Goal: Task Accomplishment & Management: Manage account settings

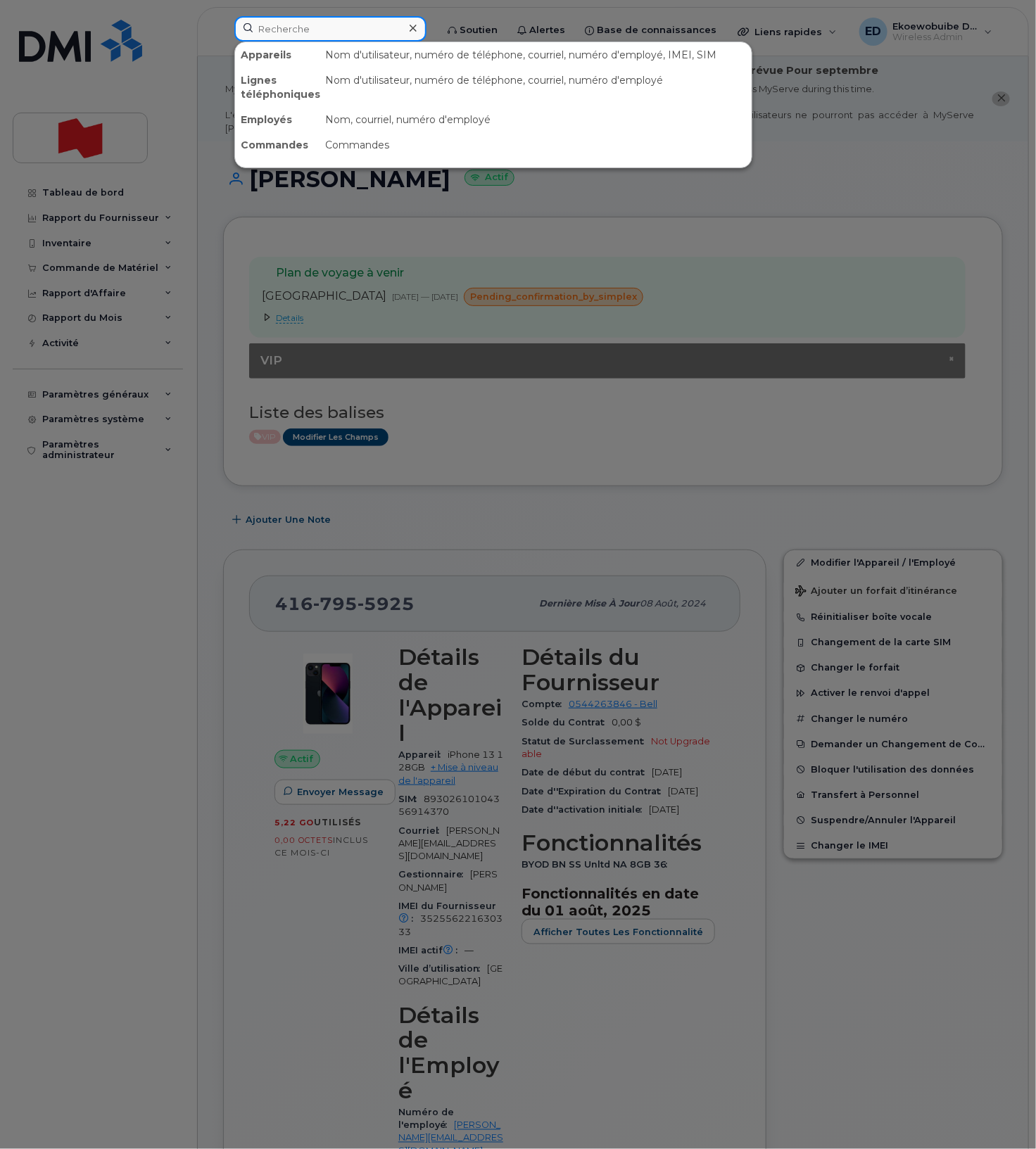
click at [320, 38] on input at bounding box center [330, 29] width 192 height 25
type input "√"
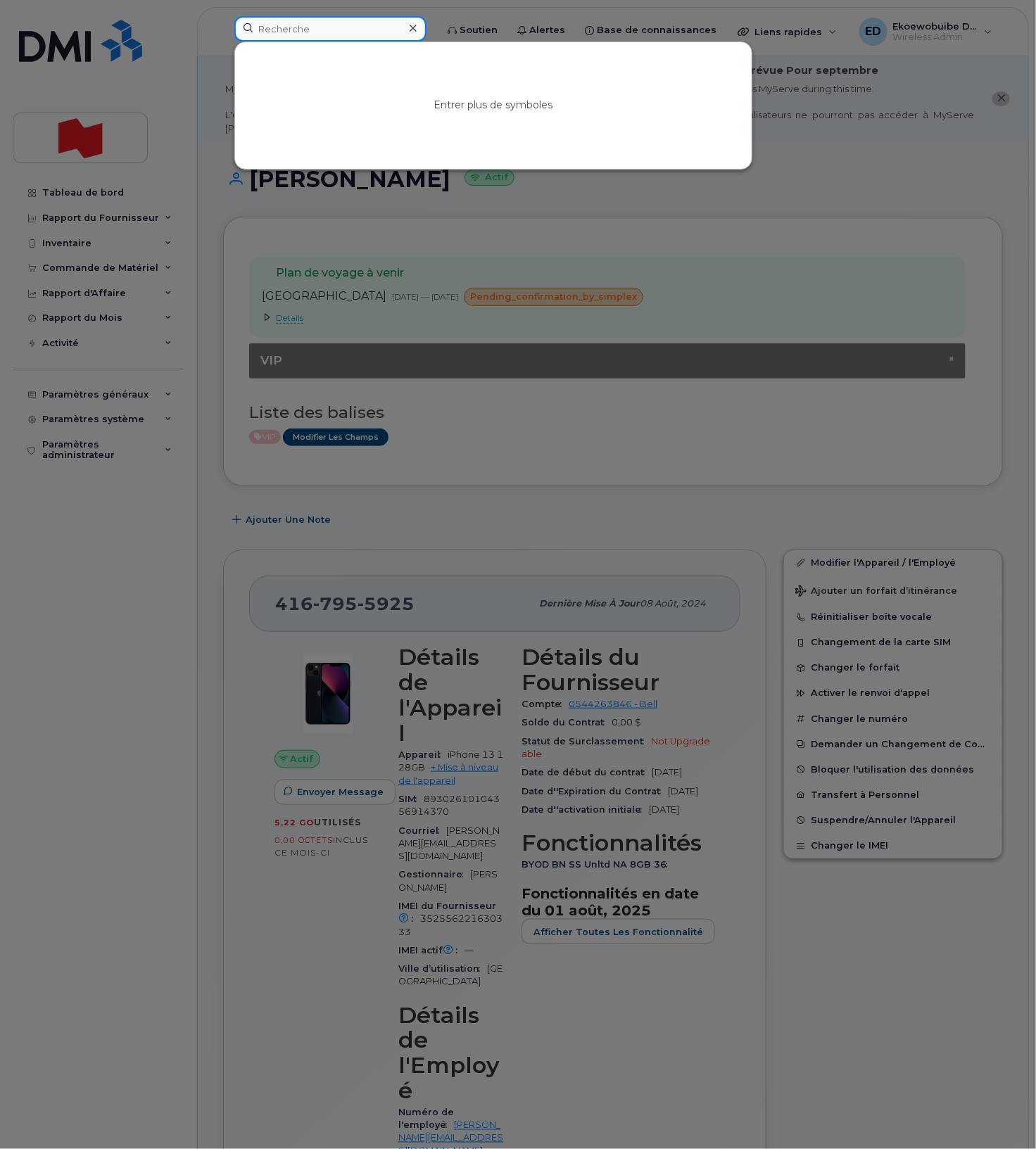
type input "√"
paste input "[PERSON_NAME]"
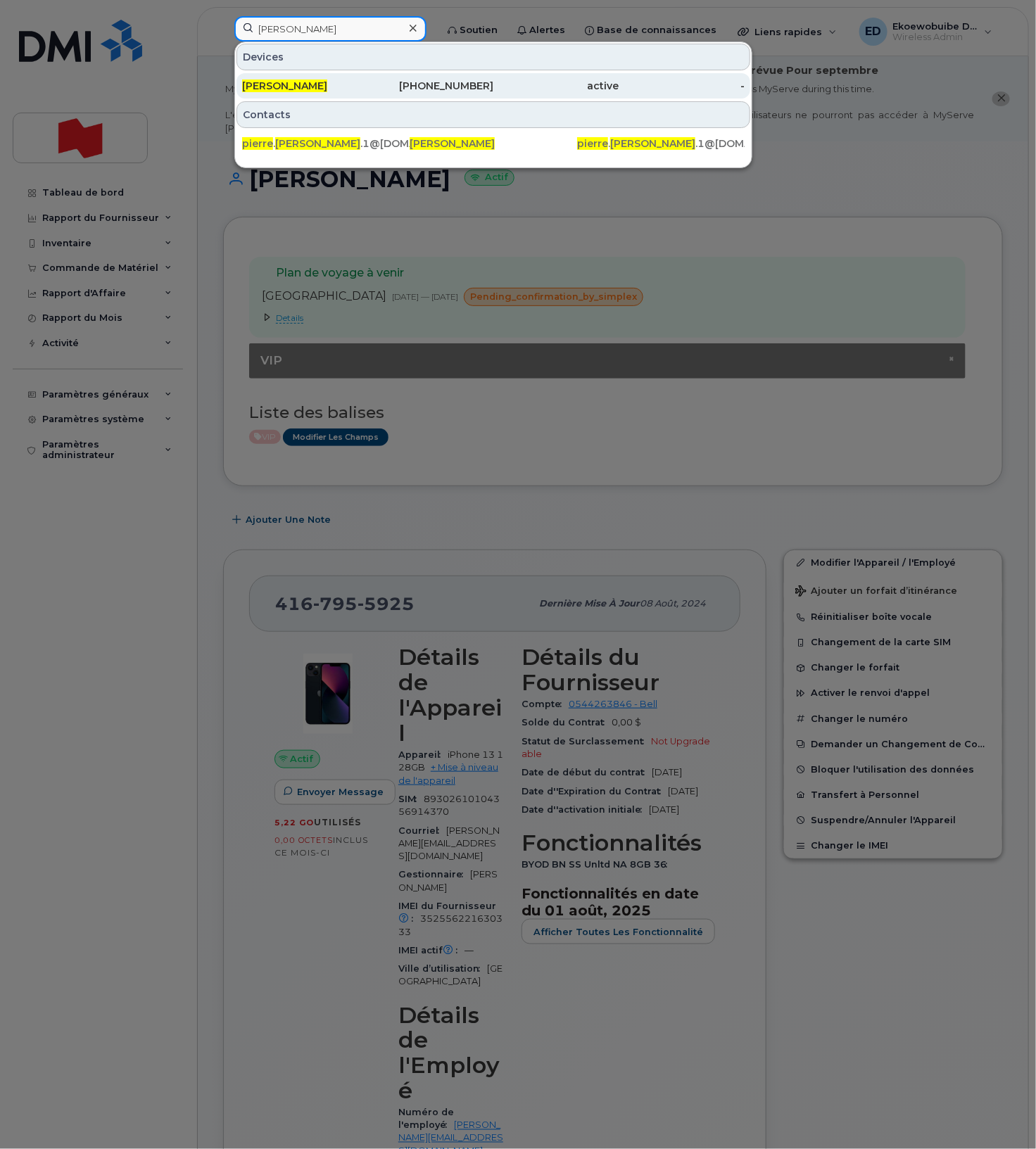
type input "[PERSON_NAME]"
click at [298, 91] on span "[PERSON_NAME]" at bounding box center [284, 86] width 85 height 13
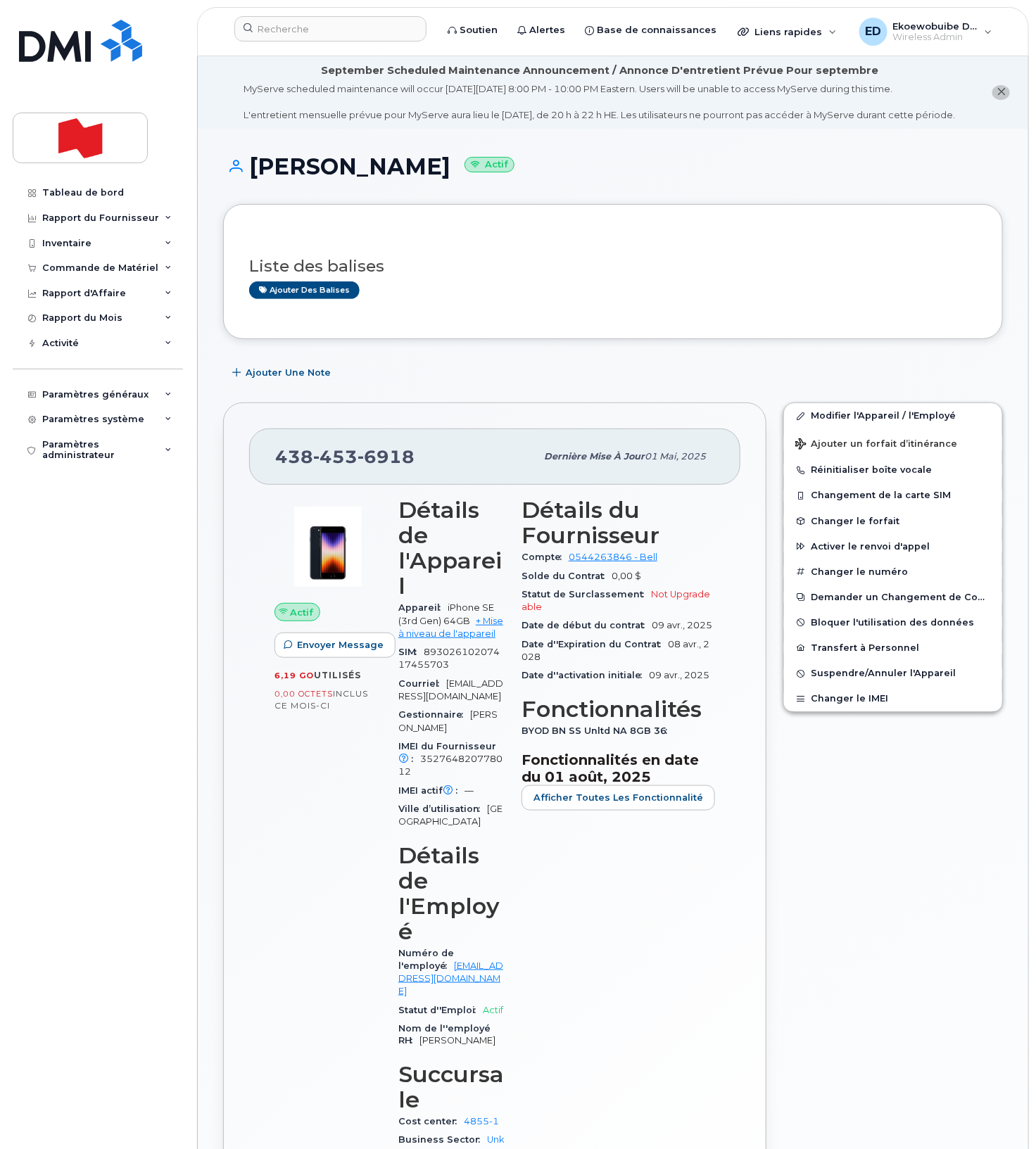
click at [417, 471] on div "438 453 6918" at bounding box center [405, 456] width 260 height 29
drag, startPoint x: 759, startPoint y: 476, endPoint x: 488, endPoint y: 450, distance: 272.2
click at [488, 450] on div "438 453 6918 Dernière mise à jour 01 mai, 2025 Actif Envoyer Message 6,19 Go  u…" at bounding box center [495, 833] width 543 height 861
drag, startPoint x: 473, startPoint y: 452, endPoint x: 461, endPoint y: 459, distance: 13.9
click at [473, 452] on div "438 453 6918 Dernière mise à jour 01 mai, 2025" at bounding box center [495, 456] width 492 height 56
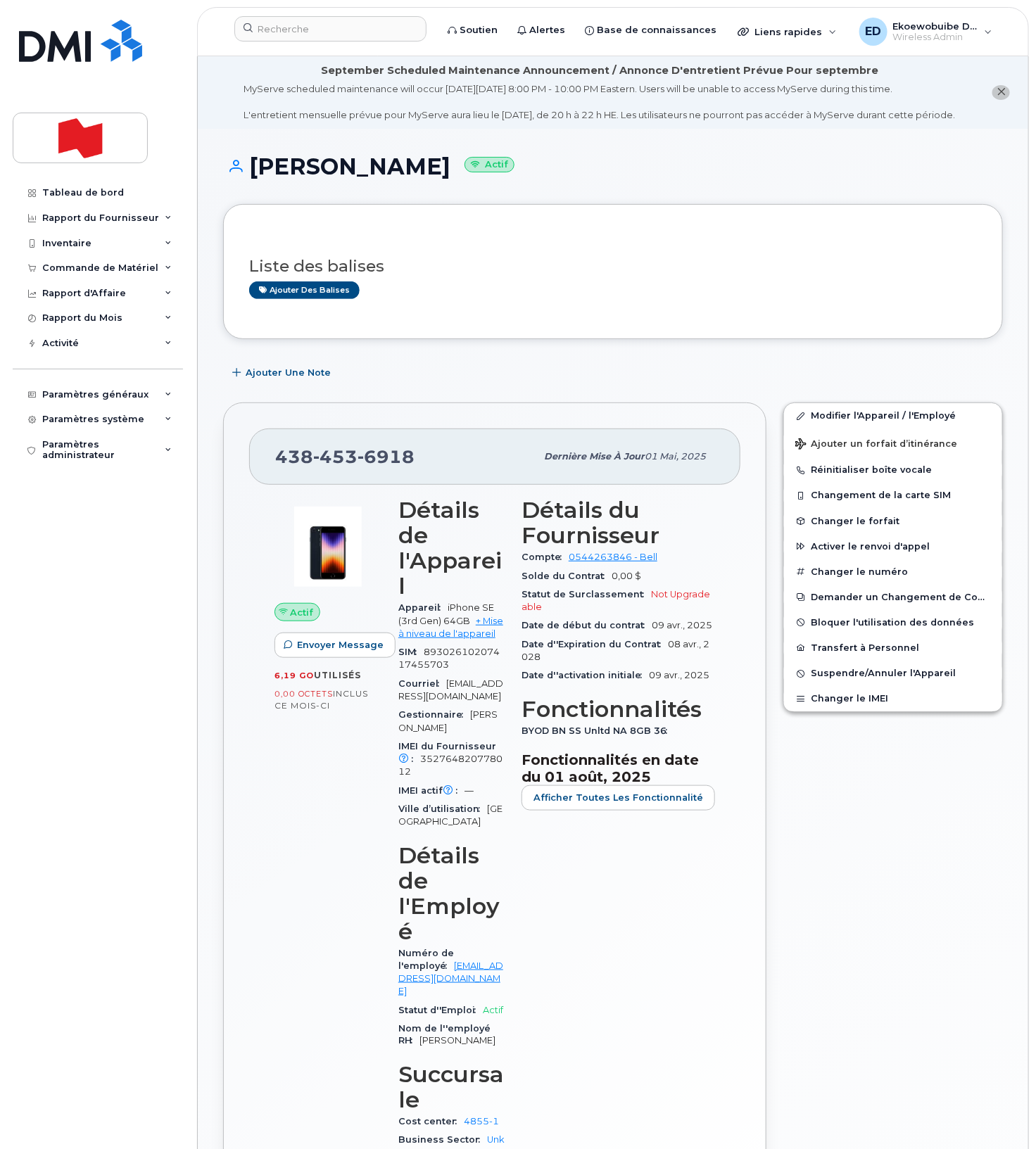
click at [456, 460] on div "438 453 6918" at bounding box center [405, 456] width 260 height 29
drag, startPoint x: 446, startPoint y: 465, endPoint x: 232, endPoint y: 463, distance: 214.0
click at [232, 463] on div "438 453 6918 Dernière mise à jour 01 mai, 2025 Actif Envoyer Message 6,19 Go  u…" at bounding box center [495, 833] width 543 height 861
copy span "438 453 6918"
click at [824, 679] on span "Suspendre/Annuler l'Appareil" at bounding box center [884, 673] width 145 height 11
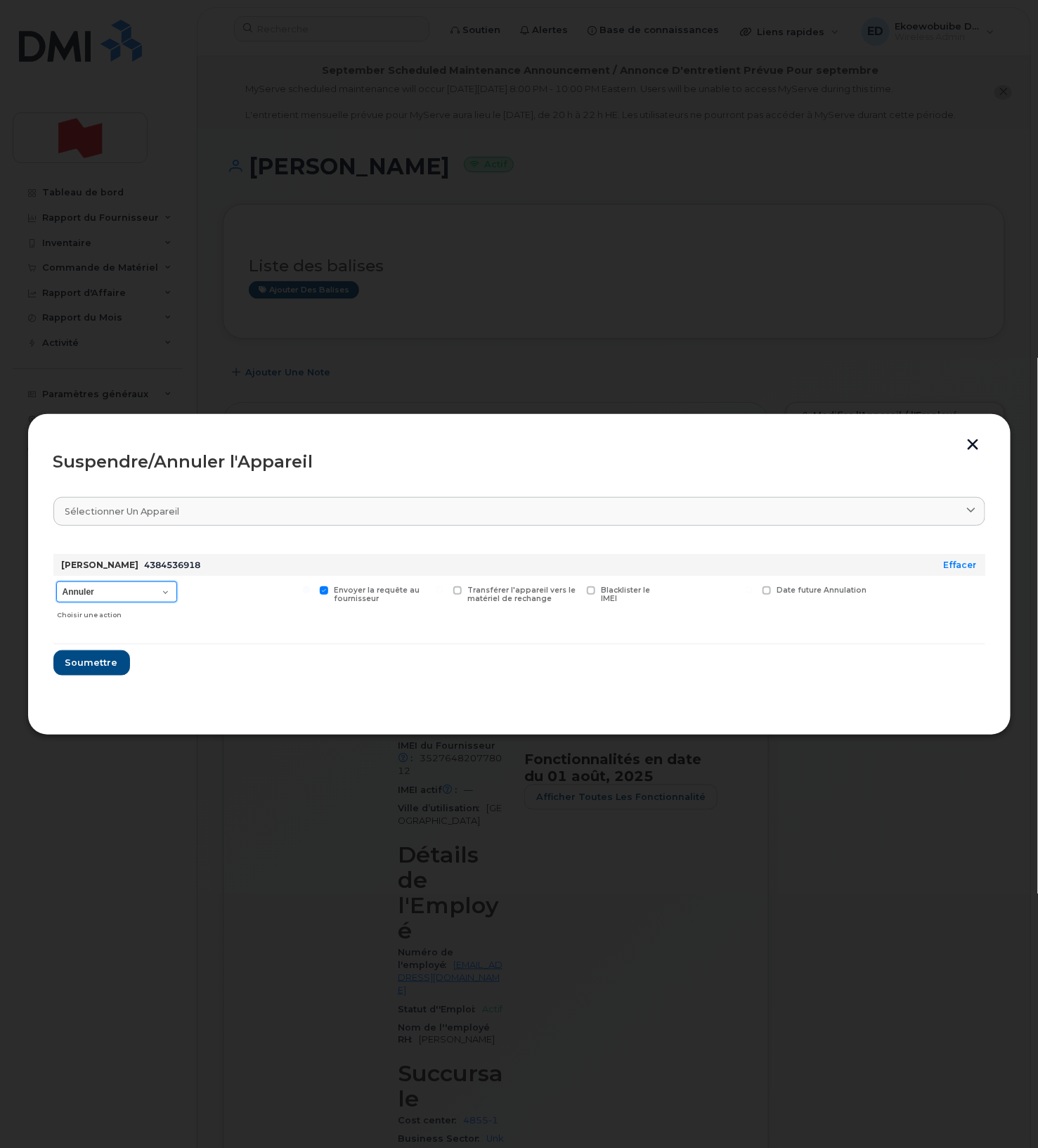
click at [159, 596] on select "Annuler Suspendre - Prolonger la suspension Suspendre - Tarif réduit Suspendre …" at bounding box center [116, 592] width 120 height 21
select select "[object Object]"
click at [56, 582] on select "Annuler Suspendre - Prolonger la suspension Suspendre - Tarif réduit Suspendre …" at bounding box center [116, 592] width 120 height 21
click at [91, 655] on span "Soumettre" at bounding box center [90, 662] width 53 height 13
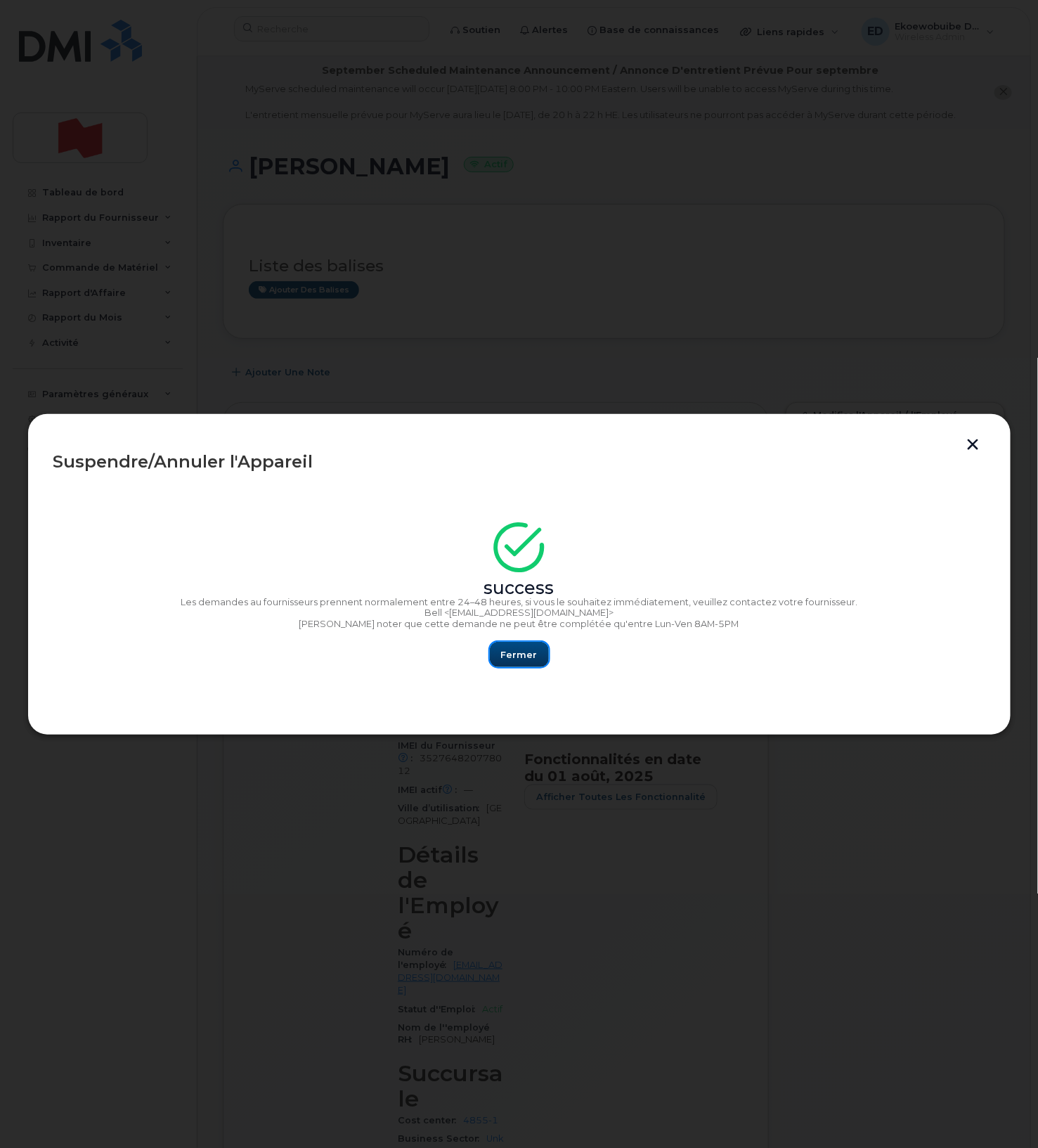
click at [527, 658] on span "Fermer" at bounding box center [519, 655] width 37 height 13
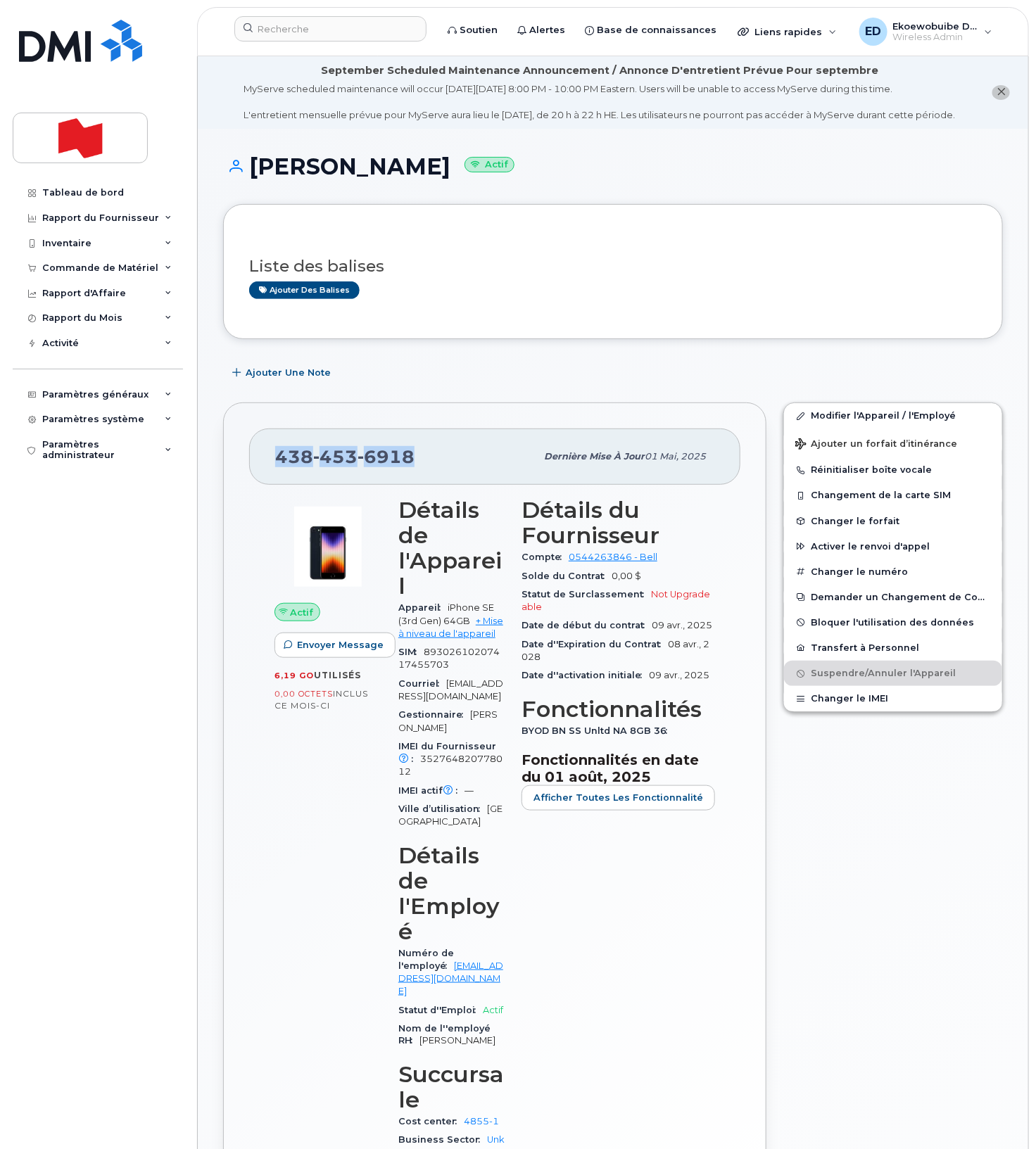
copy span "438 453 6918"
click at [314, 38] on input at bounding box center [330, 29] width 192 height 25
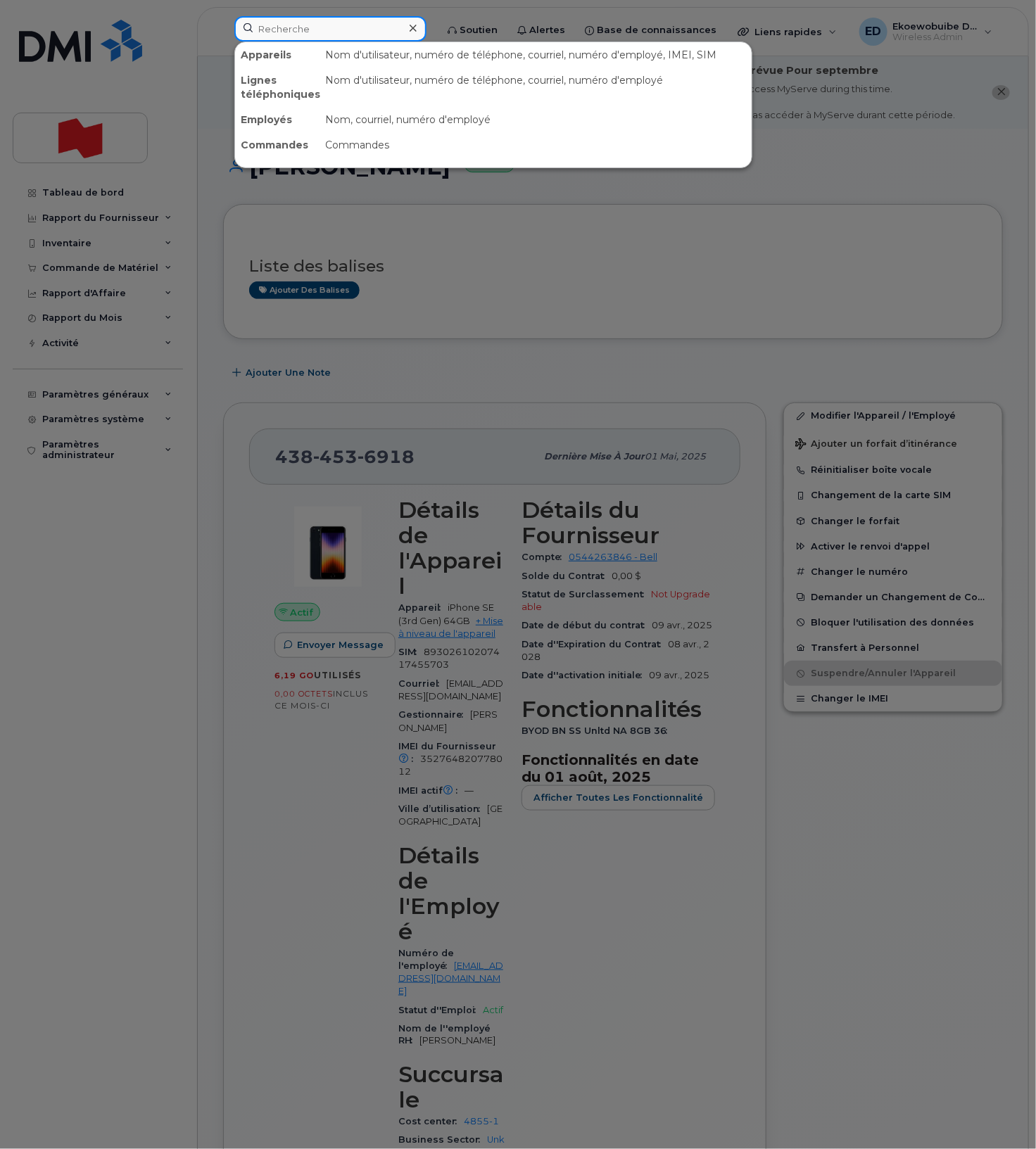
paste input "4384536918"
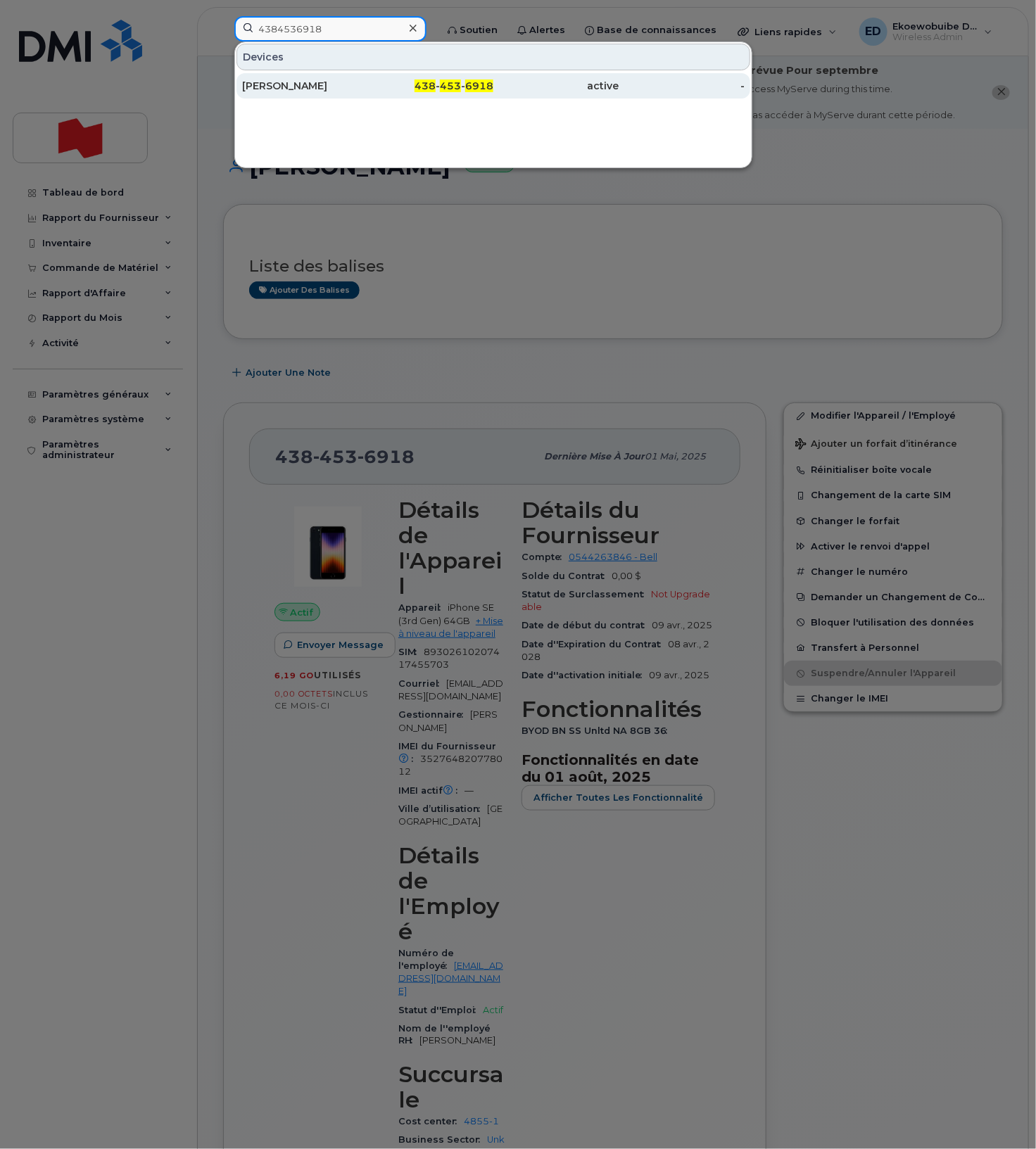
type input "4384536918"
click at [291, 94] on div "Pierre Renaud" at bounding box center [305, 86] width 126 height 25
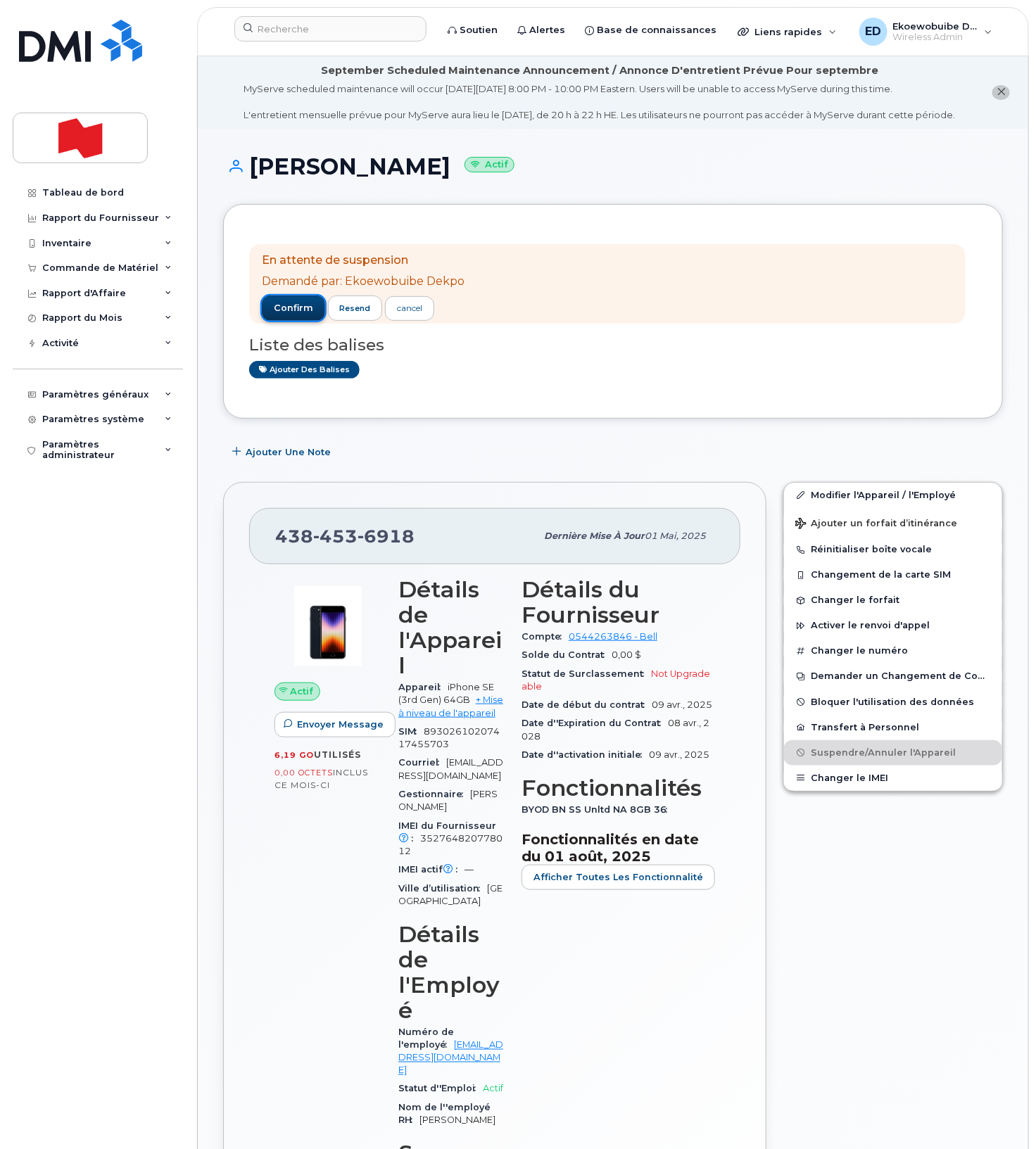
click at [301, 315] on span "confirm" at bounding box center [293, 308] width 39 height 13
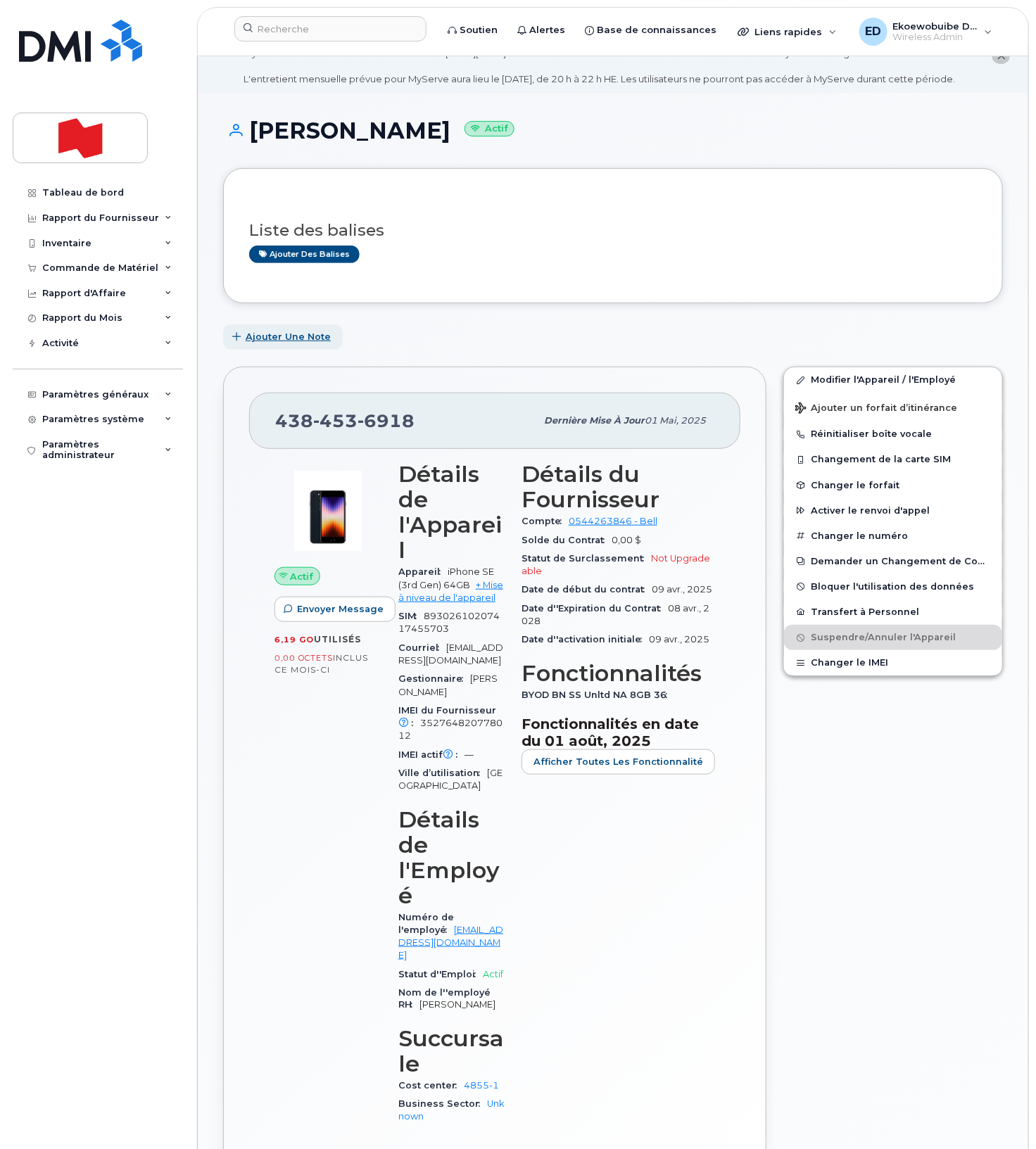
scroll to position [40, 0]
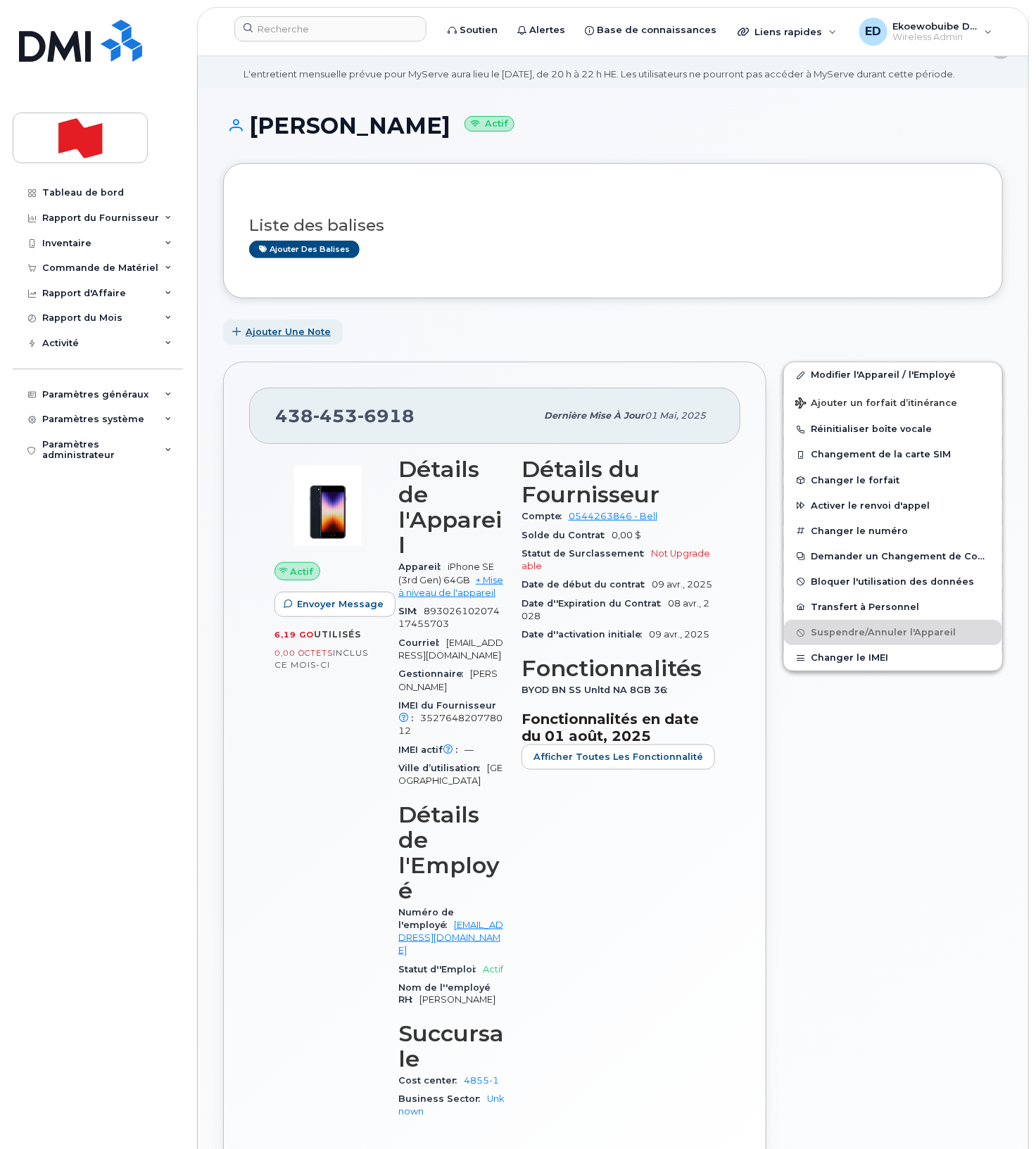
click at [271, 345] on button "Ajouter une Note" at bounding box center [283, 332] width 120 height 25
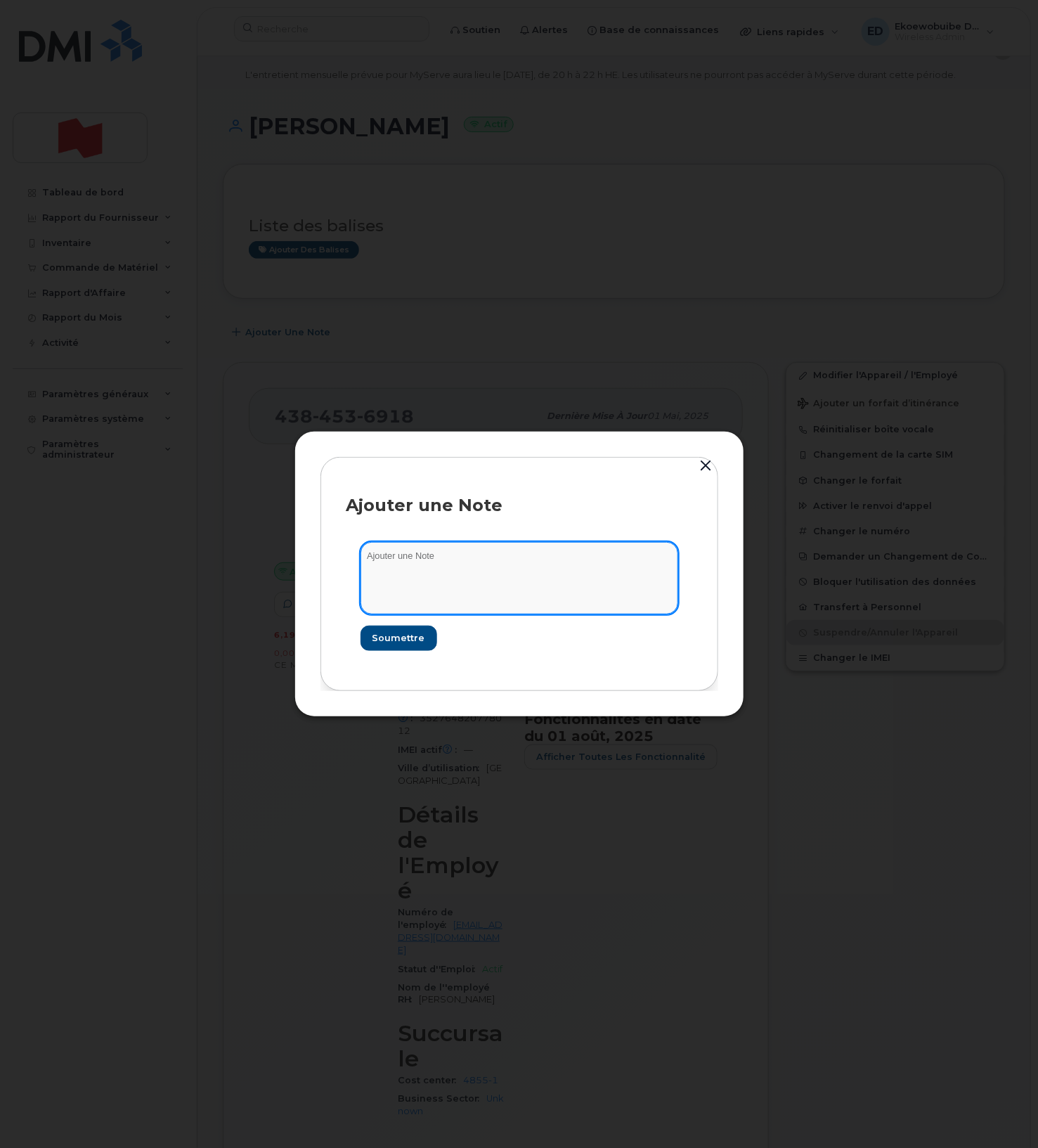
click at [496, 594] on textarea at bounding box center [519, 578] width 318 height 72
paste textarea "SCTASK0214418"
type textarea "SCTASK0214418"
click at [393, 638] on span "Soumettre" at bounding box center [398, 638] width 53 height 13
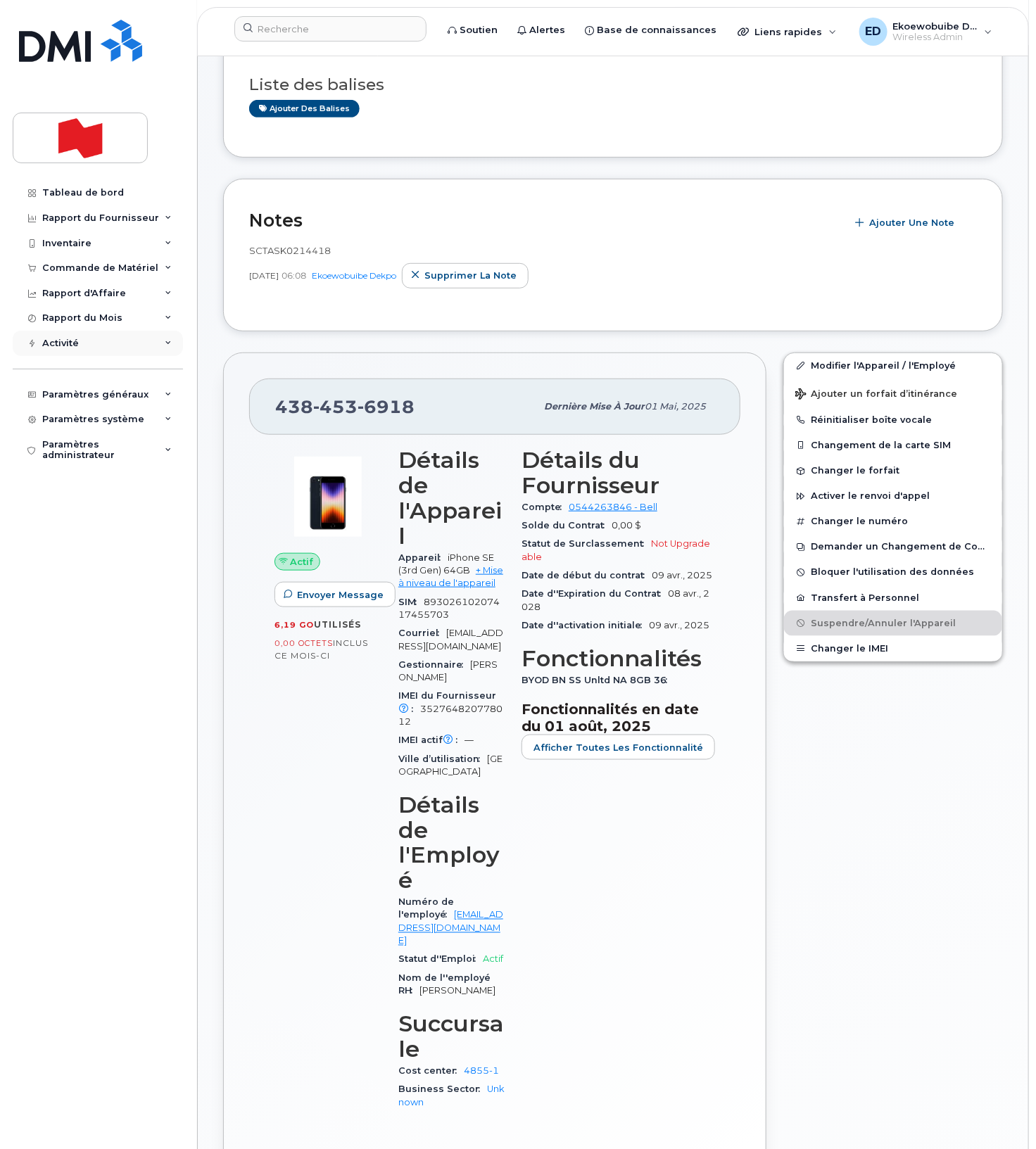
scroll to position [0, 0]
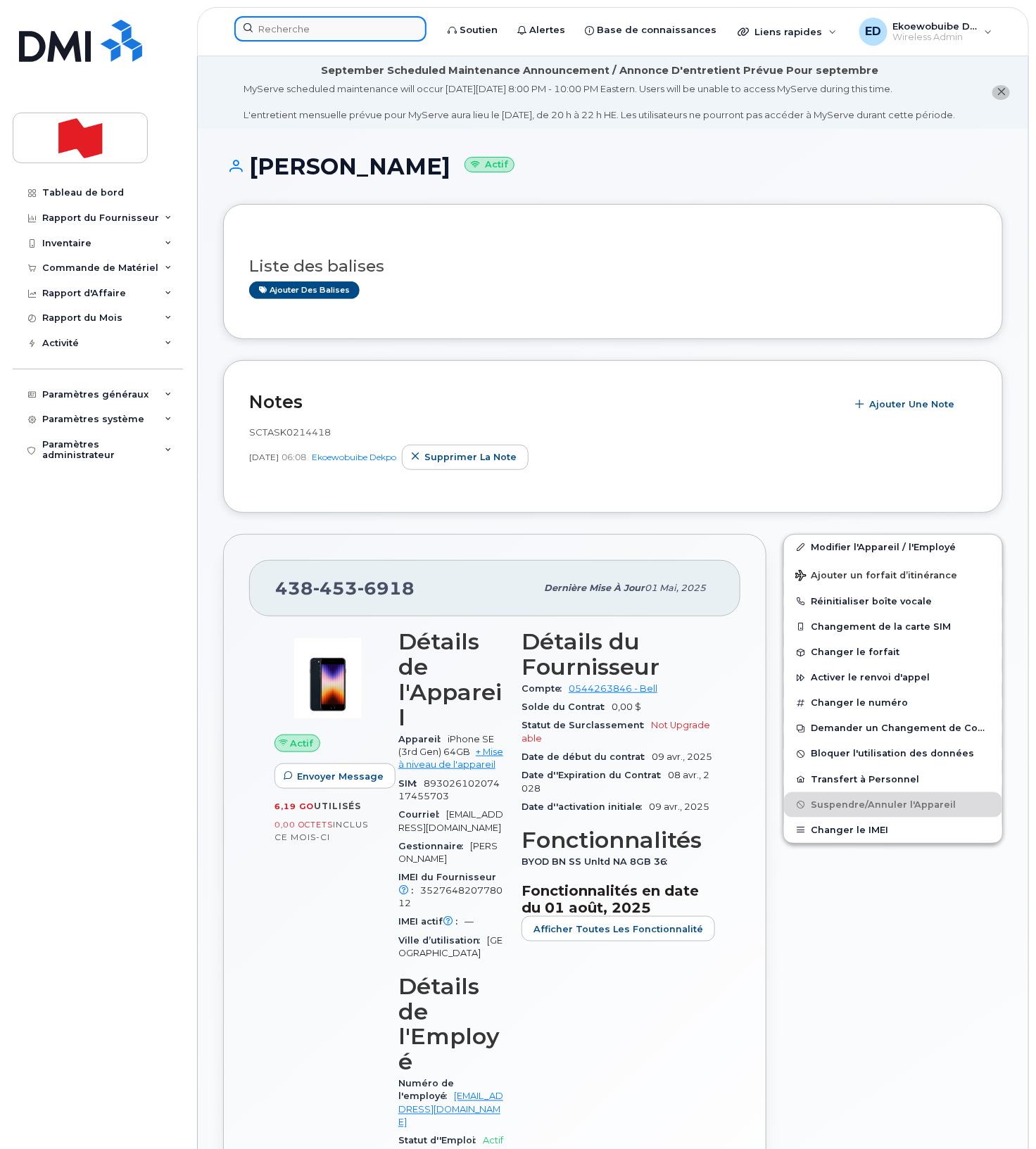
click at [335, 29] on input at bounding box center [330, 29] width 192 height 25
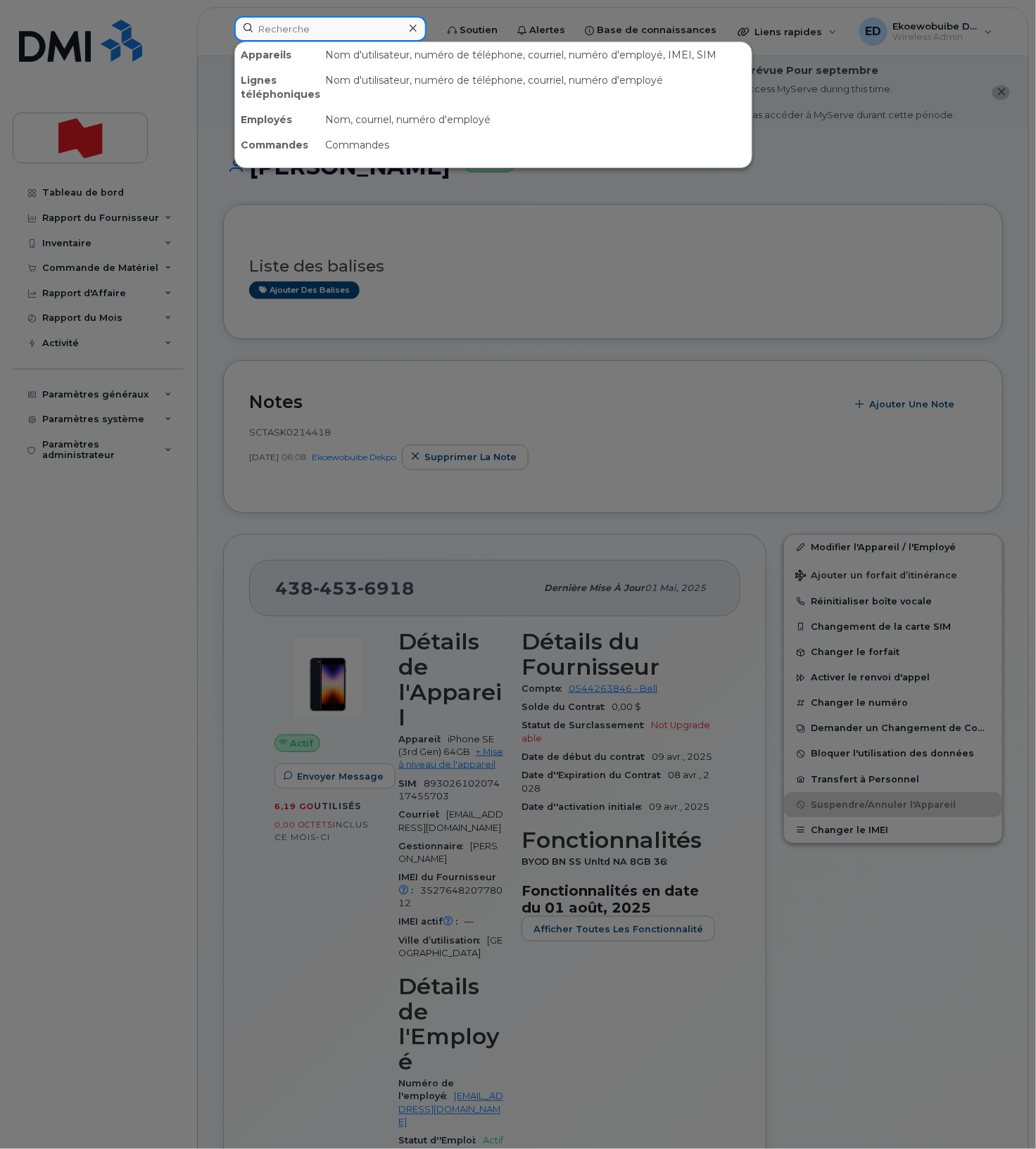
paste input "Hannah Wang"
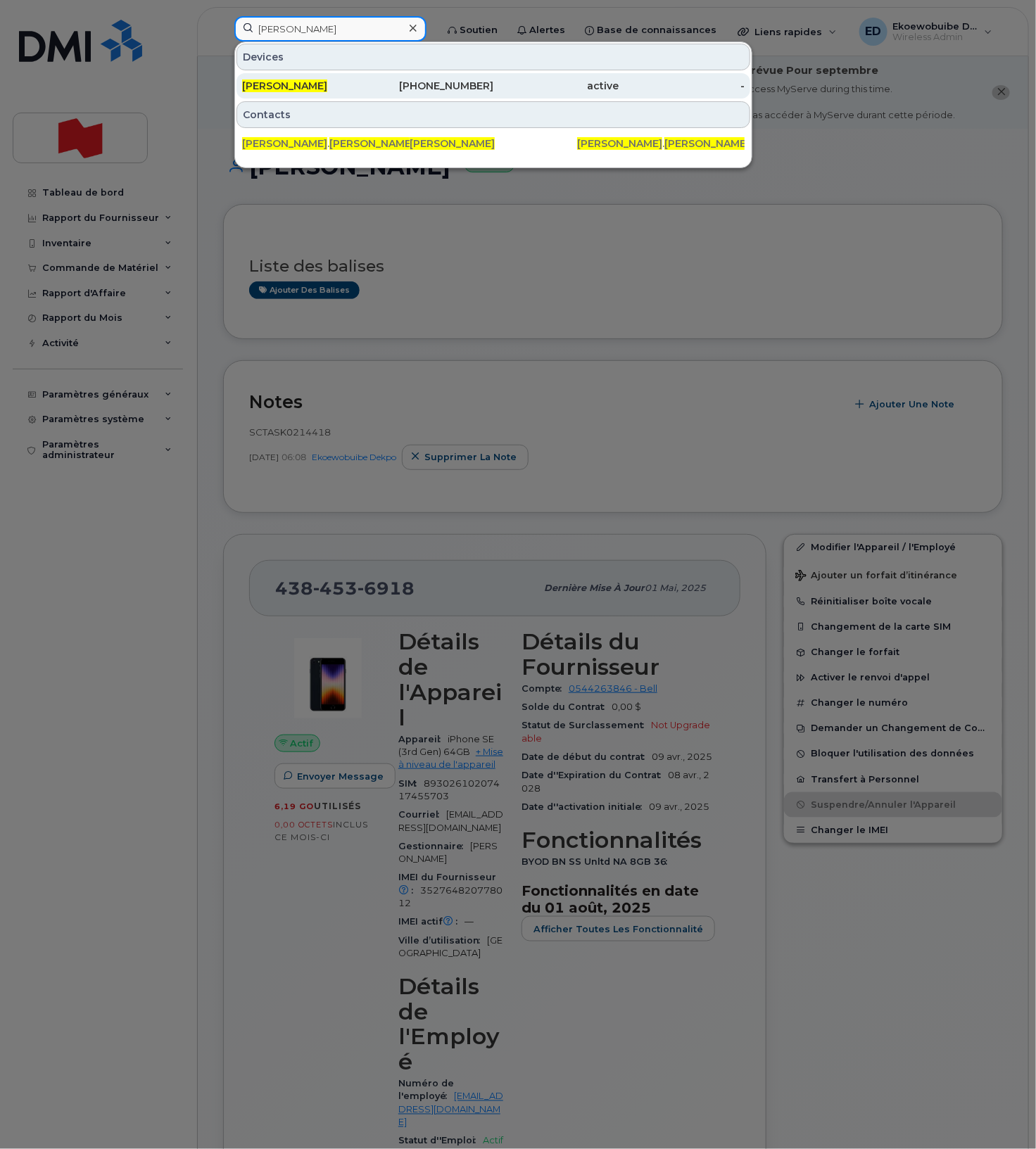
type input "Hannah Wang"
click at [294, 85] on span "Hannah Wang" at bounding box center [284, 86] width 85 height 13
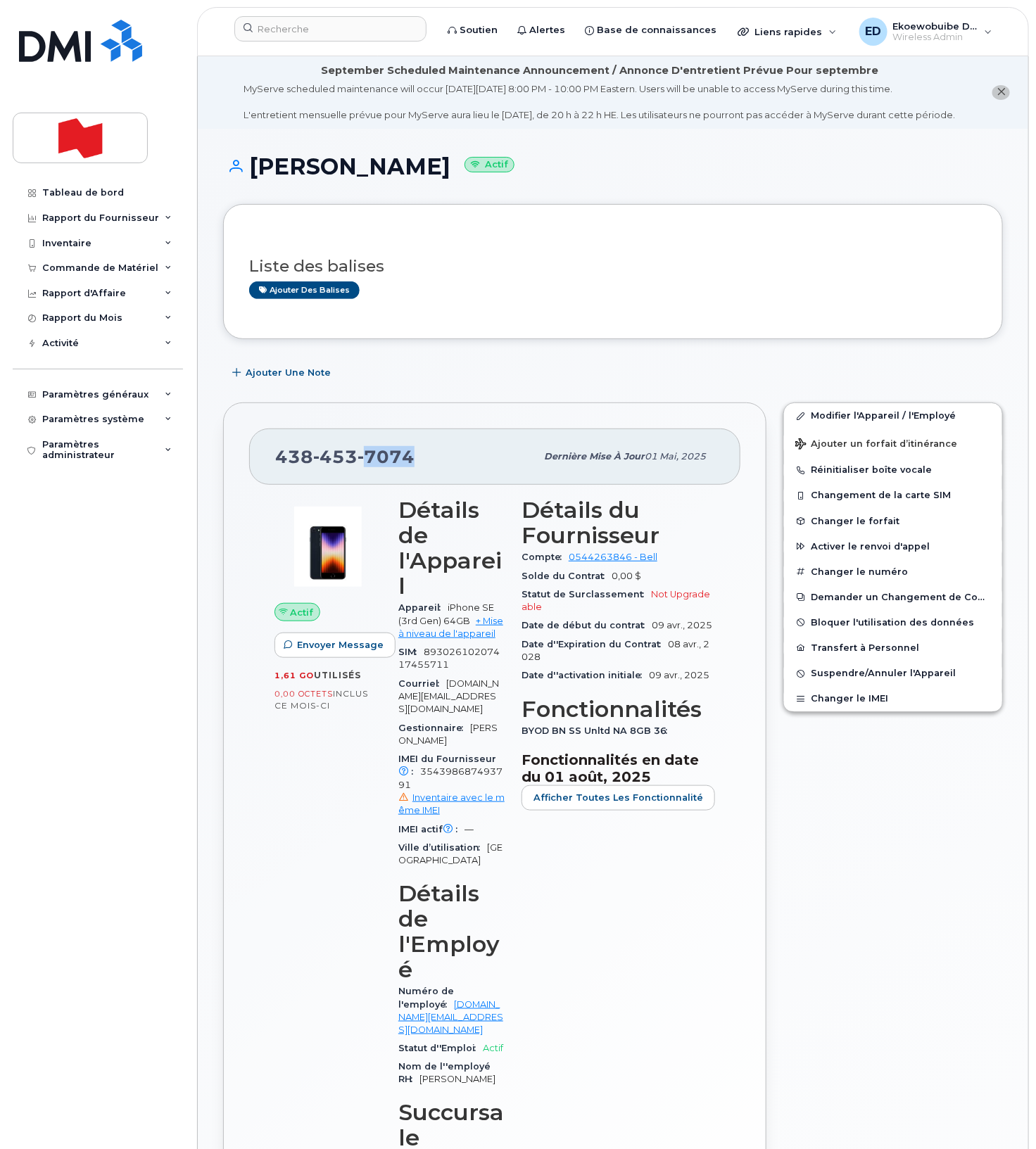
scroll to position [4, 0]
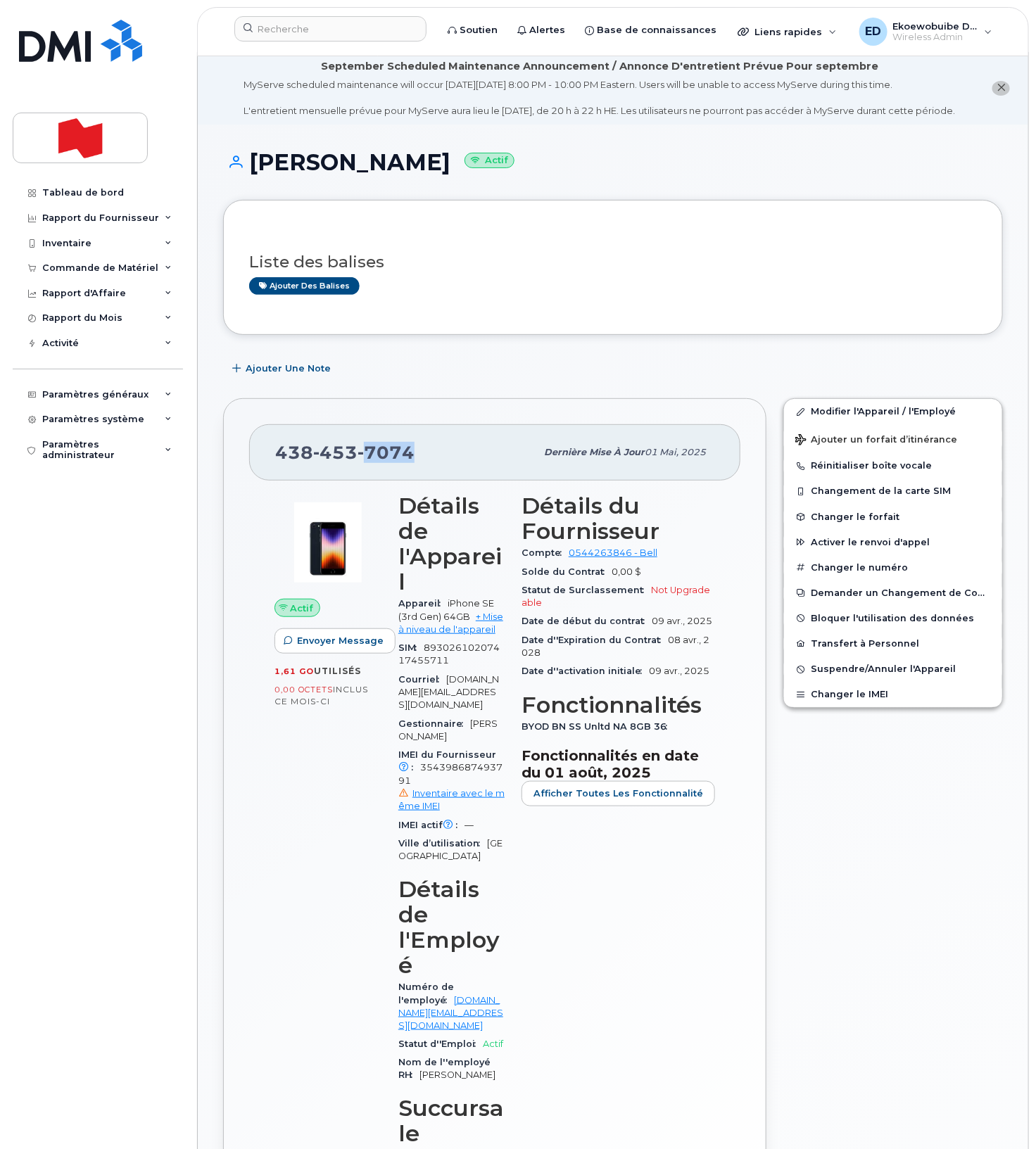
drag, startPoint x: 415, startPoint y: 476, endPoint x: 352, endPoint y: 471, distance: 63.2
click at [352, 467] on div "438 453 7074" at bounding box center [405, 452] width 260 height 29
drag, startPoint x: 476, startPoint y: 491, endPoint x: 414, endPoint y: 477, distance: 63.6
click at [476, 481] on div "438 453 7074 Dernière mise à jour 01 mai, 2025" at bounding box center [495, 452] width 492 height 56
drag, startPoint x: 423, startPoint y: 468, endPoint x: 254, endPoint y: 460, distance: 169.2
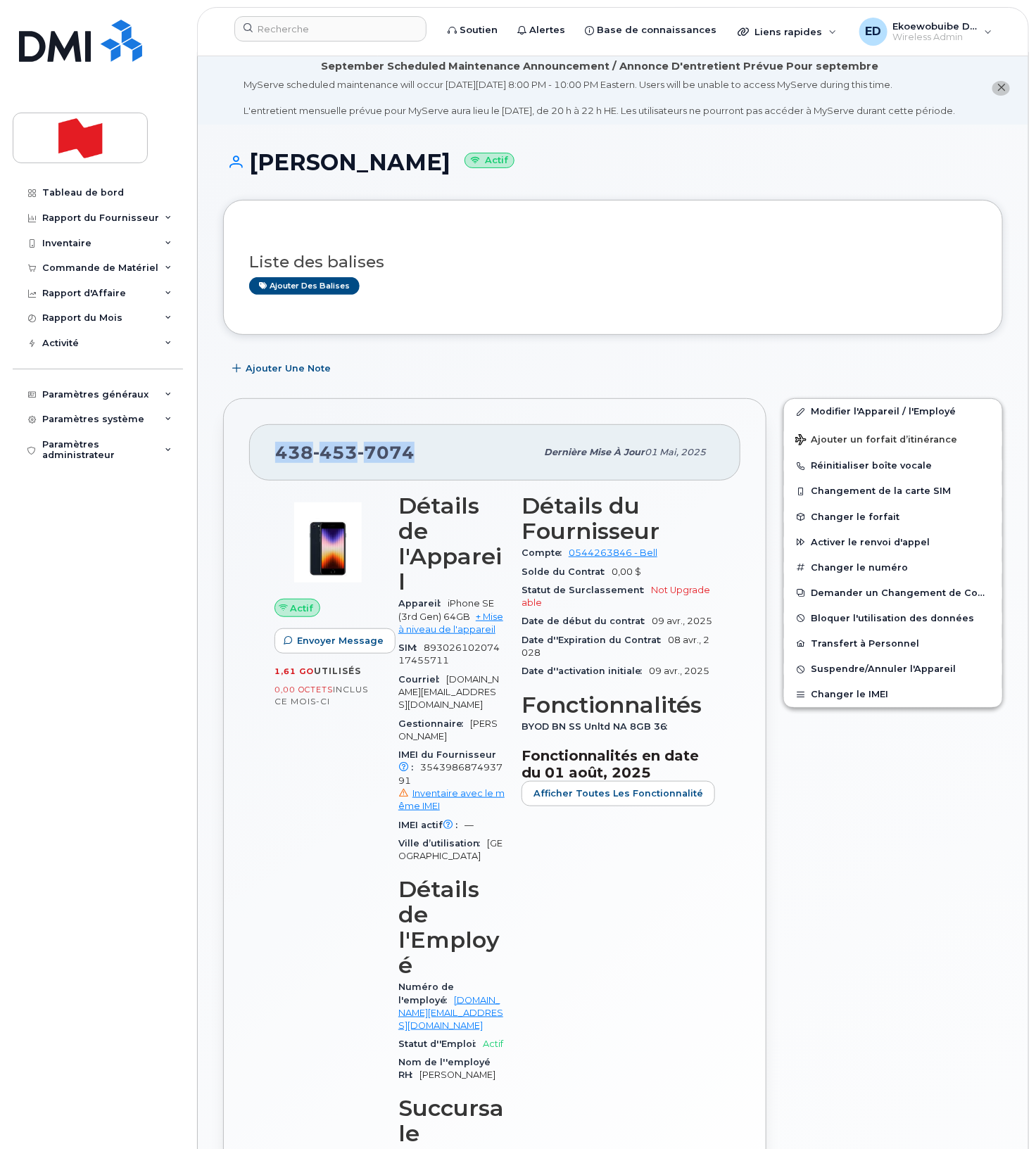
click at [254, 460] on div "438 453 7074 Dernière mise à jour 01 mai, 2025" at bounding box center [495, 452] width 492 height 56
copy span "438 453 7074"
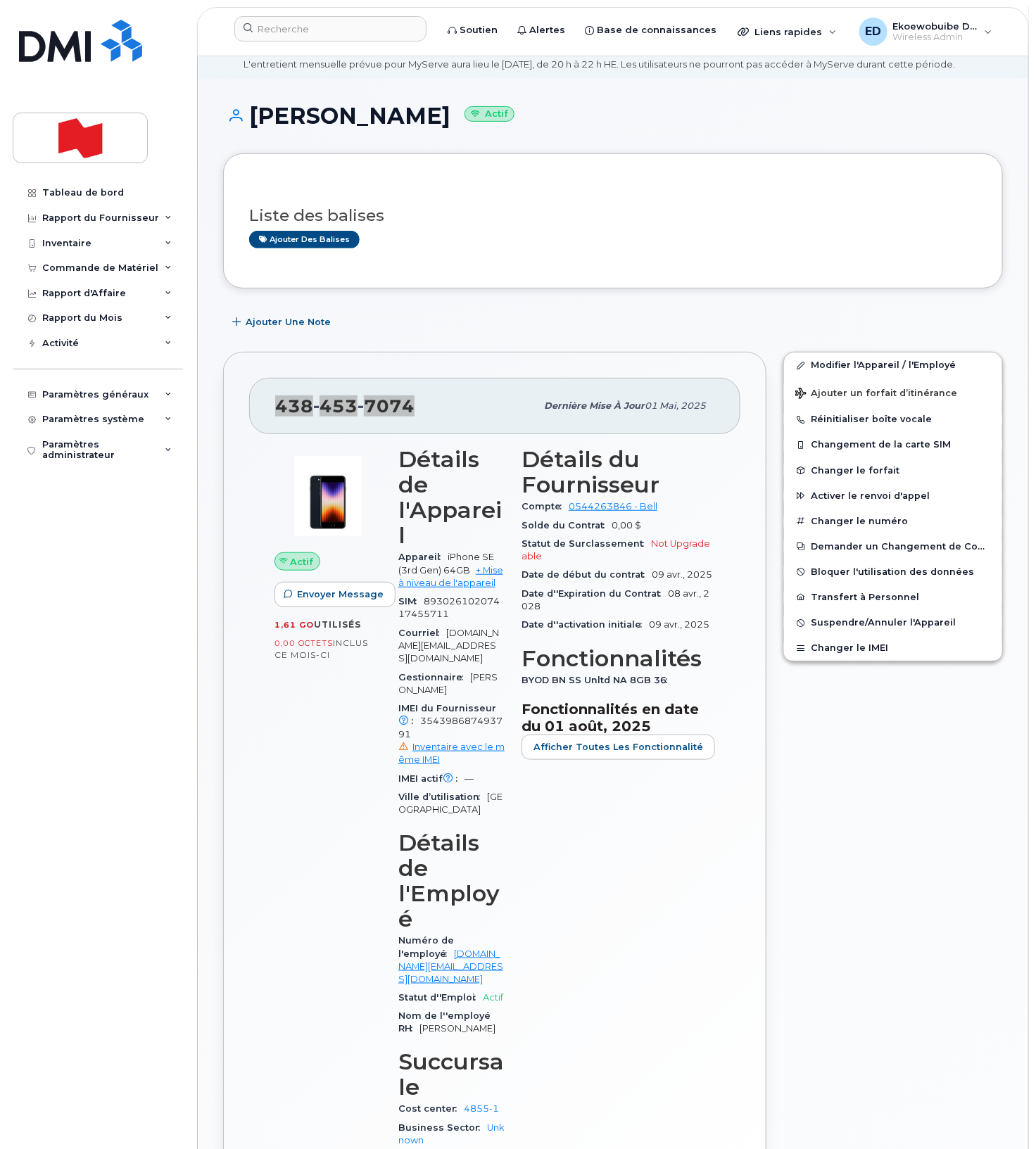
scroll to position [0, 0]
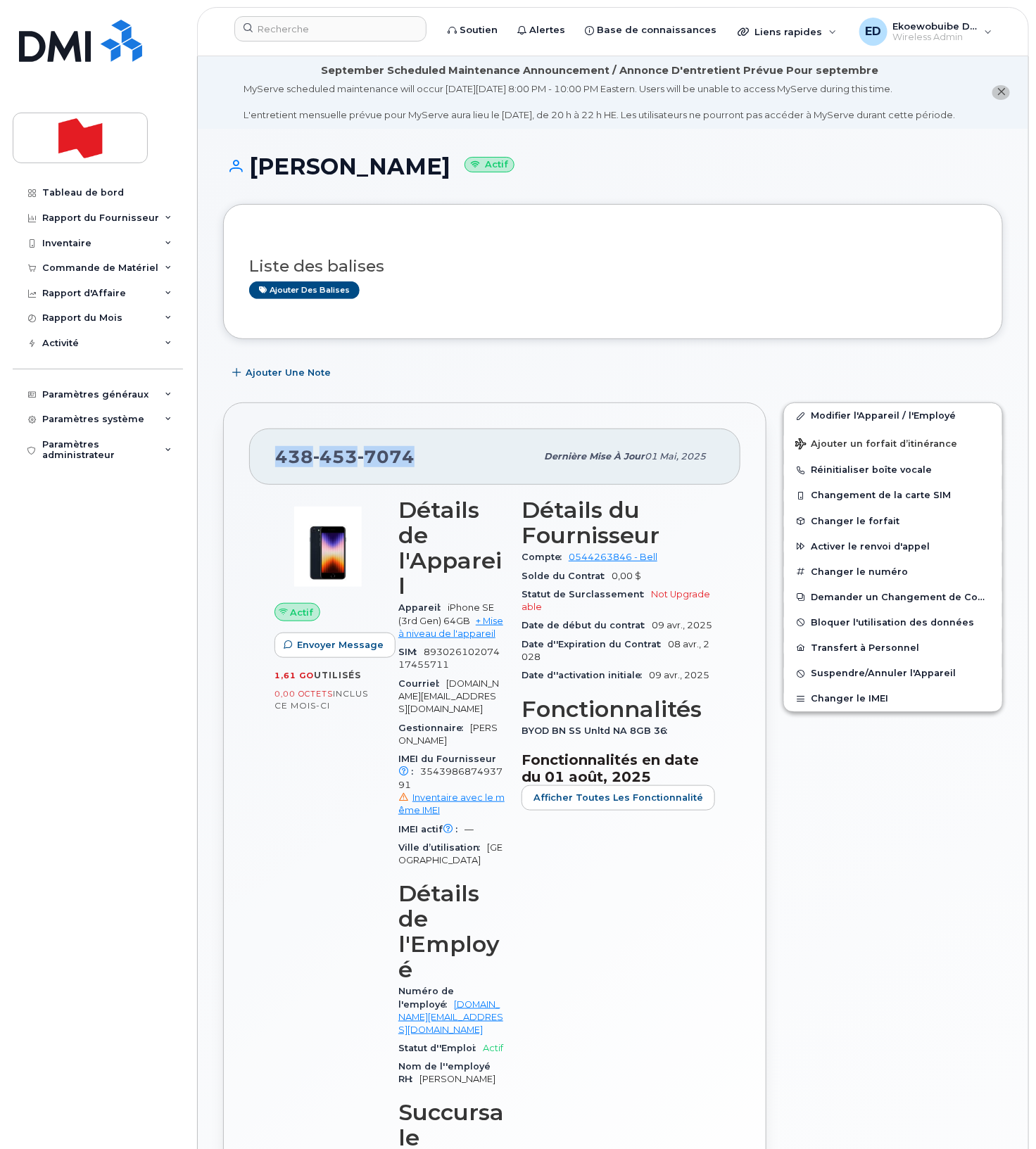
click at [1004, 100] on button "close notification" at bounding box center [1001, 92] width 18 height 15
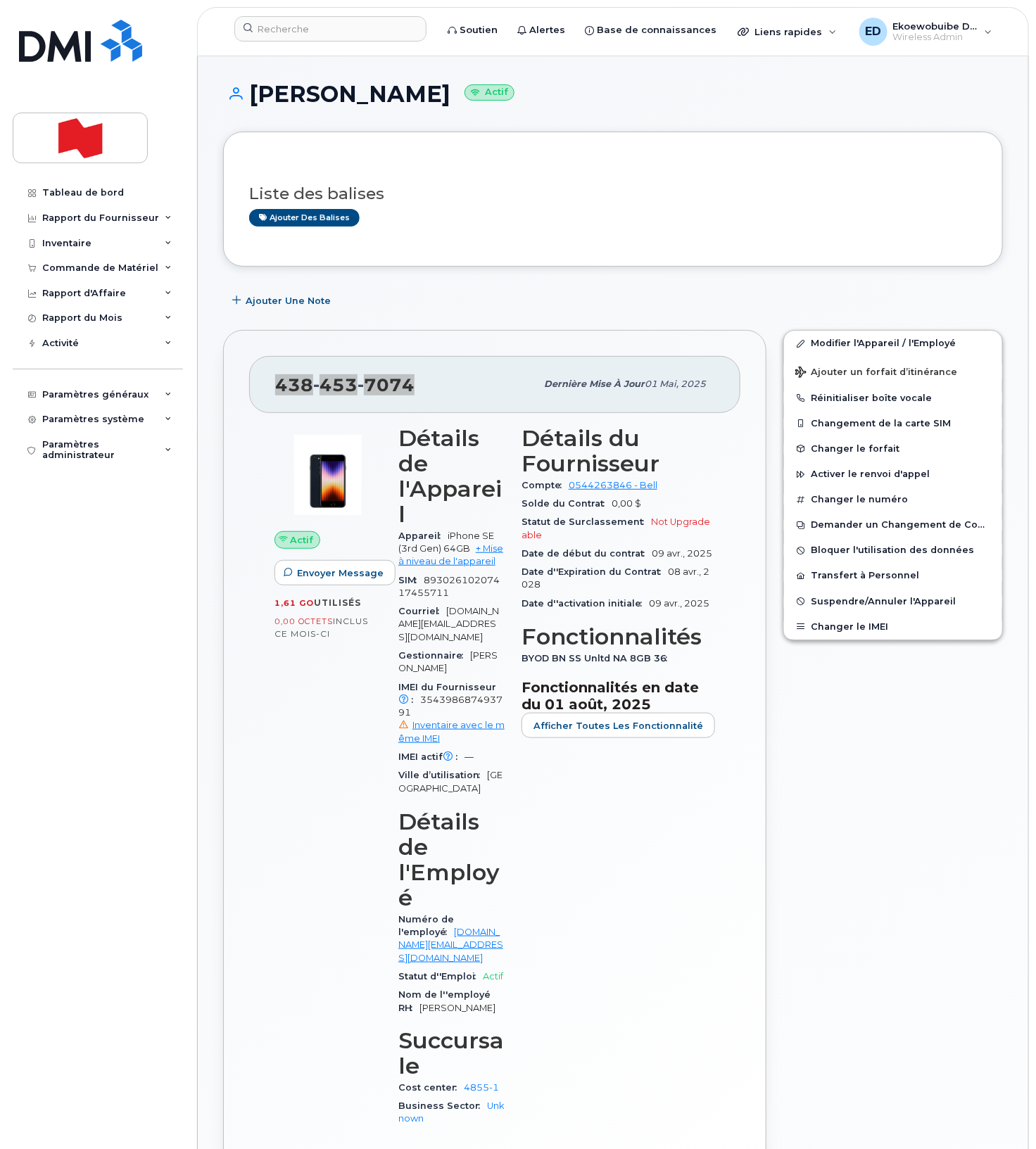
scroll to position [4, 0]
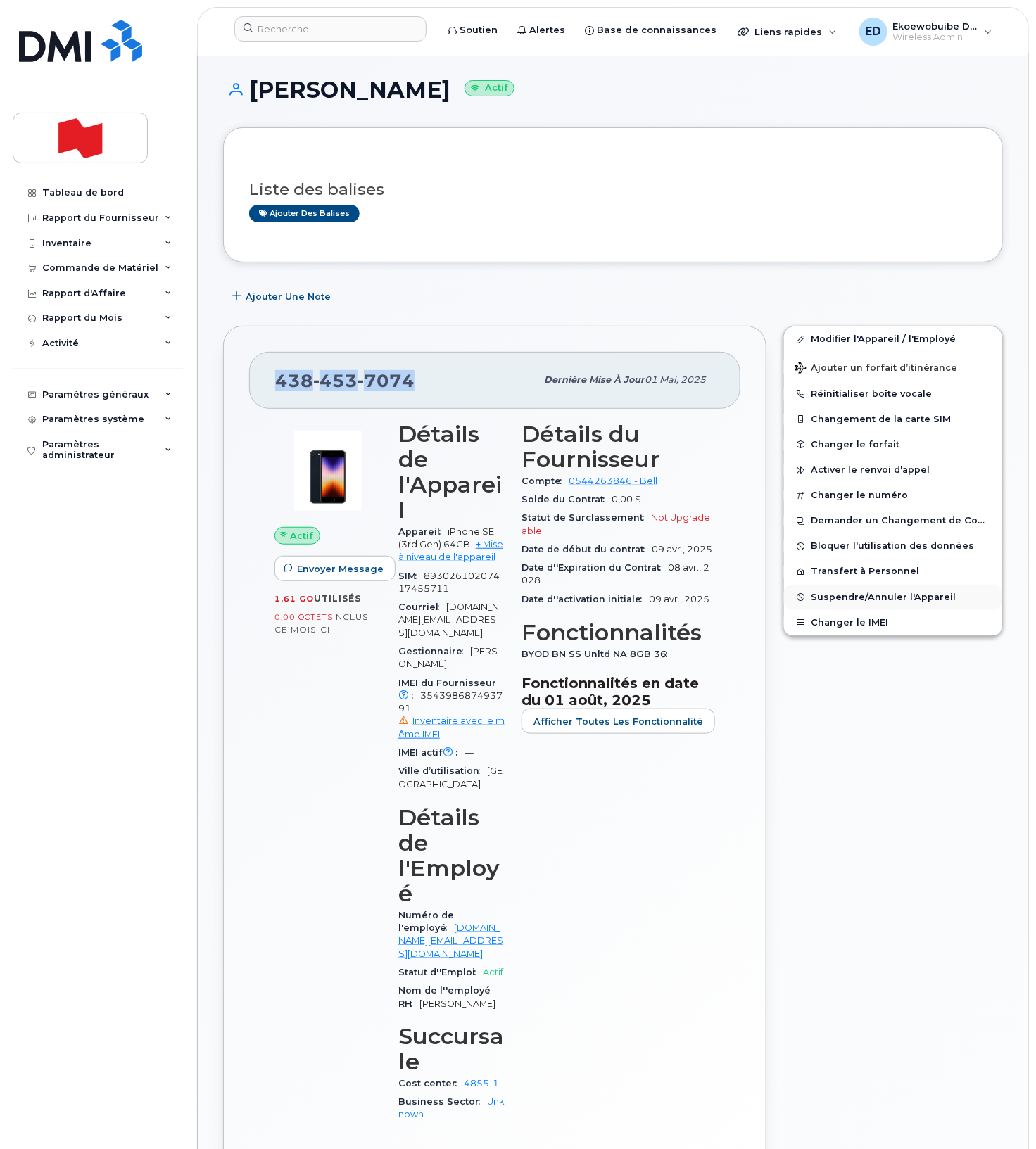
click at [821, 597] on span "Suspendre/Annuler l'Appareil" at bounding box center [884, 597] width 145 height 11
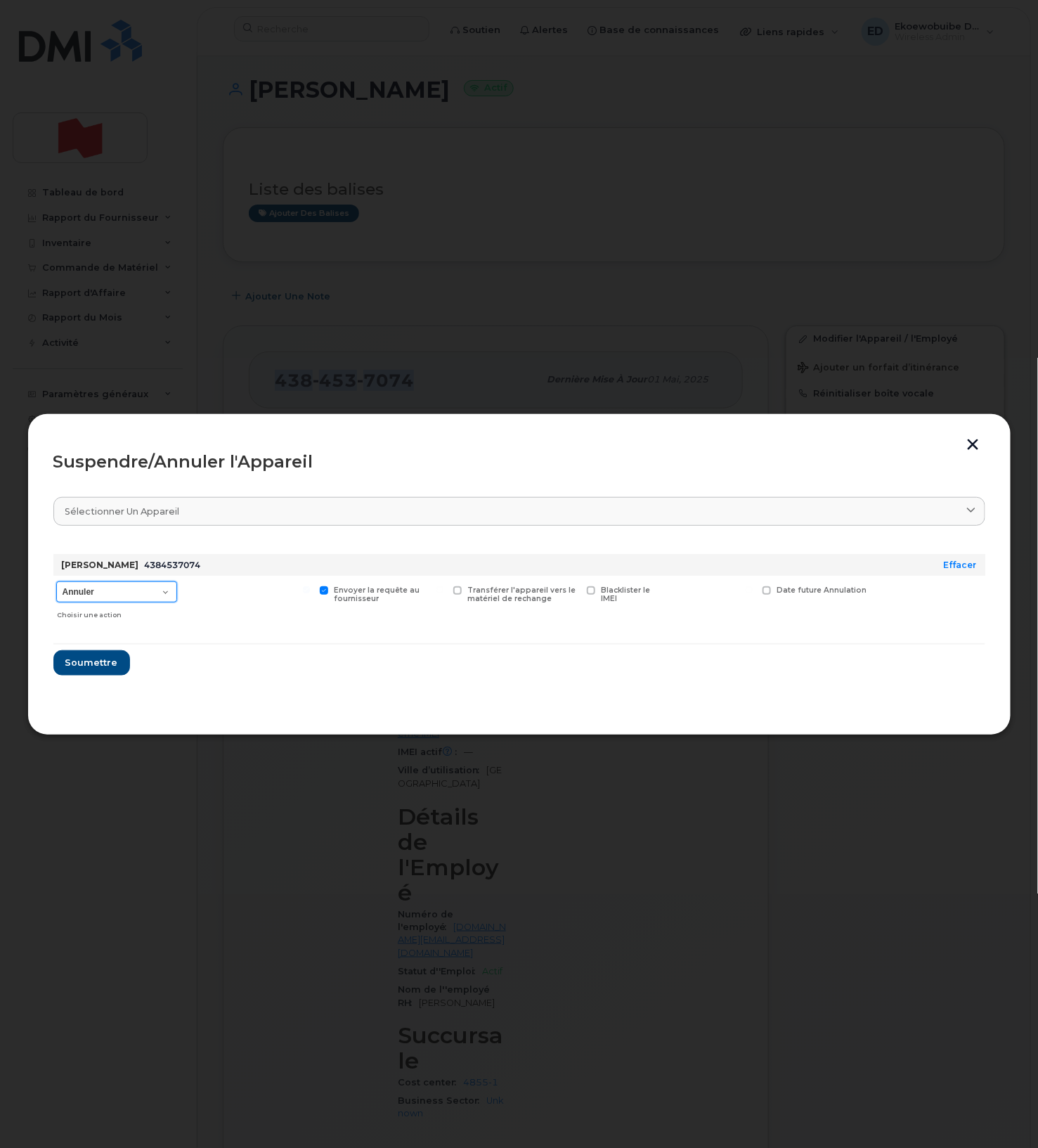
click at [165, 588] on select "Annuler Suspendre - Prolonger la suspension Suspendre - Tarif réduit Suspendre …" at bounding box center [116, 592] width 120 height 21
select select "[object Object]"
click at [56, 582] on select "Annuler Suspendre - Prolonger la suspension Suspendre - Tarif réduit Suspendre …" at bounding box center [116, 592] width 120 height 21
click at [92, 669] on span "Soumettre" at bounding box center [90, 662] width 53 height 13
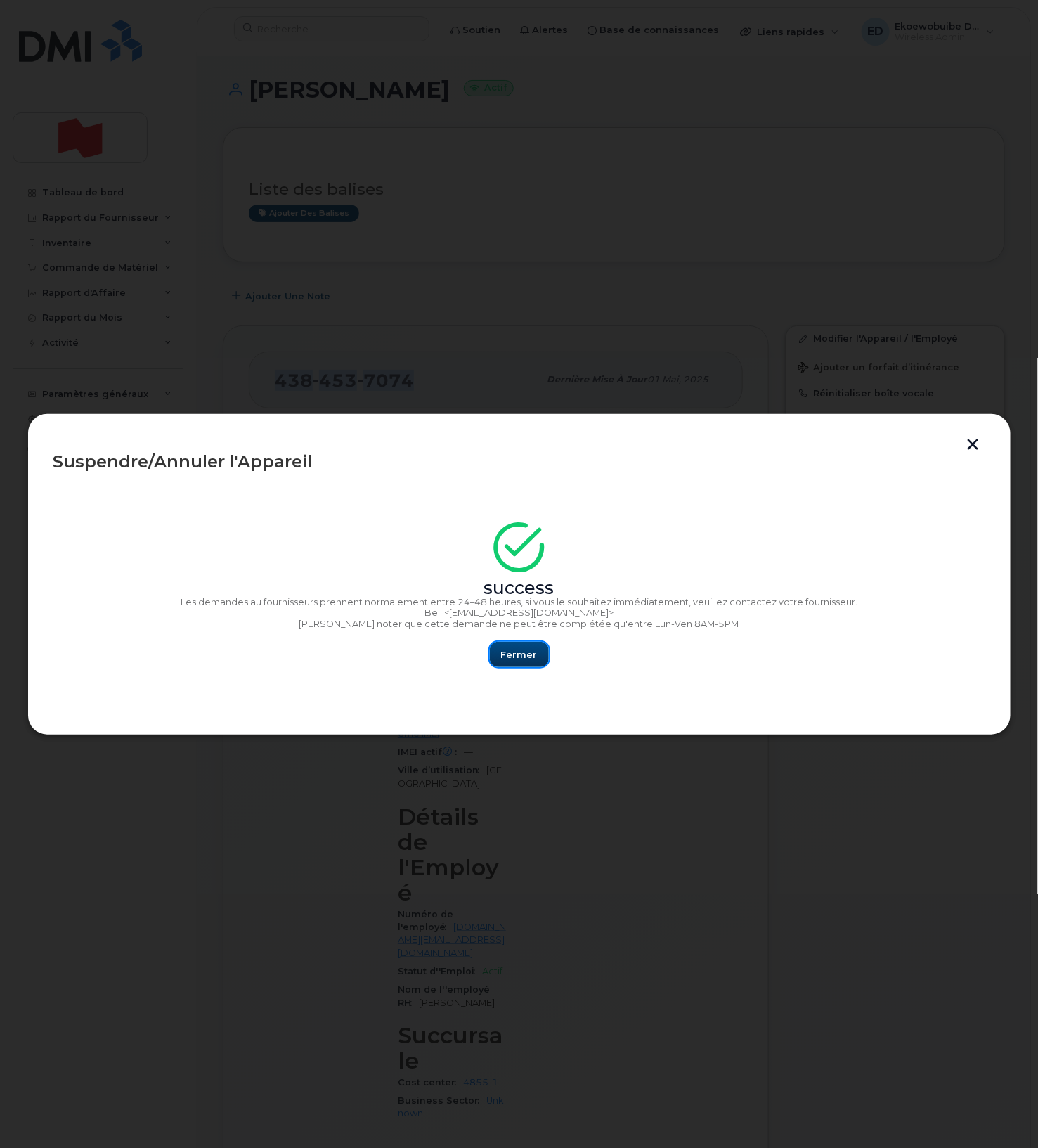
click at [530, 665] on button "Fermer" at bounding box center [519, 654] width 59 height 25
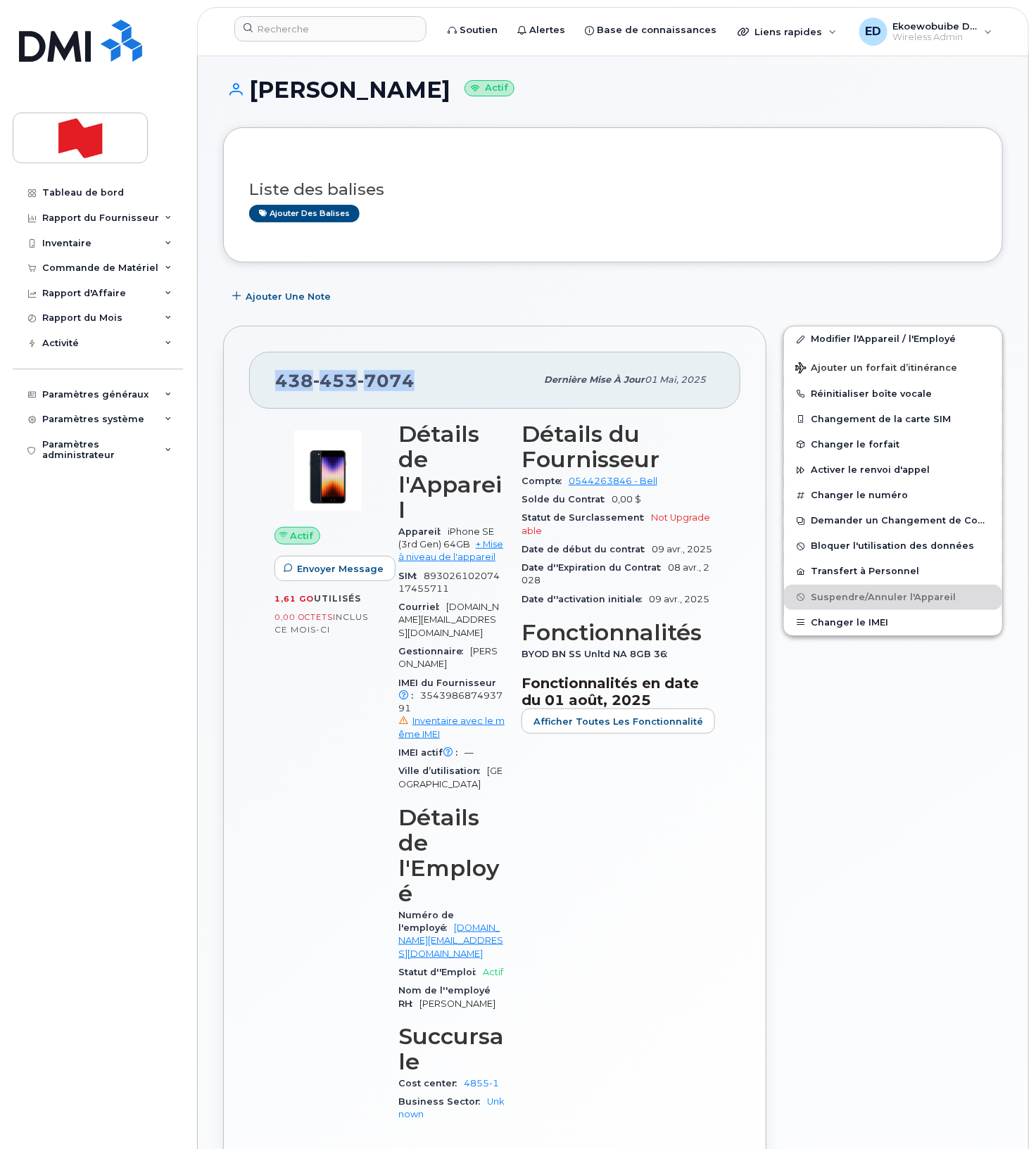
scroll to position [9, 0]
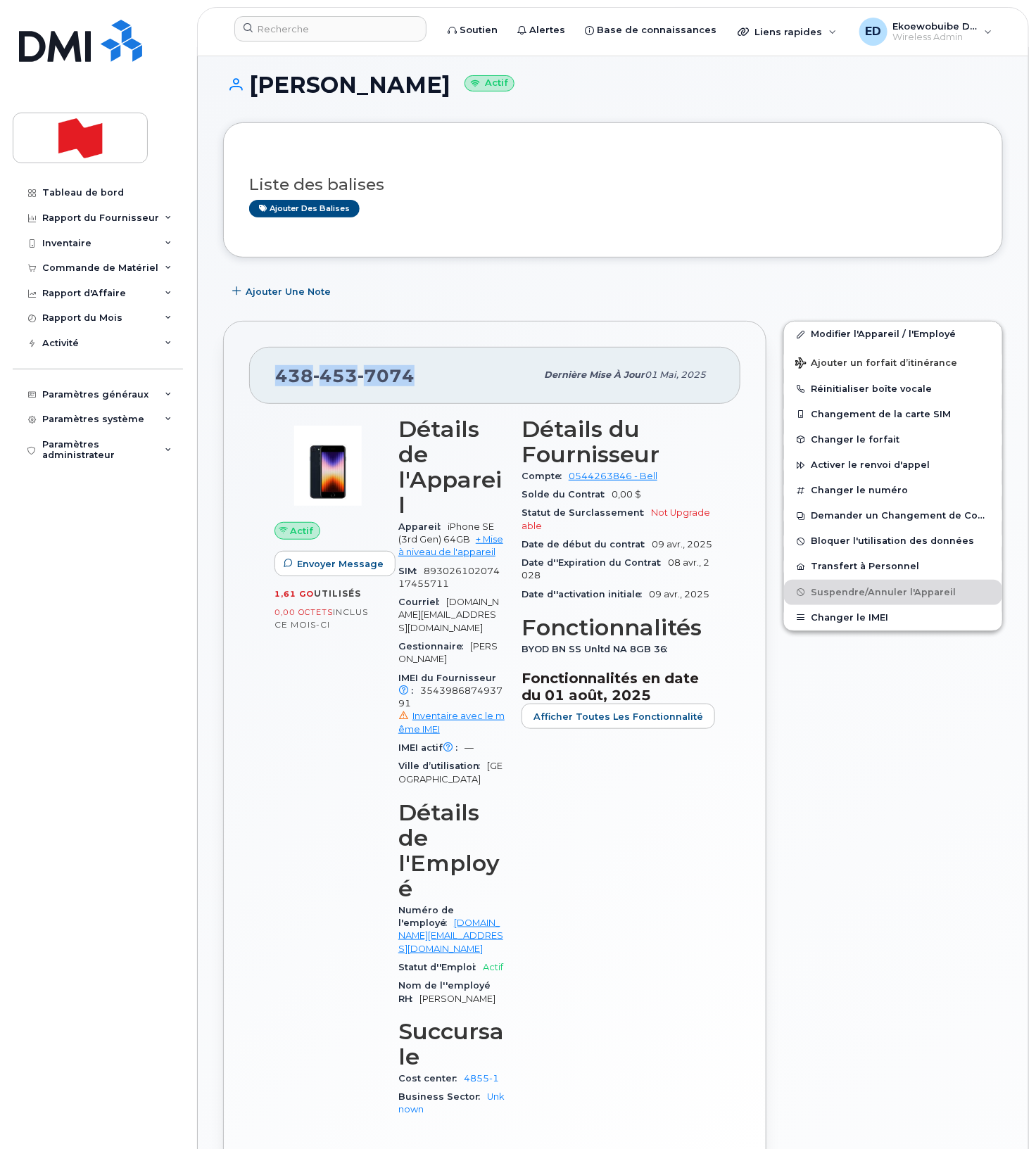
copy span "438 453 7074"
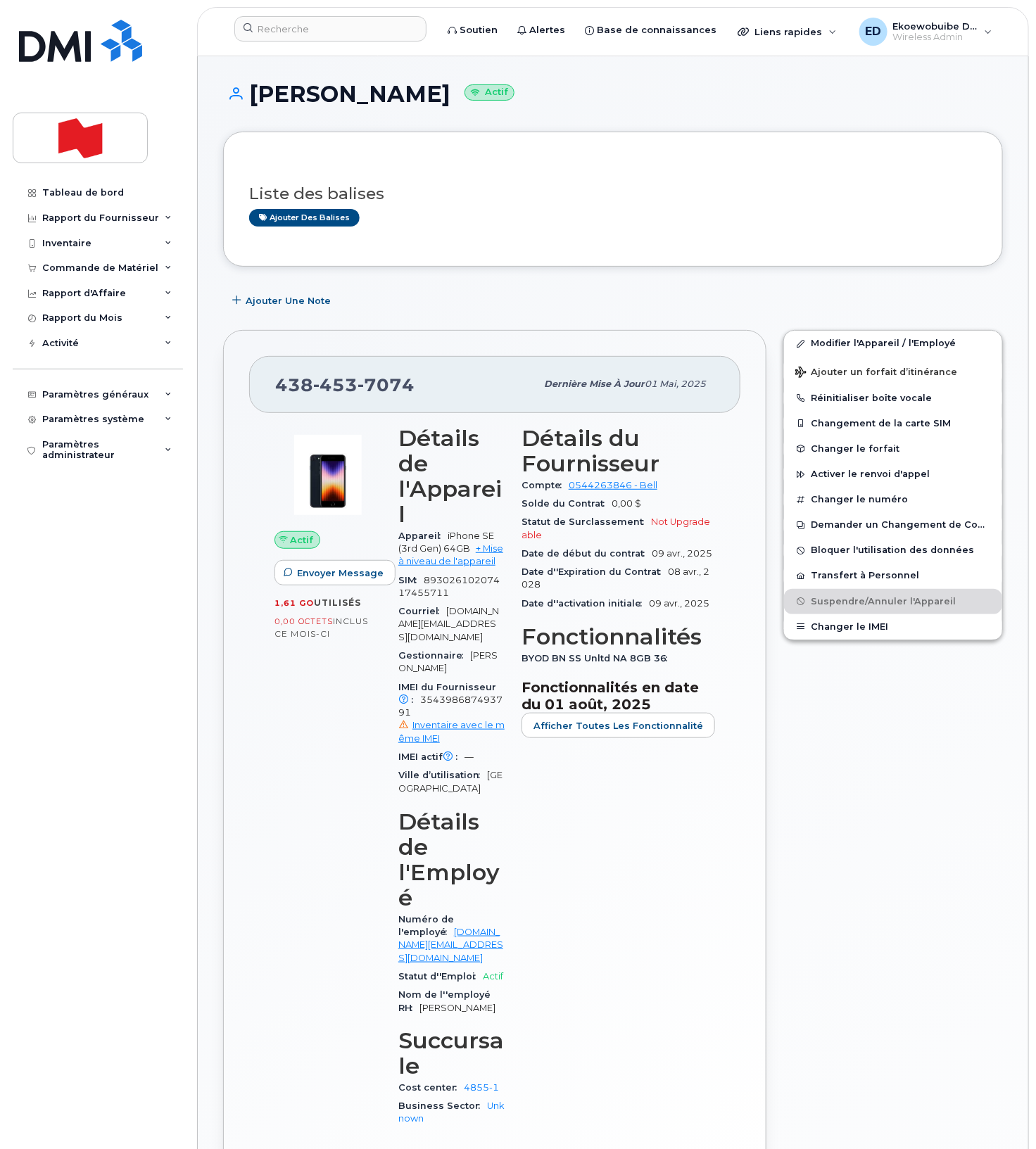
click at [295, 49] on header "Soutien Alertes Base de connaissances Liens rapides Suspendre/Supprimer l’appar…" at bounding box center [613, 32] width 831 height 49
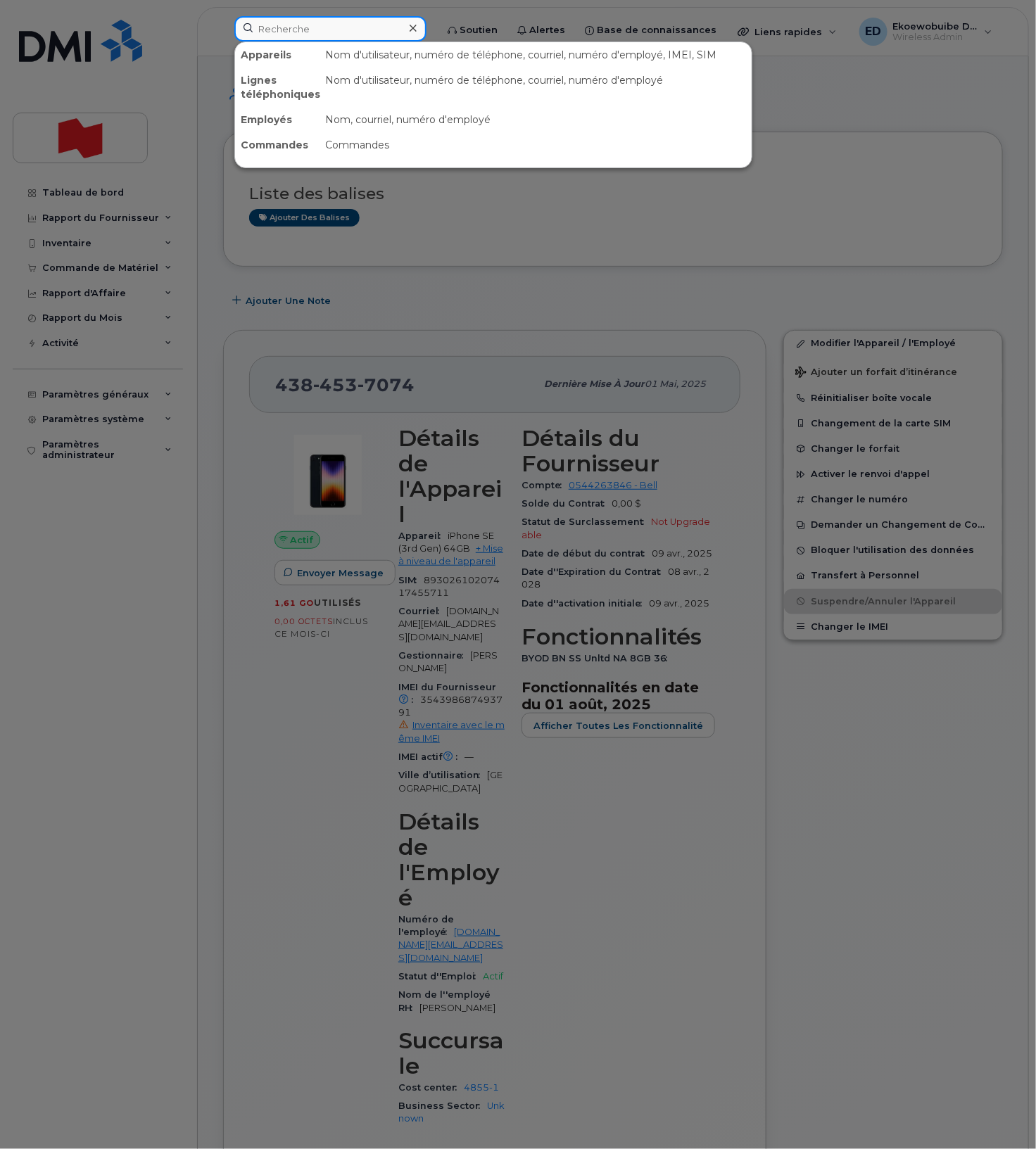
click at [296, 37] on input at bounding box center [330, 29] width 192 height 25
paste input "4384537074"
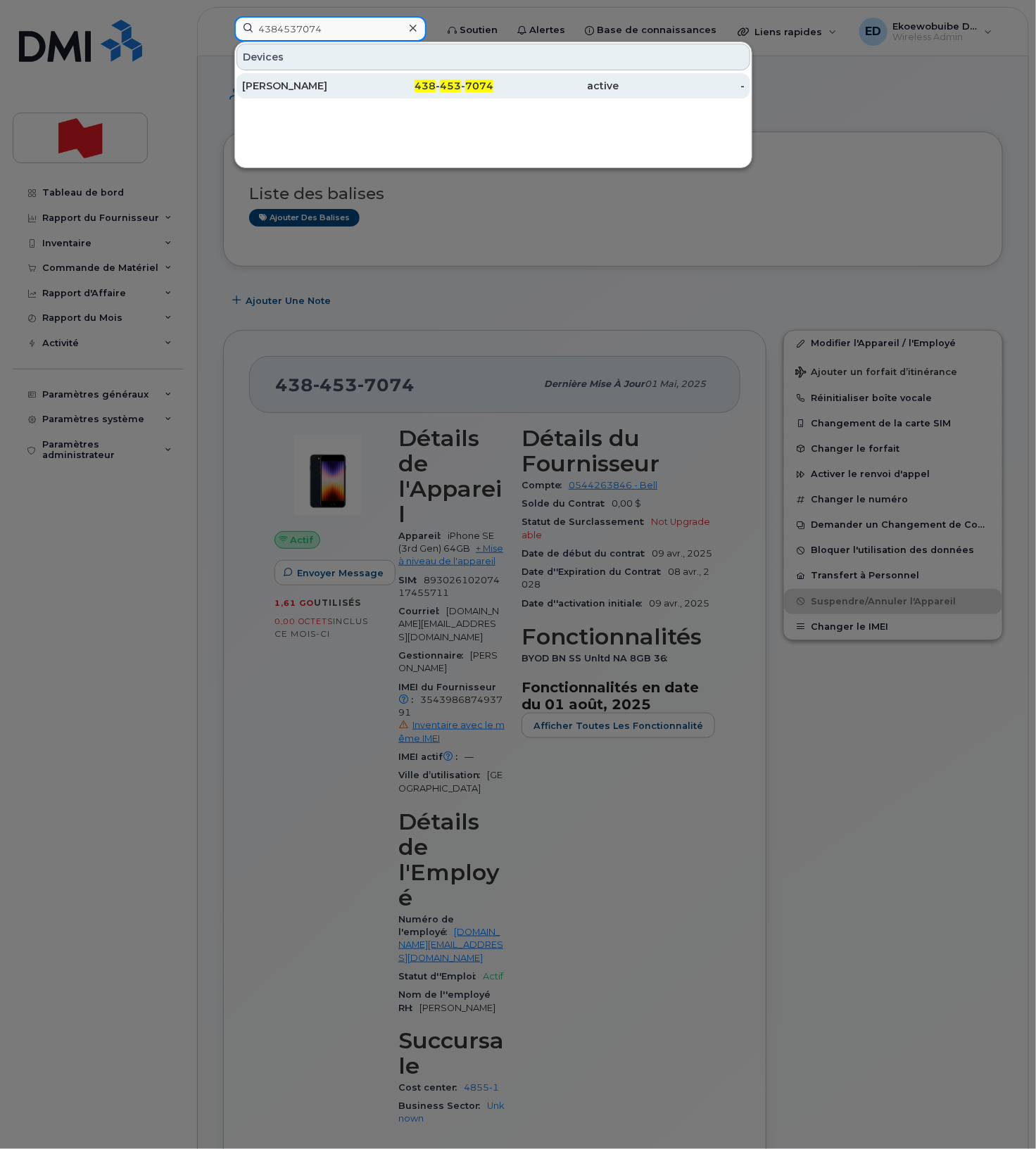
type input "4384537074"
click at [302, 85] on div "[PERSON_NAME]" at bounding box center [305, 86] width 126 height 14
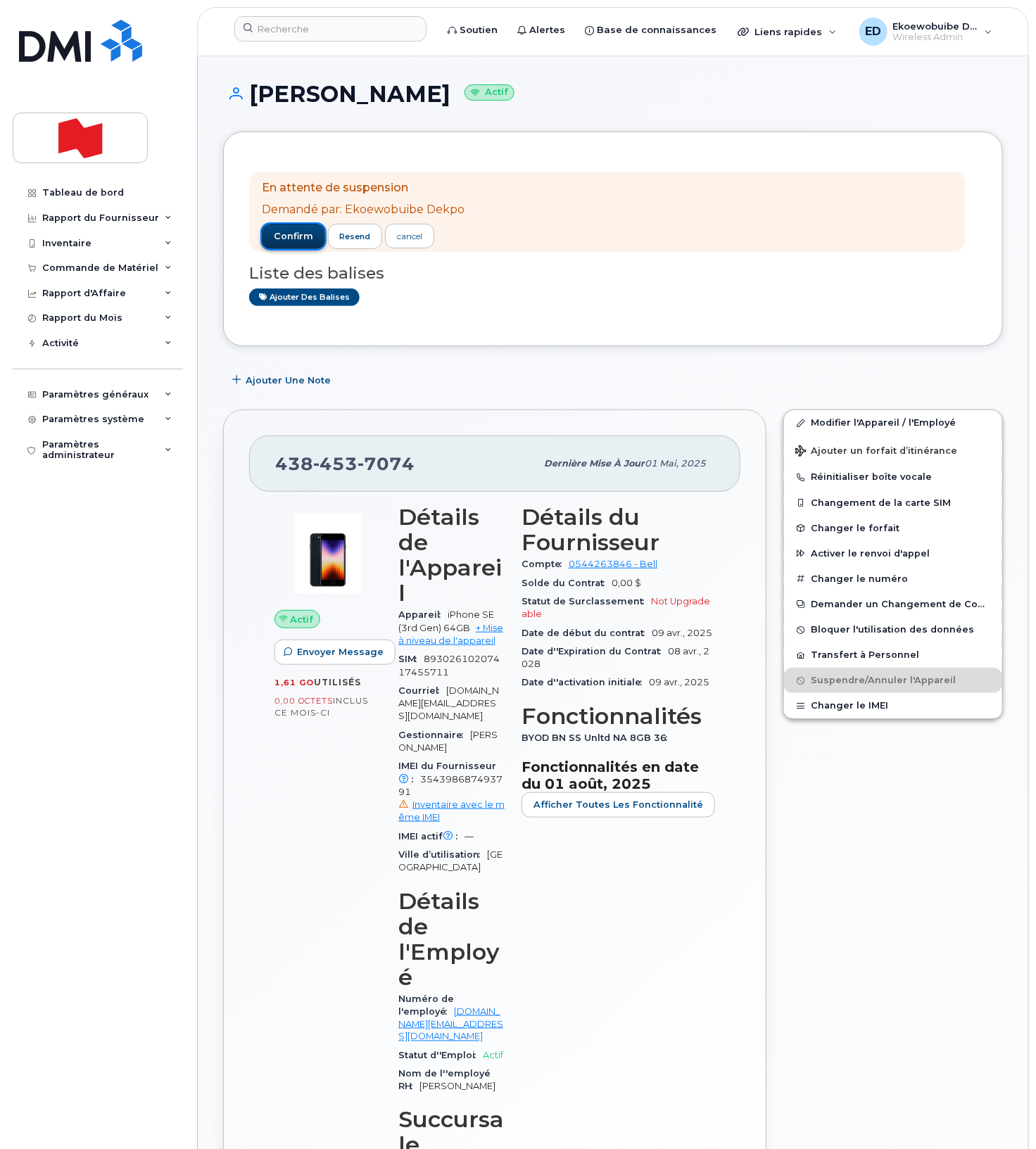
click at [298, 234] on span "confirm" at bounding box center [293, 236] width 39 height 13
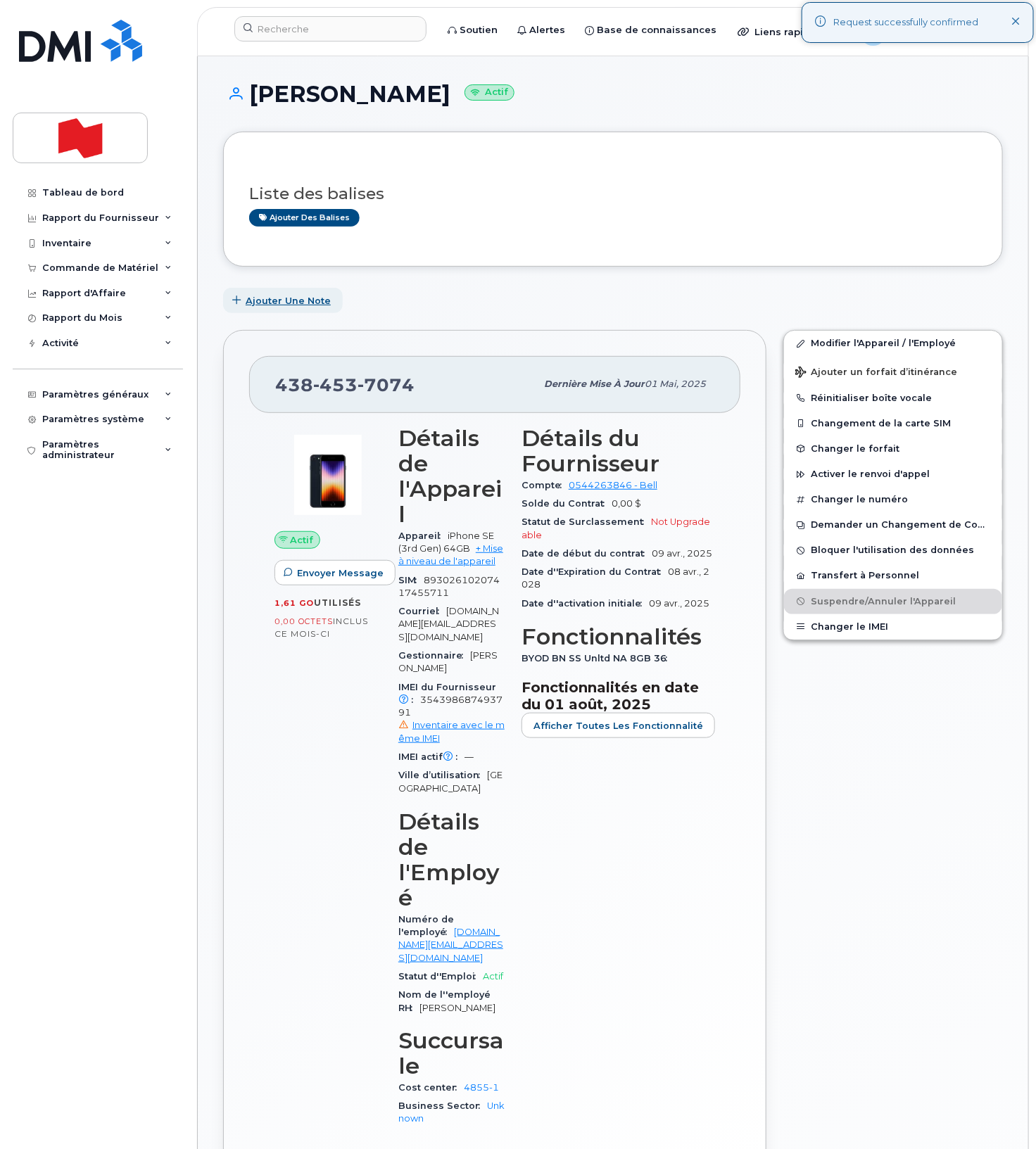
click at [284, 301] on span "Ajouter une Note" at bounding box center [288, 301] width 85 height 13
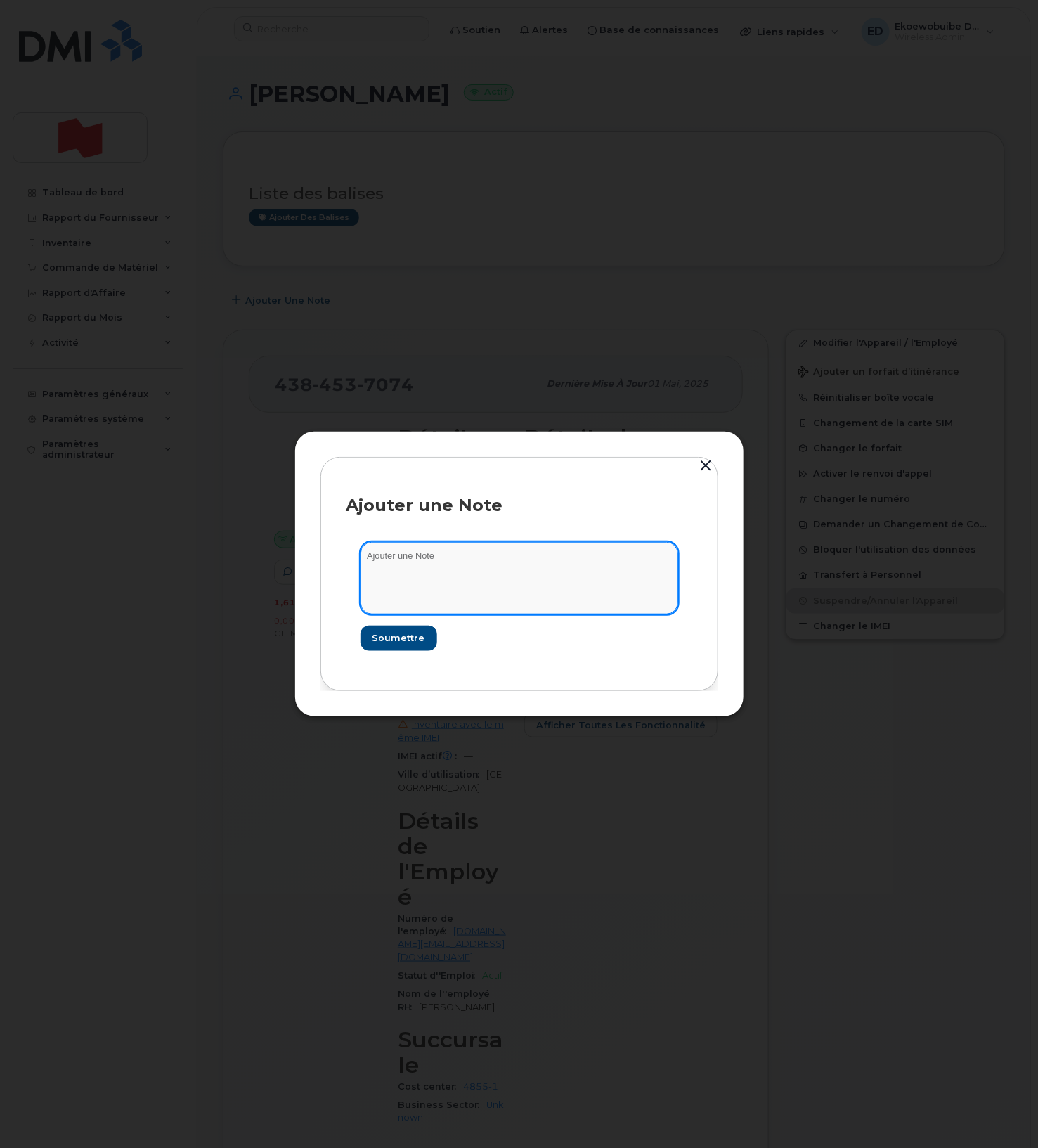
click at [427, 581] on textarea at bounding box center [519, 578] width 318 height 72
paste textarea "SCTASK0214419"
type textarea "SCTASK0214419"
click at [414, 633] on span "Soumettre" at bounding box center [398, 638] width 53 height 13
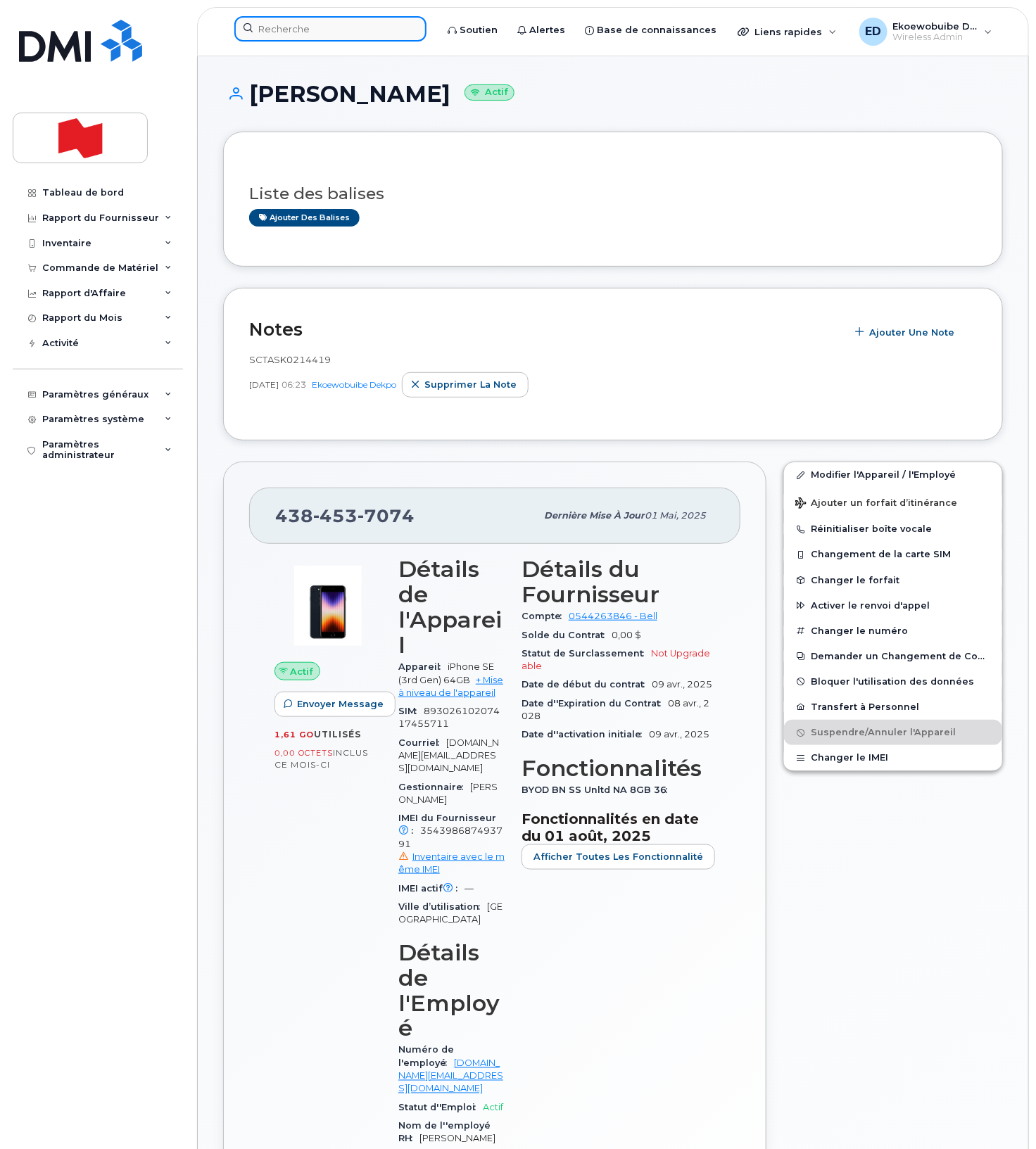
click at [325, 36] on input at bounding box center [330, 29] width 192 height 25
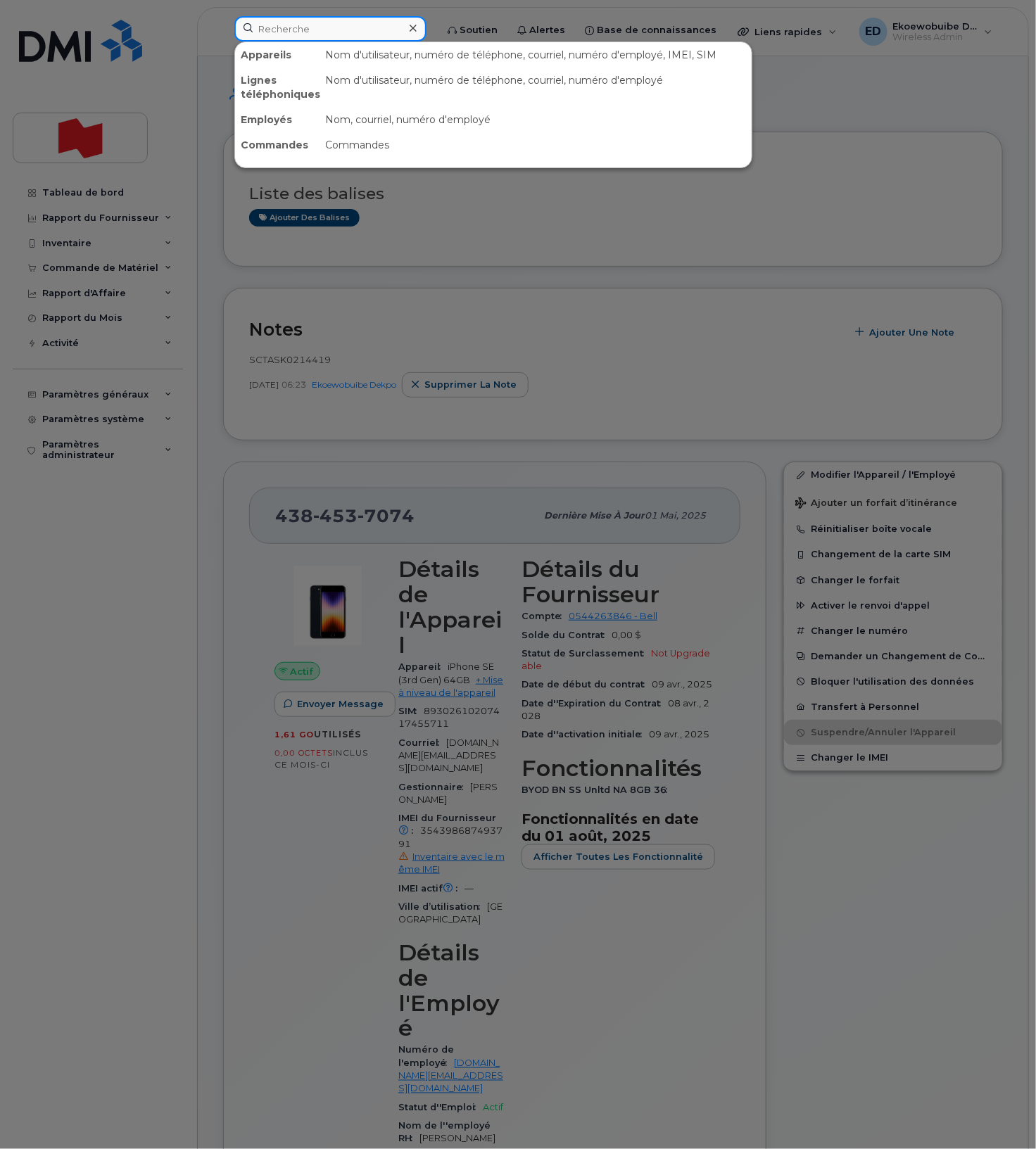
paste input "wadii karfali"
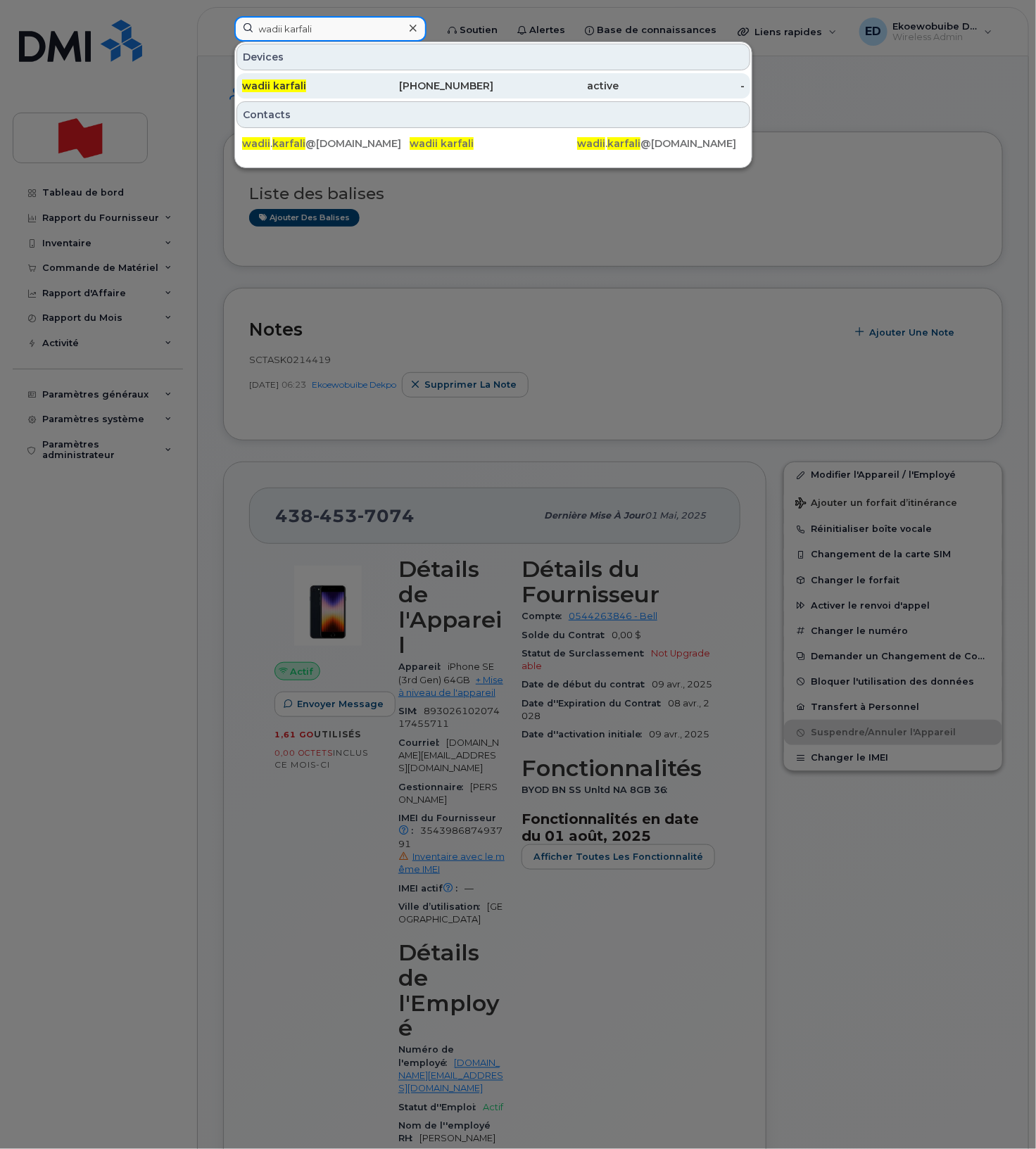
type input "wadii karfali"
click at [289, 81] on span "wadii karfali" at bounding box center [274, 86] width 64 height 13
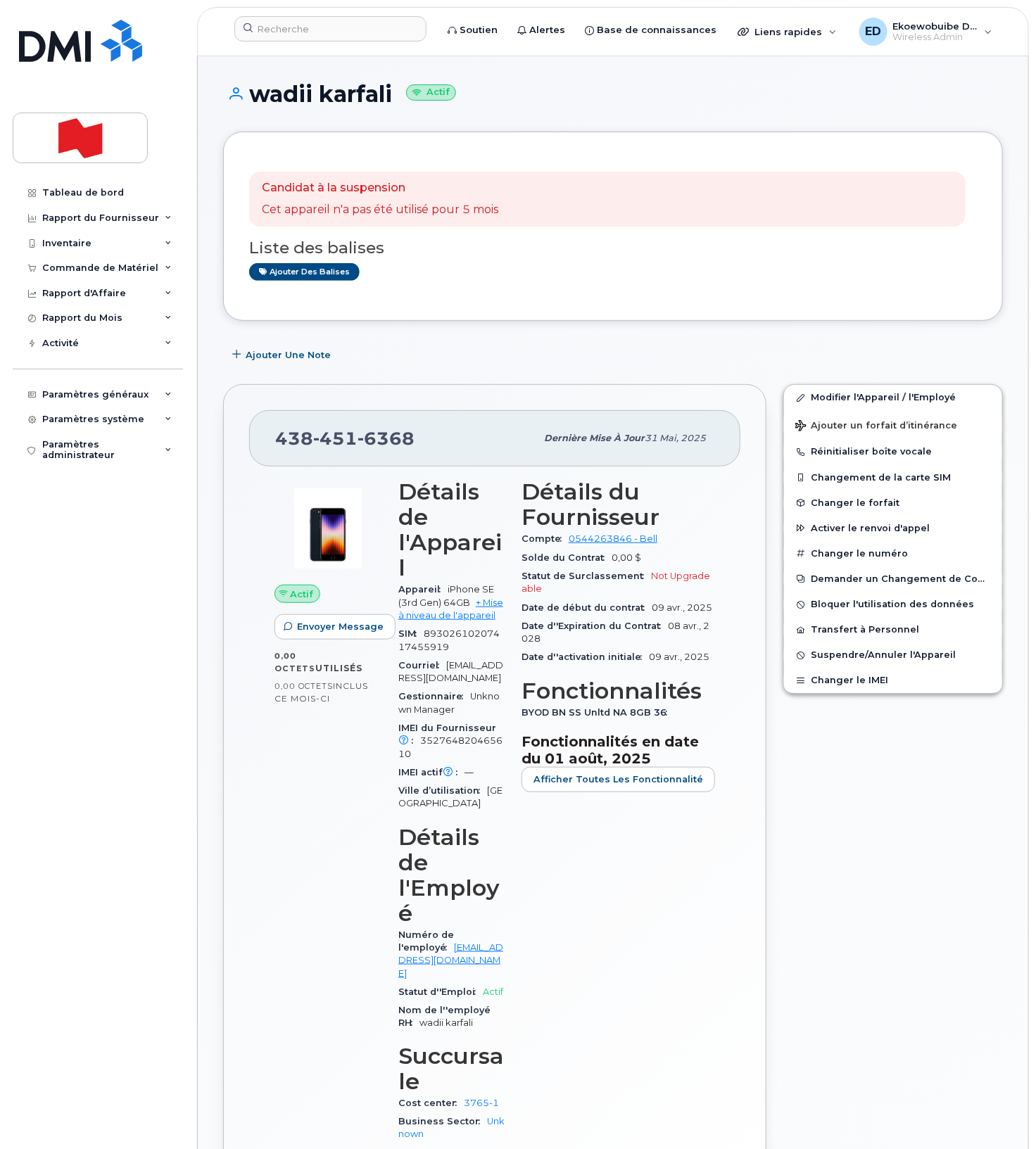
click at [425, 442] on div "[PHONE_NUMBER]" at bounding box center [405, 438] width 260 height 29
drag, startPoint x: 420, startPoint y: 441, endPoint x: 280, endPoint y: 438, distance: 140.0
click at [280, 438] on div "[PHONE_NUMBER]" at bounding box center [405, 438] width 260 height 29
copy span "[PHONE_NUMBER]"
drag, startPoint x: 566, startPoint y: 369, endPoint x: 579, endPoint y: 352, distance: 21.4
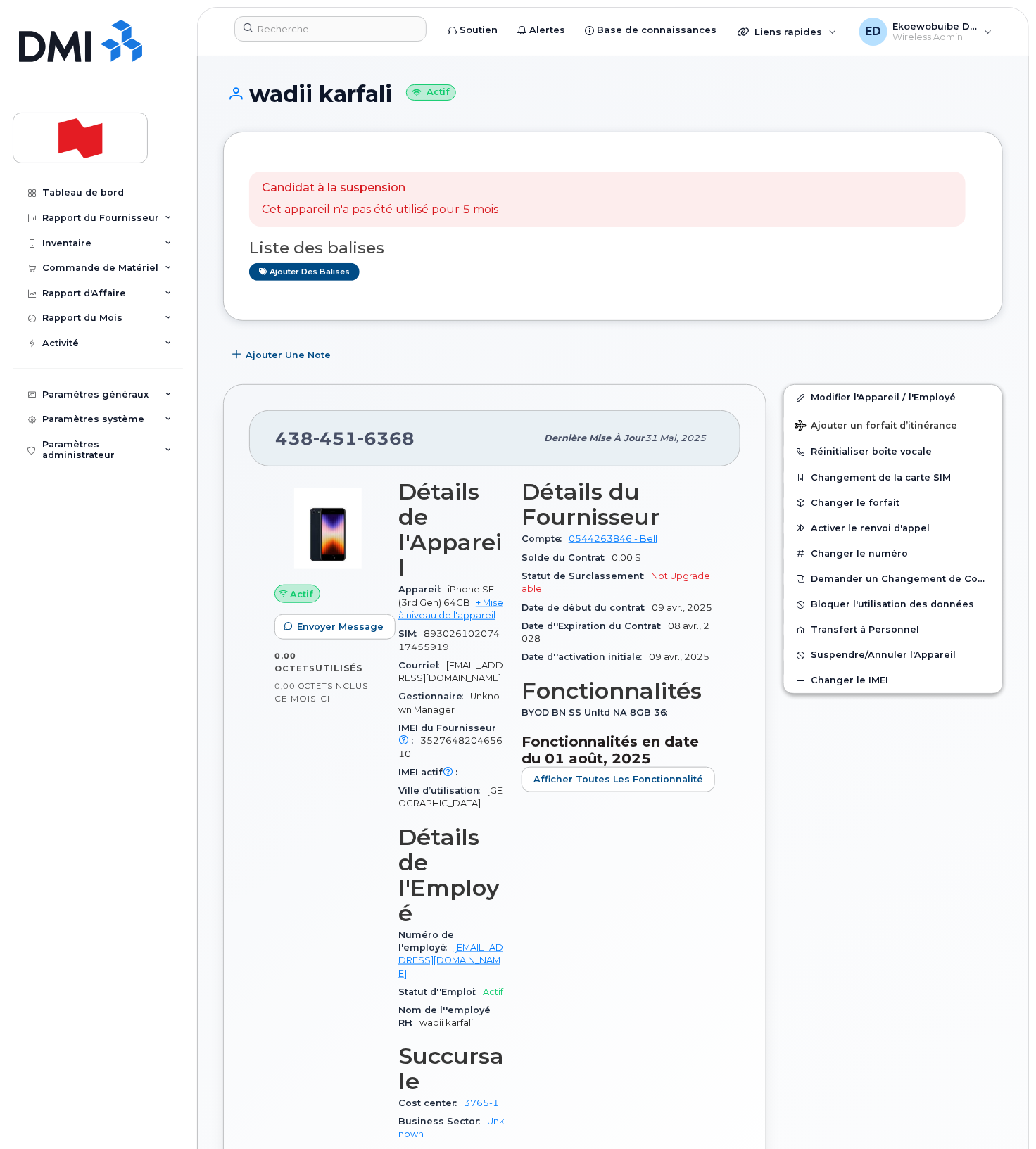
click at [567, 369] on div "Candidat à la suspension Cet appareil n'a pas été utilisé pour 5 mois Liste des…" at bounding box center [613, 1068] width 780 height 1875
click at [837, 657] on span "Suspendre/Annuler l'Appareil" at bounding box center [884, 655] width 145 height 11
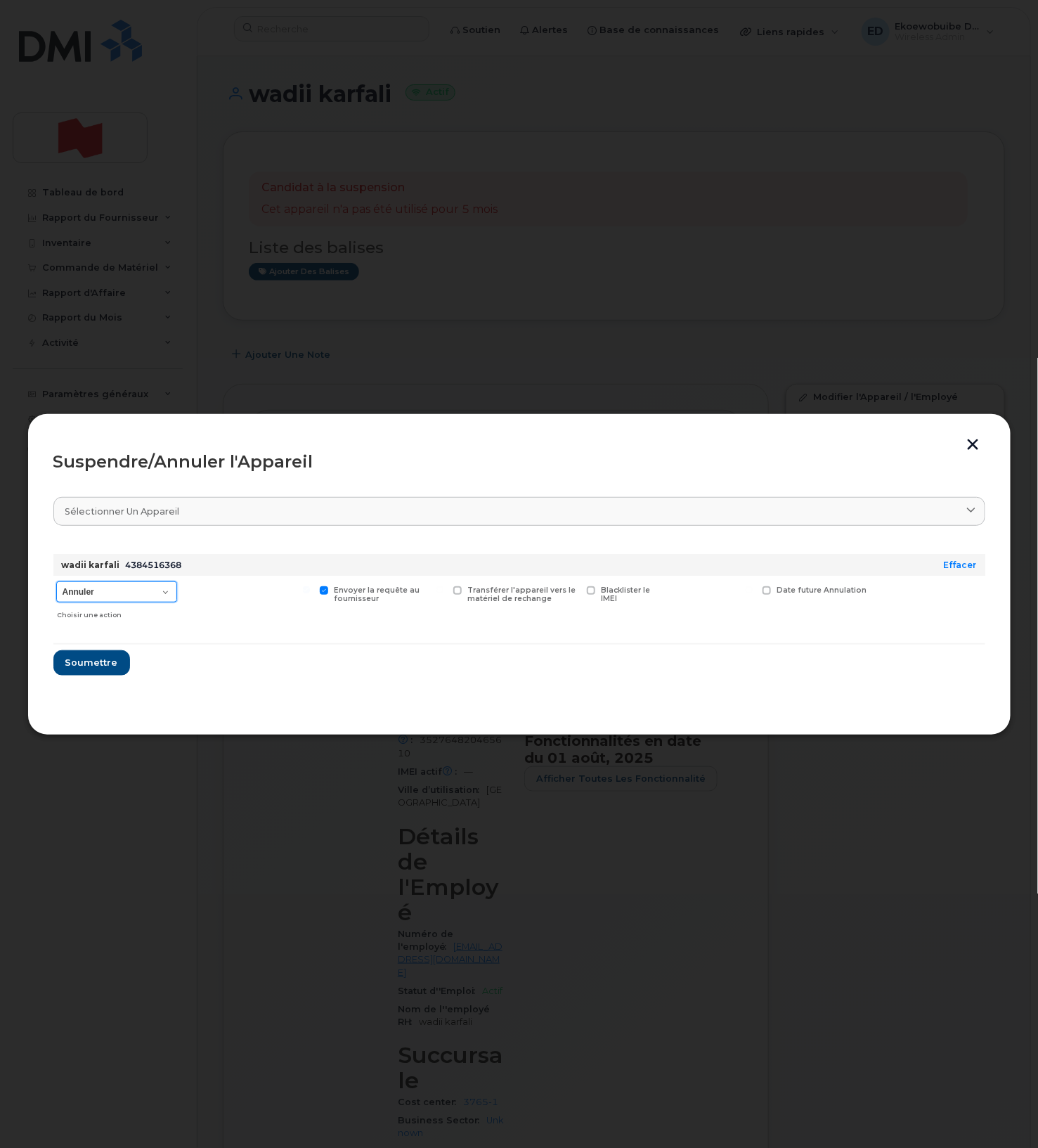
click at [131, 589] on select "Annuler Suspendre - Prolonger la suspension Suspendre - Tarif réduit Suspendre …" at bounding box center [116, 592] width 120 height 21
select select "[object Object]"
click at [56, 582] on select "Annuler Suspendre - Prolonger la suspension Suspendre - Tarif réduit Suspendre …" at bounding box center [116, 592] width 120 height 21
click at [87, 659] on span "Soumettre" at bounding box center [90, 662] width 53 height 13
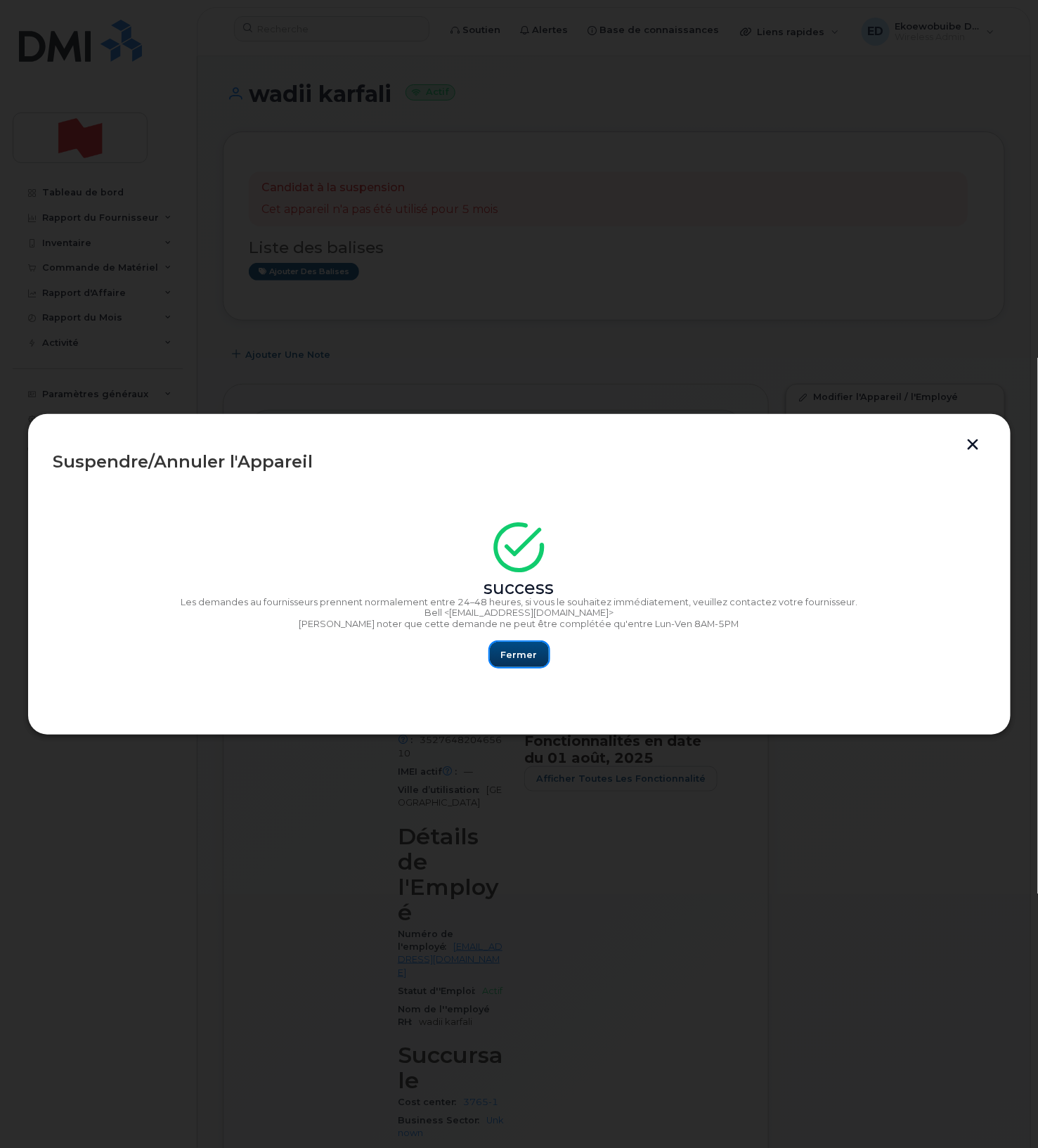
click at [529, 659] on span "Fermer" at bounding box center [519, 655] width 37 height 13
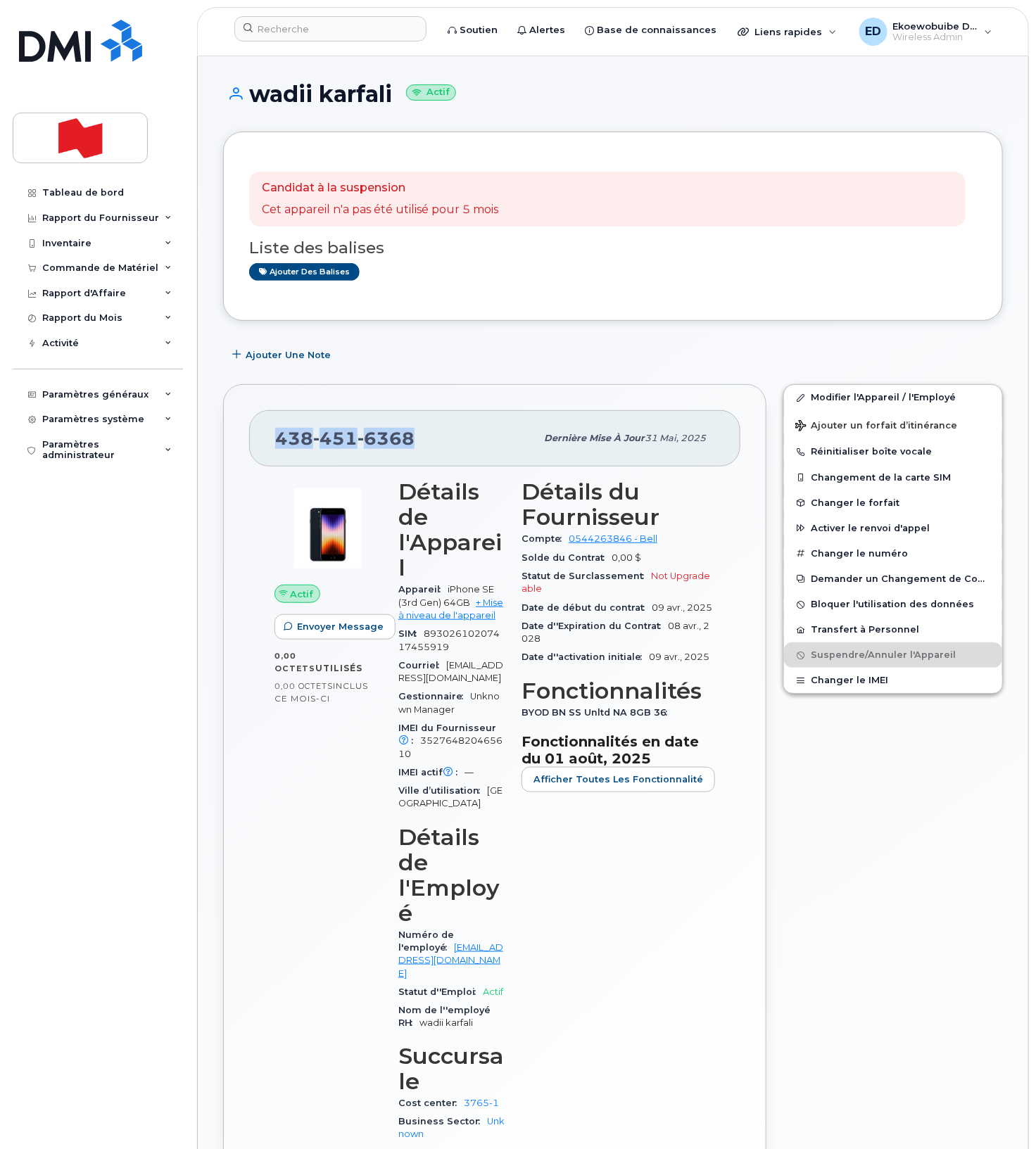
drag, startPoint x: 421, startPoint y: 435, endPoint x: 277, endPoint y: 430, distance: 144.1
click at [277, 430] on div "[PHONE_NUMBER]" at bounding box center [405, 438] width 260 height 29
copy span "[PHONE_NUMBER]"
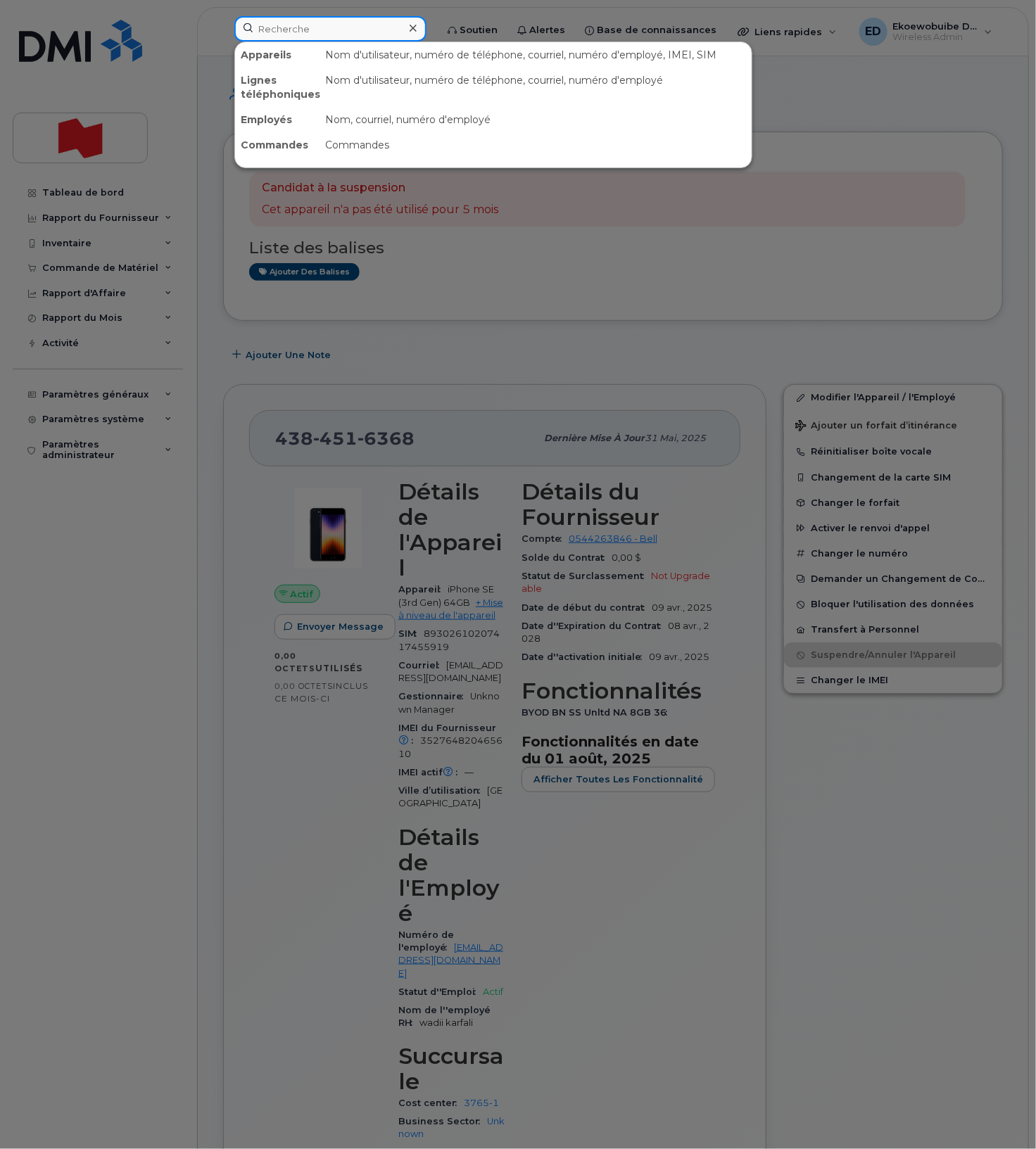
click at [337, 29] on input at bounding box center [330, 29] width 192 height 25
paste input "4384516368"
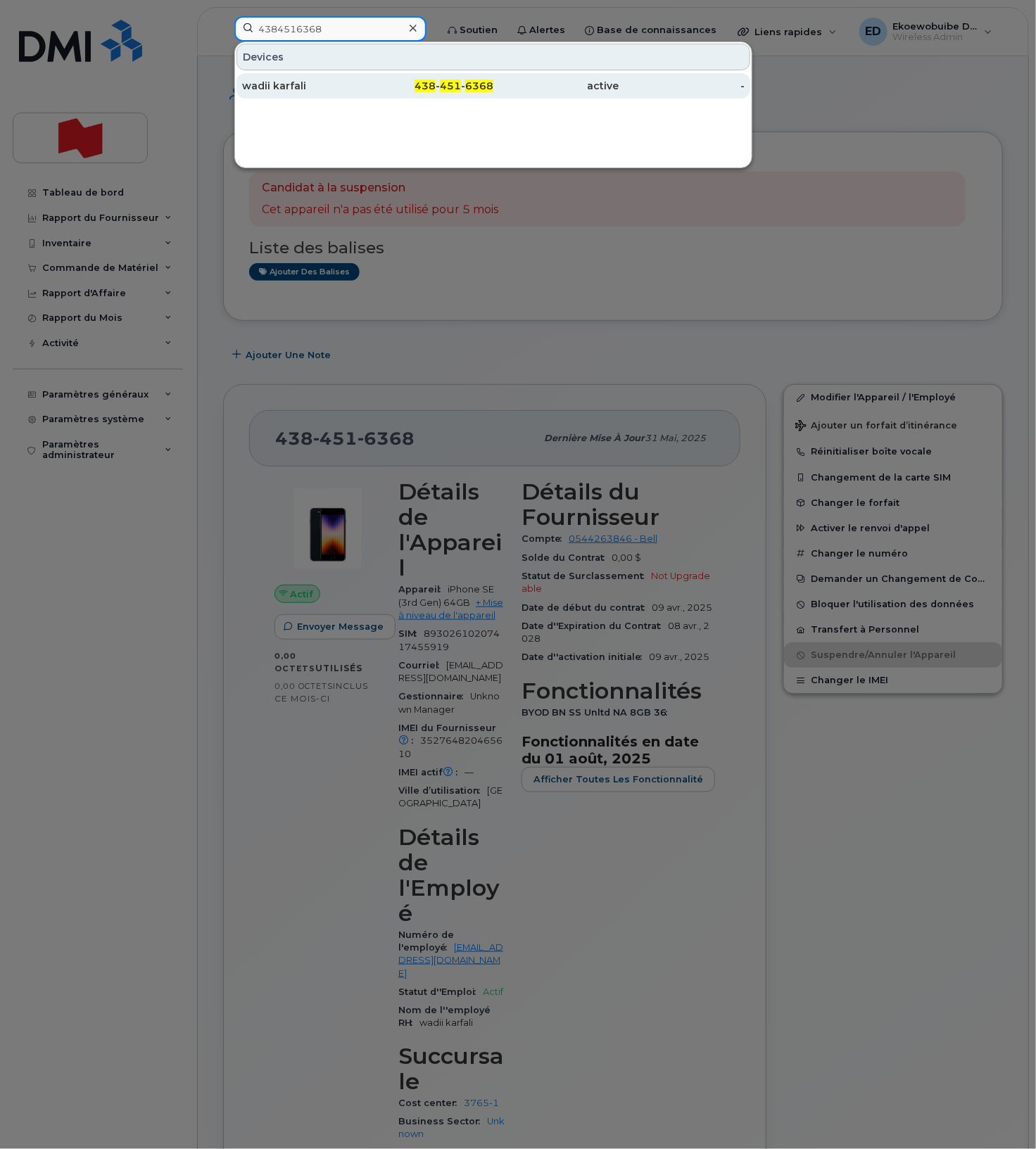
type input "4384516368"
click at [307, 90] on div "wadii karfali" at bounding box center [305, 86] width 126 height 14
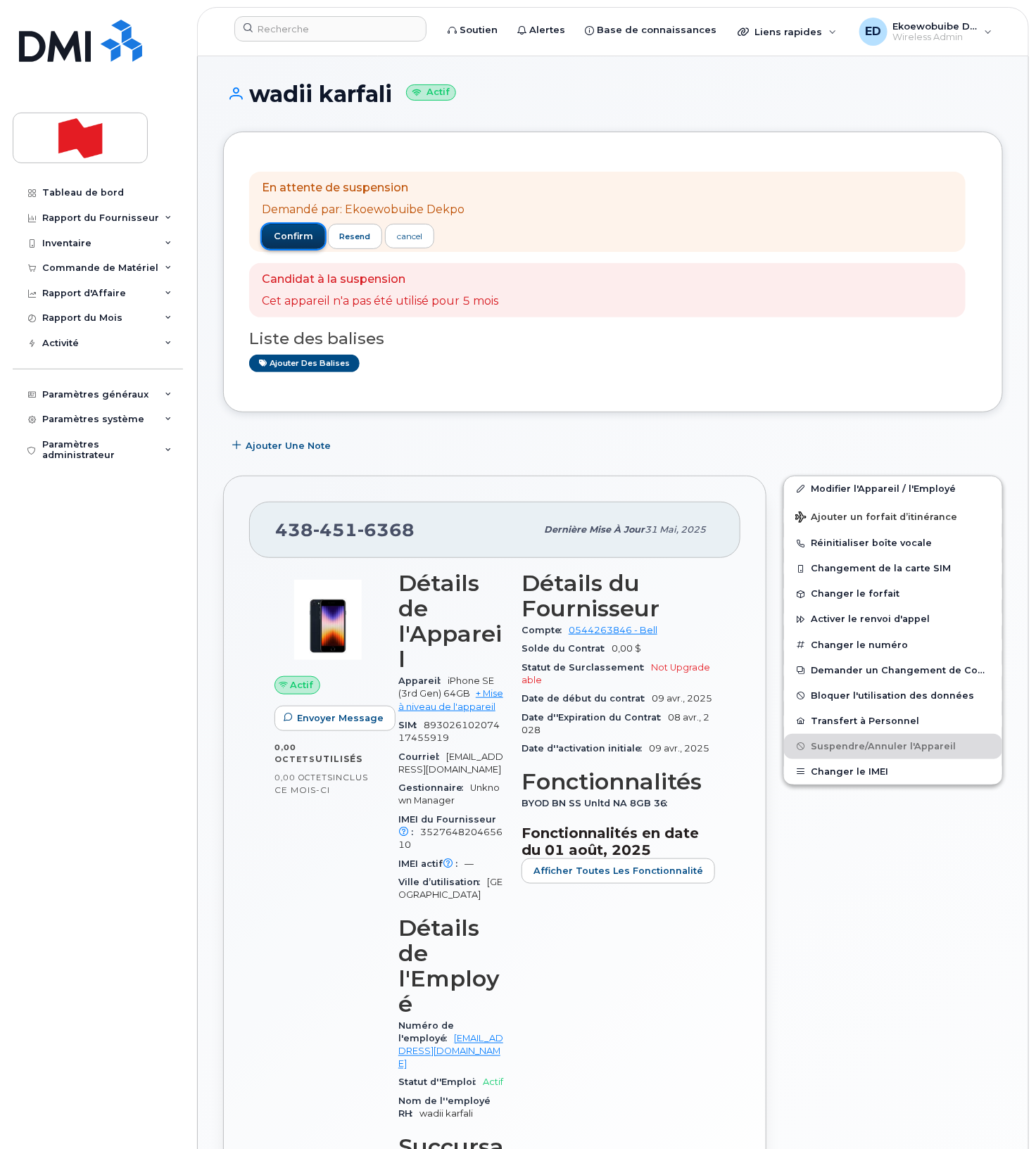
click at [287, 240] on span "confirm" at bounding box center [293, 236] width 39 height 13
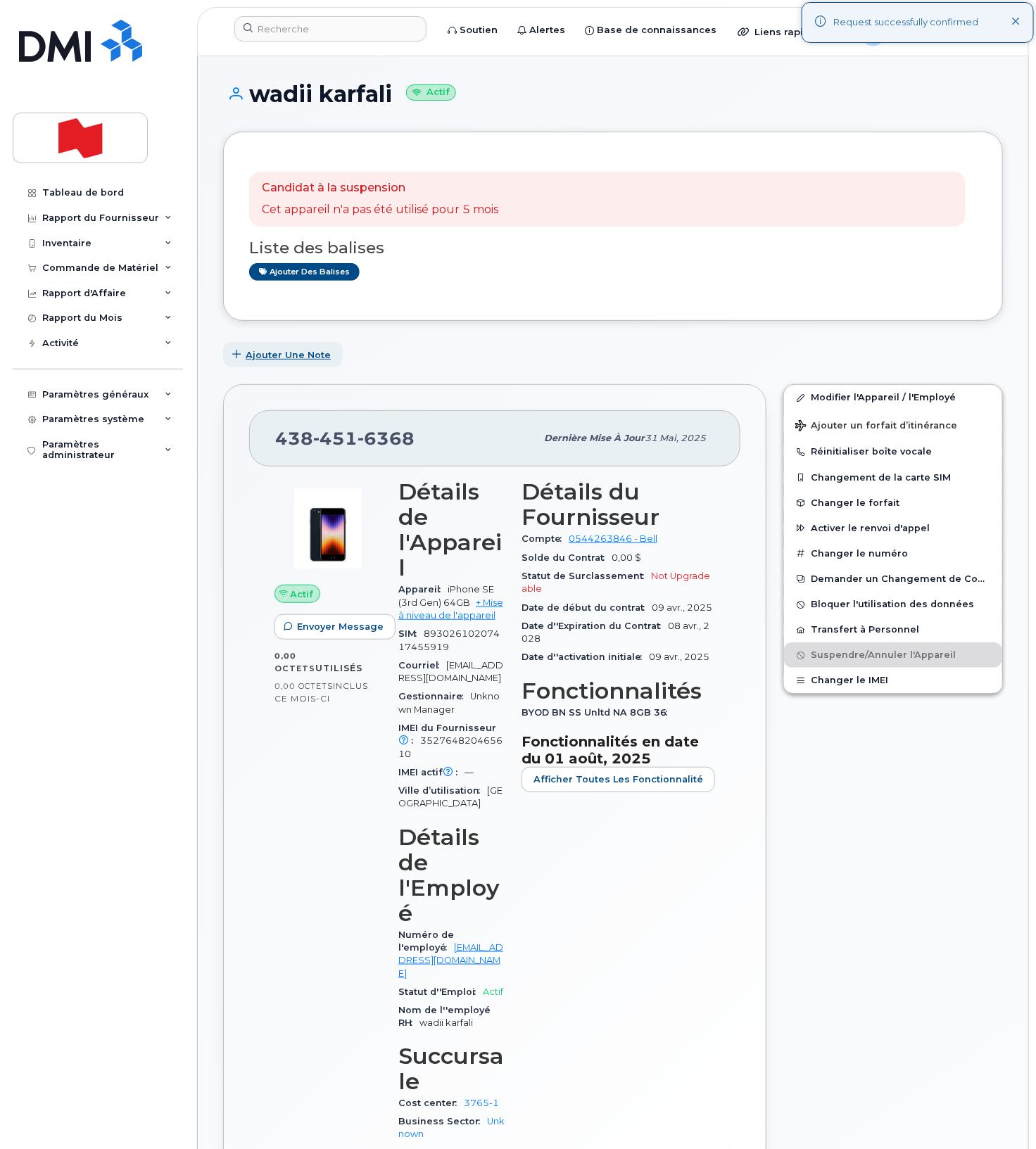
click at [288, 358] on span "Ajouter une Note" at bounding box center [288, 354] width 85 height 13
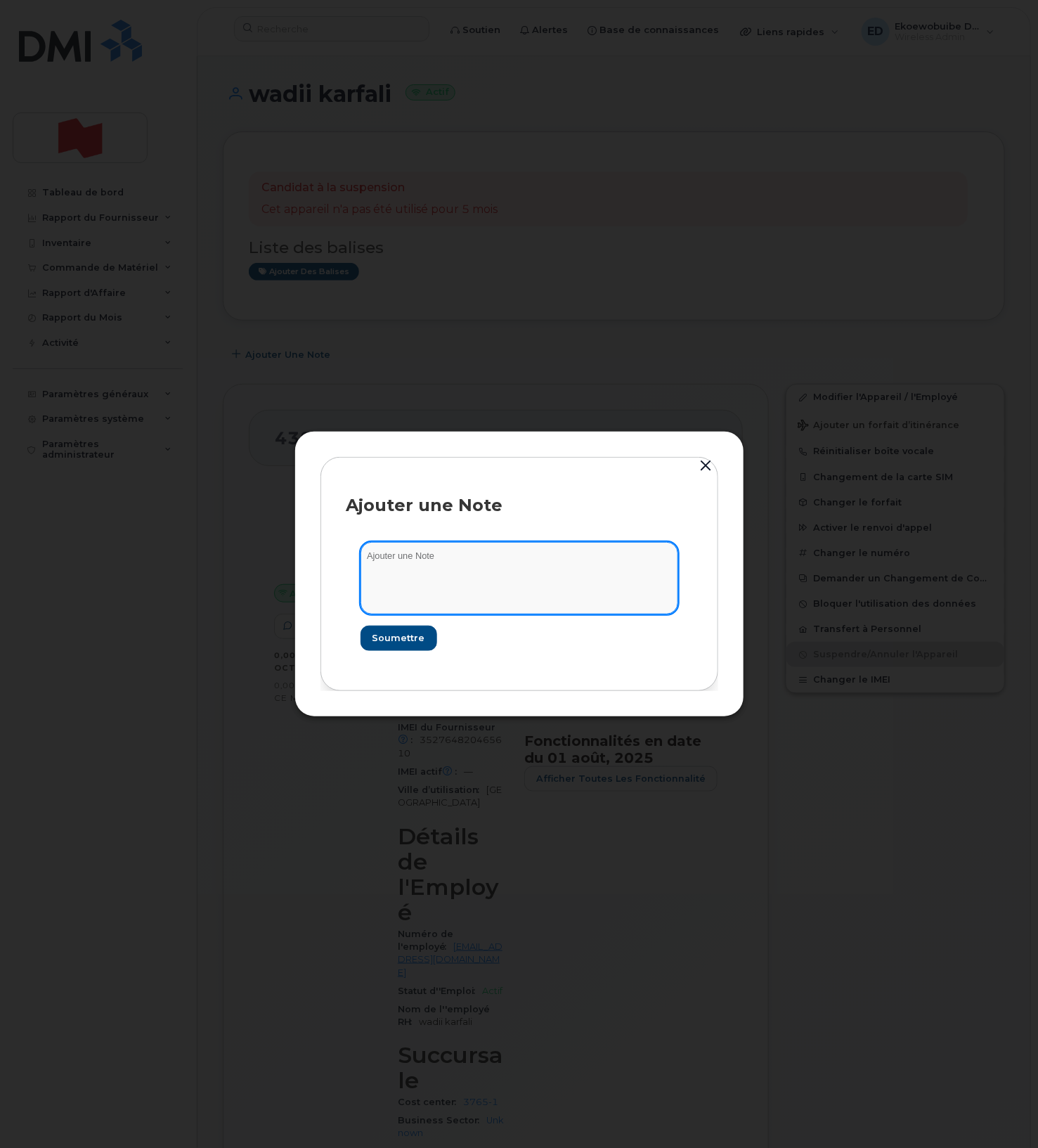
click at [428, 589] on textarea at bounding box center [519, 578] width 318 height 72
paste textarea "SCTASK0214431"
type textarea "SCTASK0214431"
click at [406, 638] on span "Soumettre" at bounding box center [398, 638] width 53 height 13
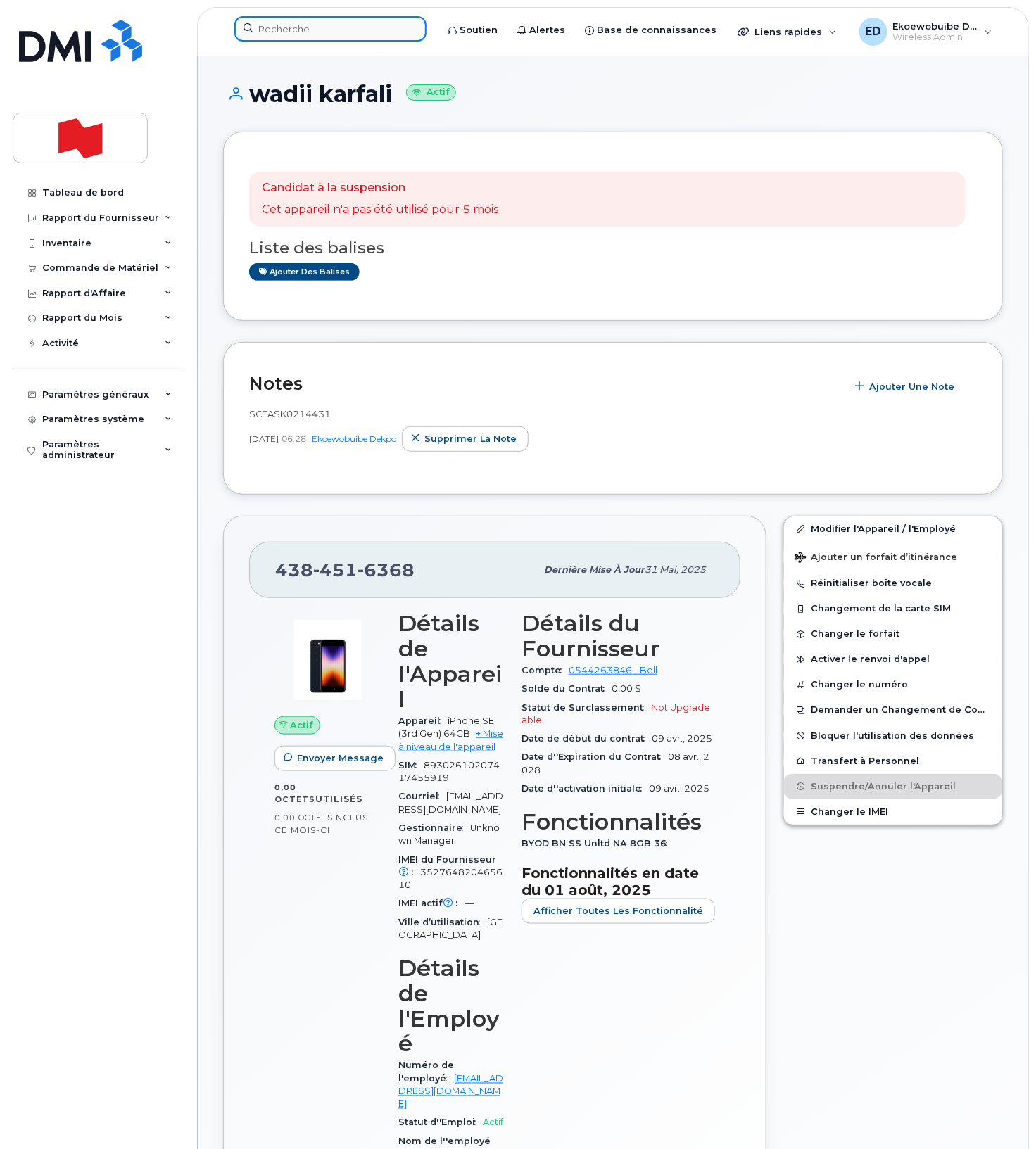
click at [294, 38] on input at bounding box center [330, 29] width 192 height 25
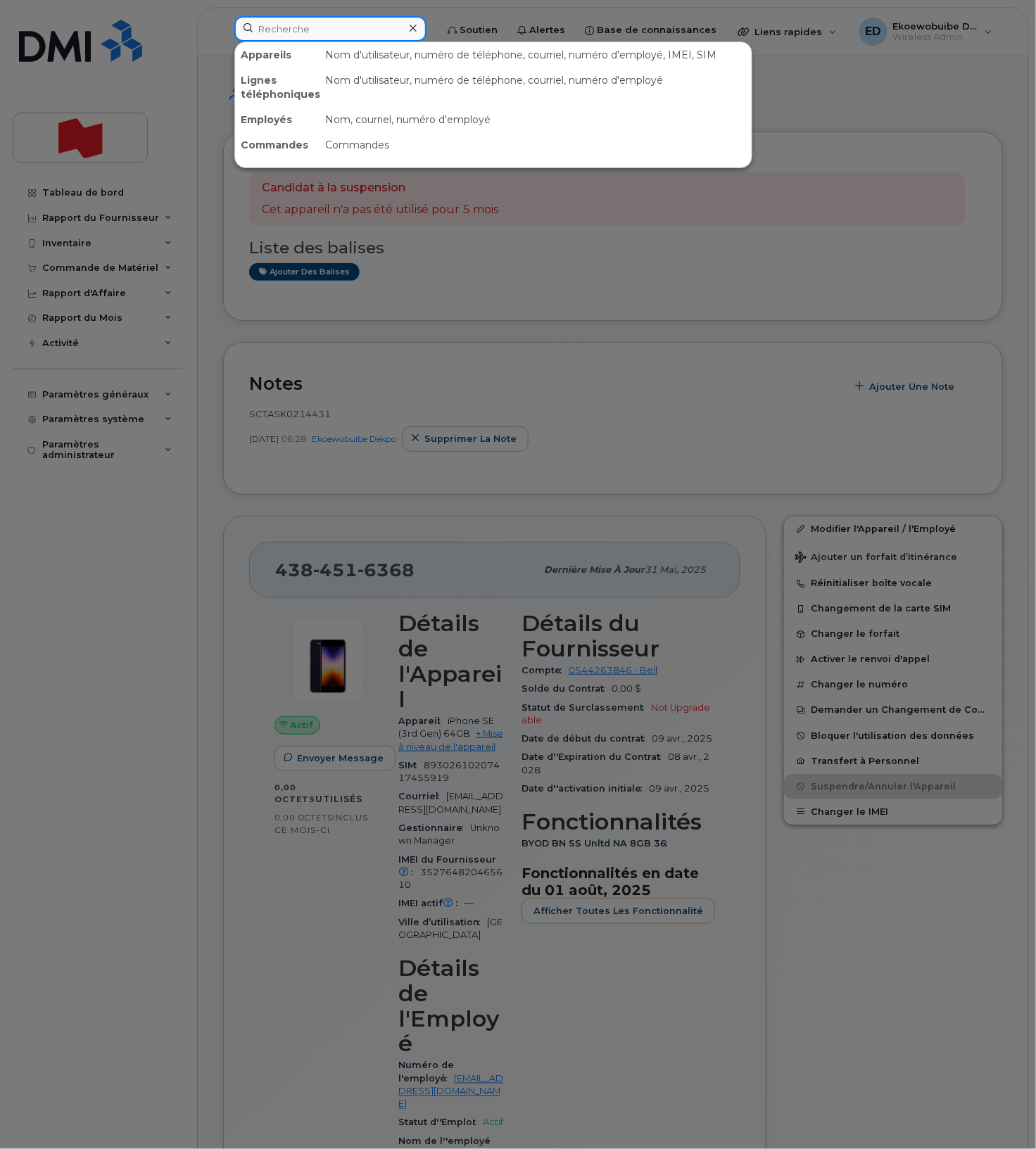
paste input "[PERSON_NAME]"
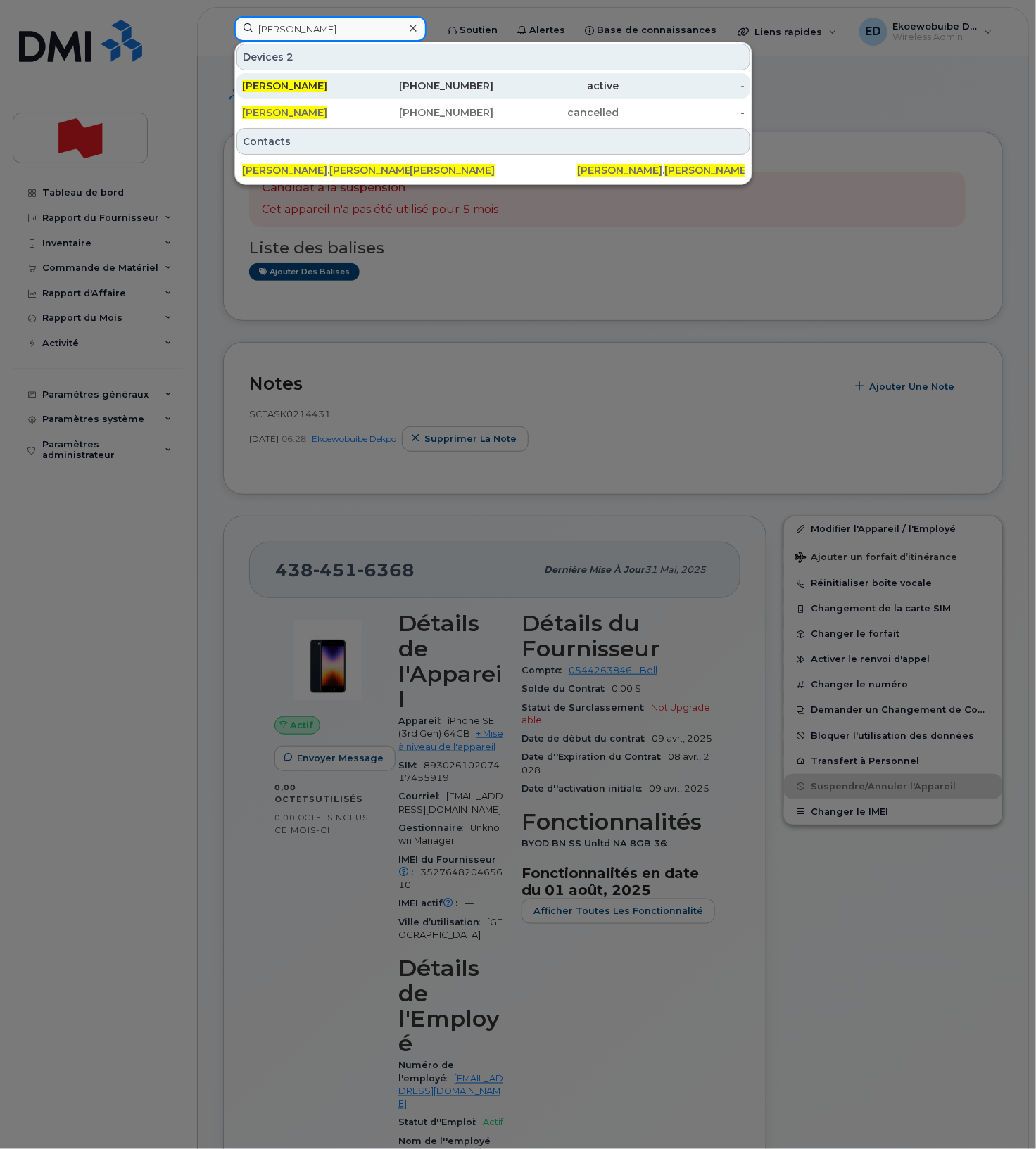
type input "[PERSON_NAME]"
click at [301, 84] on span "Joshua Olson" at bounding box center [284, 86] width 85 height 13
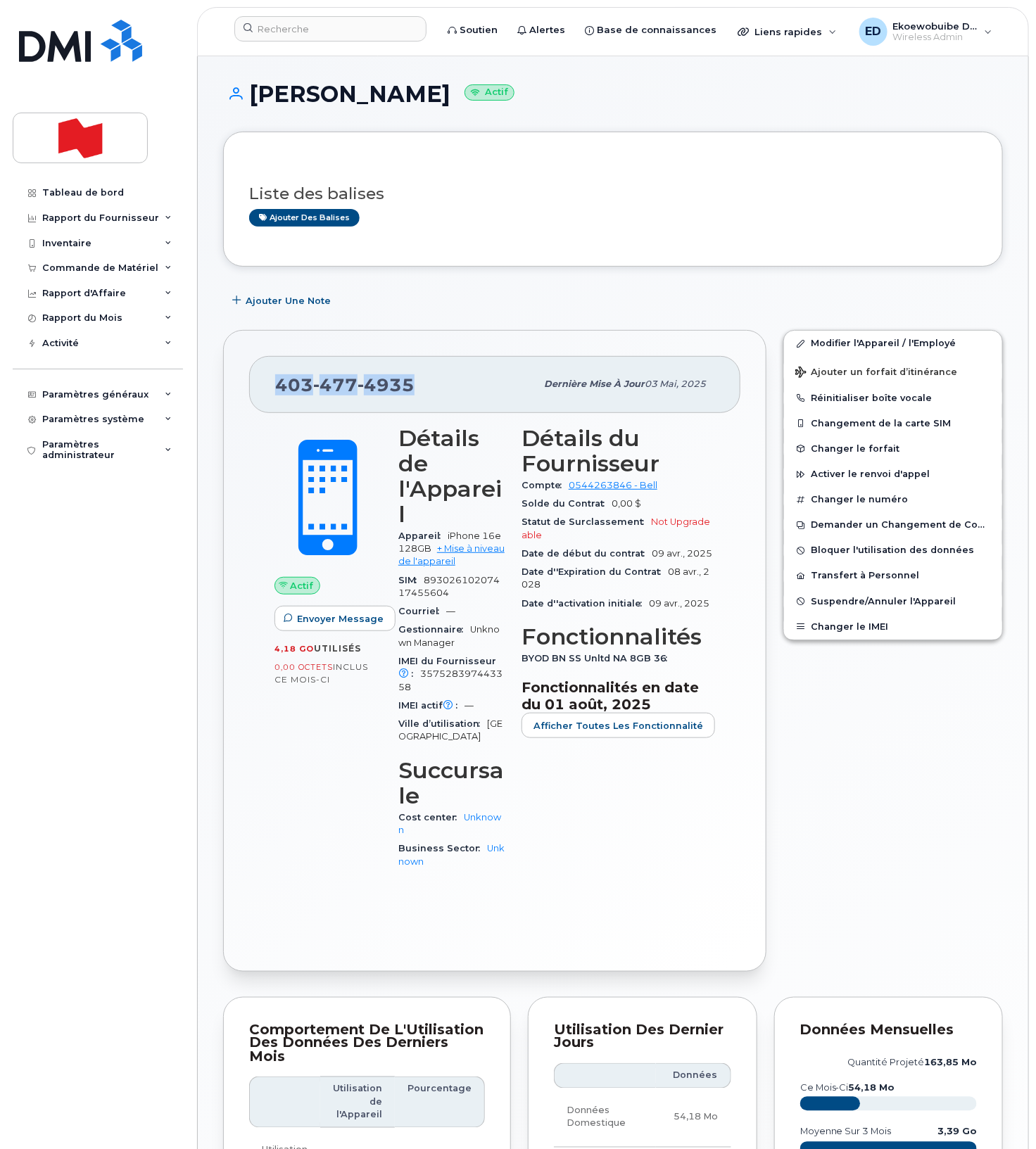
drag, startPoint x: 416, startPoint y: 383, endPoint x: 279, endPoint y: 378, distance: 137.1
click at [279, 378] on div "403 477 4935" at bounding box center [405, 384] width 260 height 29
copy span "403 477 4935"
click at [841, 597] on span "Suspendre/Annuler l'Appareil" at bounding box center [884, 601] width 145 height 11
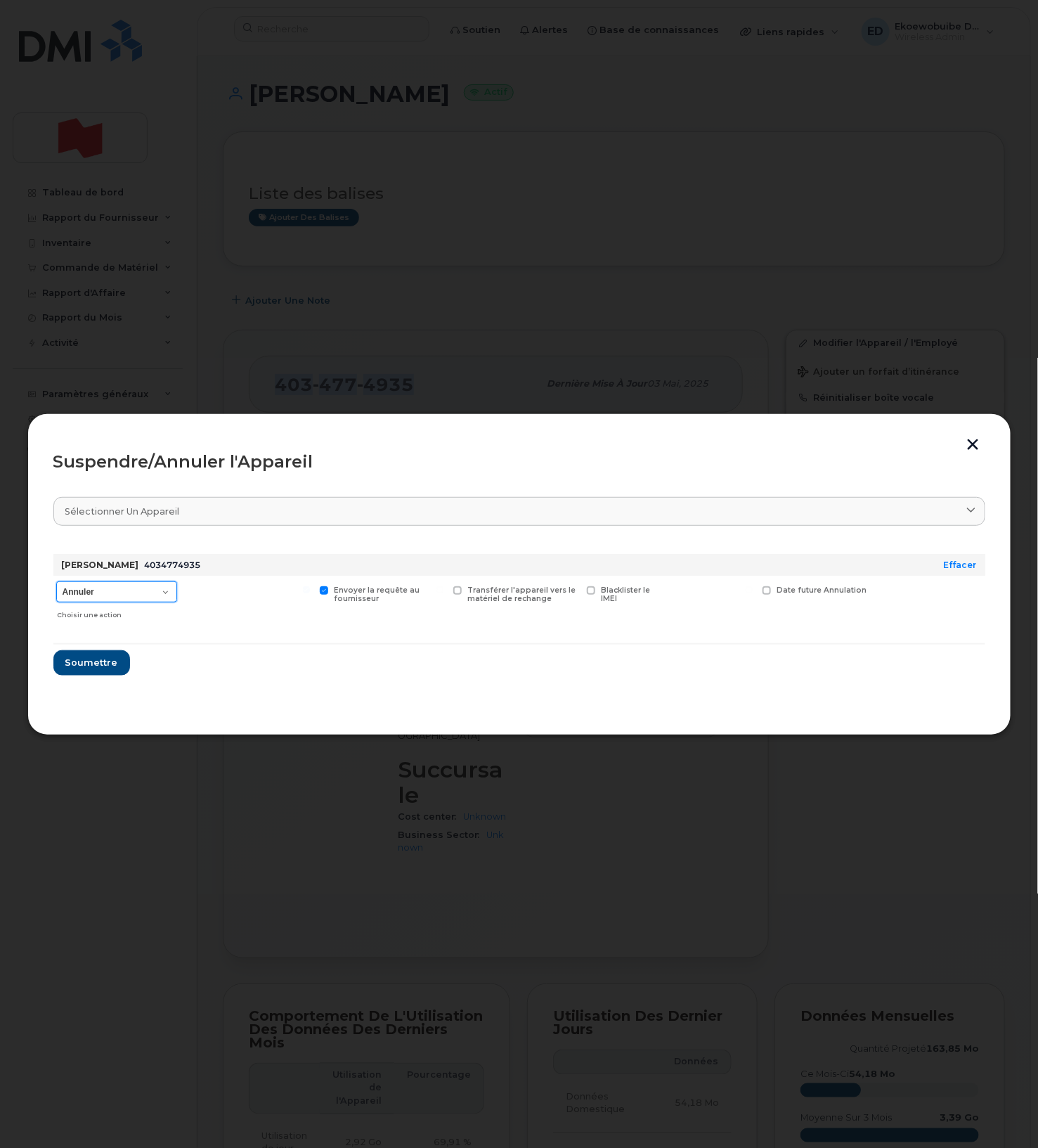
click at [164, 591] on select "Annuler Suspendre - Prolonger la suspension Suspendre - Tarif réduit Suspendre …" at bounding box center [116, 592] width 120 height 21
select select "[object Object]"
click at [56, 582] on select "Annuler Suspendre - Prolonger la suspension Suspendre - Tarif réduit Suspendre …" at bounding box center [116, 592] width 120 height 21
click at [109, 668] on span "Soumettre" at bounding box center [90, 662] width 53 height 13
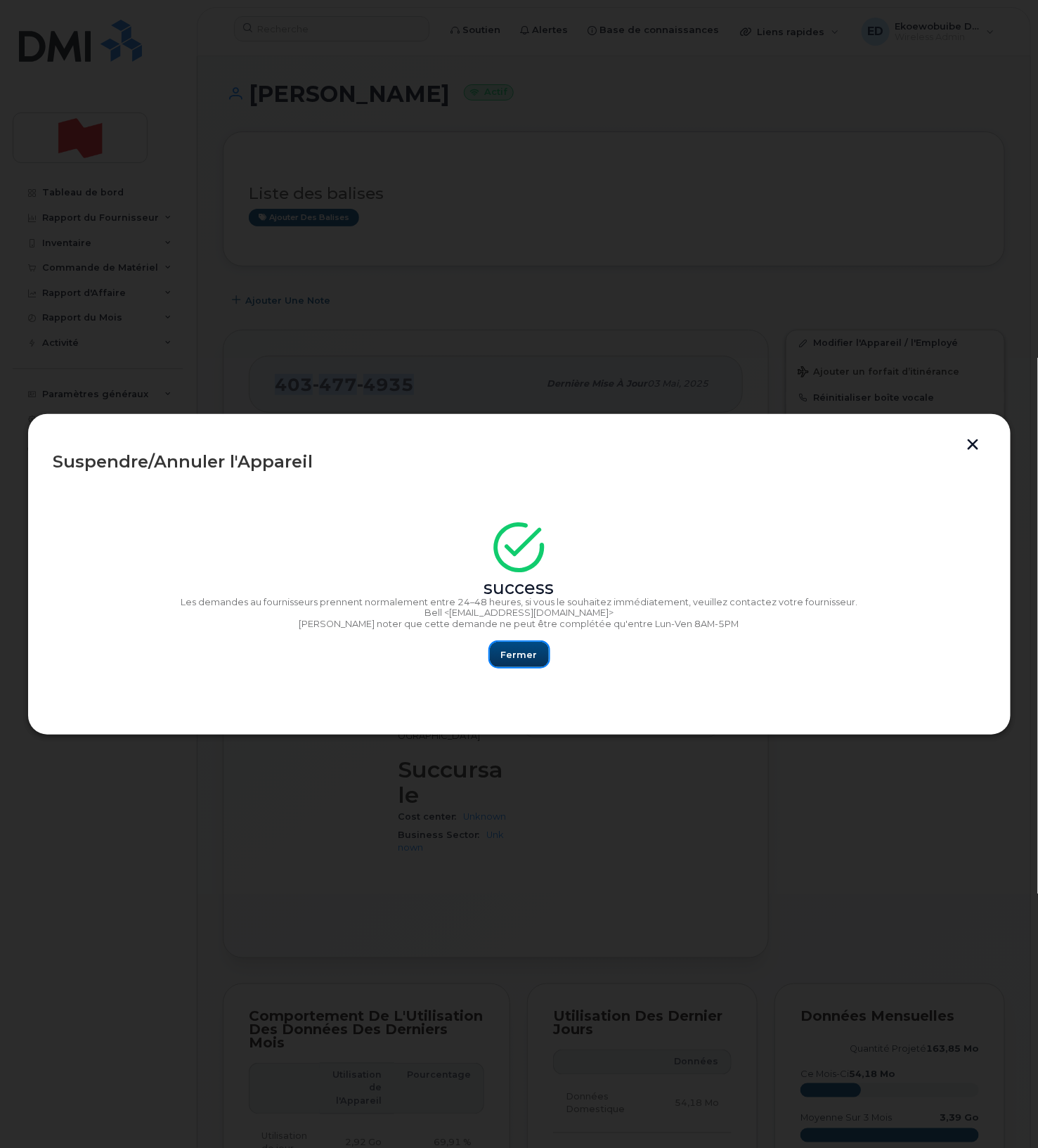
click at [532, 662] on button "Fermer" at bounding box center [519, 654] width 59 height 25
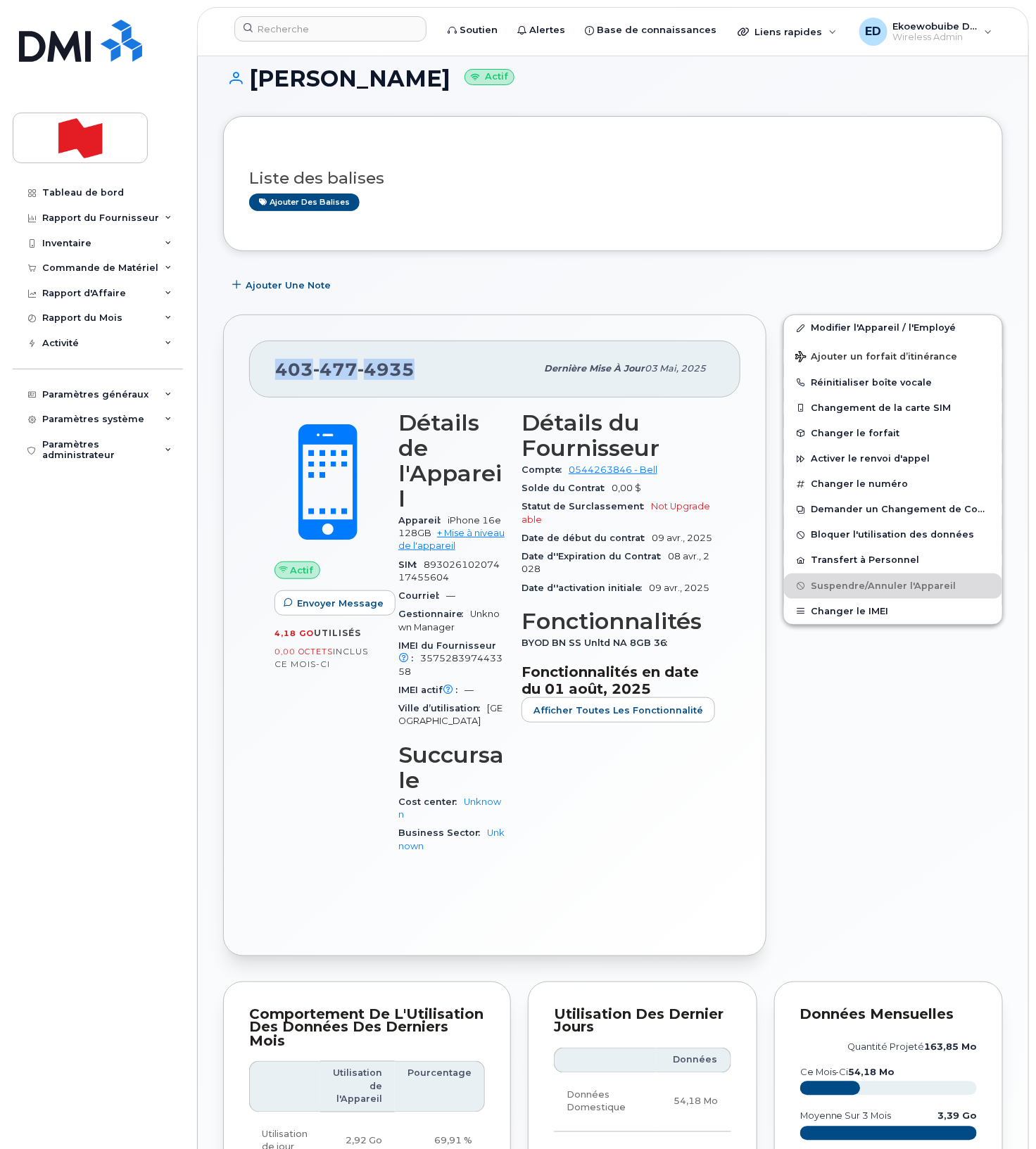
scroll to position [18, 0]
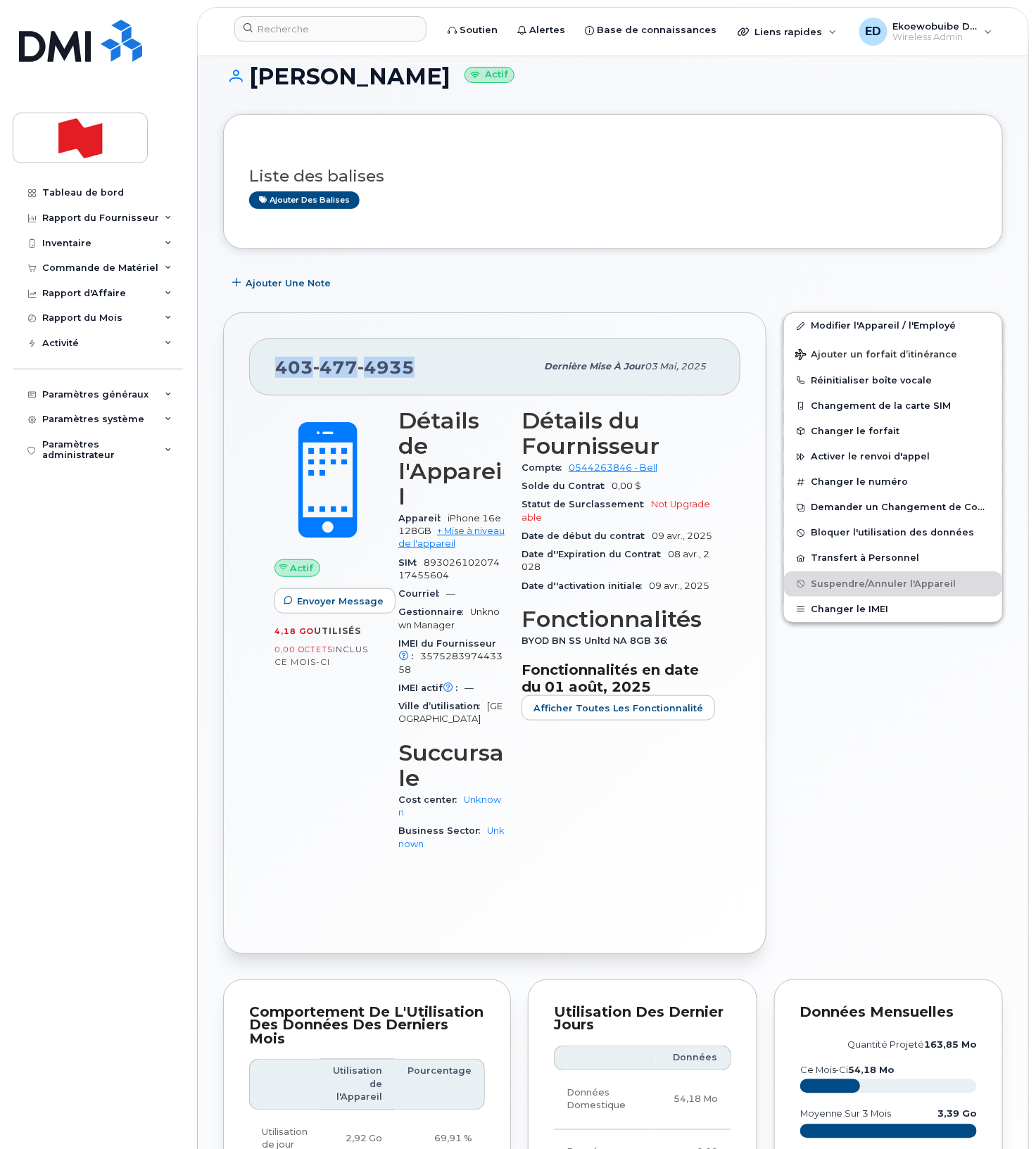
copy span "403 477 4935"
click at [461, 268] on div "Liste des balises Ajouter des balises Ajouter une Note 403 477 4935 Dernière mi…" at bounding box center [613, 888] width 780 height 1548
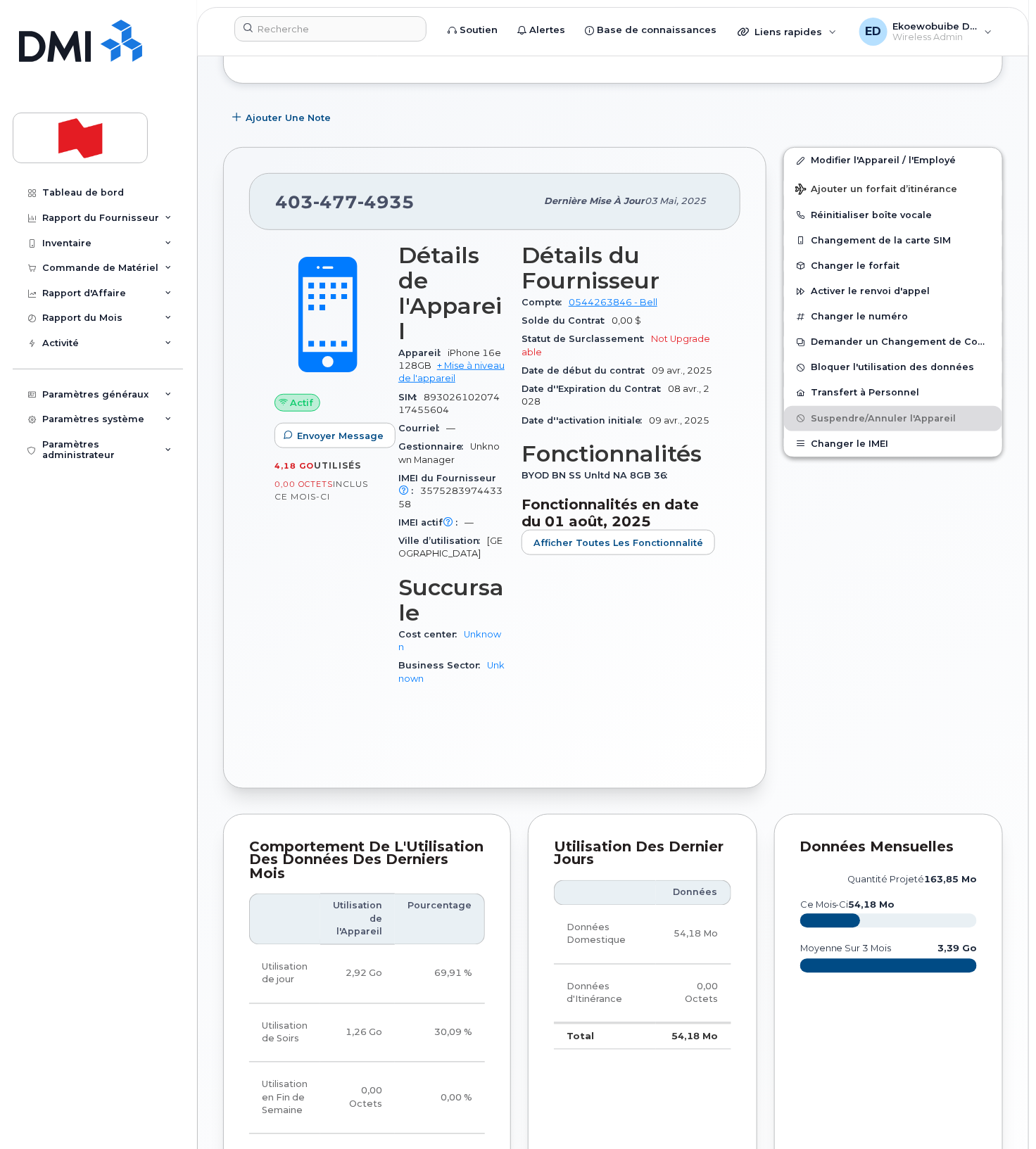
scroll to position [0, 0]
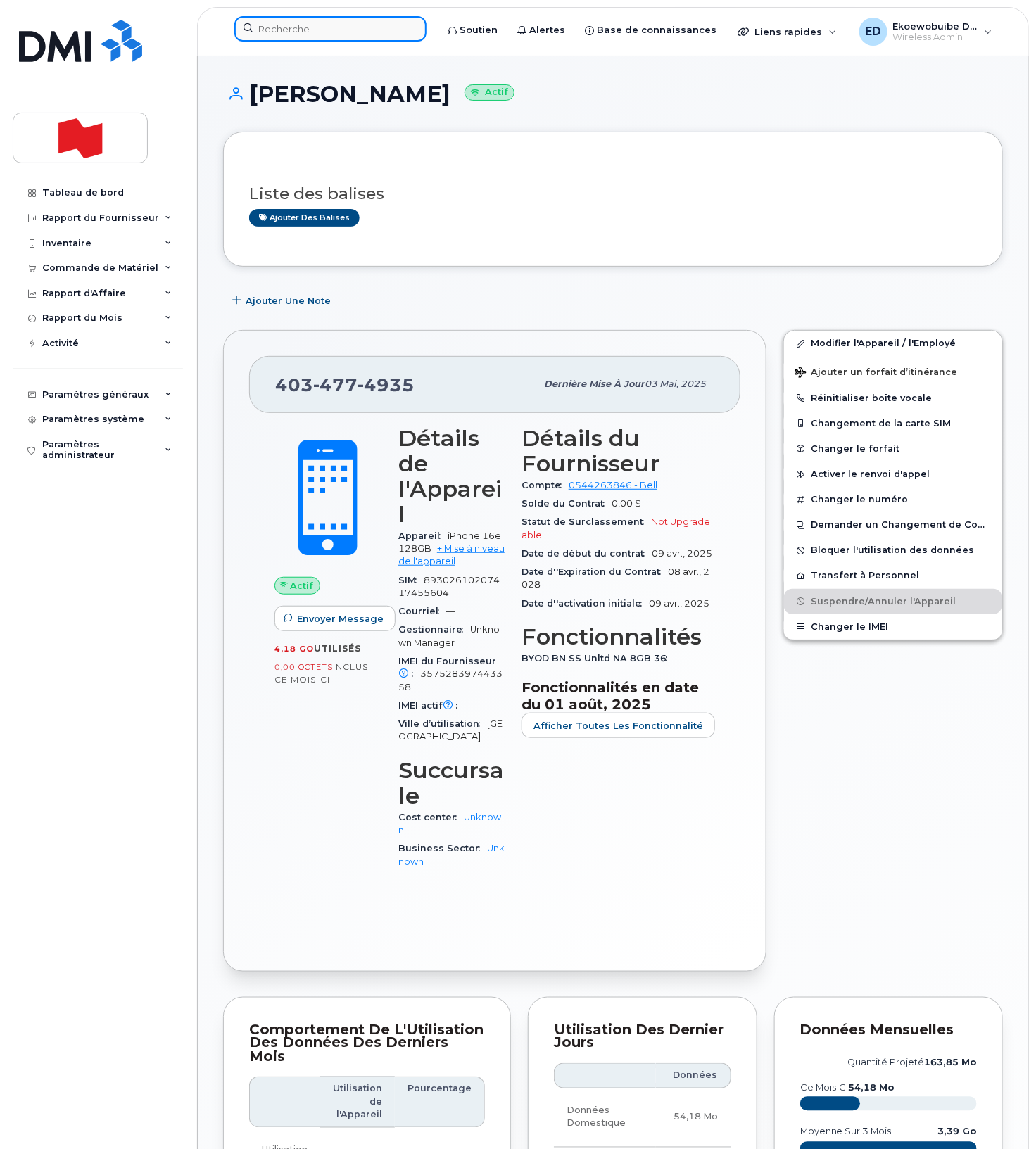
click at [301, 38] on input at bounding box center [330, 29] width 192 height 25
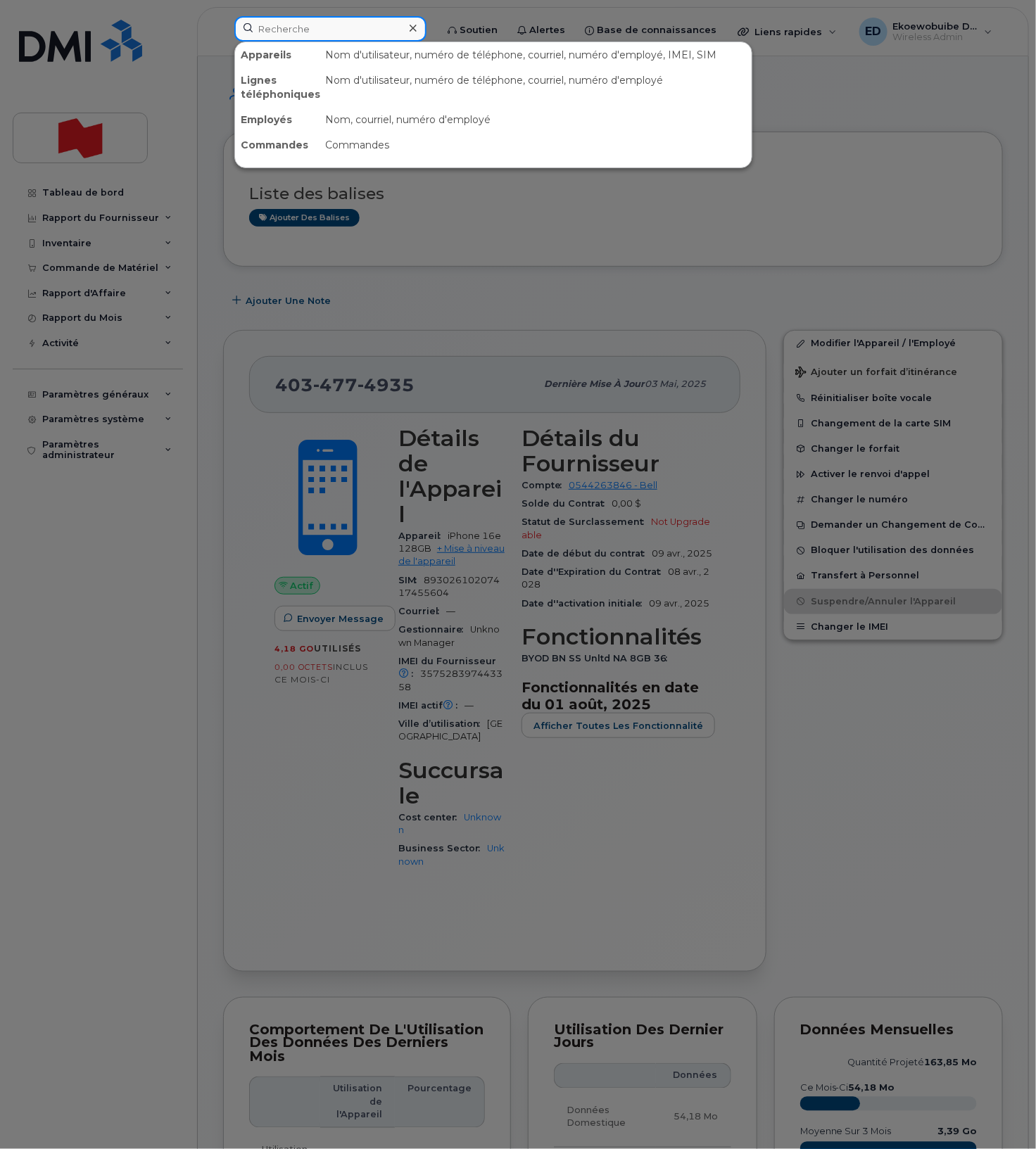
paste input "4034774935"
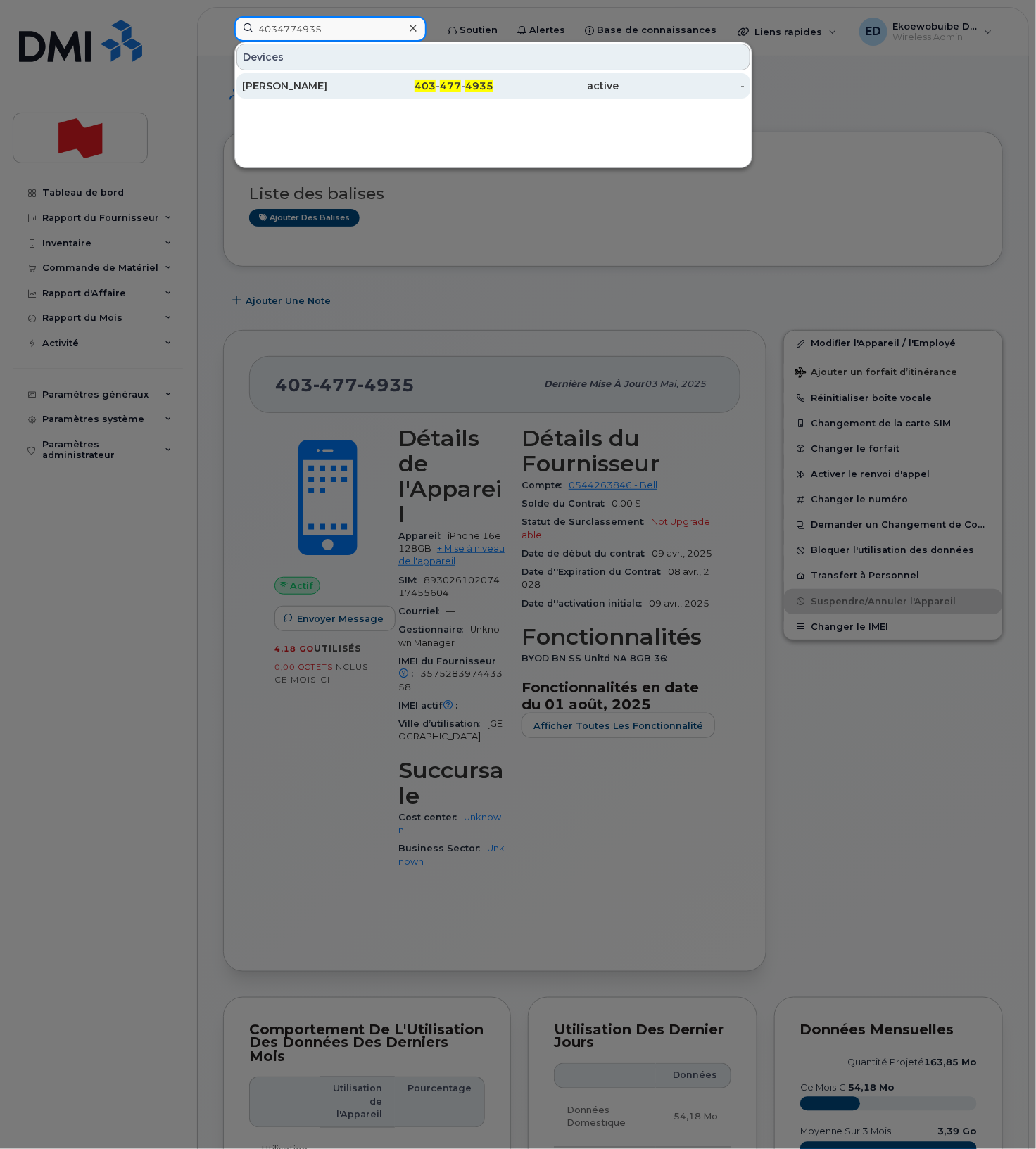
type input "4034774935"
click at [301, 83] on div "Joshua Olson" at bounding box center [305, 86] width 126 height 14
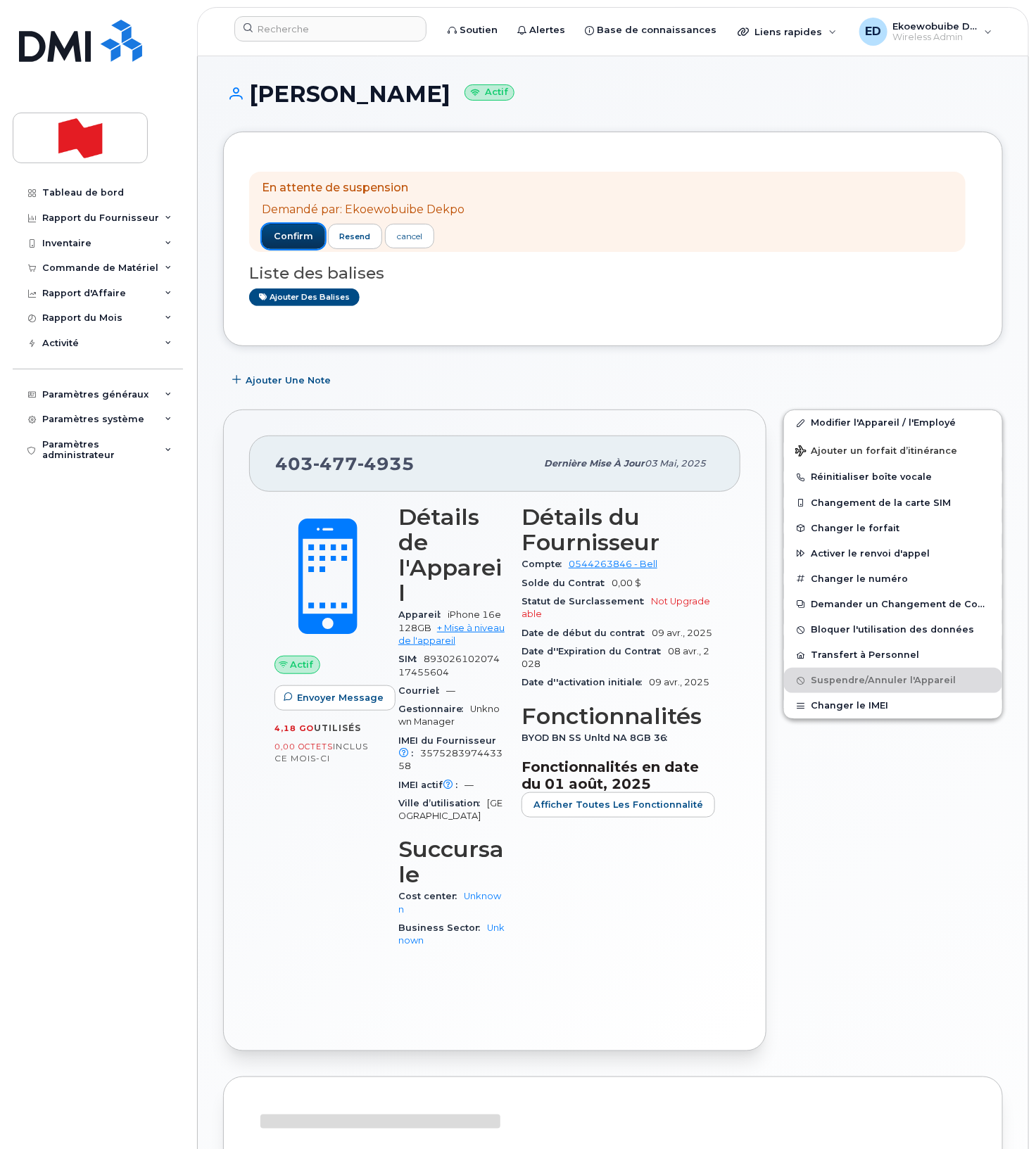
click at [301, 237] on span "confirm" at bounding box center [293, 236] width 39 height 13
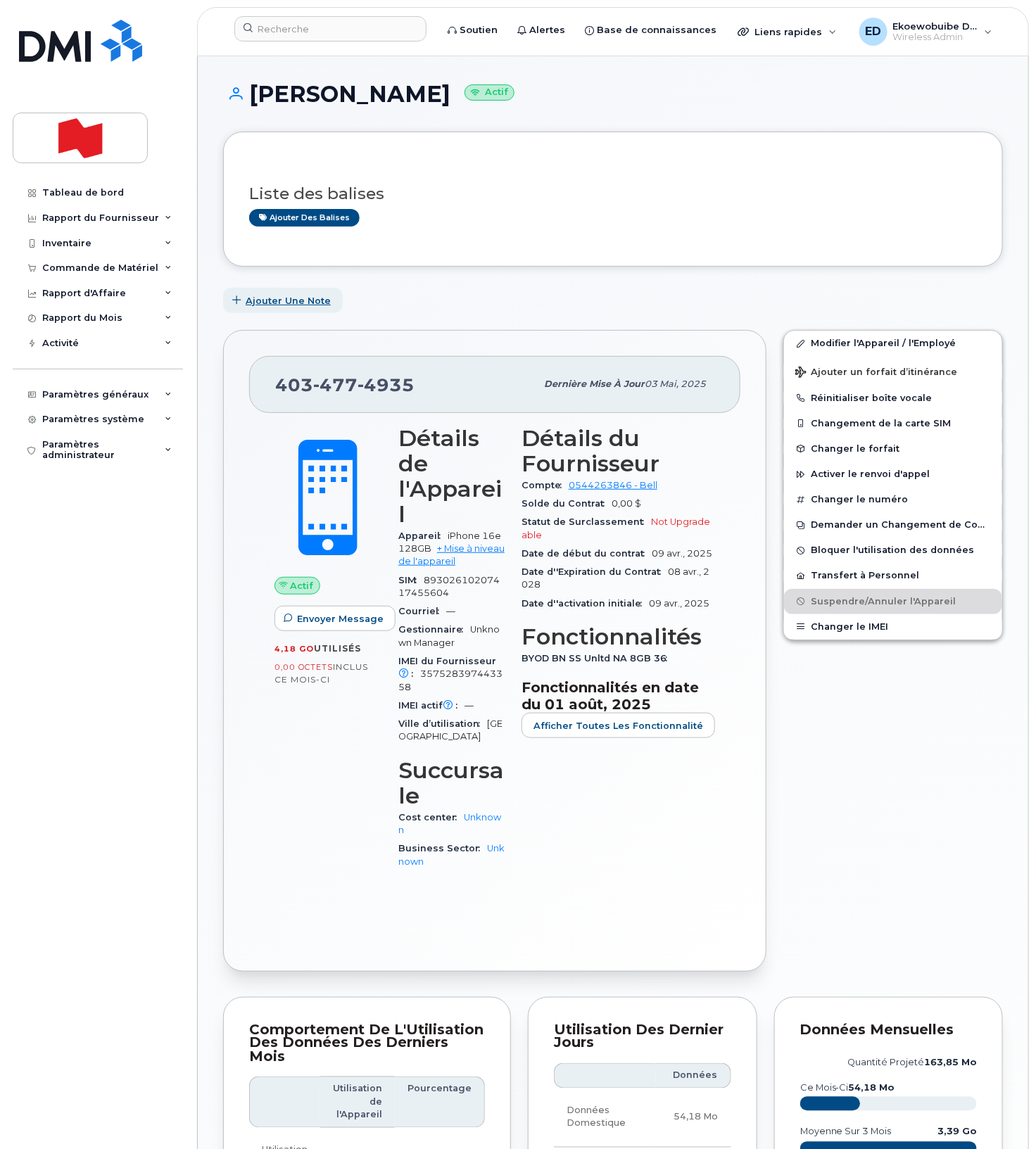
click at [278, 300] on span "Ajouter une Note" at bounding box center [288, 301] width 85 height 13
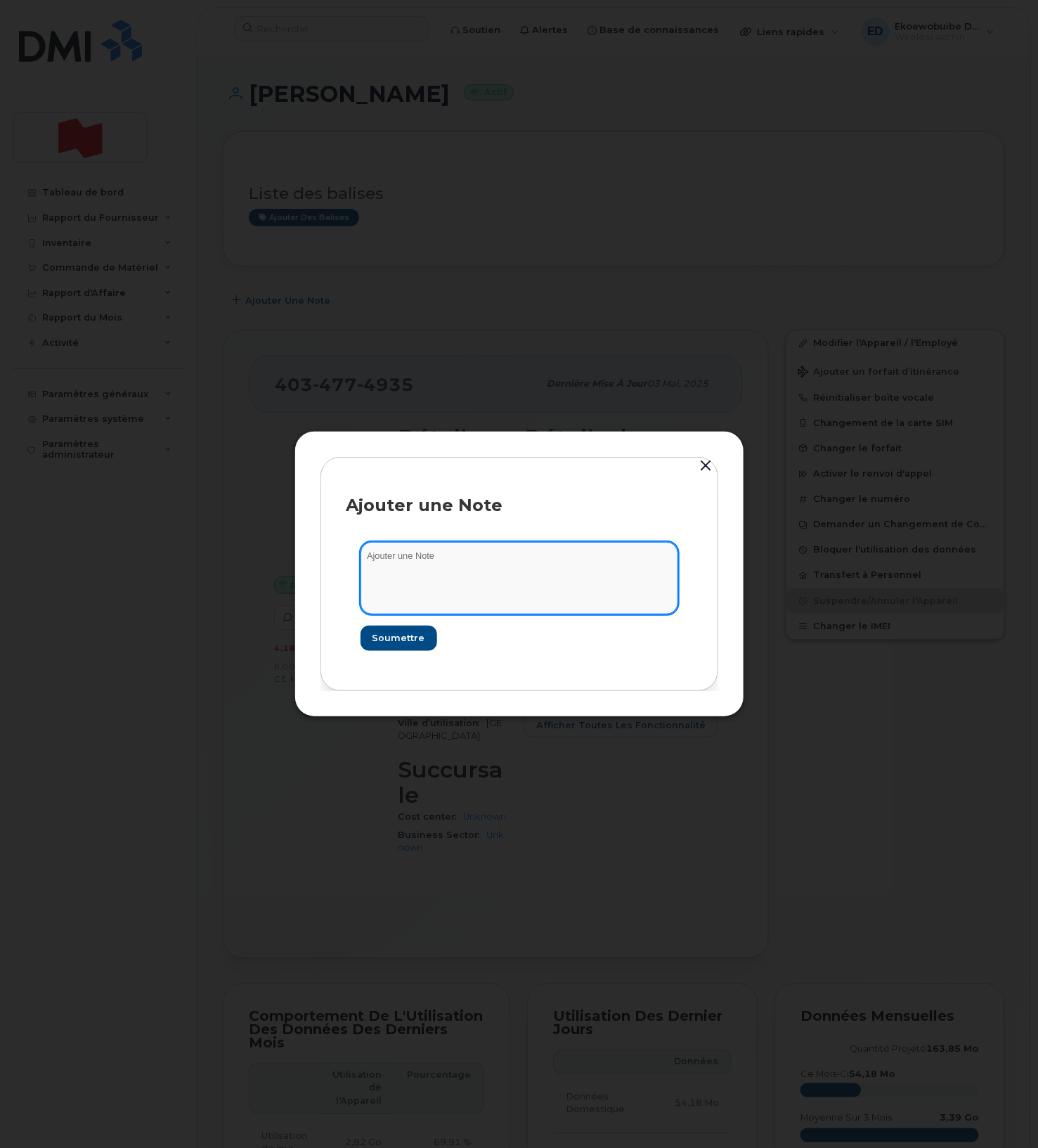
click at [440, 587] on textarea at bounding box center [519, 578] width 318 height 72
paste textarea "SCTASK0214517"
type textarea "SCTASK0214517"
click at [392, 640] on span "Soumettre" at bounding box center [398, 638] width 53 height 13
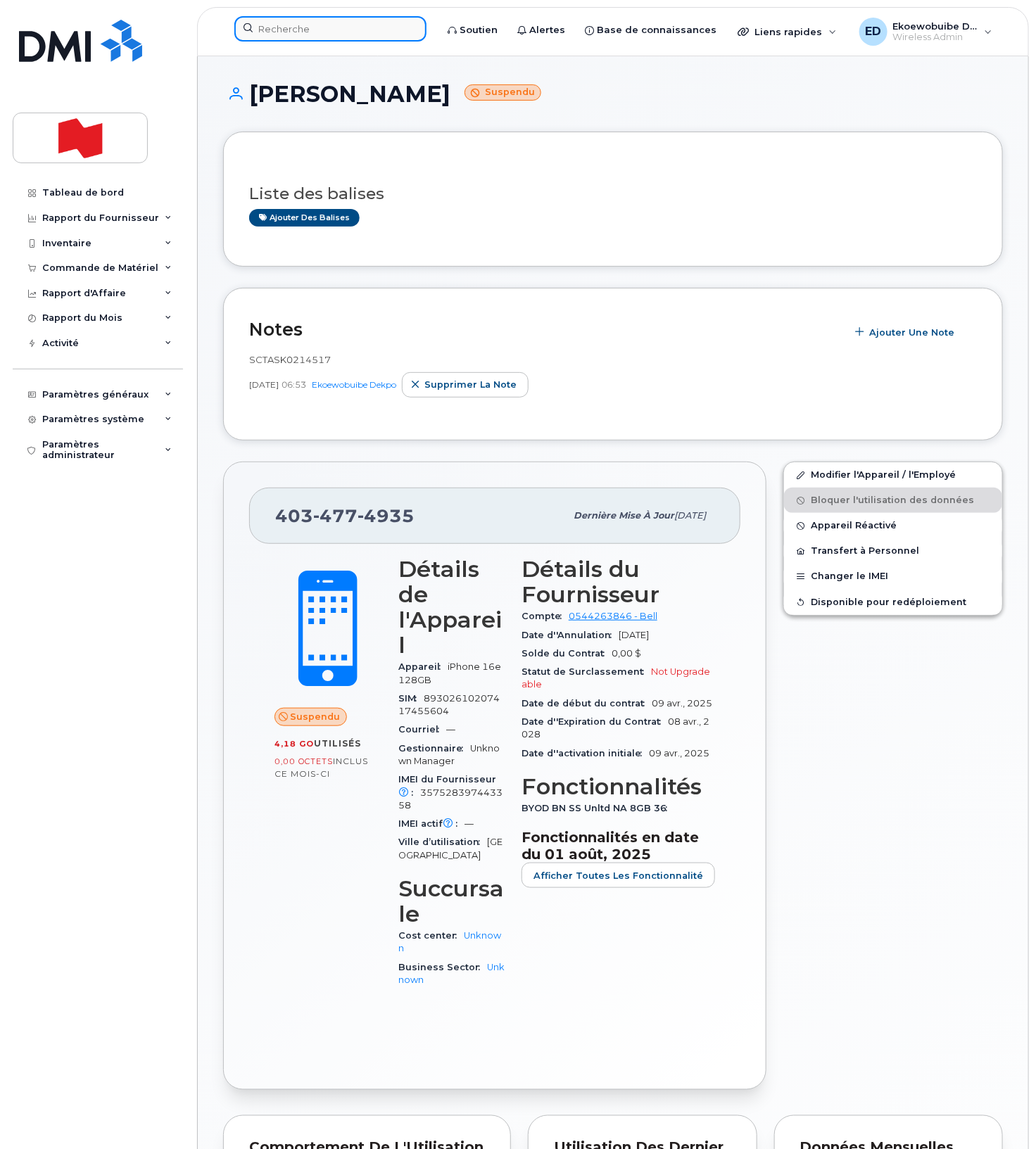
click at [324, 32] on input at bounding box center [330, 29] width 192 height 25
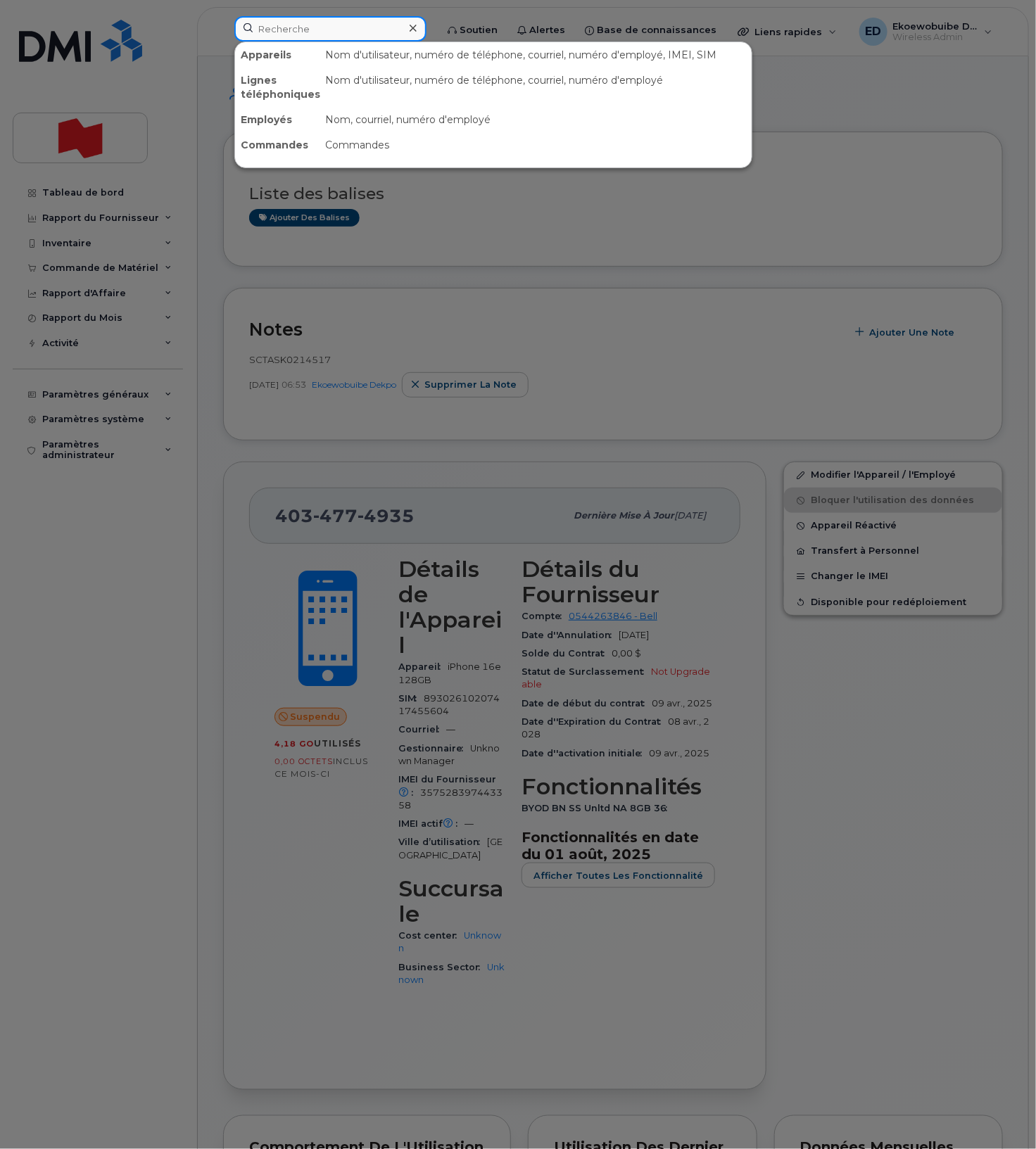
paste input "[PERSON_NAME]"
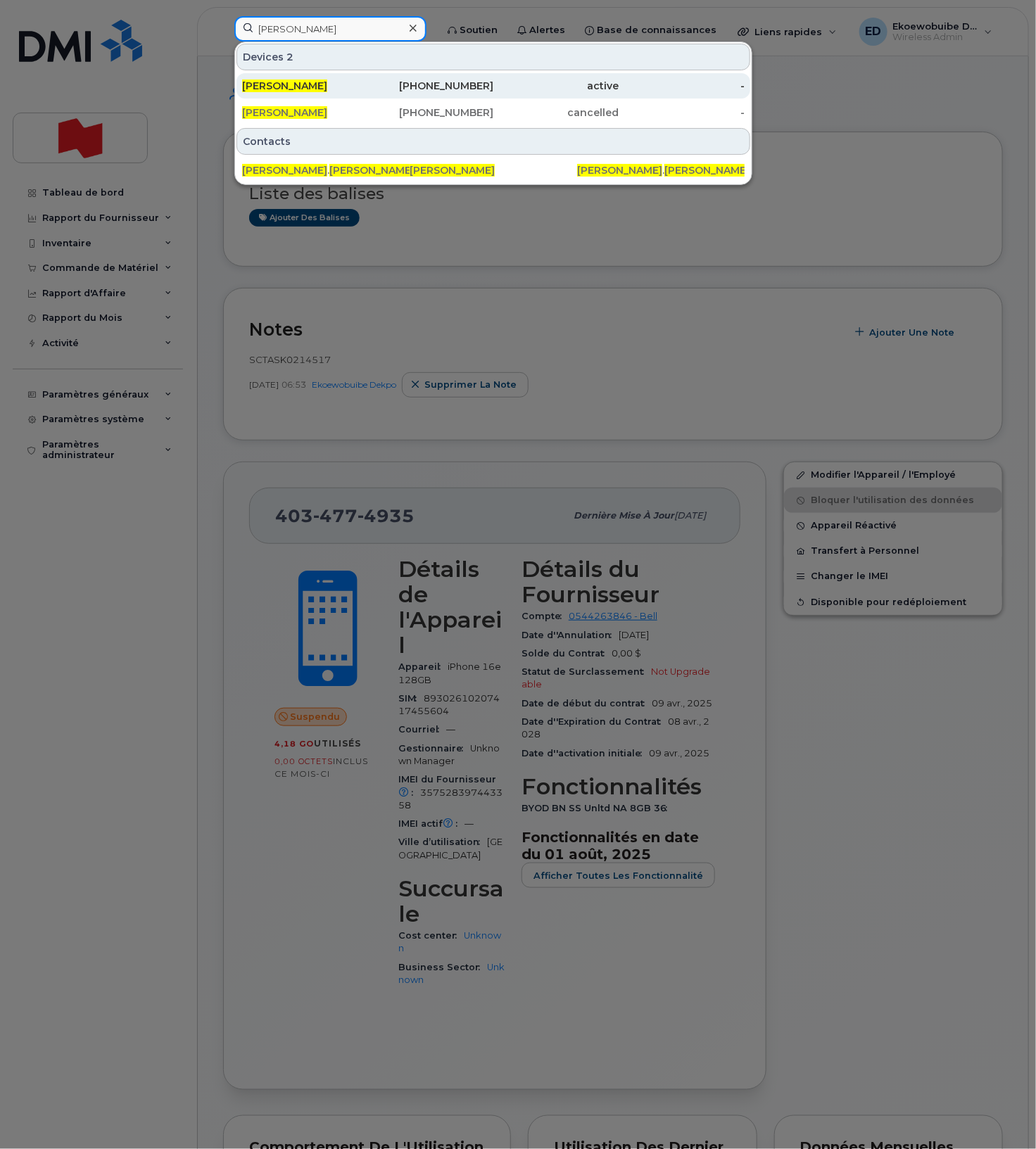
type input "[PERSON_NAME]"
click at [307, 86] on span "[PERSON_NAME]" at bounding box center [284, 86] width 85 height 13
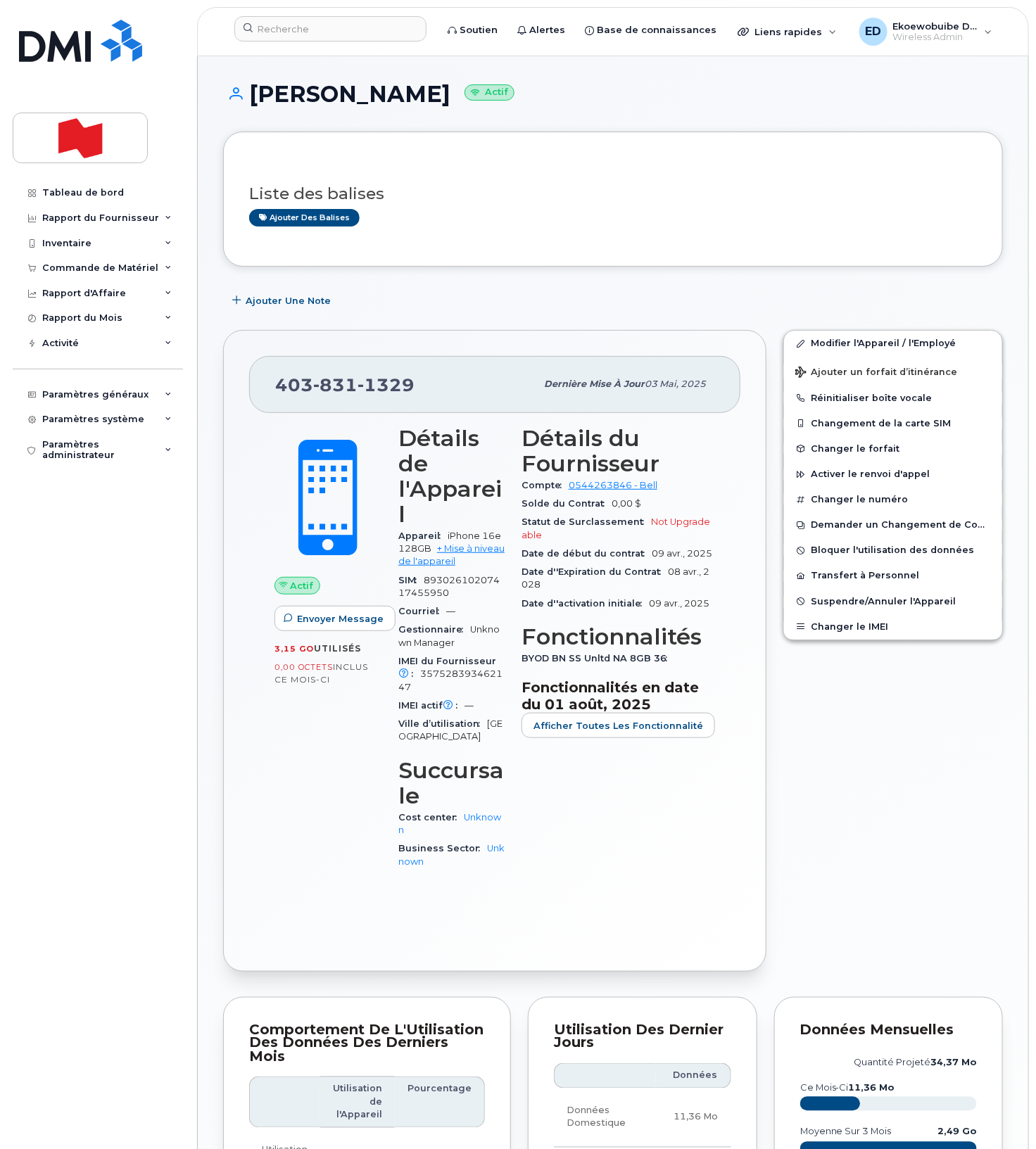
drag, startPoint x: 434, startPoint y: 390, endPoint x: 416, endPoint y: 390, distance: 18.0
click at [433, 390] on div "403 831 1329" at bounding box center [405, 384] width 260 height 29
drag, startPoint x: 417, startPoint y: 388, endPoint x: 280, endPoint y: 381, distance: 137.2
click at [280, 381] on div "403 831 1329" at bounding box center [405, 384] width 260 height 29
copy span "403 831 1329"
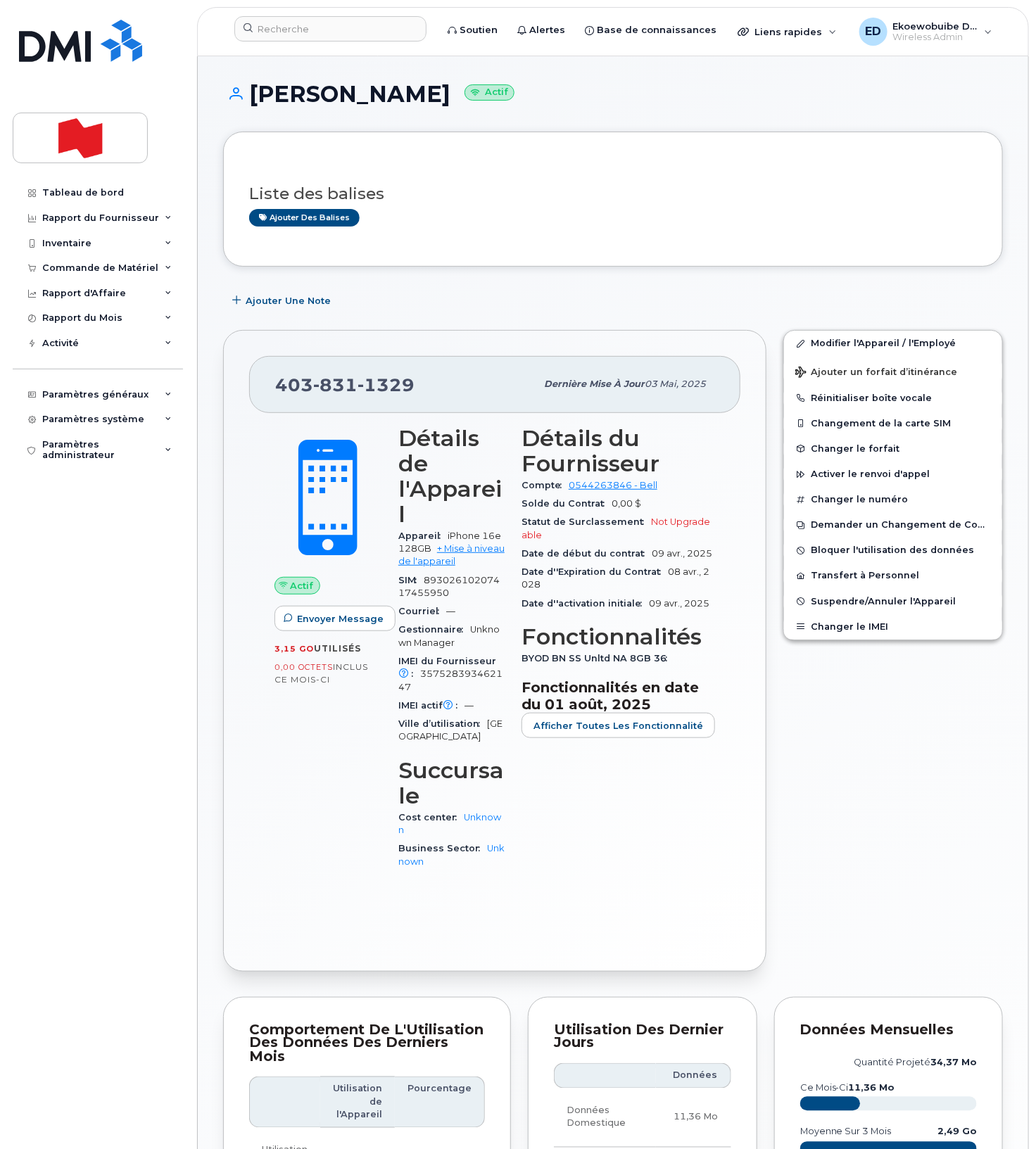
click at [470, 287] on div "Liste des balises Ajouter des balises Ajouter une Note 403 831 1329 Dernière mi…" at bounding box center [613, 905] width 780 height 1548
click at [837, 605] on span "Suspendre/Annuler l'Appareil" at bounding box center [884, 601] width 145 height 11
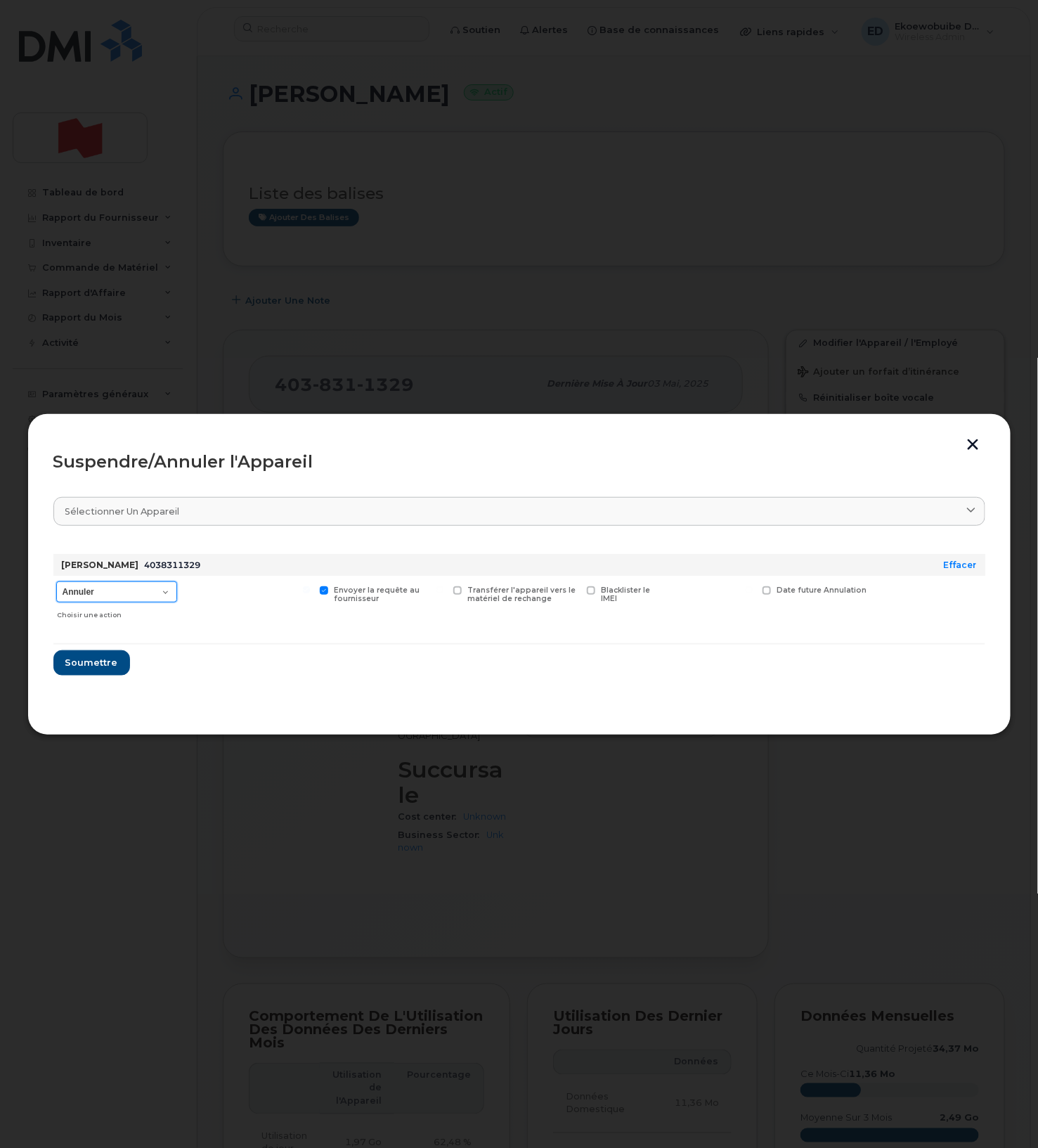
click at [169, 592] on select "Annuler Suspendre - Prolonger la suspension Suspendre - Tarif réduit Suspendre …" at bounding box center [116, 592] width 120 height 21
select select "[object Object]"
click at [56, 582] on select "Annuler Suspendre - Prolonger la suspension Suspendre - Tarif réduit Suspendre …" at bounding box center [116, 592] width 120 height 21
click at [104, 663] on span "Soumettre" at bounding box center [90, 662] width 53 height 13
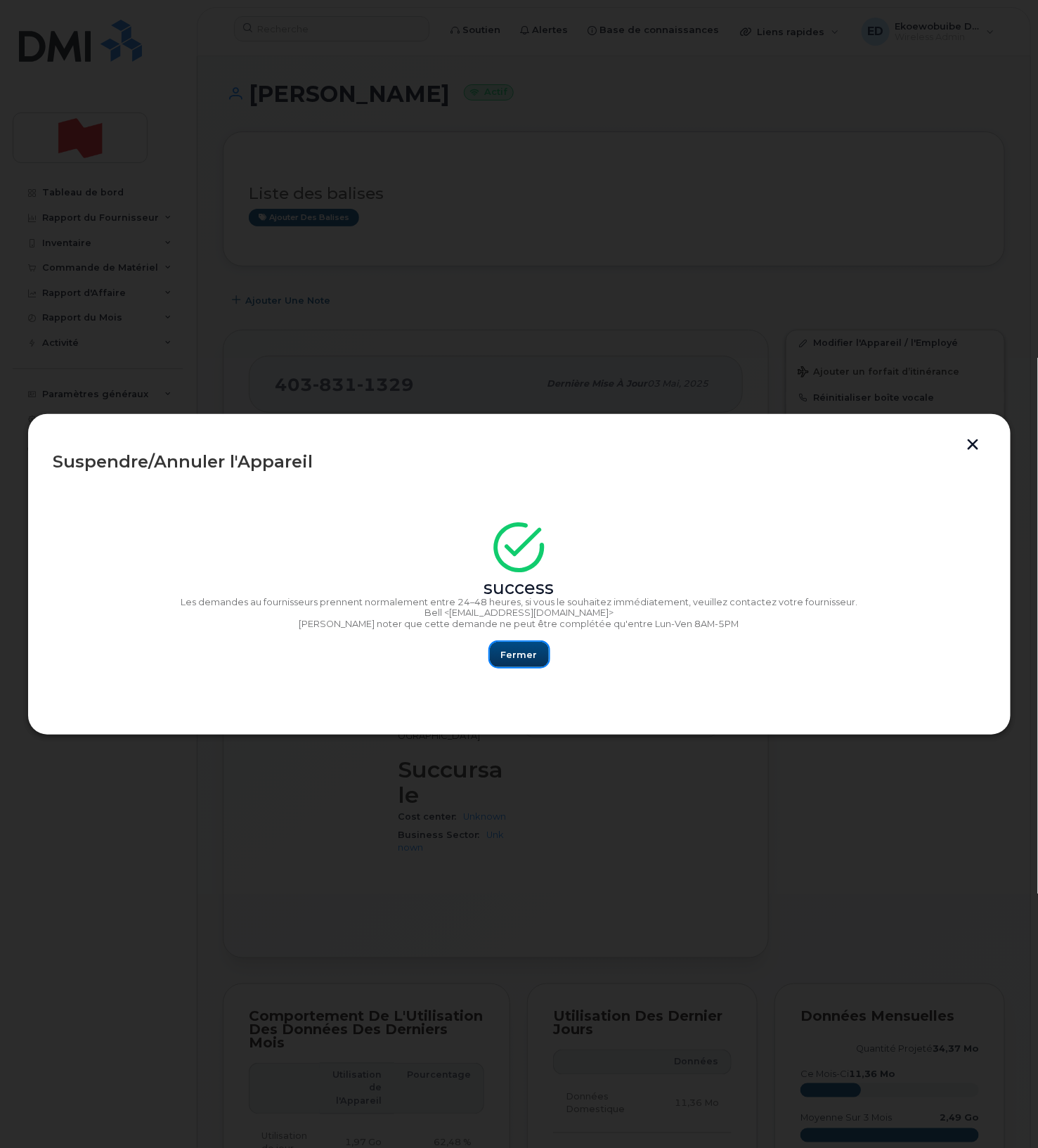
click at [506, 651] on span "Fermer" at bounding box center [519, 655] width 37 height 13
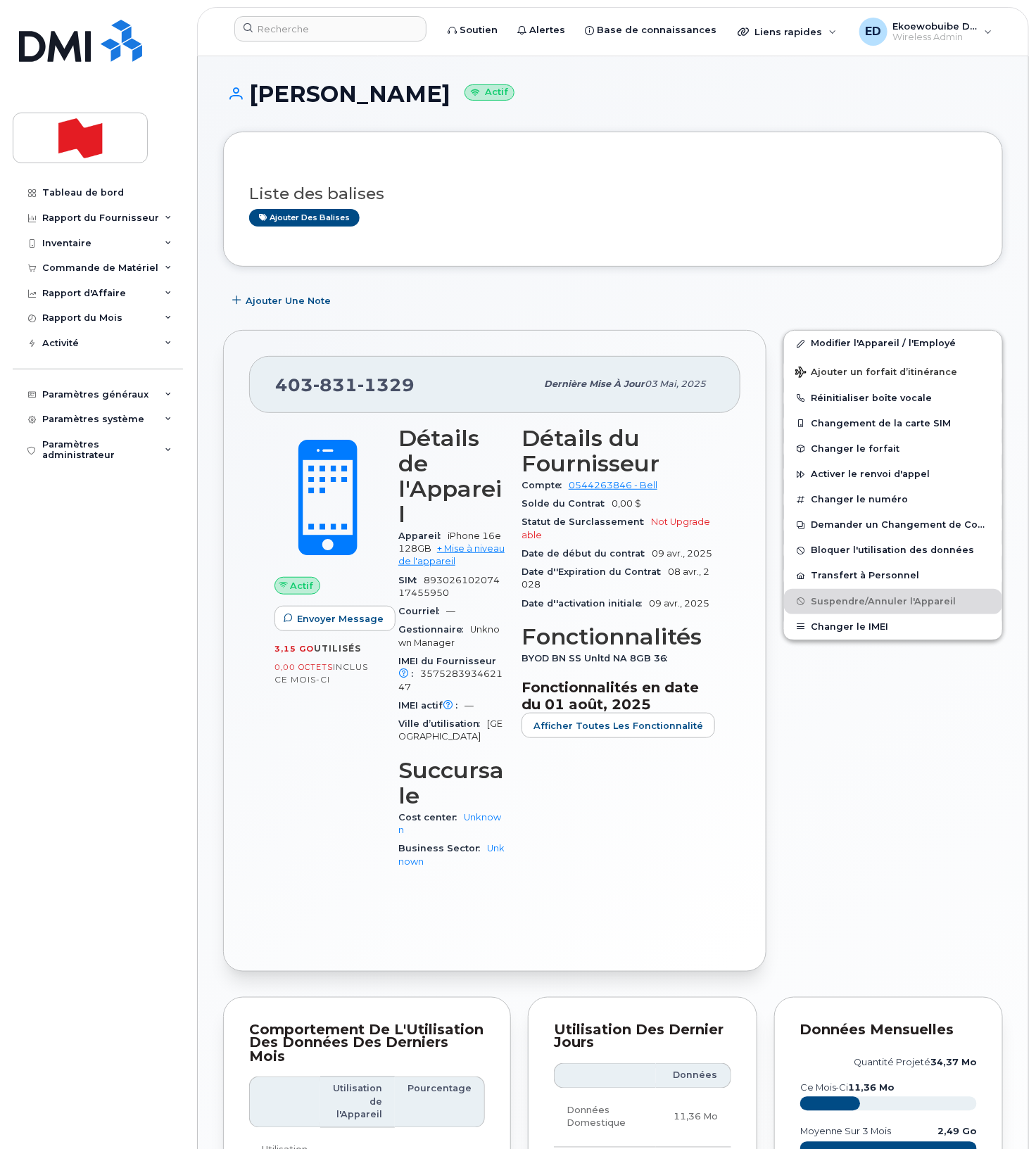
click at [580, 296] on div "Ajouter une Note" at bounding box center [613, 300] width 780 height 25
drag, startPoint x: 417, startPoint y: 383, endPoint x: 280, endPoint y: 385, distance: 137.0
click at [280, 385] on div "403 831 1329" at bounding box center [405, 384] width 260 height 29
copy span "403 831 1329"
click at [288, 32] on input at bounding box center [330, 29] width 192 height 25
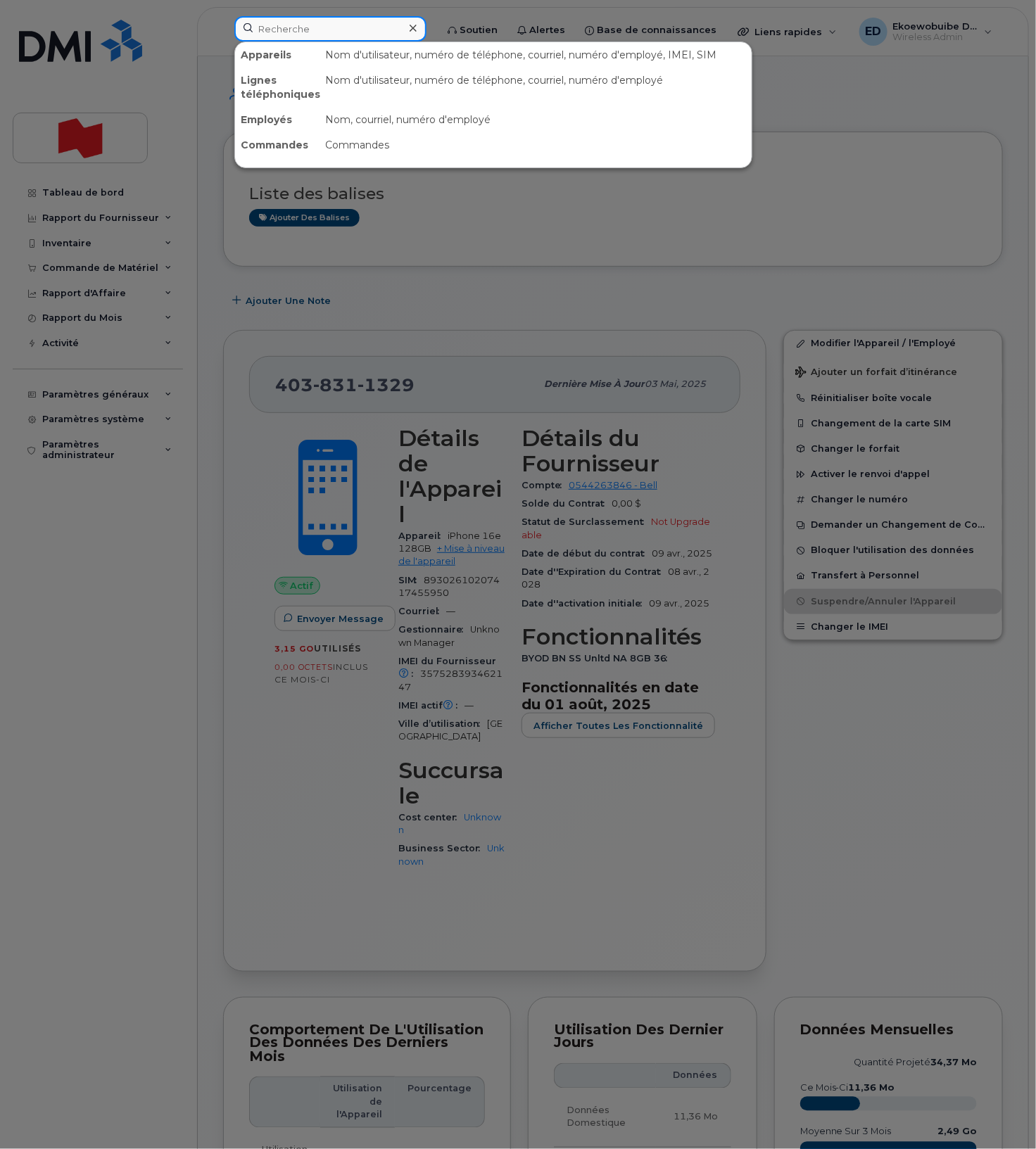
paste input "4038311329"
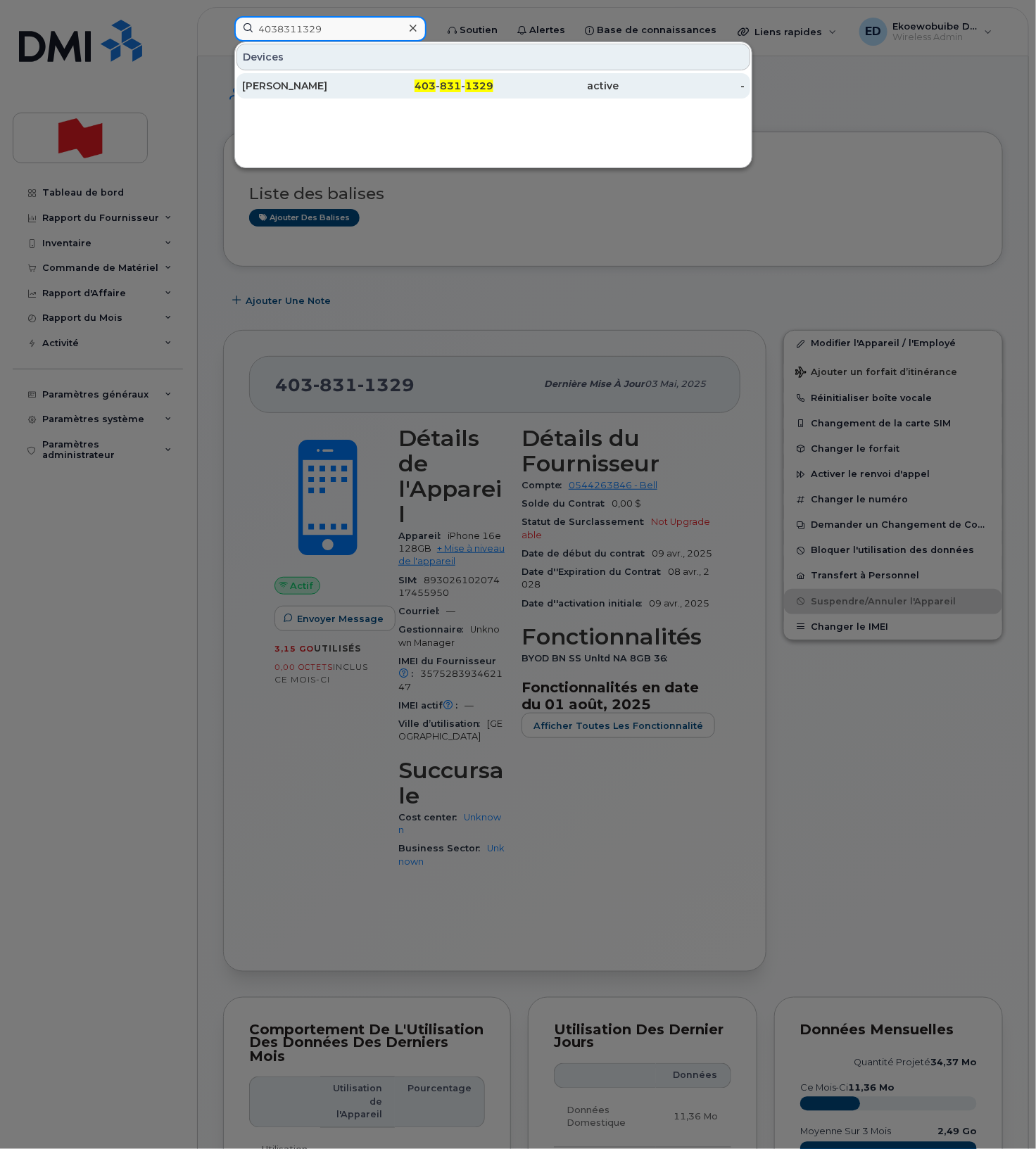
type input "4038311329"
click at [318, 90] on div "James Altamirano" at bounding box center [305, 86] width 126 height 14
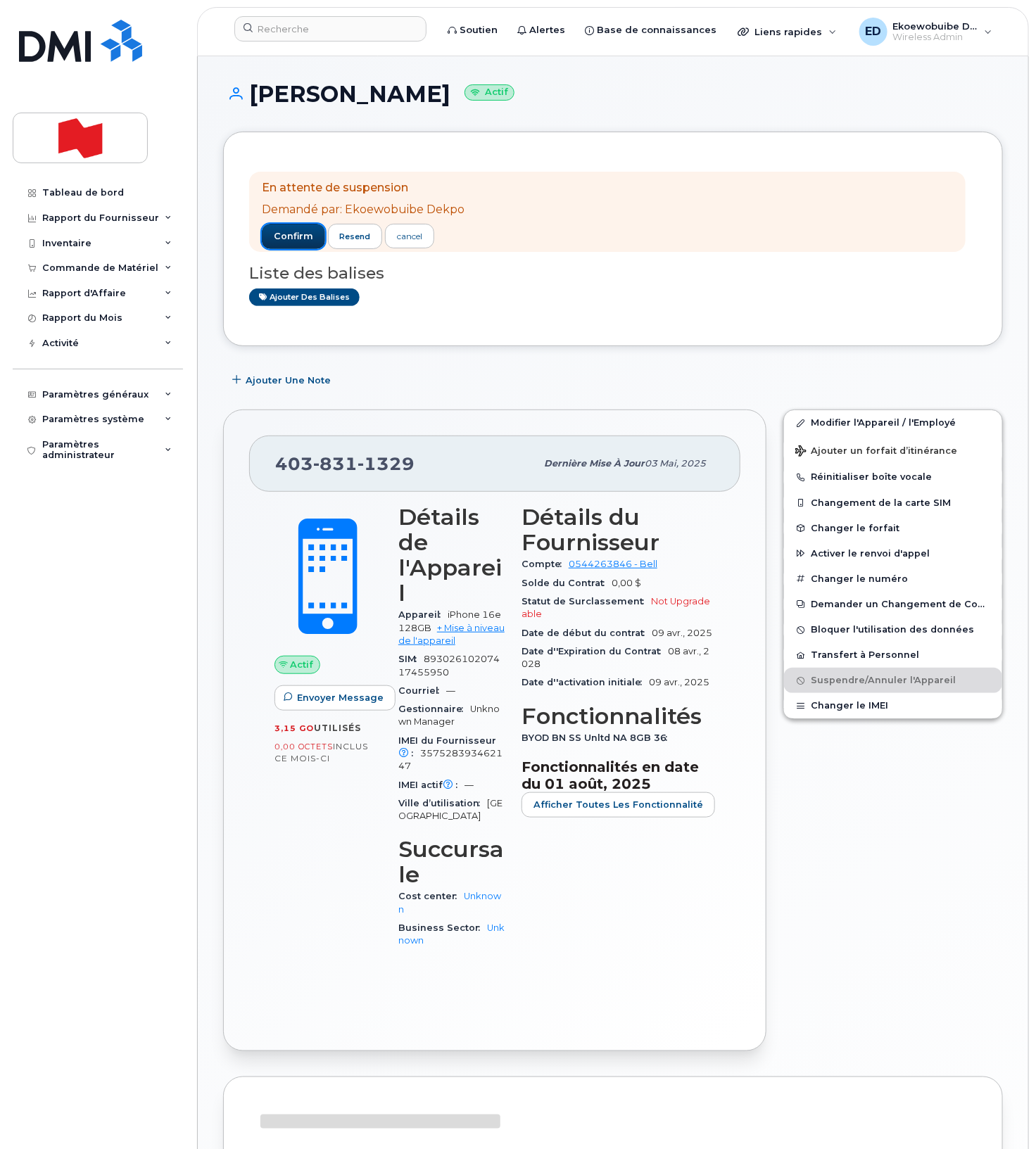
click at [294, 226] on button "confirm" at bounding box center [293, 236] width 64 height 25
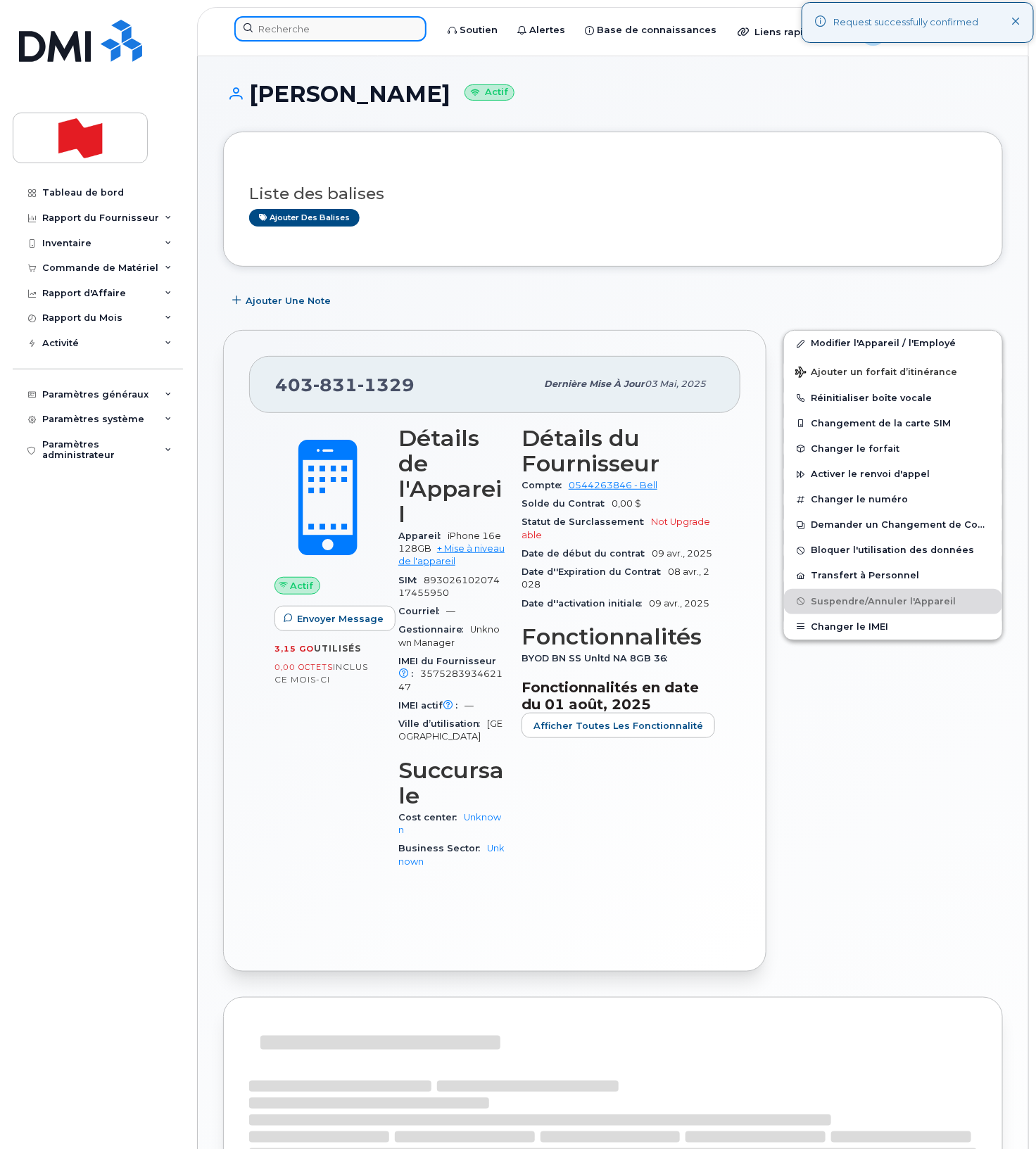
click at [285, 42] on div at bounding box center [330, 32] width 214 height 31
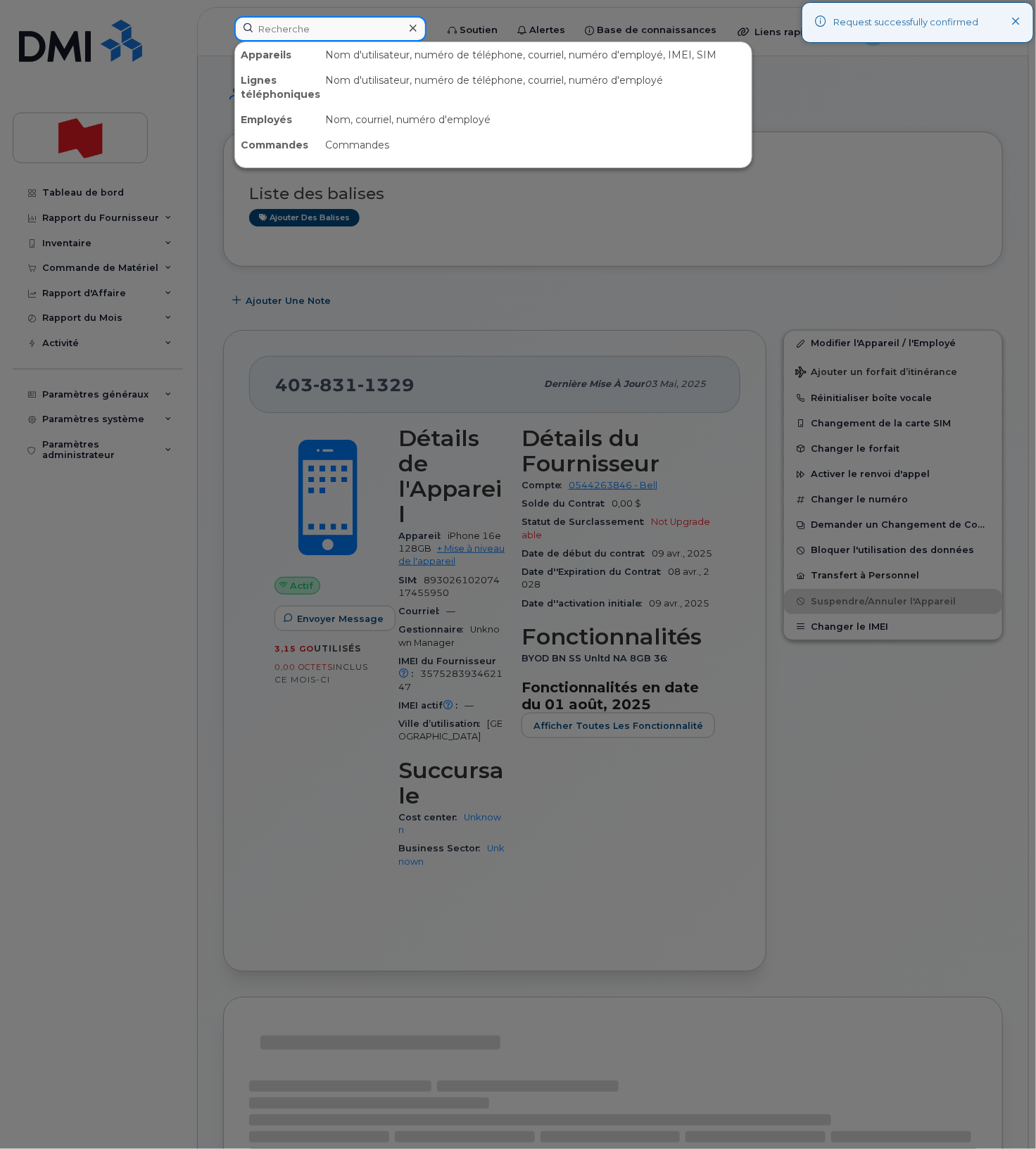
click at [286, 37] on input at bounding box center [330, 29] width 192 height 25
paste input "4038311329"
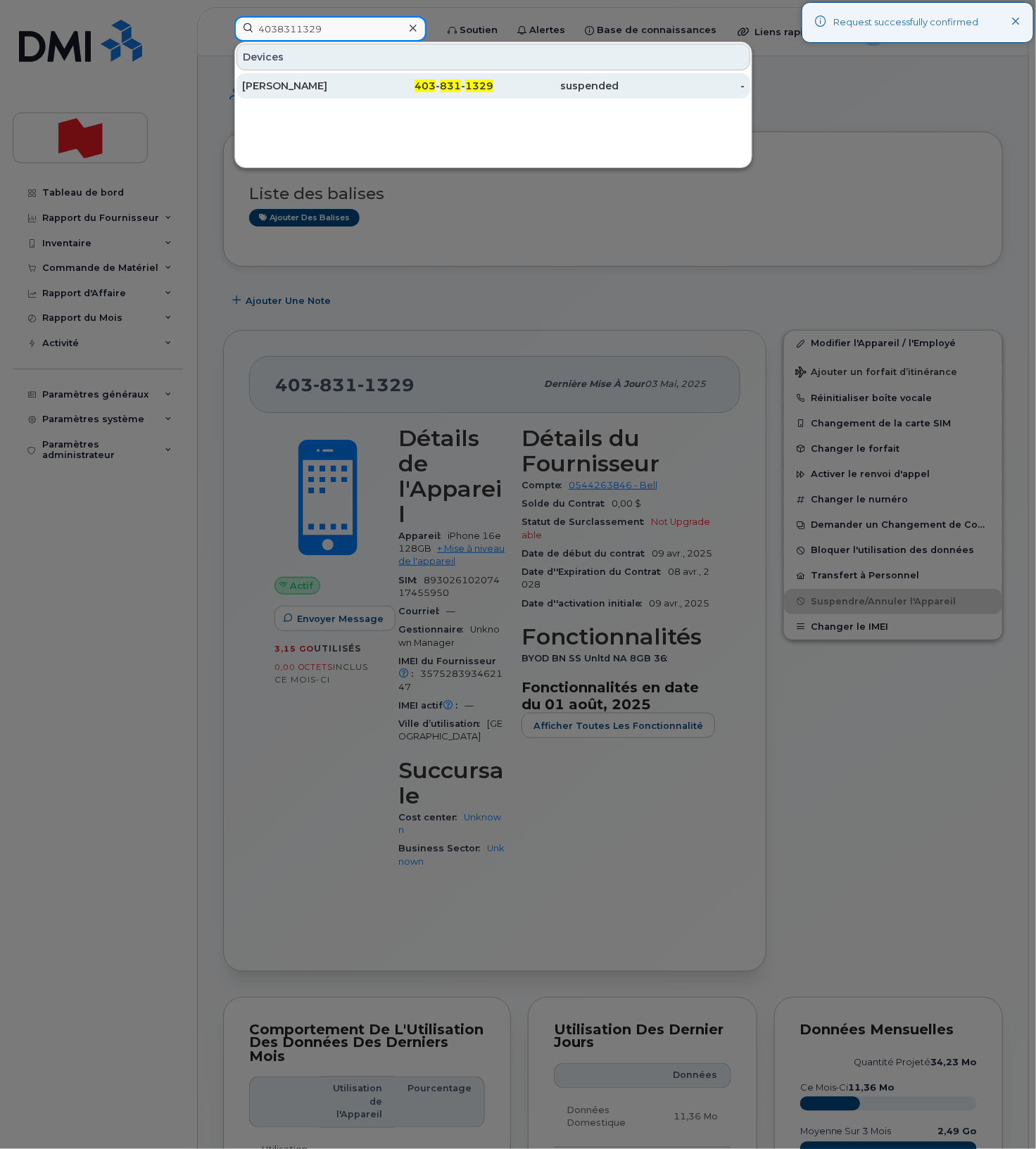
type input "4038311329"
click at [332, 89] on div "[PERSON_NAME]" at bounding box center [305, 86] width 126 height 14
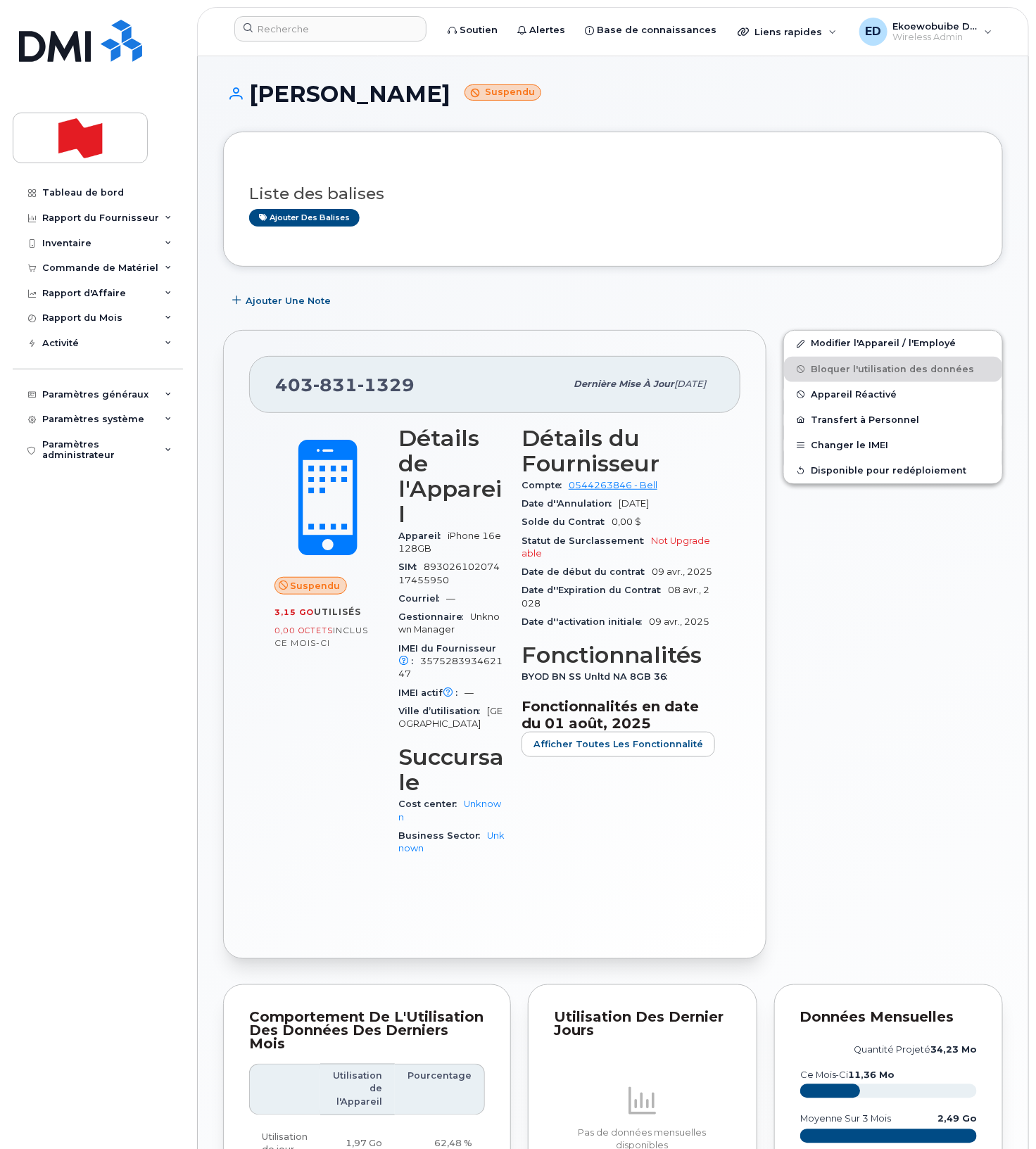
click at [850, 549] on div "Modifier l'Appareil / l'Employé Bloquer l'utilisation des données Appareil Réac…" at bounding box center [893, 645] width 236 height 645
click at [368, 33] on input at bounding box center [330, 29] width 192 height 25
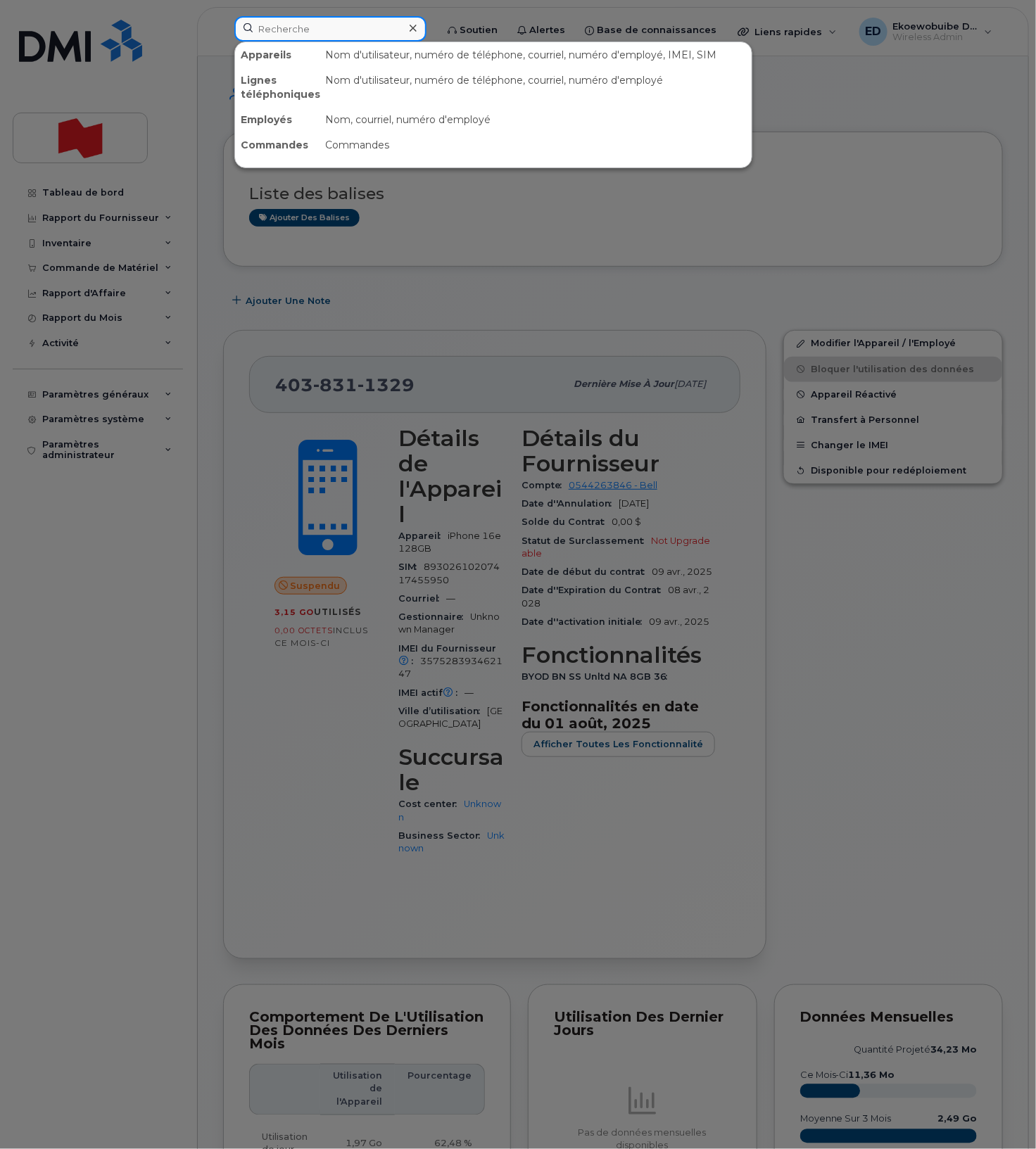
paste input "Marie-Helene Villeneuve"
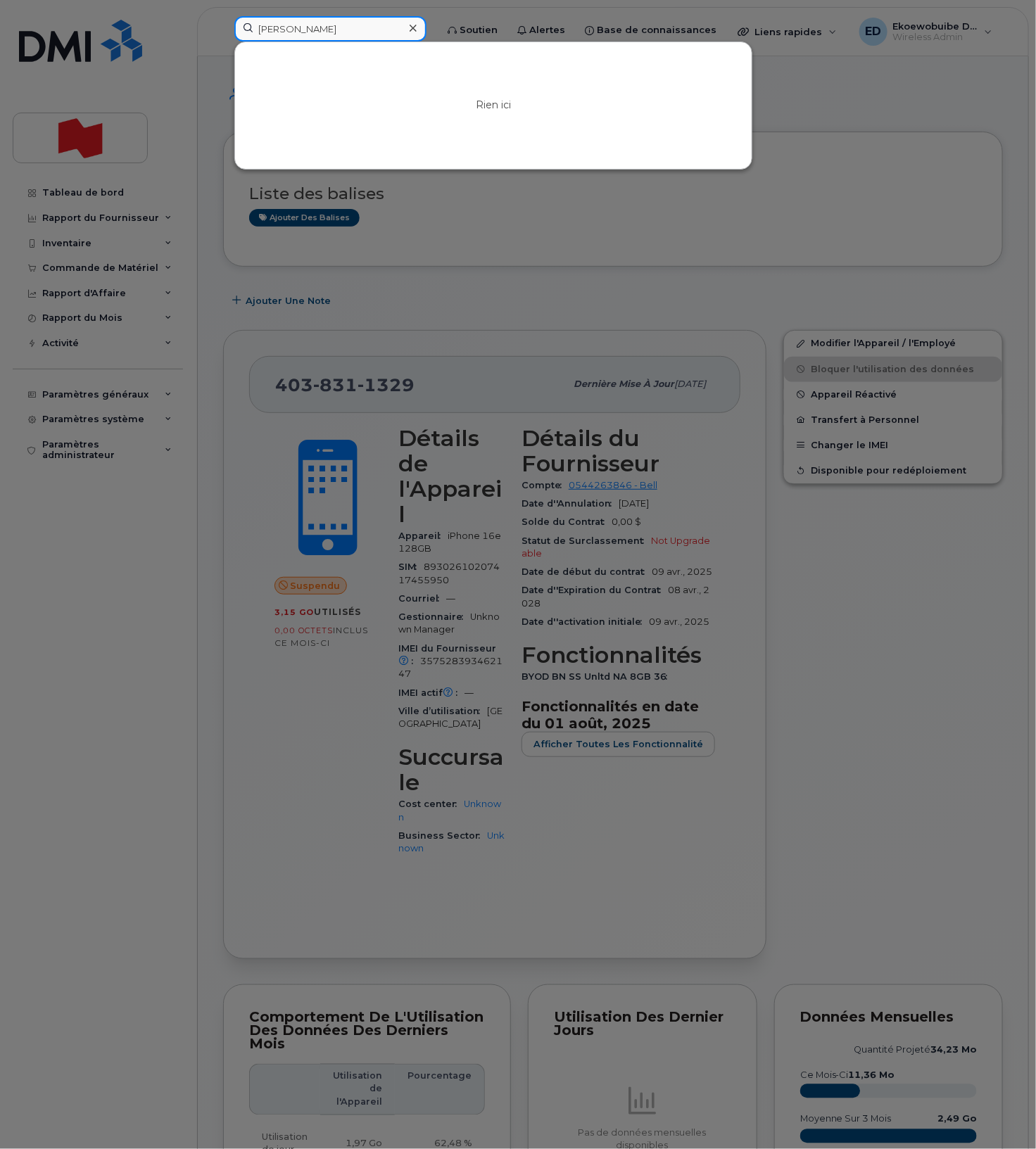
click at [291, 34] on input "Marie-Helene Villeneuve" at bounding box center [330, 29] width 192 height 25
click at [292, 28] on input "Marie-Helene Villeneuve" at bounding box center [330, 29] width 192 height 25
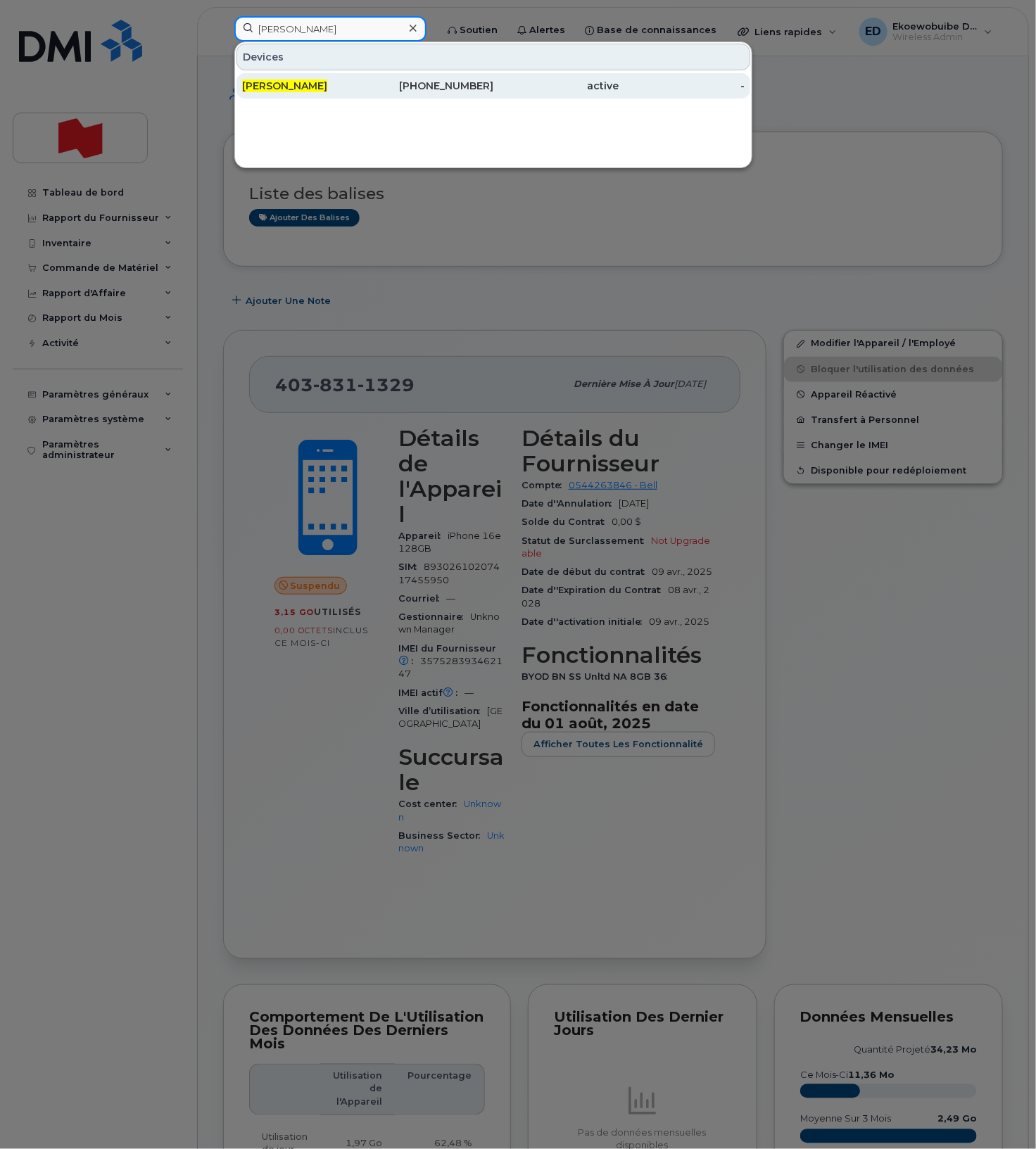
type input "Marie Helene Villeneuve"
click at [327, 88] on span "Marie Helene Villeneuve" at bounding box center [284, 86] width 85 height 13
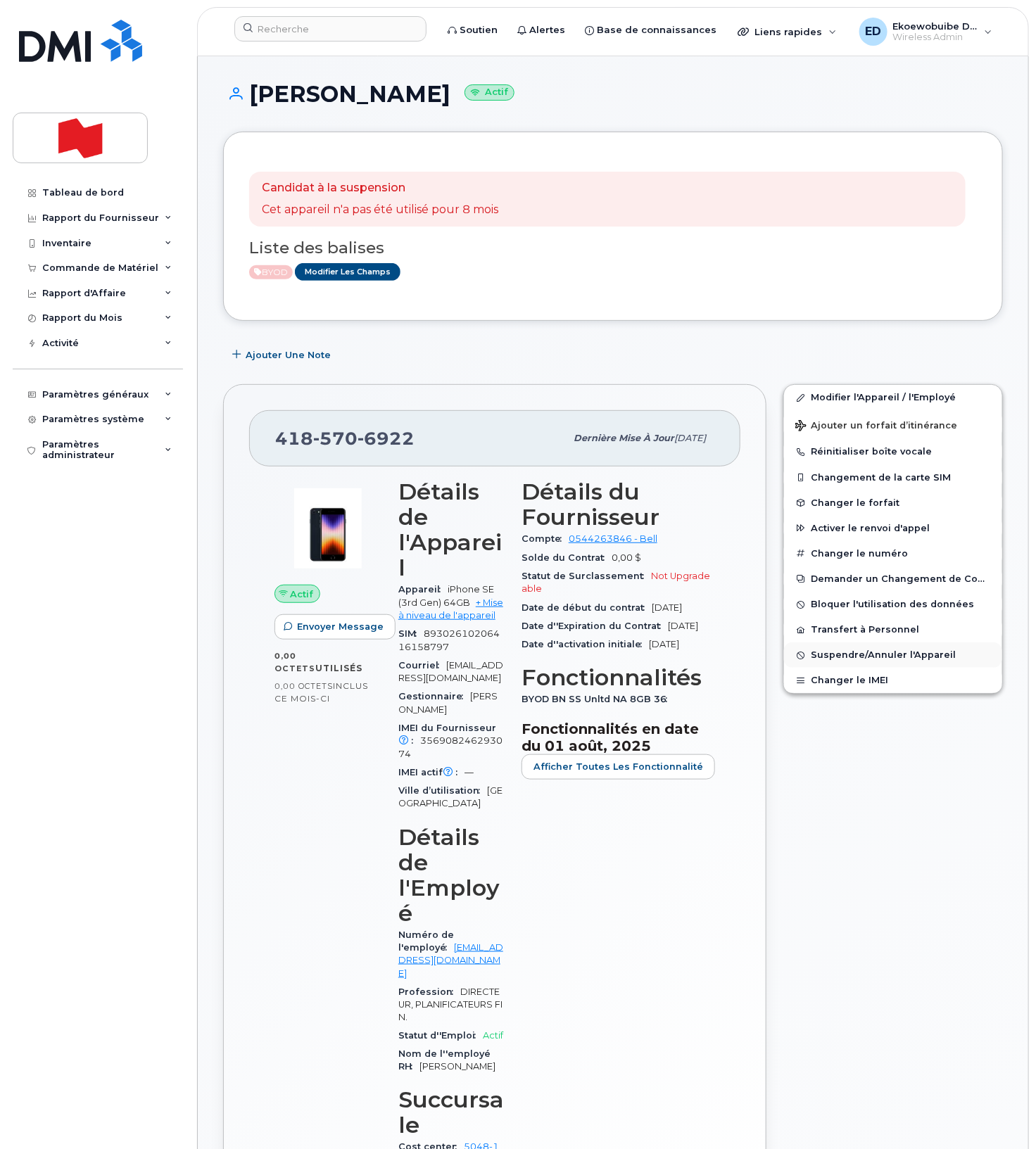
click at [856, 650] on span "Suspendre/Annuler l'Appareil" at bounding box center [884, 655] width 145 height 11
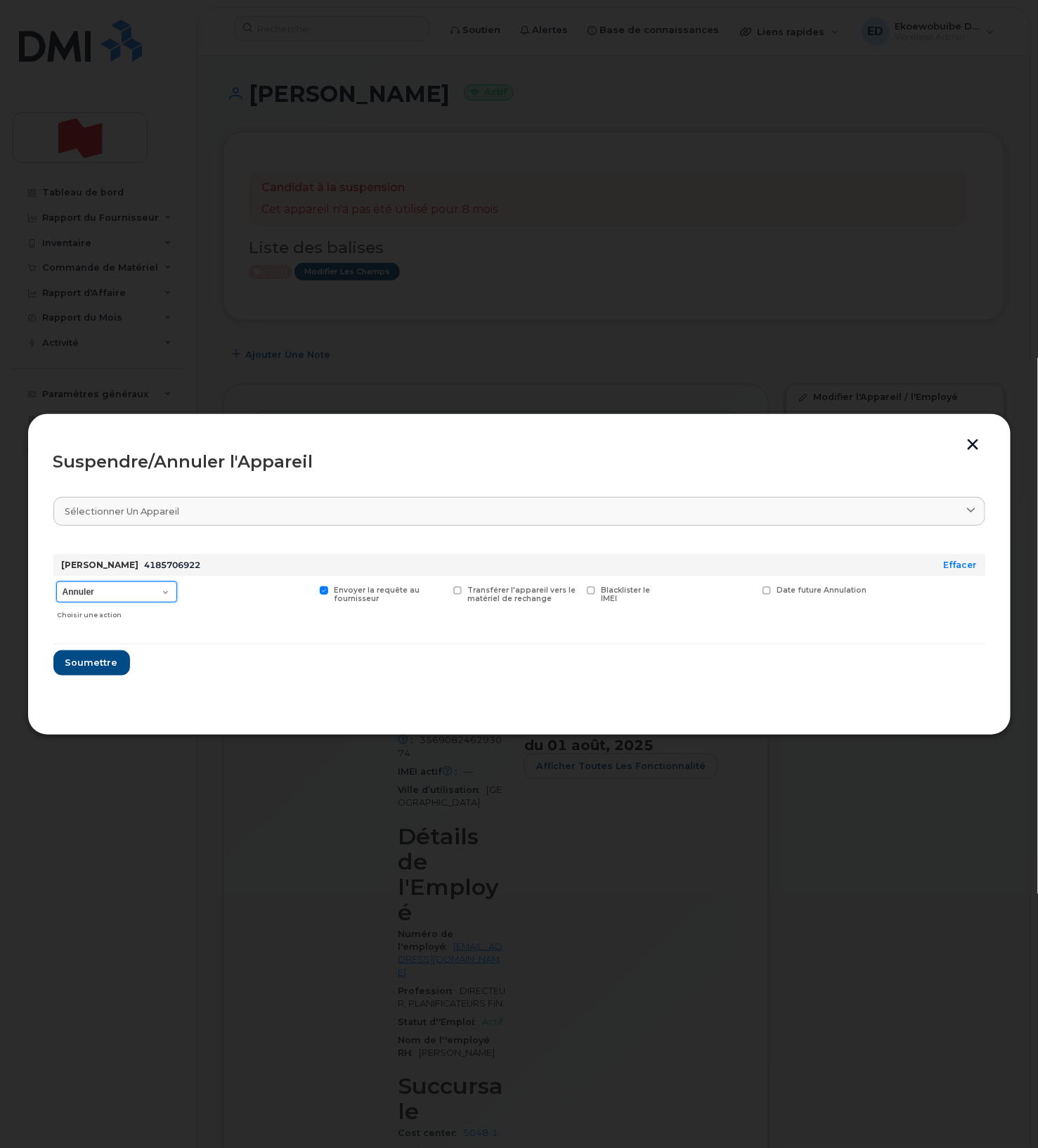
click at [162, 599] on select "Annuler Suspendre - Prolonger la suspension Suspendre - Tarif réduit Suspendre …" at bounding box center [116, 592] width 120 height 21
select select "[object Object]"
click at [56, 582] on select "Annuler Suspendre - Prolonger la suspension Suspendre - Tarif réduit Suspendre …" at bounding box center [116, 592] width 120 height 21
click at [100, 675] on button "Soumettre" at bounding box center [91, 663] width 75 height 25
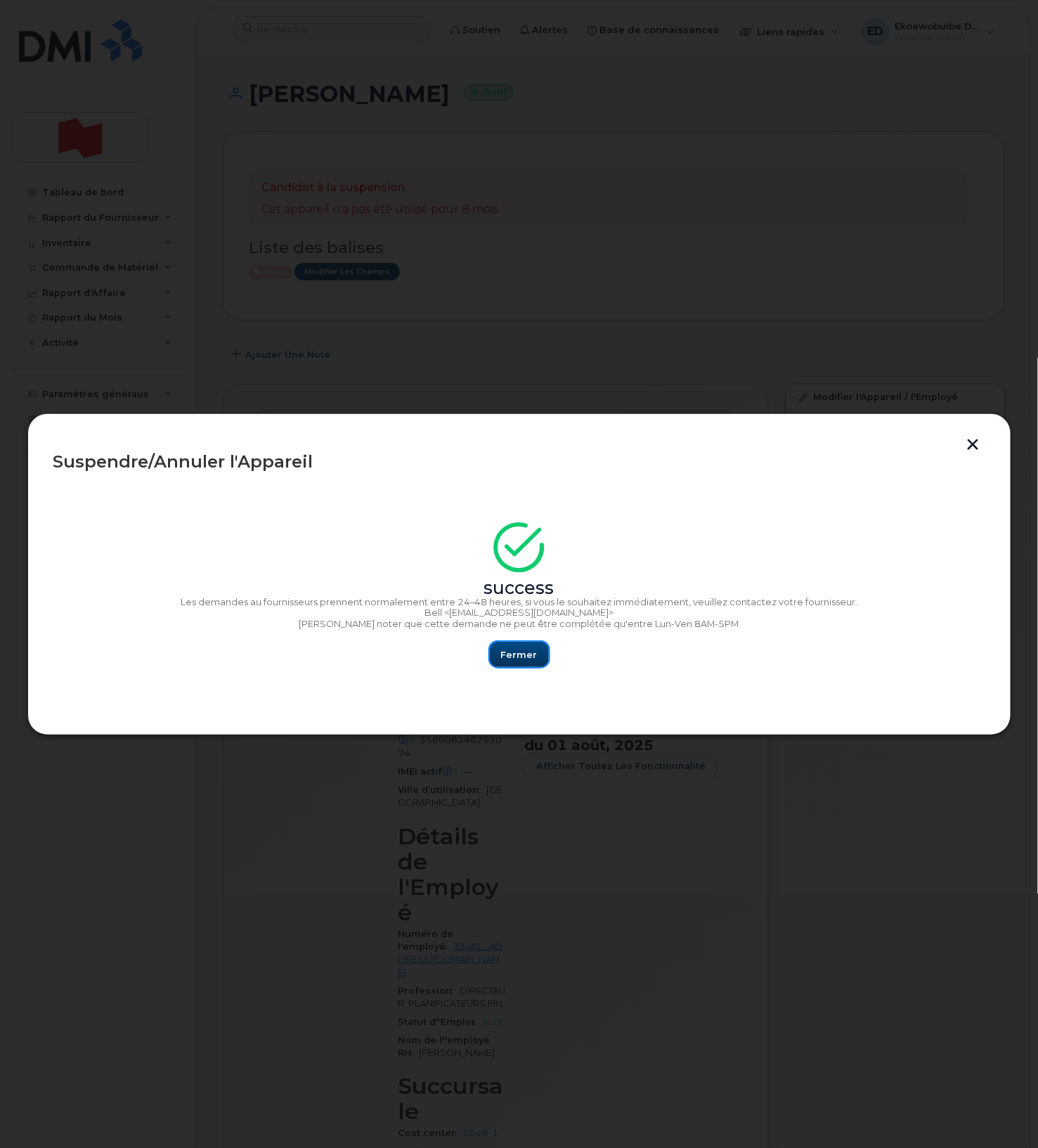
click at [518, 663] on button "Fermer" at bounding box center [519, 654] width 59 height 25
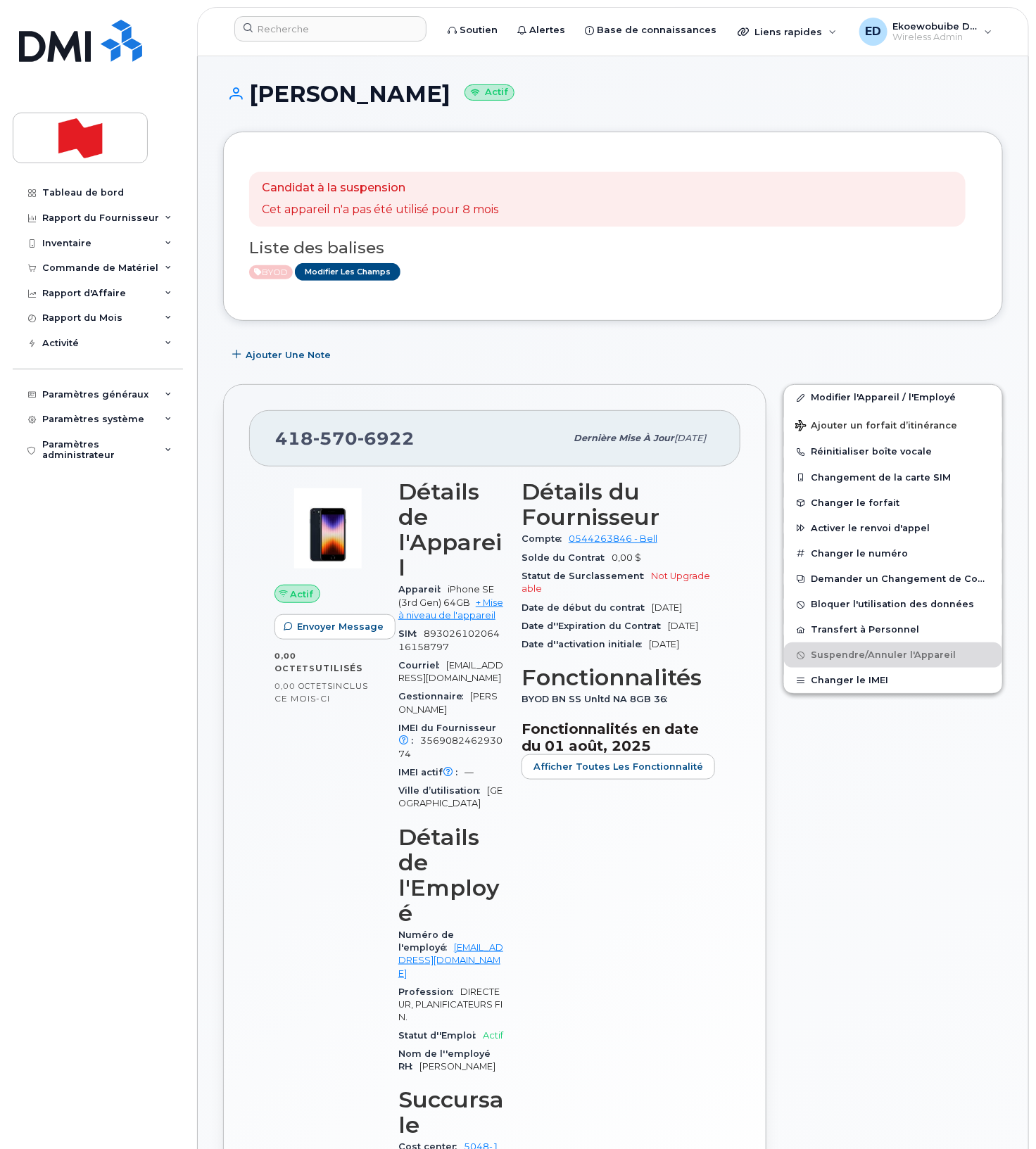
drag, startPoint x: 465, startPoint y: 446, endPoint x: 424, endPoint y: 443, distance: 41.1
click at [465, 445] on div "418 570 6922" at bounding box center [421, 438] width 290 height 29
drag, startPoint x: 419, startPoint y: 442, endPoint x: 281, endPoint y: 438, distance: 138.1
click at [281, 438] on div "418 570 6922" at bounding box center [421, 438] width 290 height 29
copy span "18 570 6922"
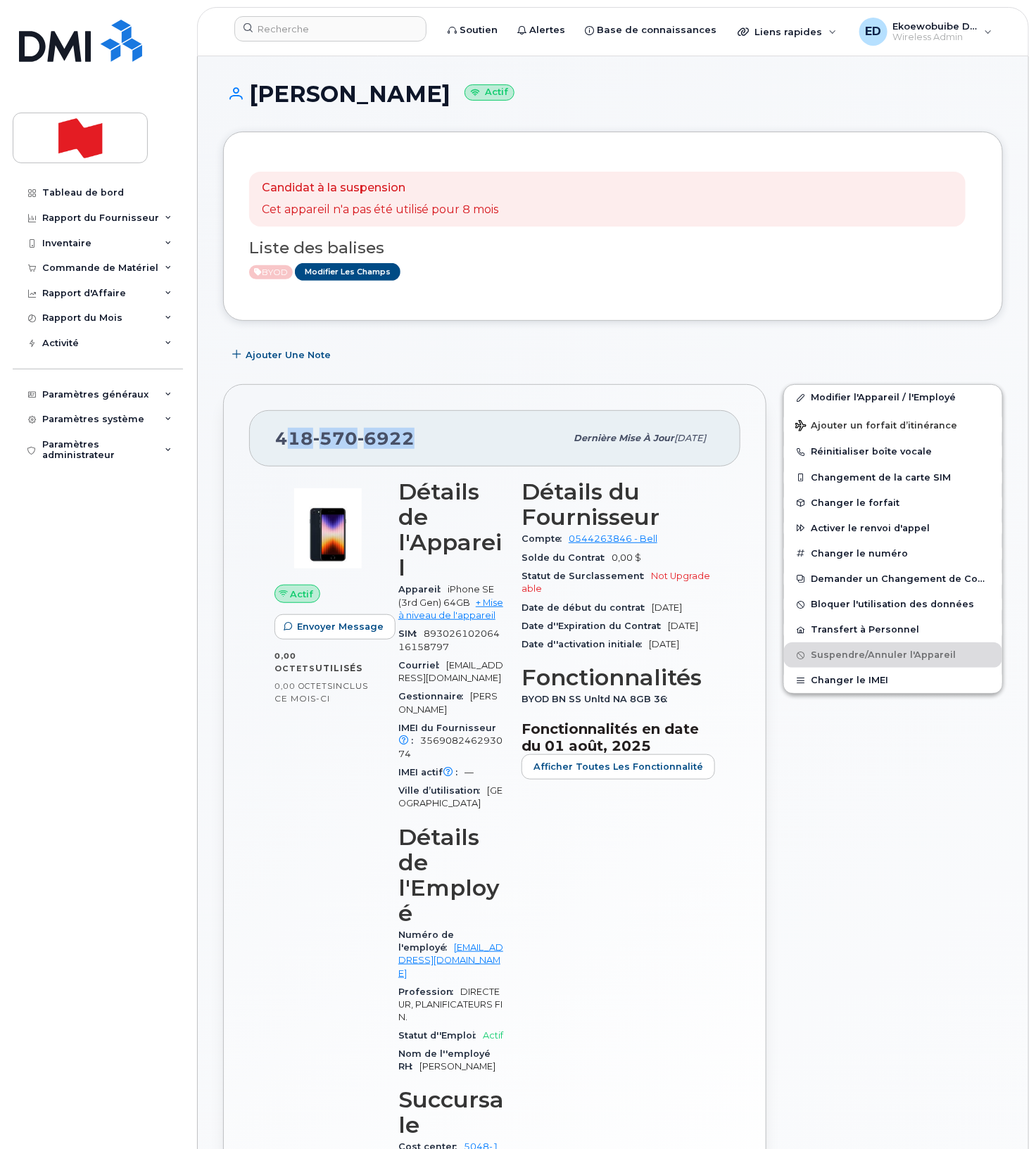
drag, startPoint x: 533, startPoint y: 105, endPoint x: 255, endPoint y: 95, distance: 278.2
click at [255, 95] on h1 "Marie Helene Villeneuve Actif" at bounding box center [613, 94] width 780 height 24
copy h1 "Marie Helene Villeneuve"
drag, startPoint x: 416, startPoint y: 449, endPoint x: 277, endPoint y: 441, distance: 139.2
click at [277, 441] on div "418 570 6922" at bounding box center [421, 438] width 290 height 29
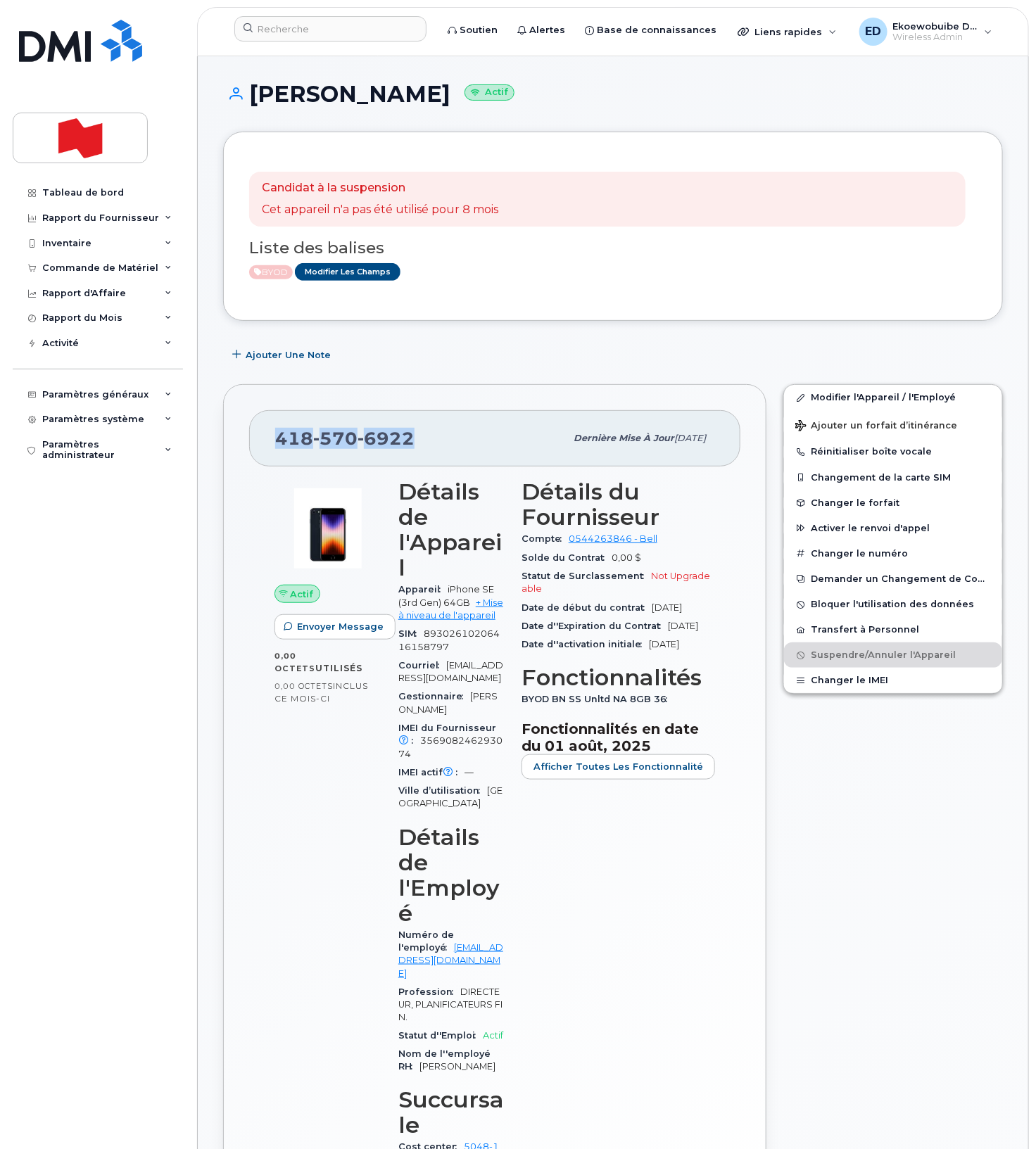
copy span "418 570 6922"
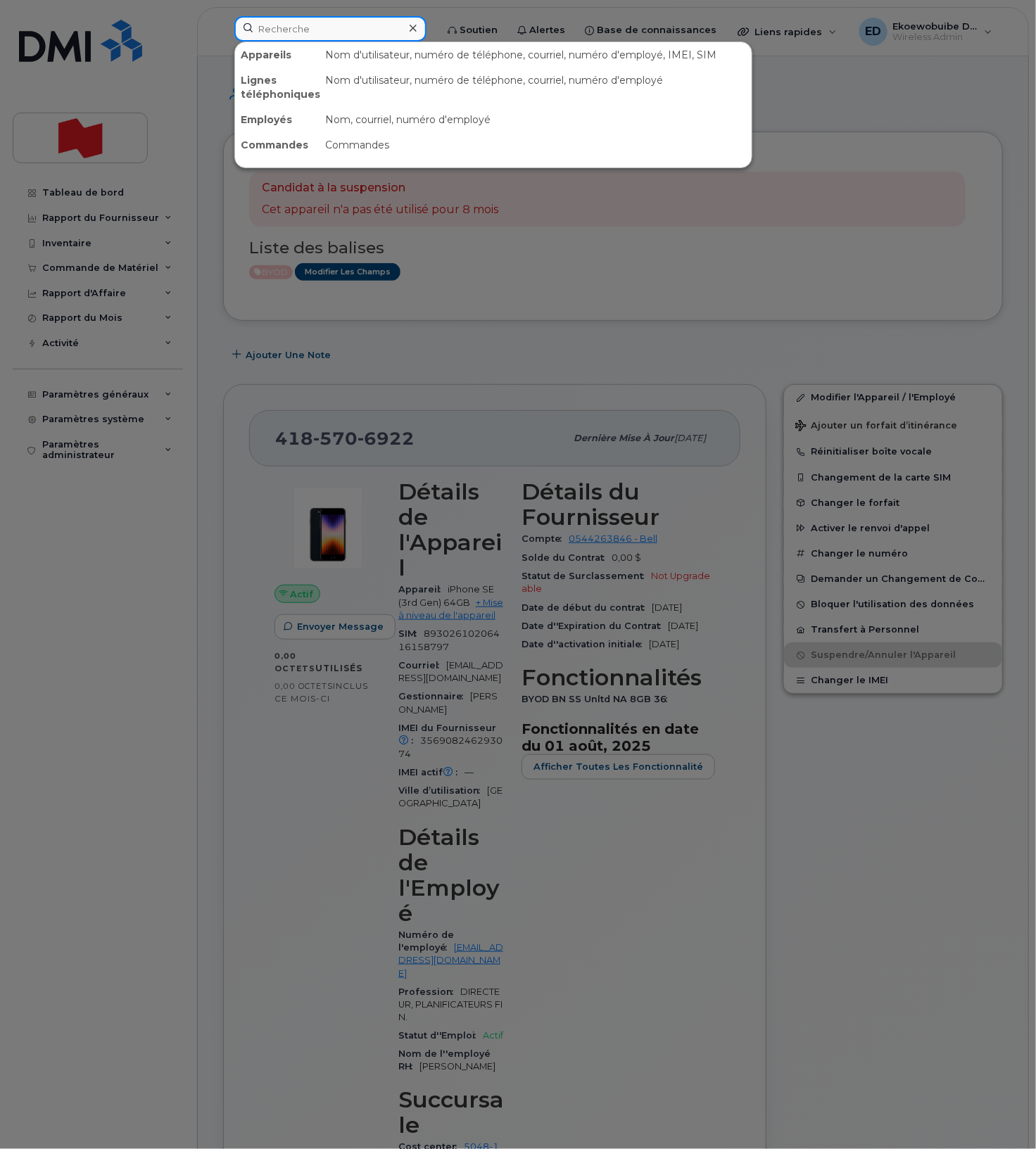
click at [297, 40] on input at bounding box center [330, 29] width 192 height 25
paste input "4185706922"
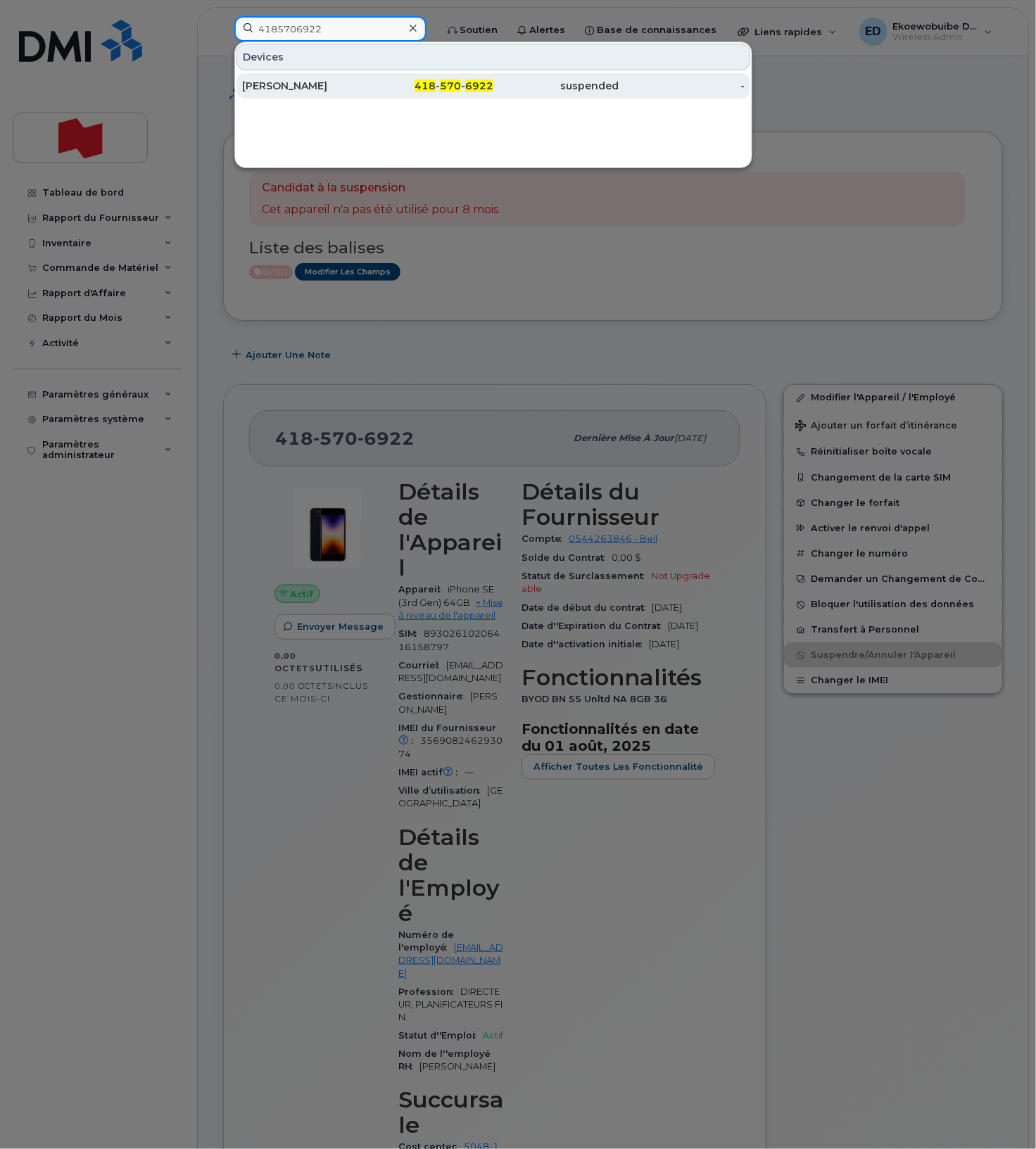
type input "4185706922"
click at [337, 94] on div "Marie Helene Villeneuve" at bounding box center [305, 86] width 126 height 25
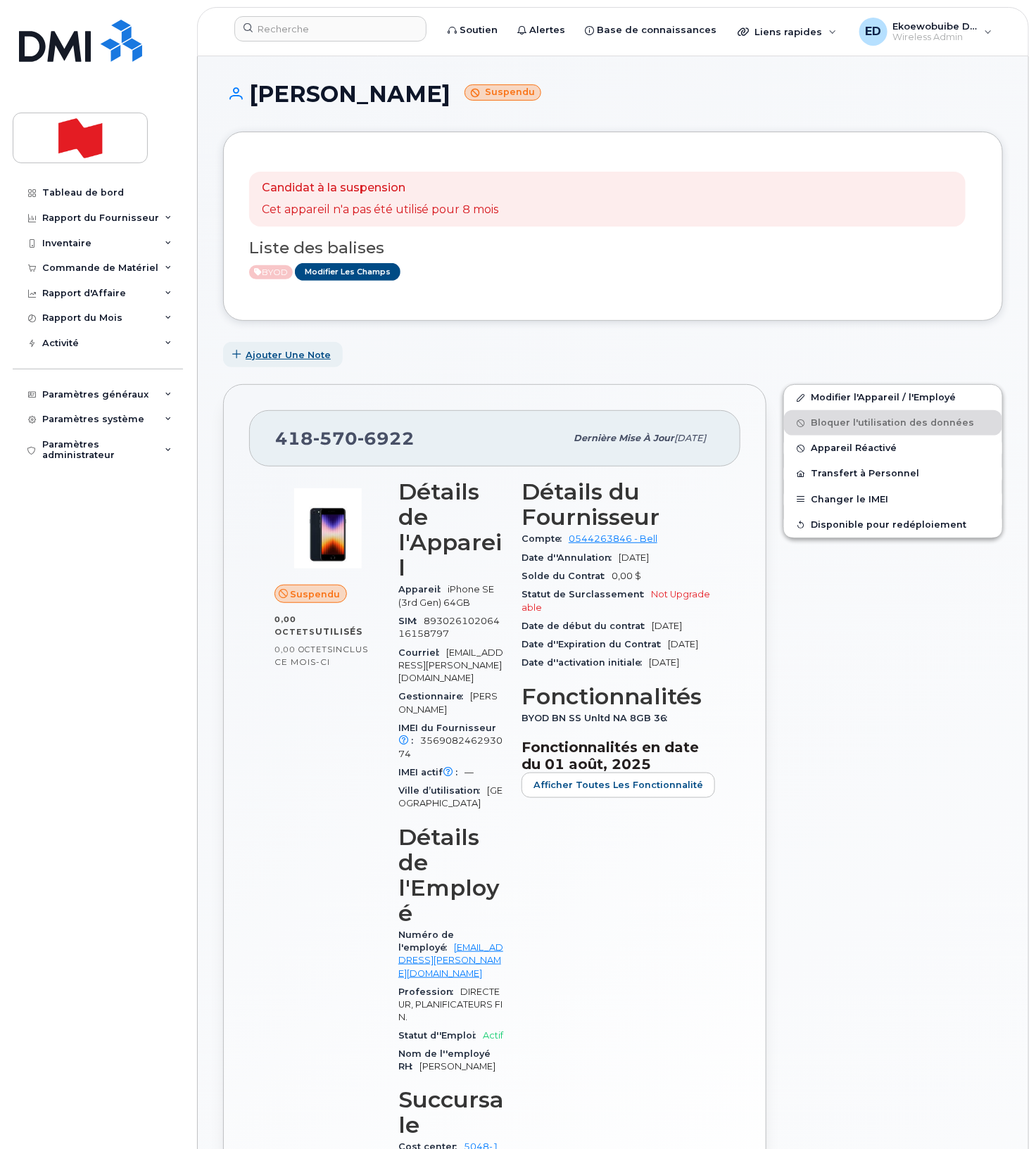
click at [285, 359] on span "Ajouter une Note" at bounding box center [288, 354] width 85 height 13
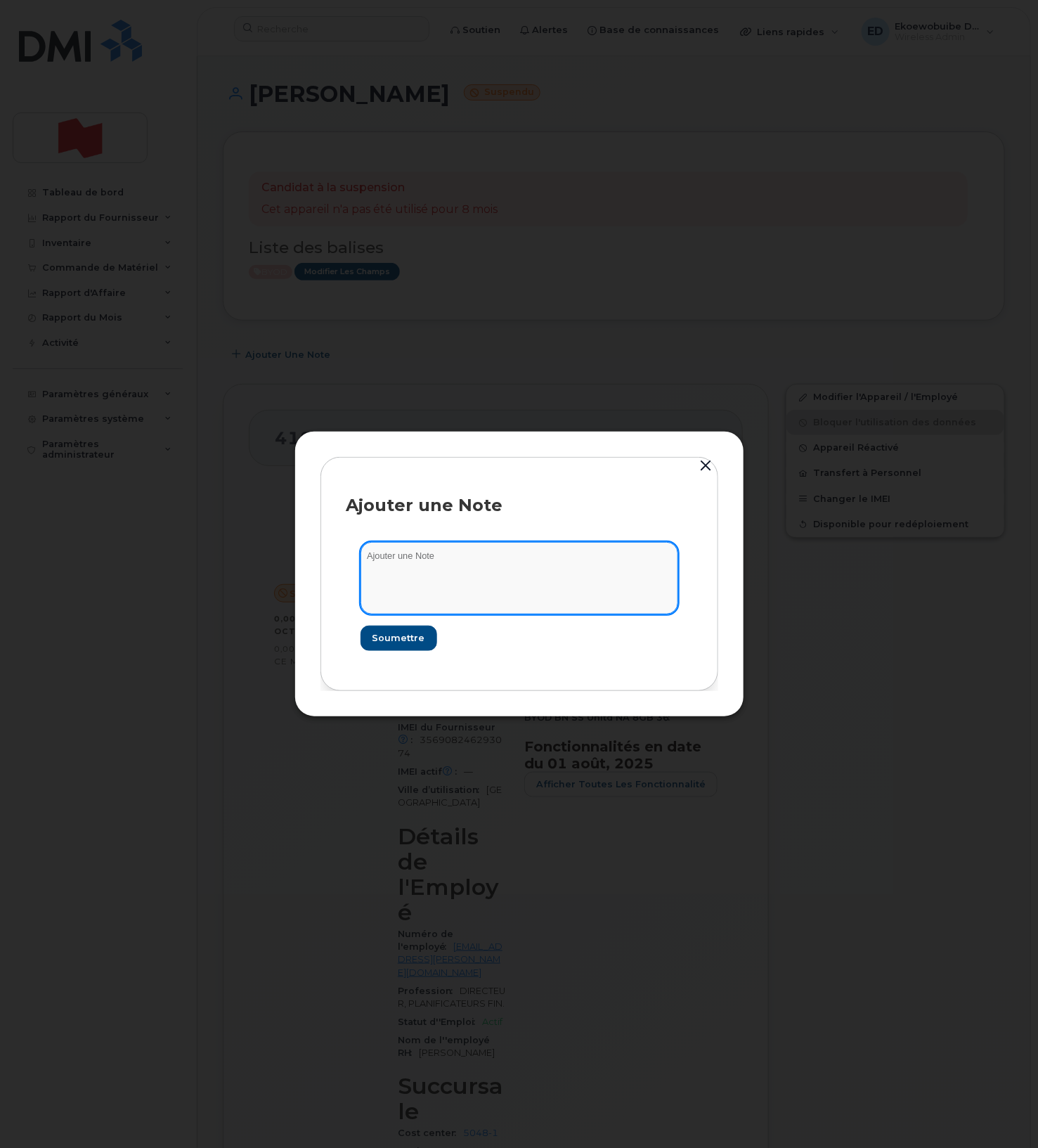
click at [418, 567] on textarea at bounding box center [519, 578] width 318 height 72
paste textarea "SCTASK0214663"
type textarea "SCTASK0214663"
click at [405, 629] on button "Soumettre" at bounding box center [398, 638] width 75 height 25
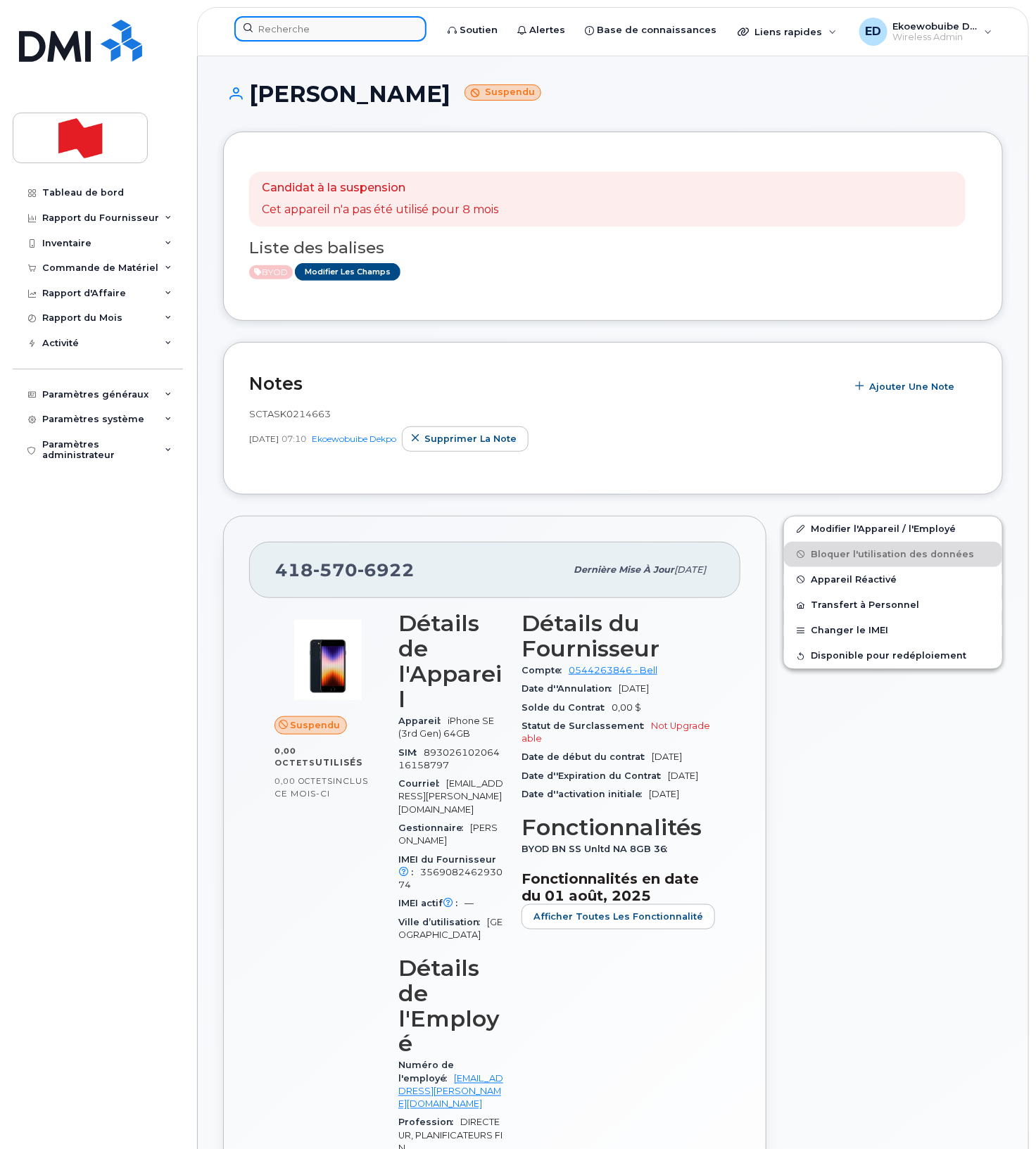
click at [327, 30] on input at bounding box center [330, 29] width 192 height 25
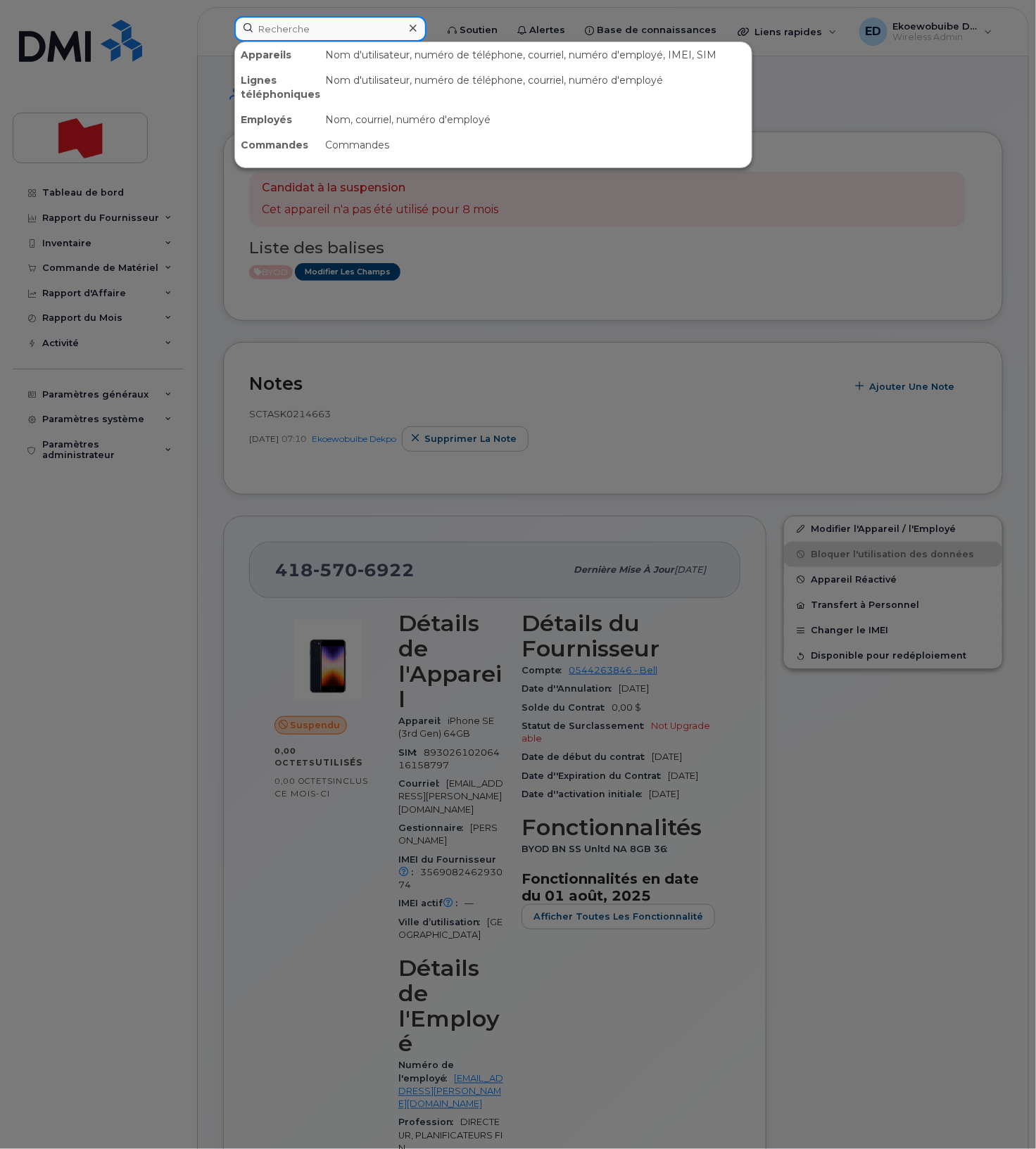
paste input "[PERSON_NAME]"
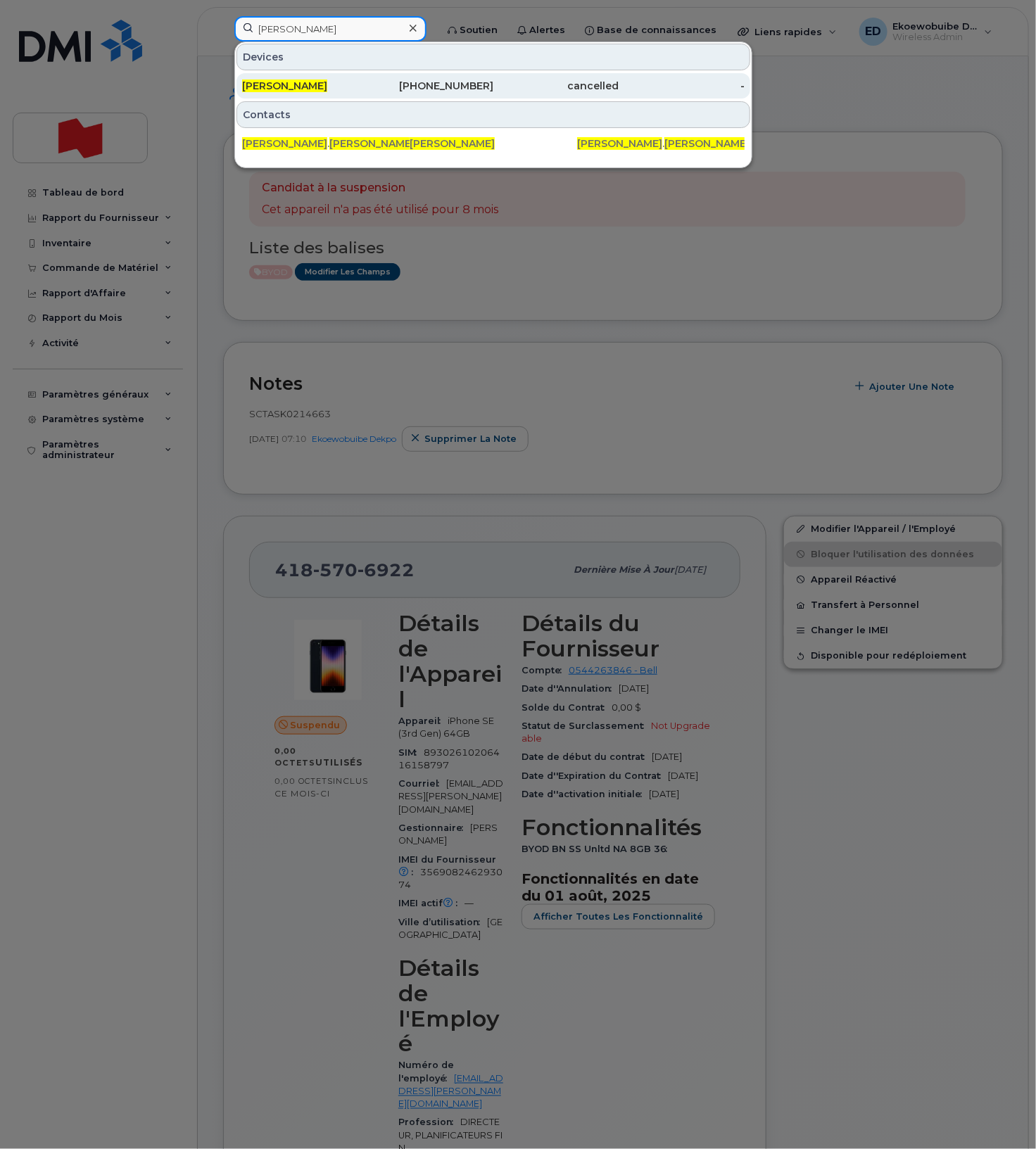
type input "[PERSON_NAME]"
click at [301, 84] on span "[PERSON_NAME]" at bounding box center [284, 86] width 85 height 13
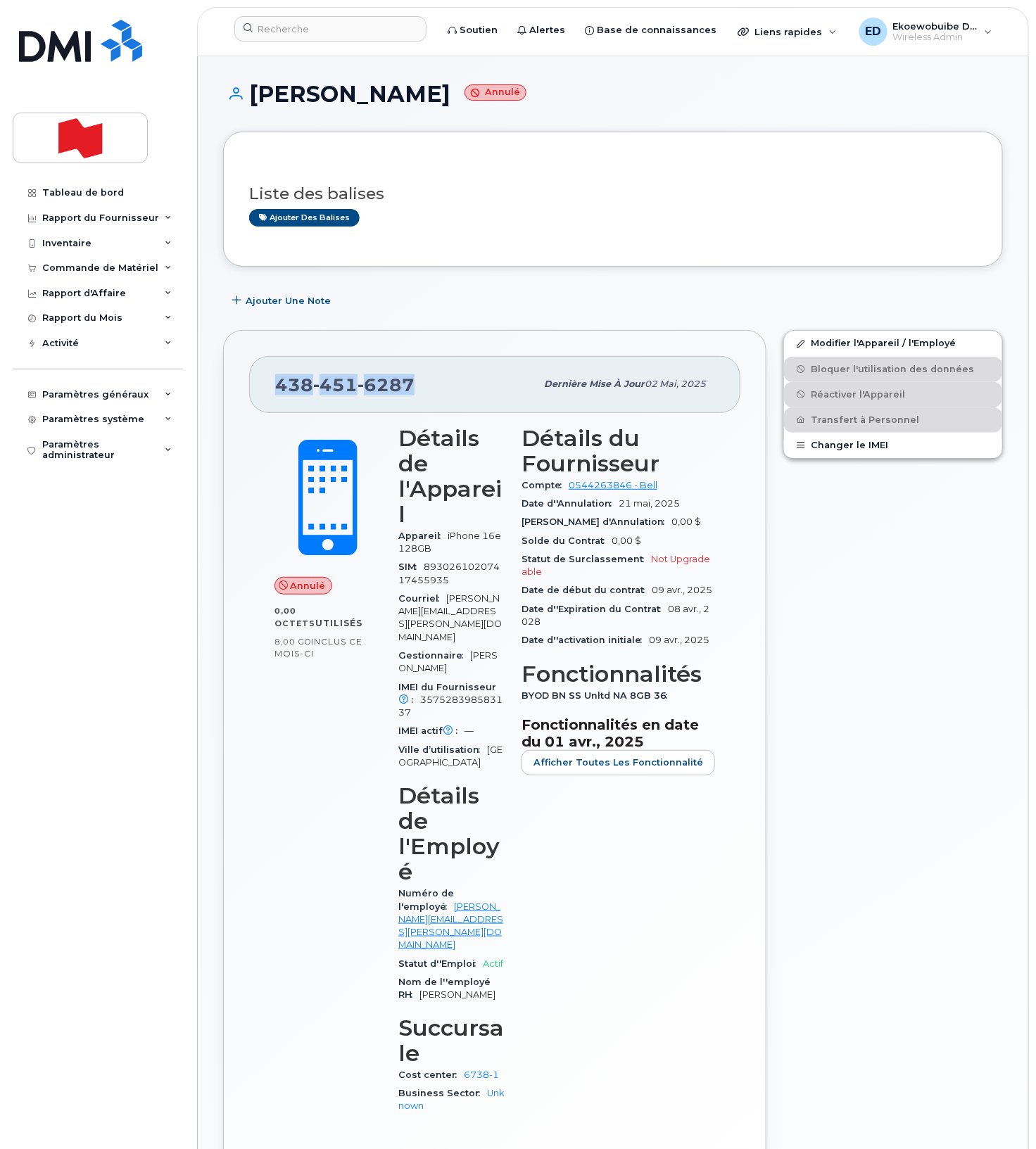
drag, startPoint x: 440, startPoint y: 392, endPoint x: 278, endPoint y: 390, distance: 162.0
click at [278, 390] on div "[PHONE_NUMBER]" at bounding box center [405, 384] width 260 height 29
copy span "[PHONE_NUMBER]"
drag, startPoint x: 409, startPoint y: 100, endPoint x: 258, endPoint y: 98, distance: 151.0
click at [258, 98] on h1 "[PERSON_NAME] Annulé" at bounding box center [613, 94] width 780 height 24
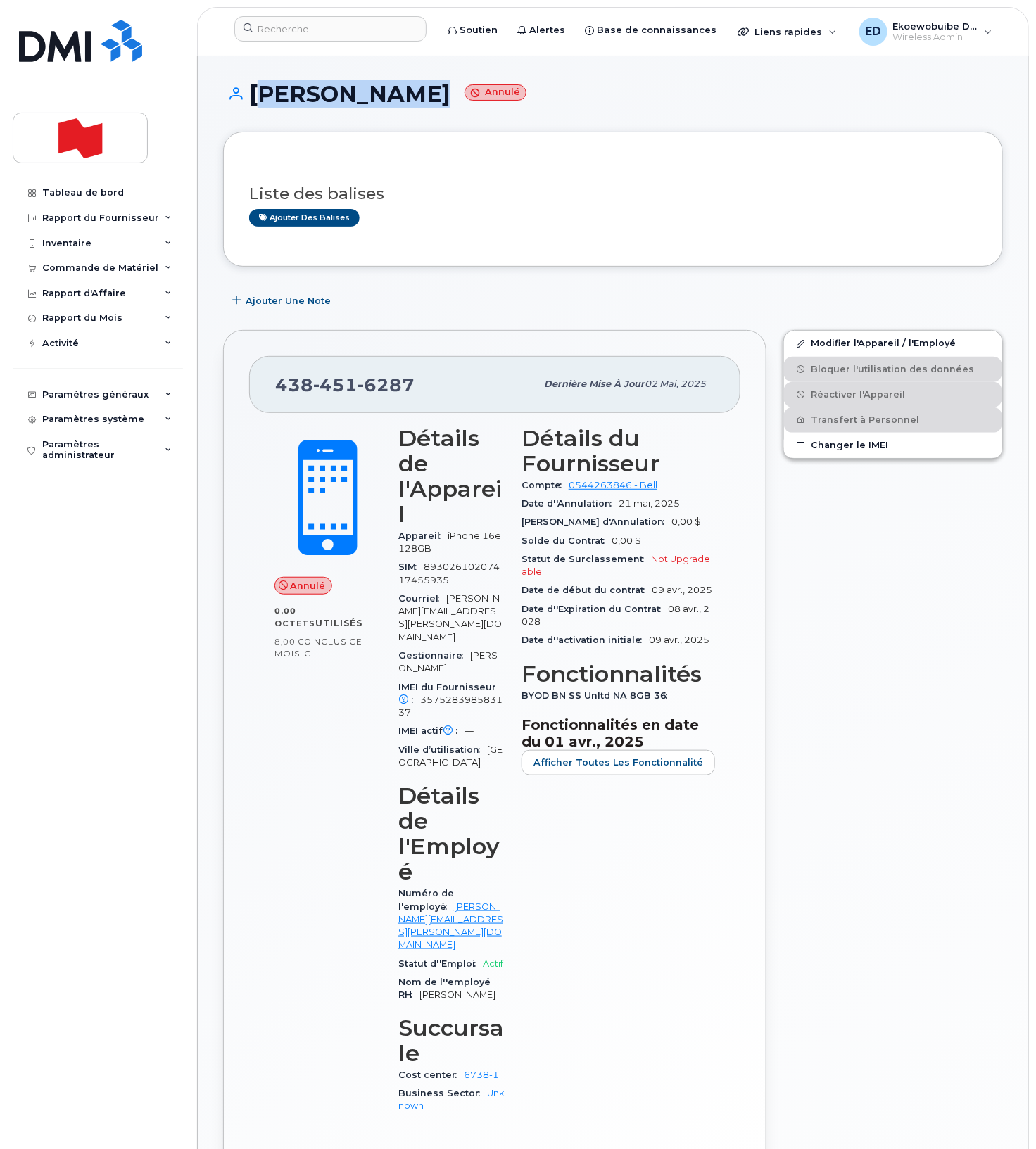
copy h1 "[PERSON_NAME]"
click at [293, 34] on input at bounding box center [330, 29] width 192 height 25
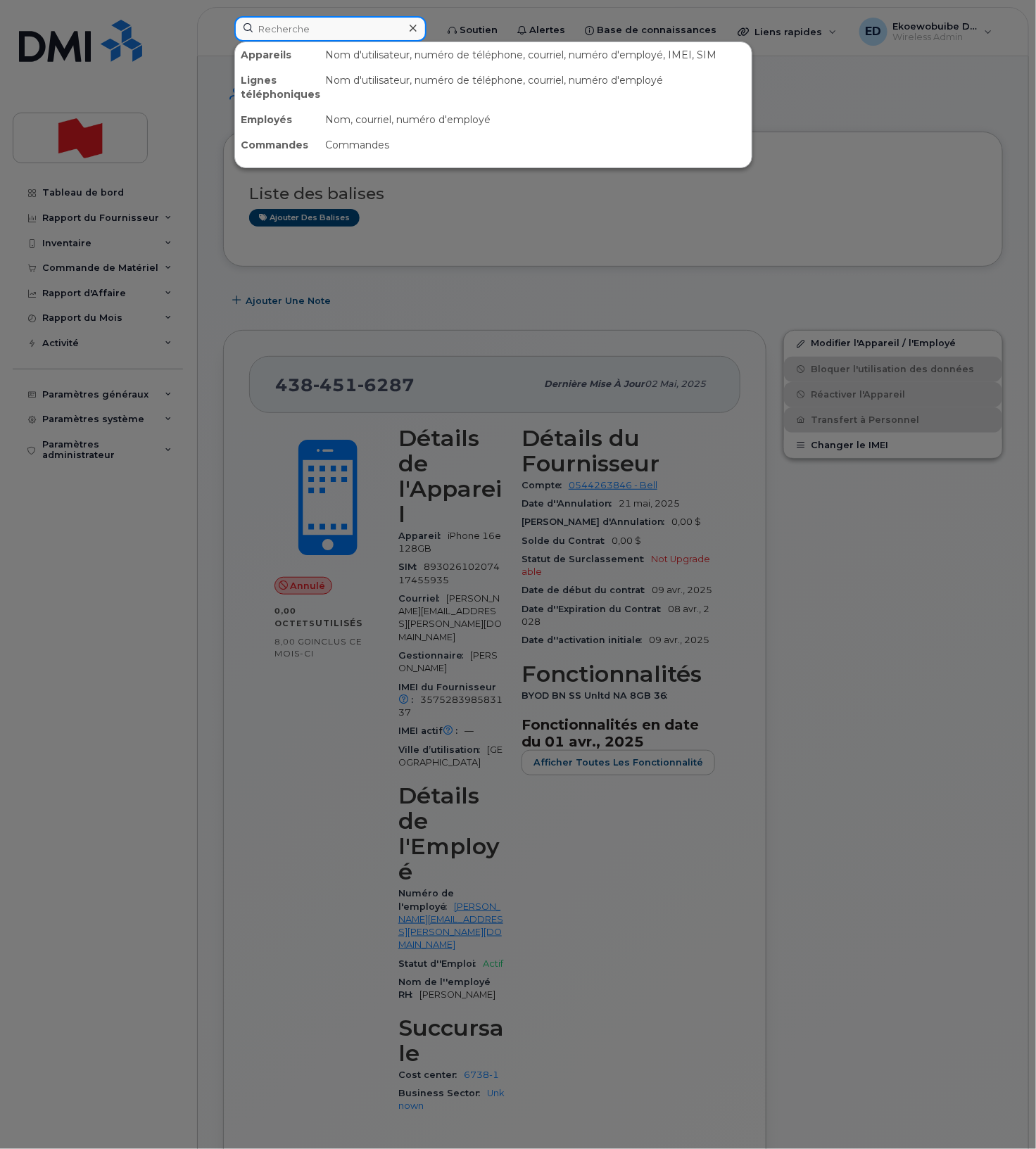
paste input "[PERSON_NAME]"
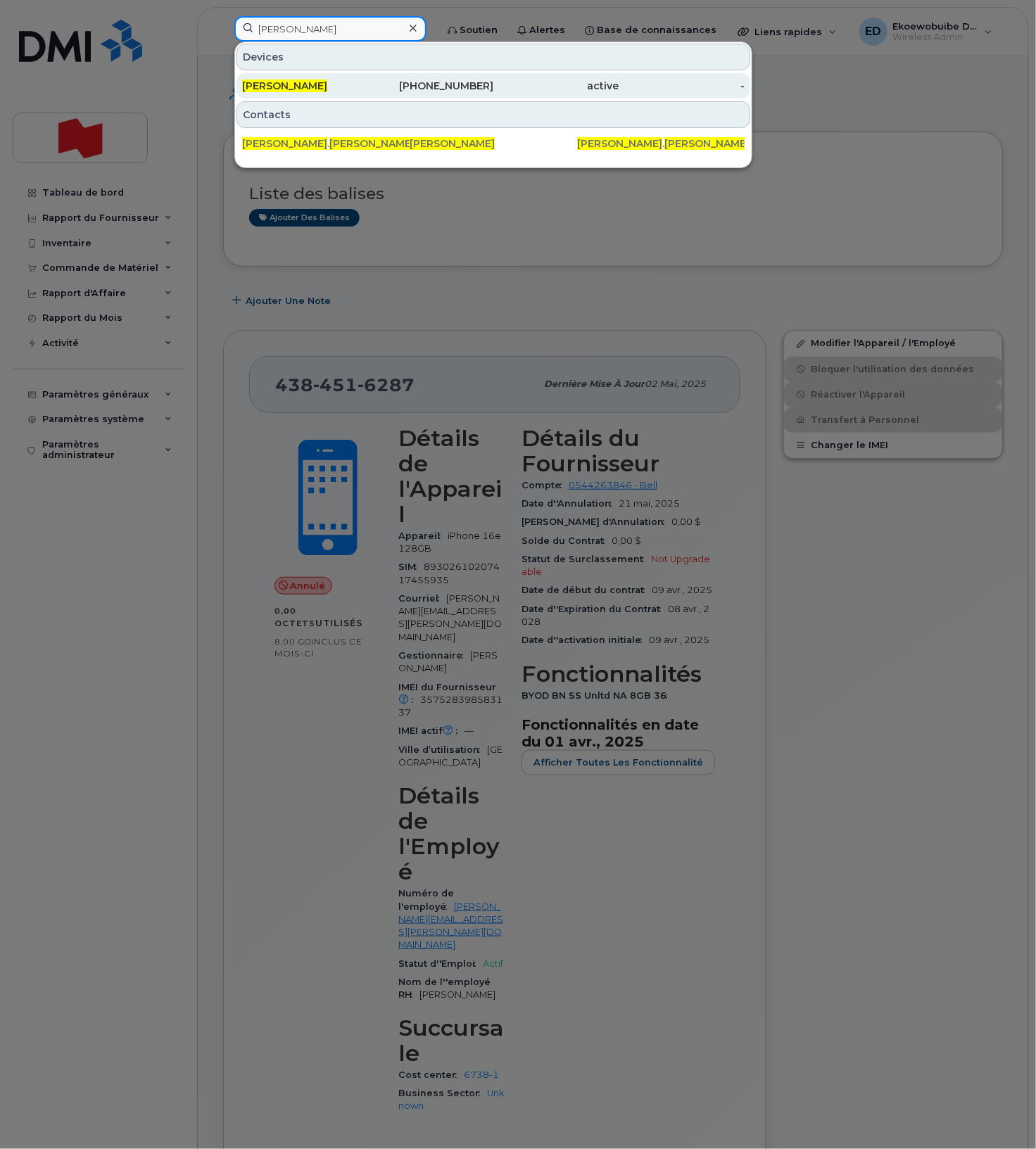
type input "[PERSON_NAME]"
click at [302, 84] on span "[PERSON_NAME]" at bounding box center [284, 86] width 85 height 13
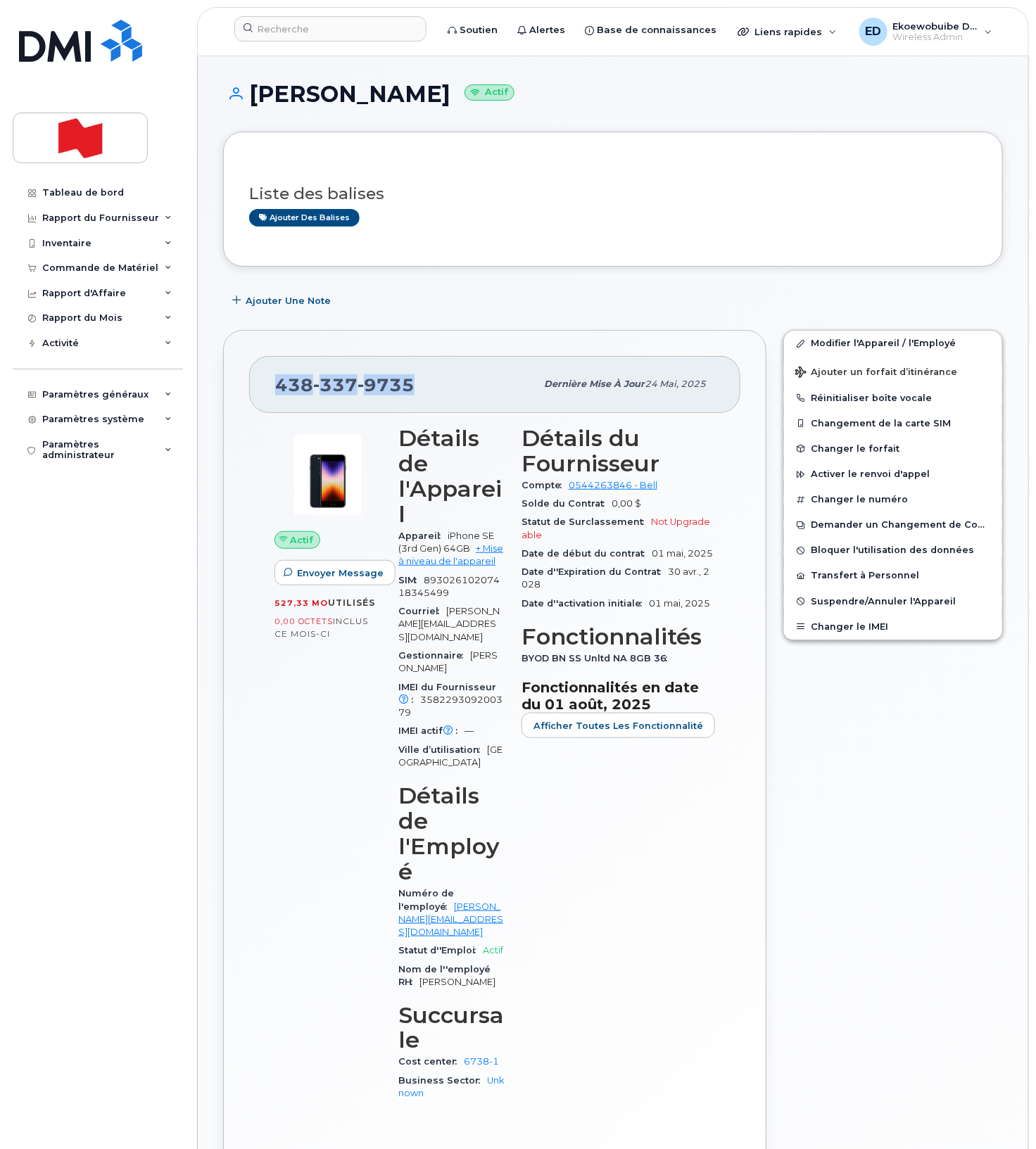
drag, startPoint x: 432, startPoint y: 390, endPoint x: 278, endPoint y: 390, distance: 154.0
click at [278, 390] on div "438 337 9735" at bounding box center [405, 384] width 260 height 29
copy span "438 337 9735"
drag, startPoint x: 463, startPoint y: 100, endPoint x: 258, endPoint y: 99, distance: 205.0
click at [258, 99] on h1 "Nicolas Coulombe Actif" at bounding box center [613, 94] width 780 height 24
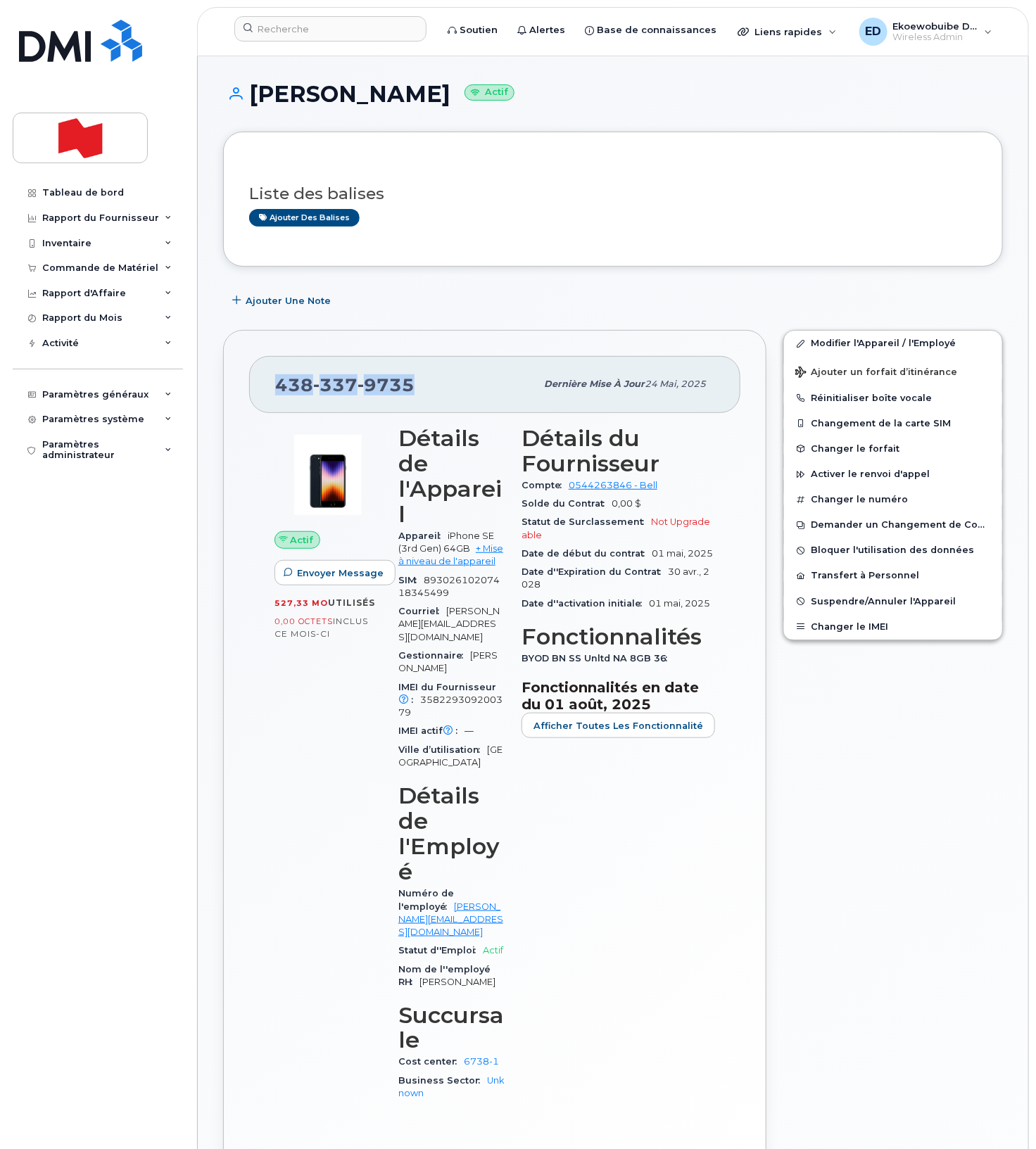
copy h1 "icolas Coulombe"
click at [667, 291] on div "Ajouter une Note" at bounding box center [613, 300] width 780 height 25
click at [835, 601] on span "Suspendre/Annuler l'Appareil" at bounding box center [884, 601] width 145 height 11
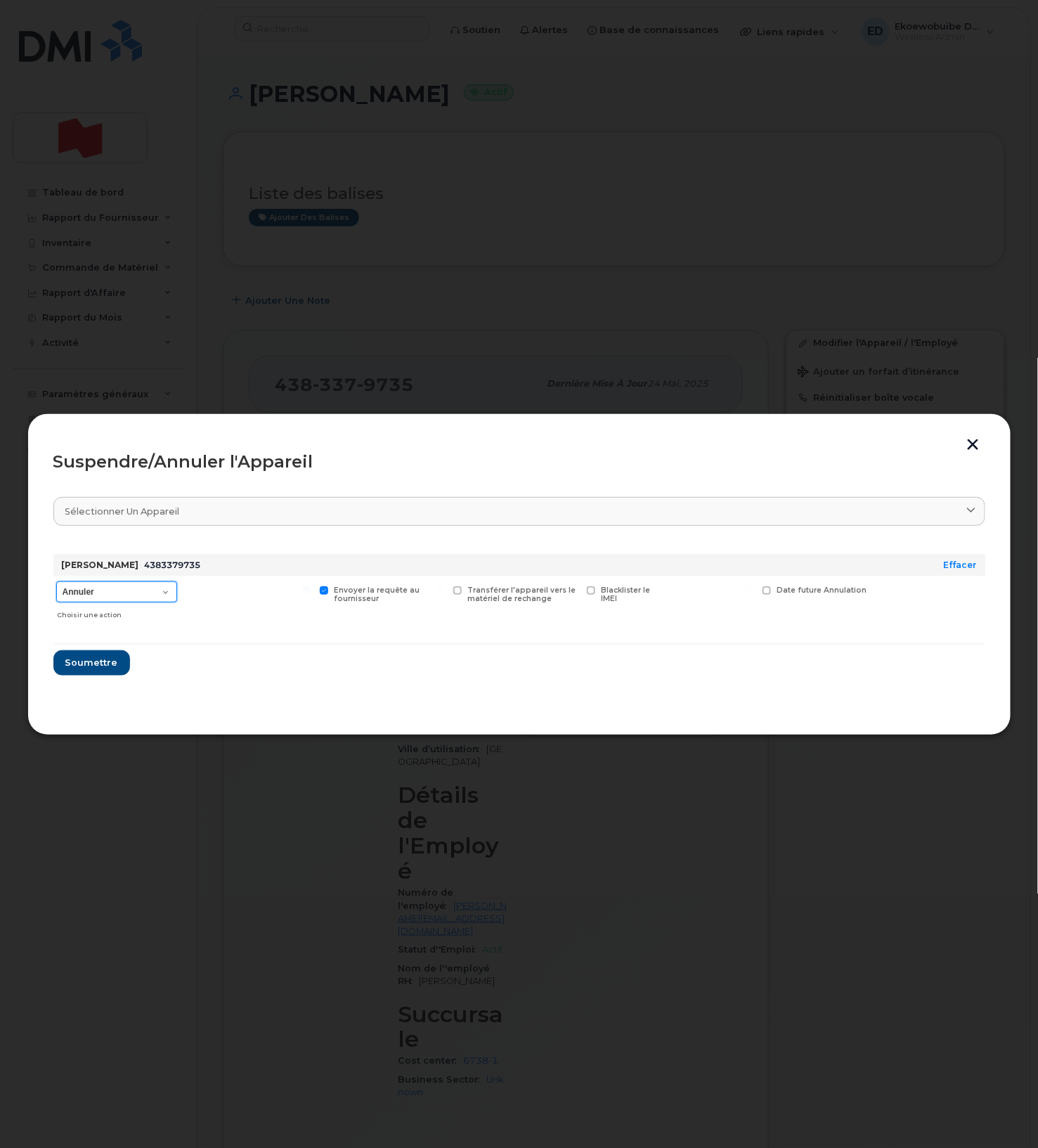
click at [136, 598] on select "Annuler Suspendre - Prolonger la suspension Suspendre - Tarif réduit Suspendre …" at bounding box center [116, 592] width 120 height 21
select select "[object Object]"
click at [56, 582] on select "Annuler Suspendre - Prolonger la suspension Suspendre - Tarif réduit Suspendre …" at bounding box center [116, 592] width 120 height 21
click at [109, 674] on button "Soumettre" at bounding box center [91, 663] width 75 height 25
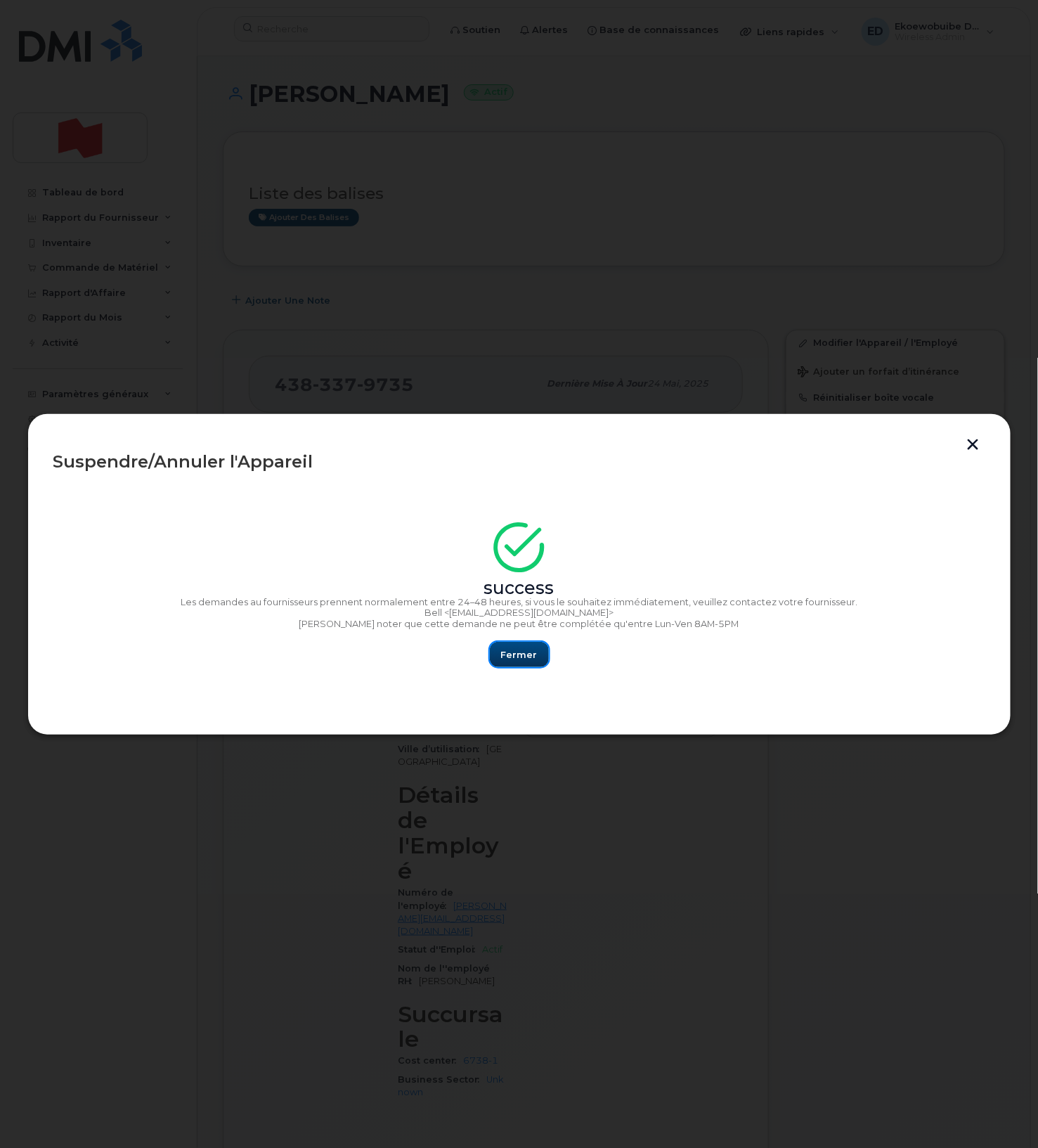
click at [515, 651] on span "Fermer" at bounding box center [519, 655] width 37 height 13
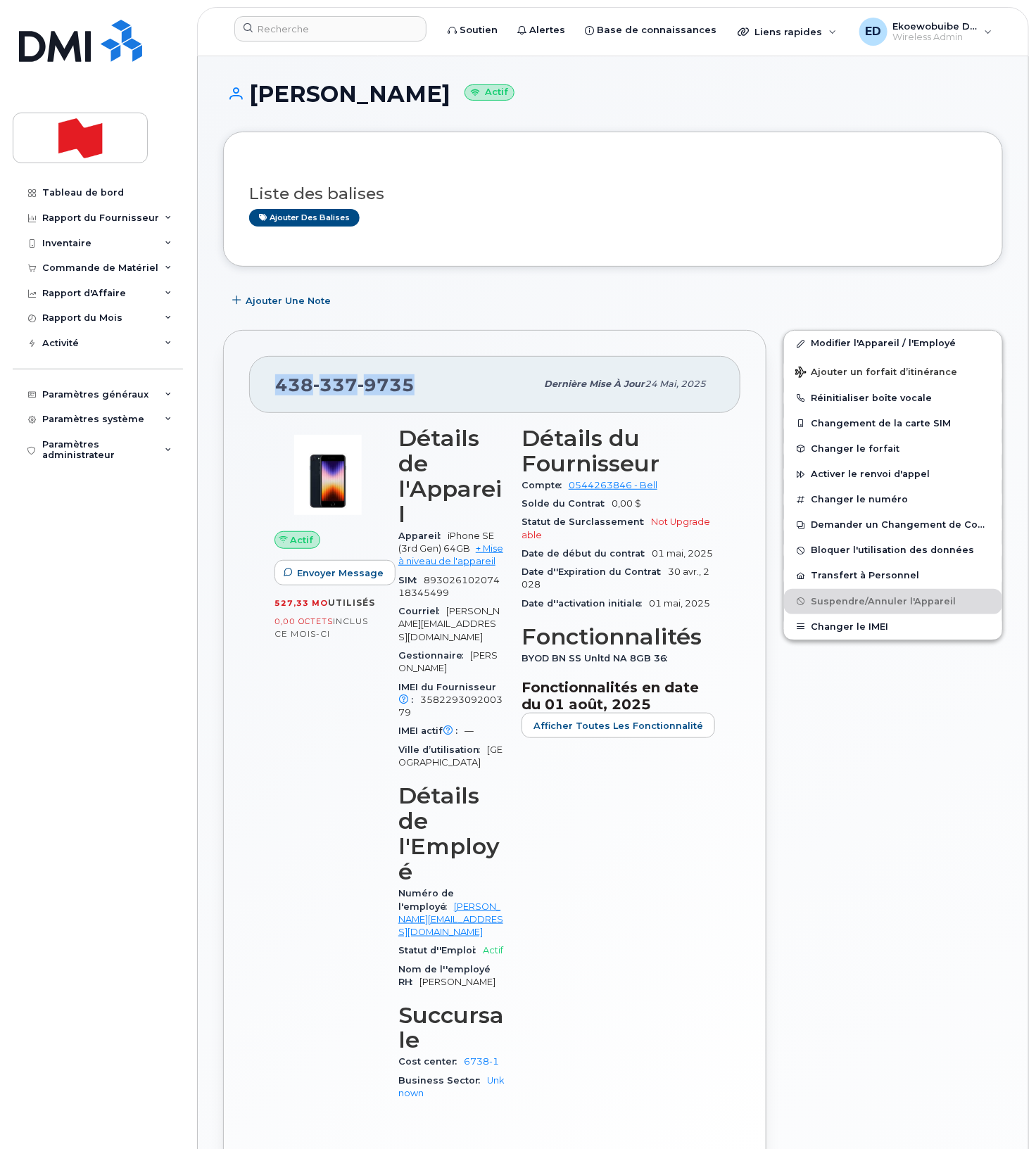
drag, startPoint x: 427, startPoint y: 394, endPoint x: 275, endPoint y: 389, distance: 152.1
click at [275, 389] on div "438 337 9735 Dernière mise à jour 24 mai, 2025" at bounding box center [495, 384] width 492 height 56
copy span "438 337 9735"
click at [368, 38] on input at bounding box center [330, 29] width 192 height 25
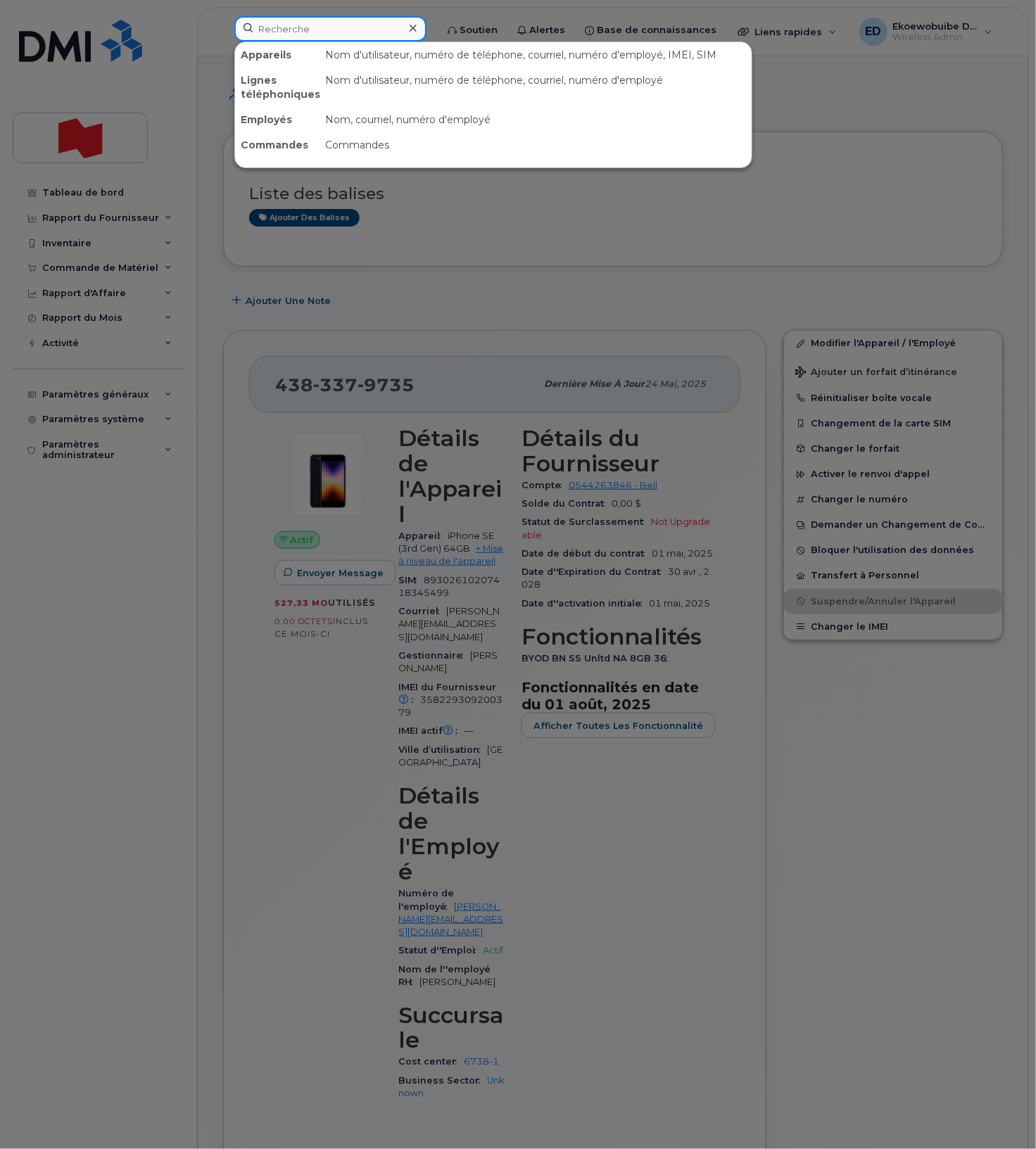
paste input "4383379735"
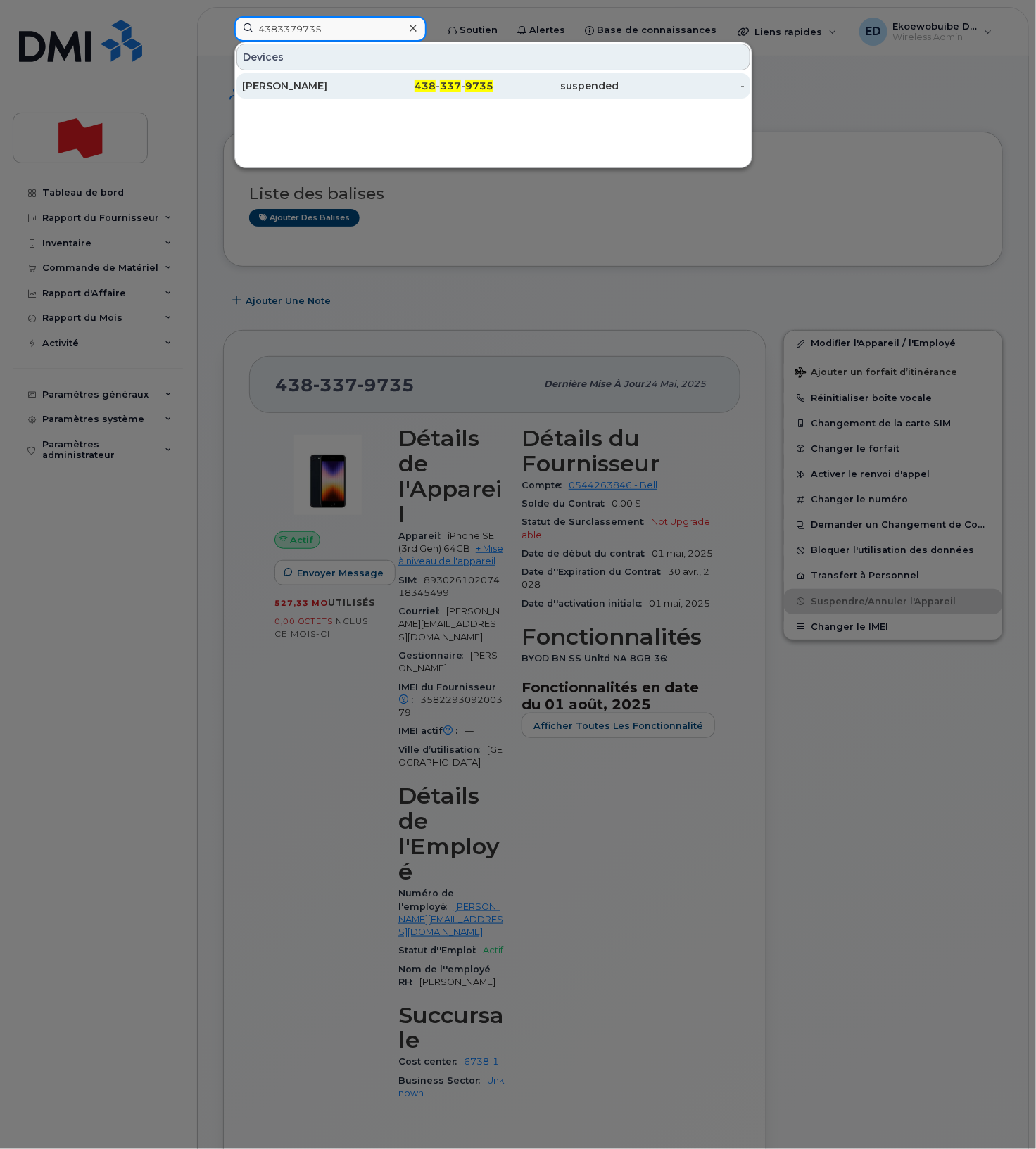
type input "4383379735"
drag, startPoint x: 368, startPoint y: 86, endPoint x: 373, endPoint y: 90, distance: 6.4
click at [368, 85] on div "438 - 337 - 9735" at bounding box center [431, 86] width 126 height 14
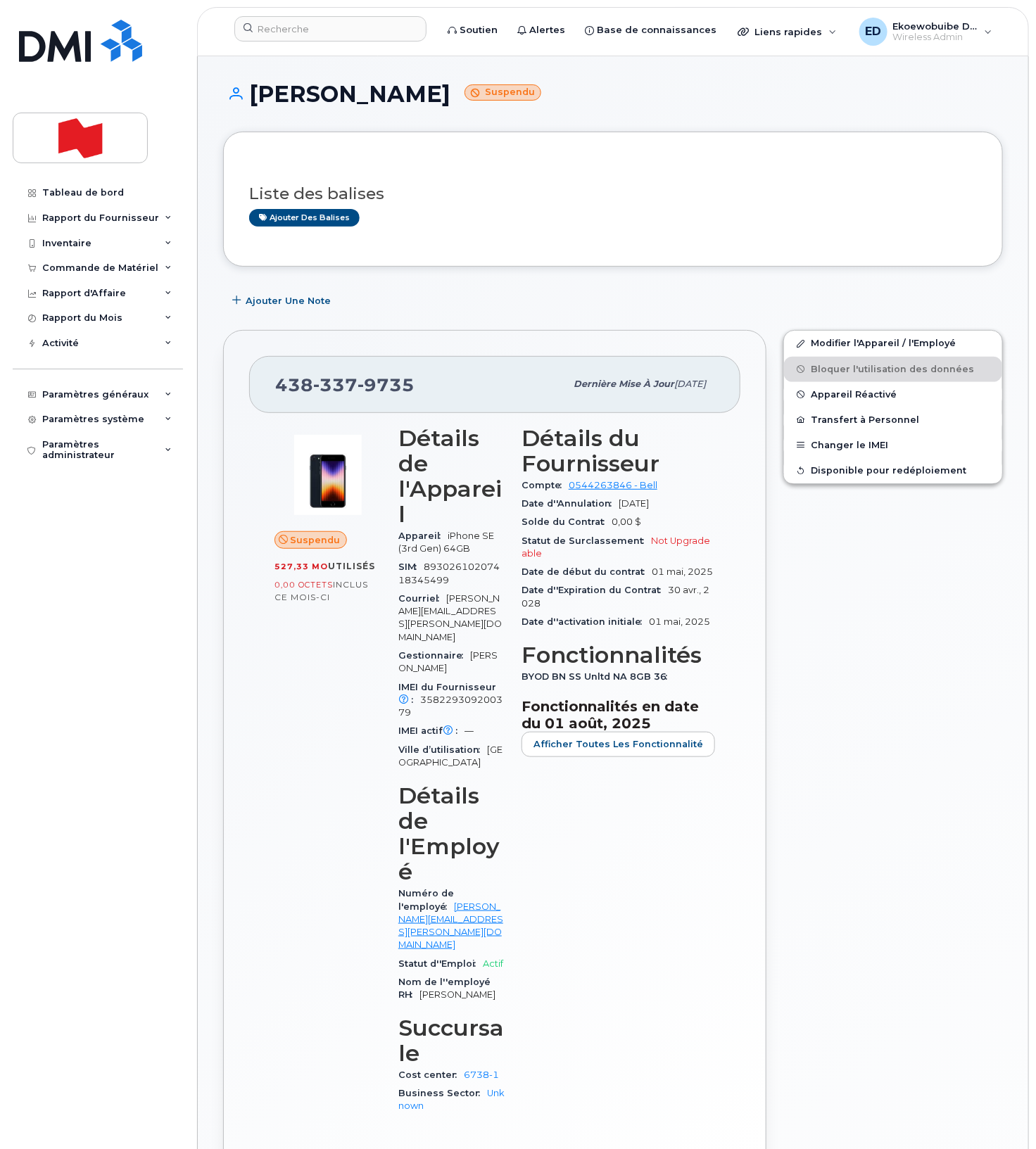
click at [959, 623] on div "Modifier l'Appareil / l'Employé Bloquer l'utilisation des données Appareil Réac…" at bounding box center [893, 773] width 236 height 903
click at [832, 631] on div "Modifier l'Appareil / l'Employé Bloquer l'utilisation des données Appareil Réac…" at bounding box center [893, 773] width 236 height 903
click at [308, 32] on input at bounding box center [330, 29] width 192 height 25
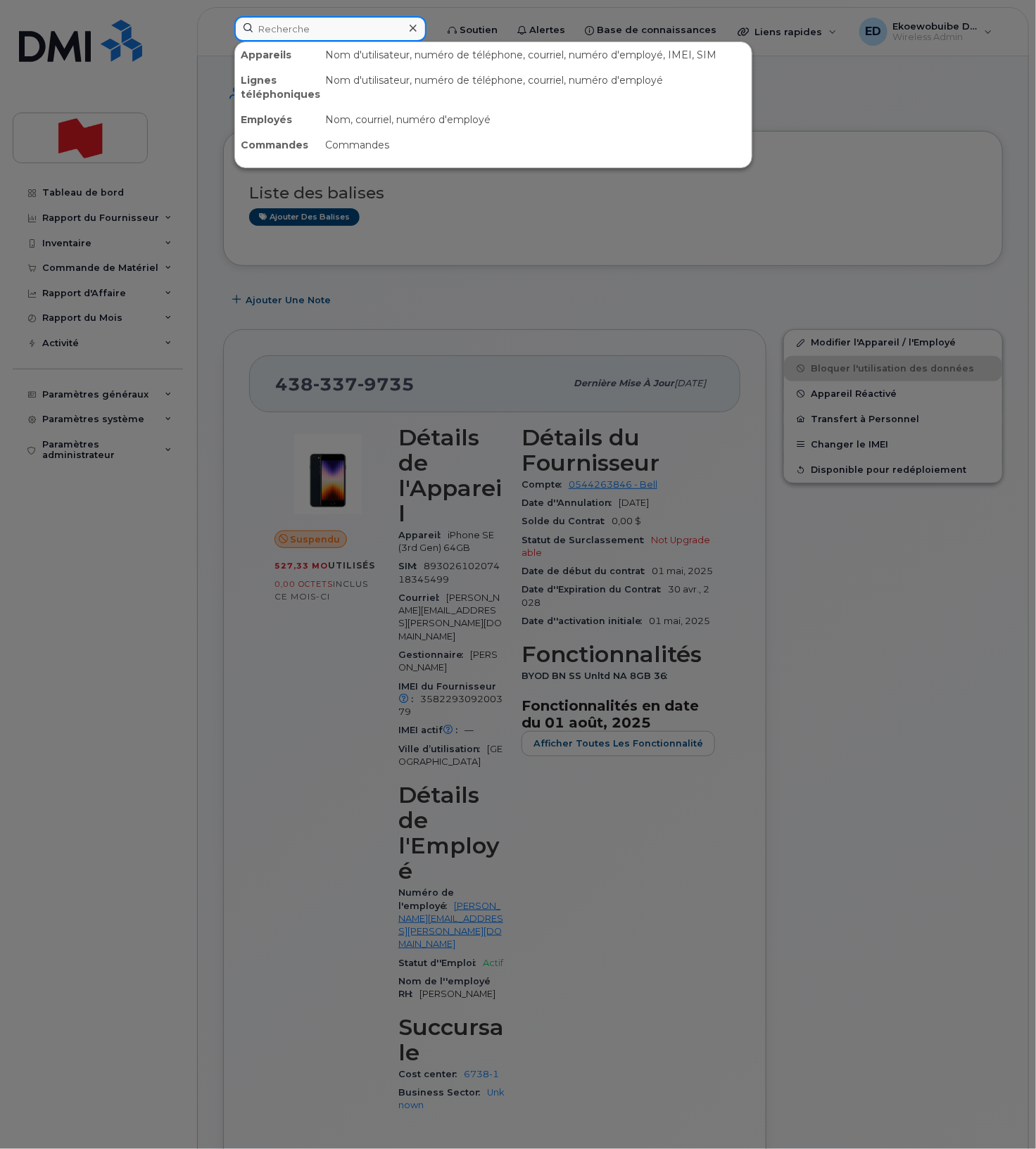
paste input "[PERSON_NAME] [PERSON_NAME]"
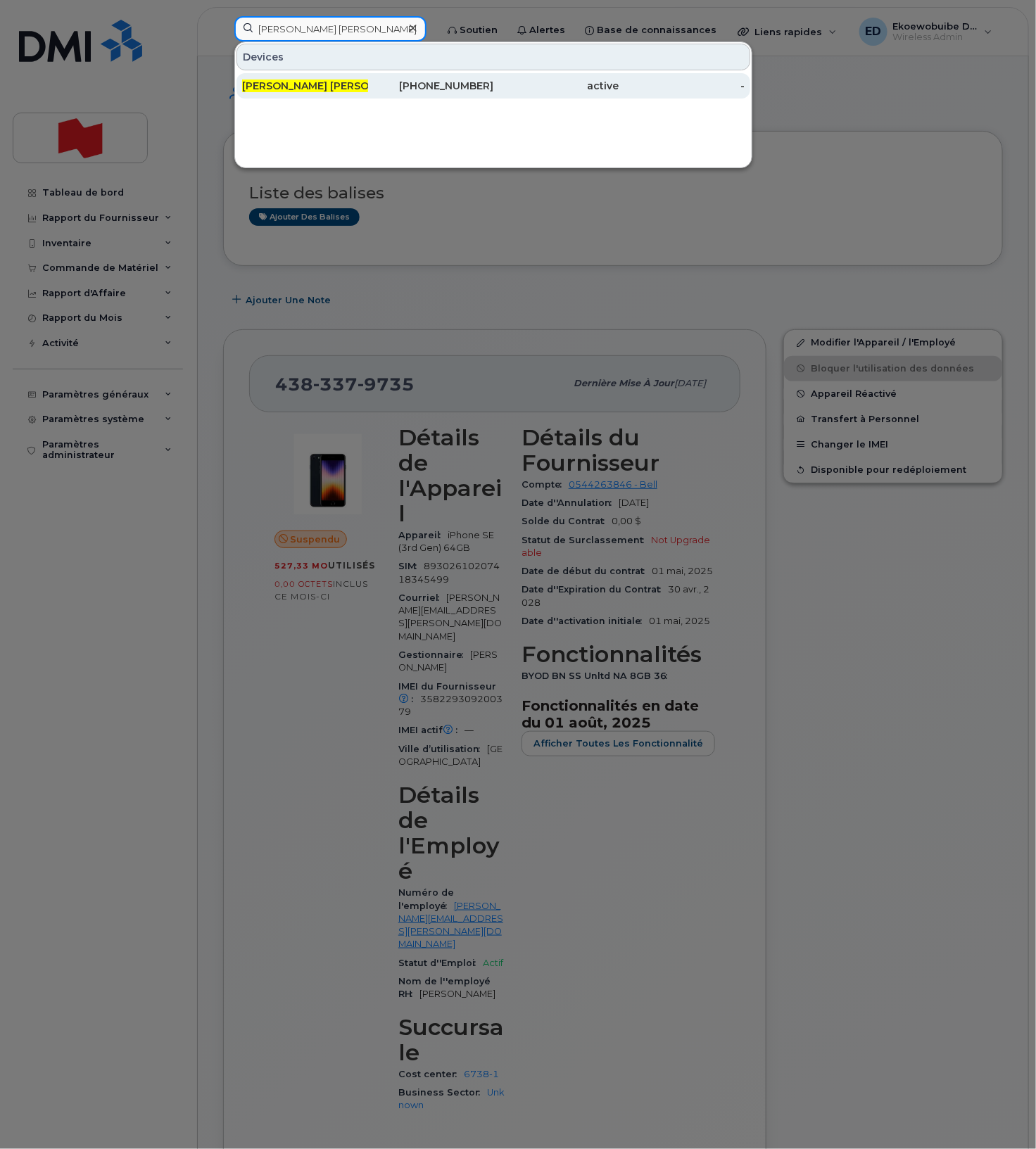
type input "[PERSON_NAME] [PERSON_NAME]"
click at [323, 81] on span "[PERSON_NAME] [PERSON_NAME]" at bounding box center [328, 86] width 173 height 13
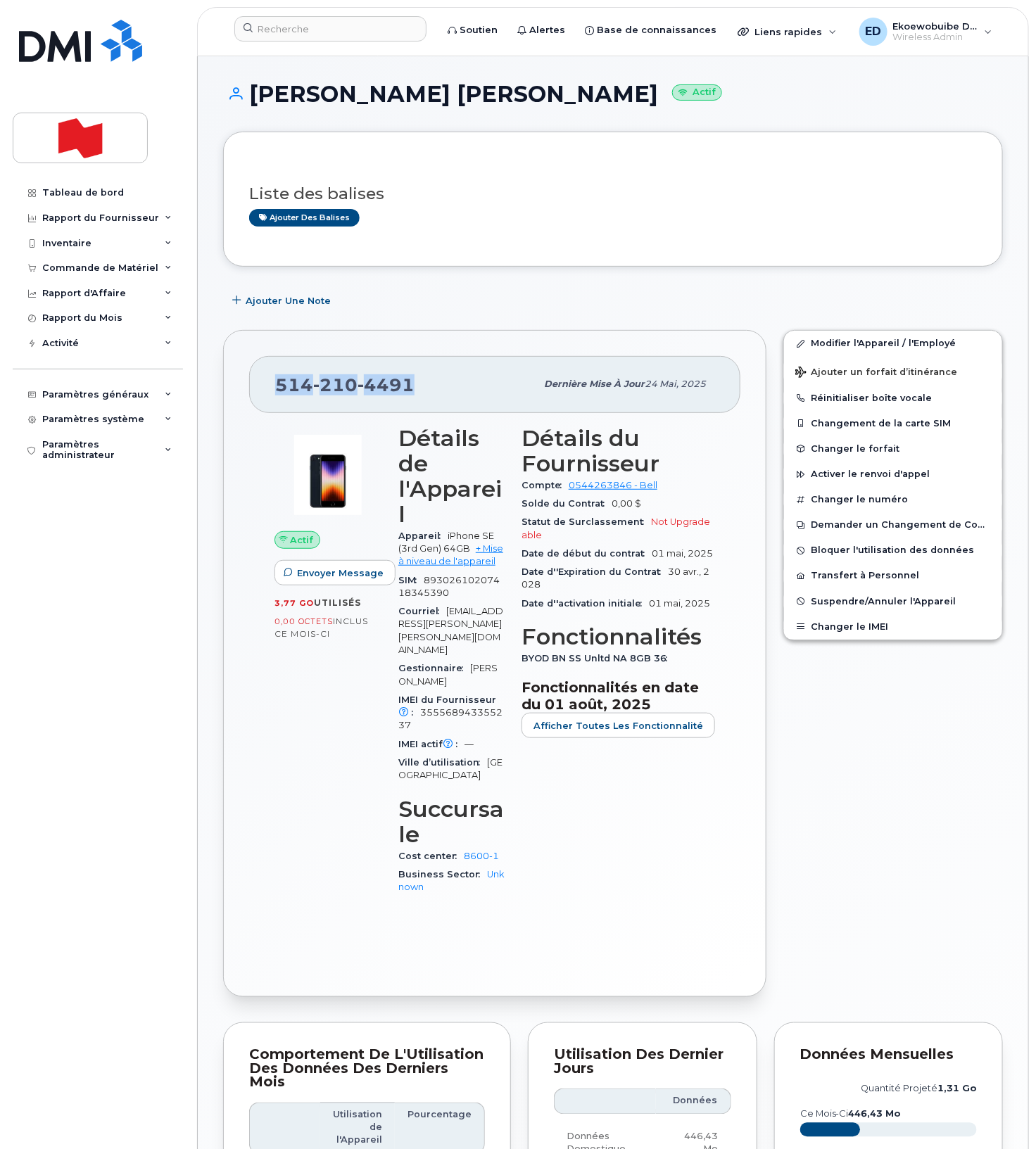
drag, startPoint x: 439, startPoint y: 383, endPoint x: 280, endPoint y: 383, distance: 159.0
click at [280, 383] on div "[PHONE_NUMBER]" at bounding box center [405, 384] width 260 height 29
copy span "[PHONE_NUMBER]"
click at [824, 605] on span "Suspendre/Annuler l'Appareil" at bounding box center [884, 601] width 145 height 11
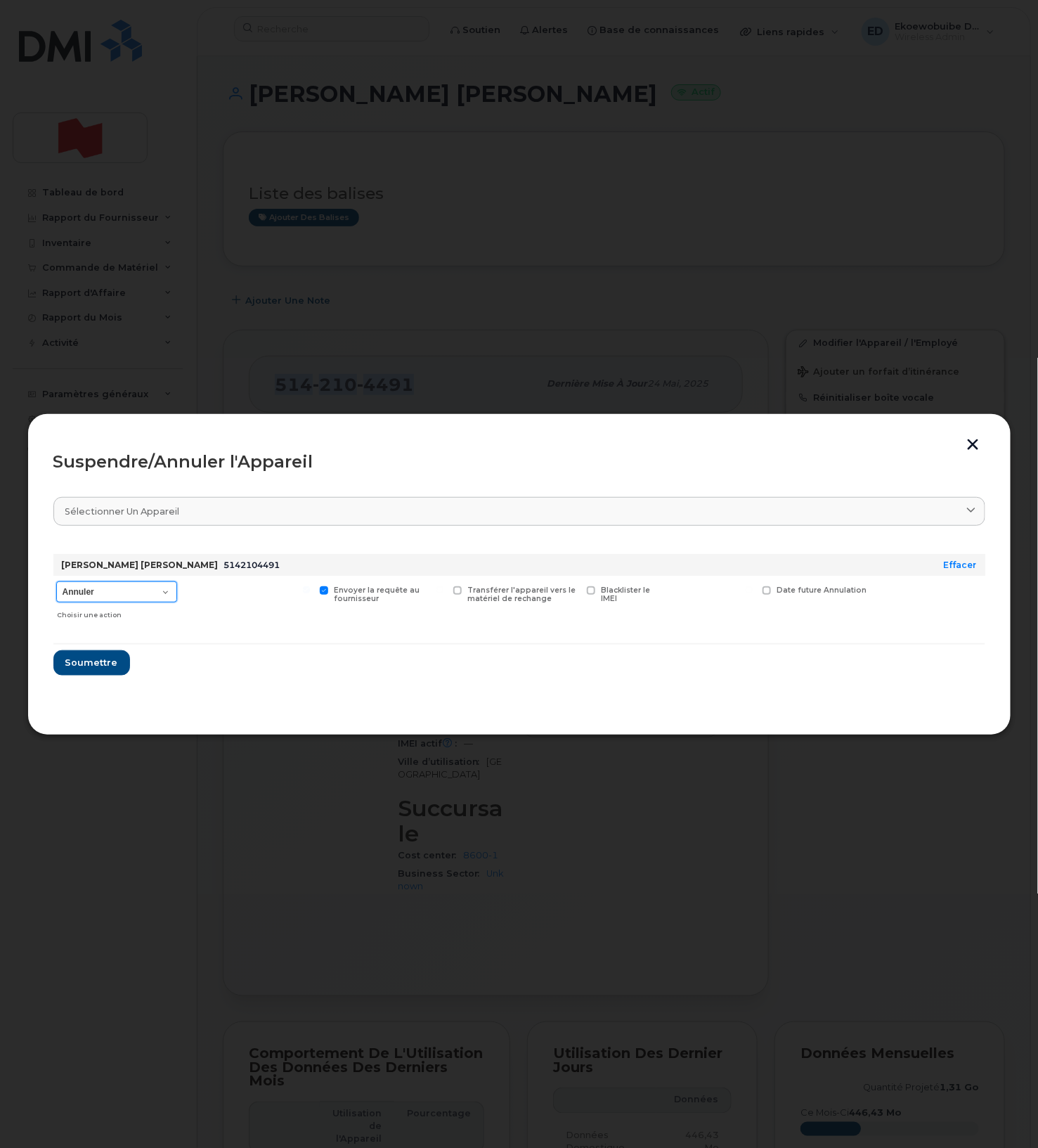
click at [158, 597] on select "Annuler Suspendre - Prolonger la suspension Suspendre - Tarif réduit Suspendre …" at bounding box center [116, 592] width 120 height 21
select select "[object Object]"
click at [56, 582] on select "Annuler Suspendre - Prolonger la suspension Suspendre - Tarif réduit Suspendre …" at bounding box center [116, 592] width 120 height 21
click at [95, 658] on span "Soumettre" at bounding box center [90, 662] width 53 height 13
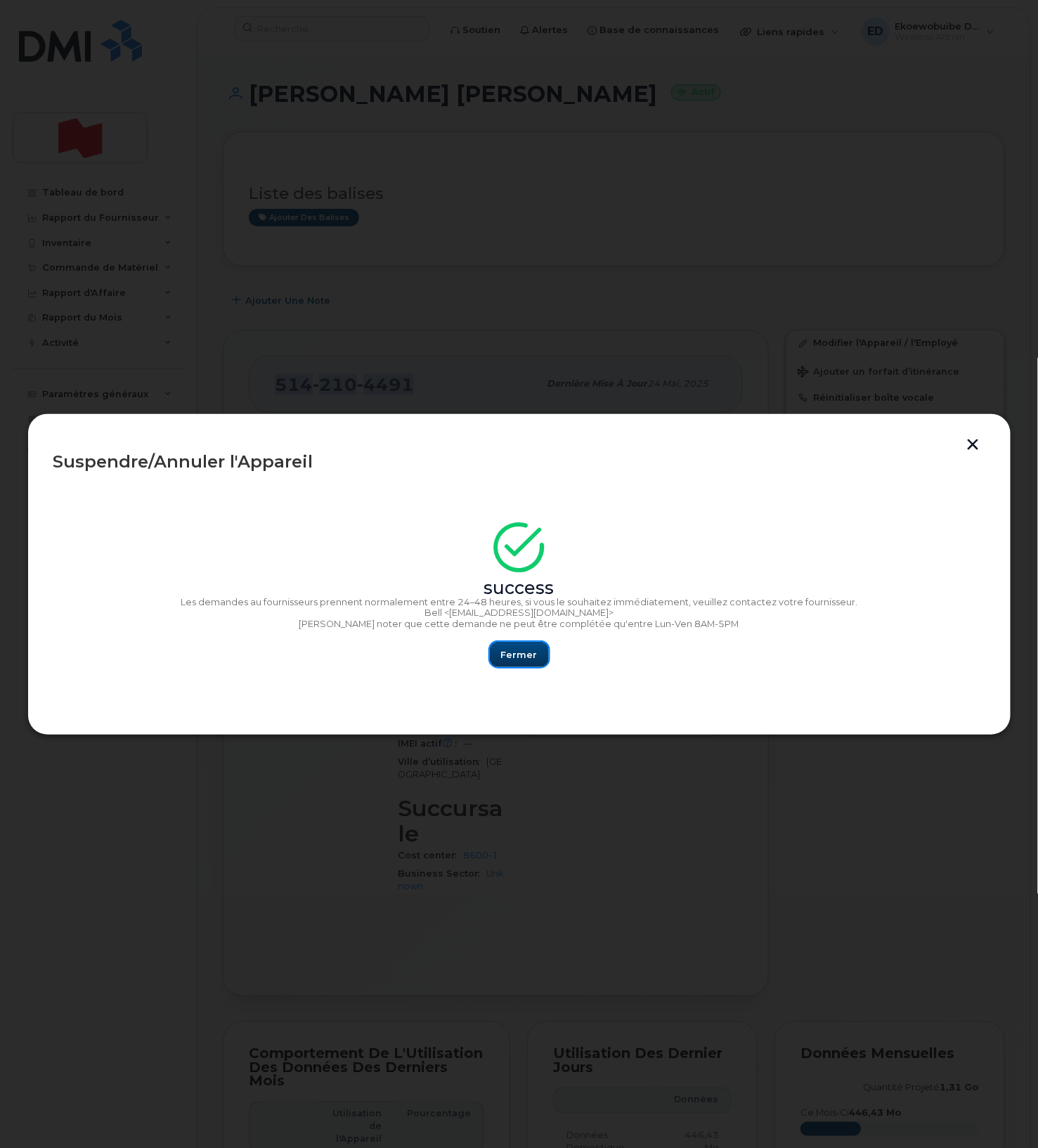
click at [544, 655] on button "Fermer" at bounding box center [519, 654] width 59 height 25
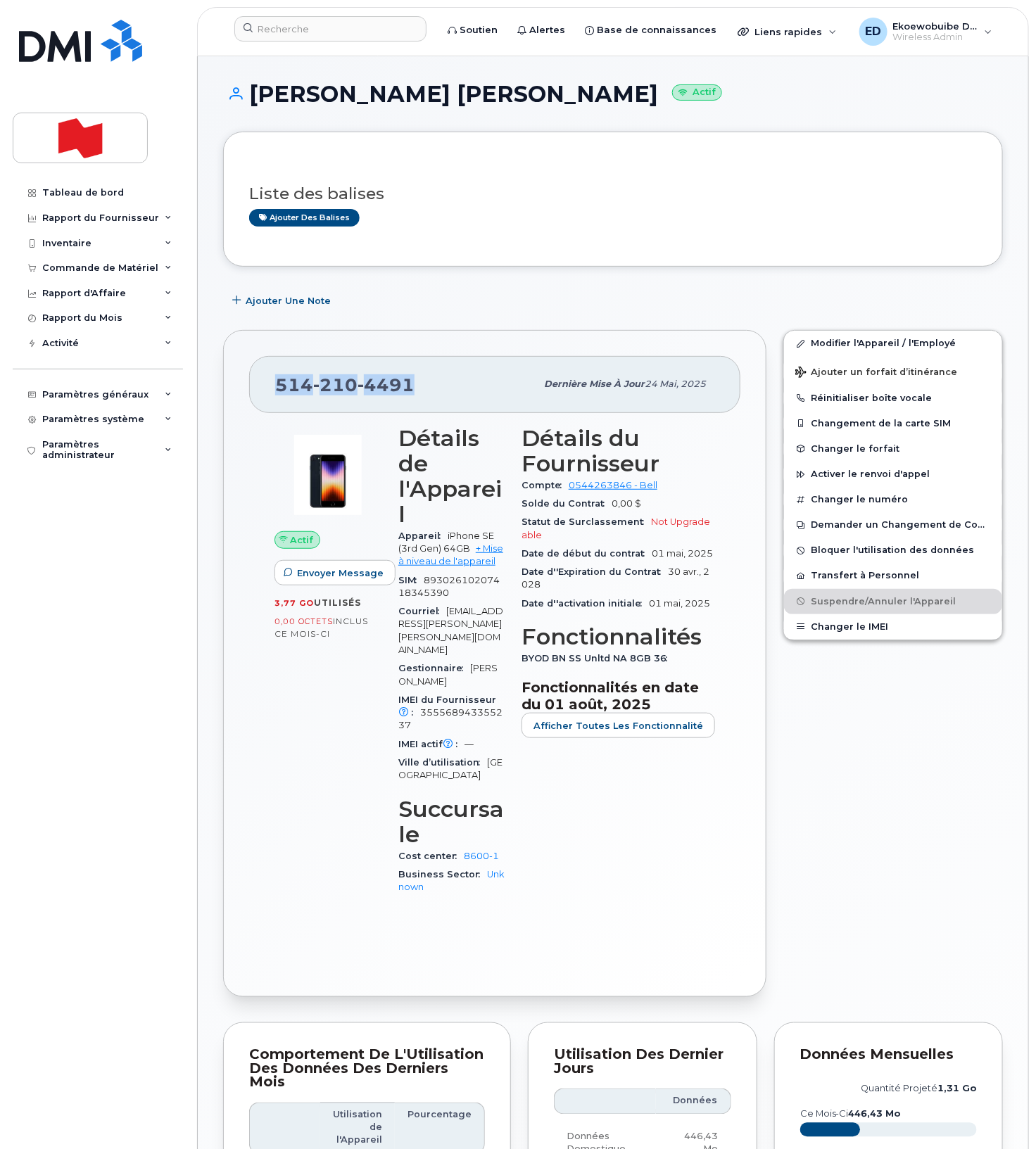
scroll to position [1, 0]
copy span "514 210 4491"
click at [332, 32] on input at bounding box center [330, 29] width 192 height 25
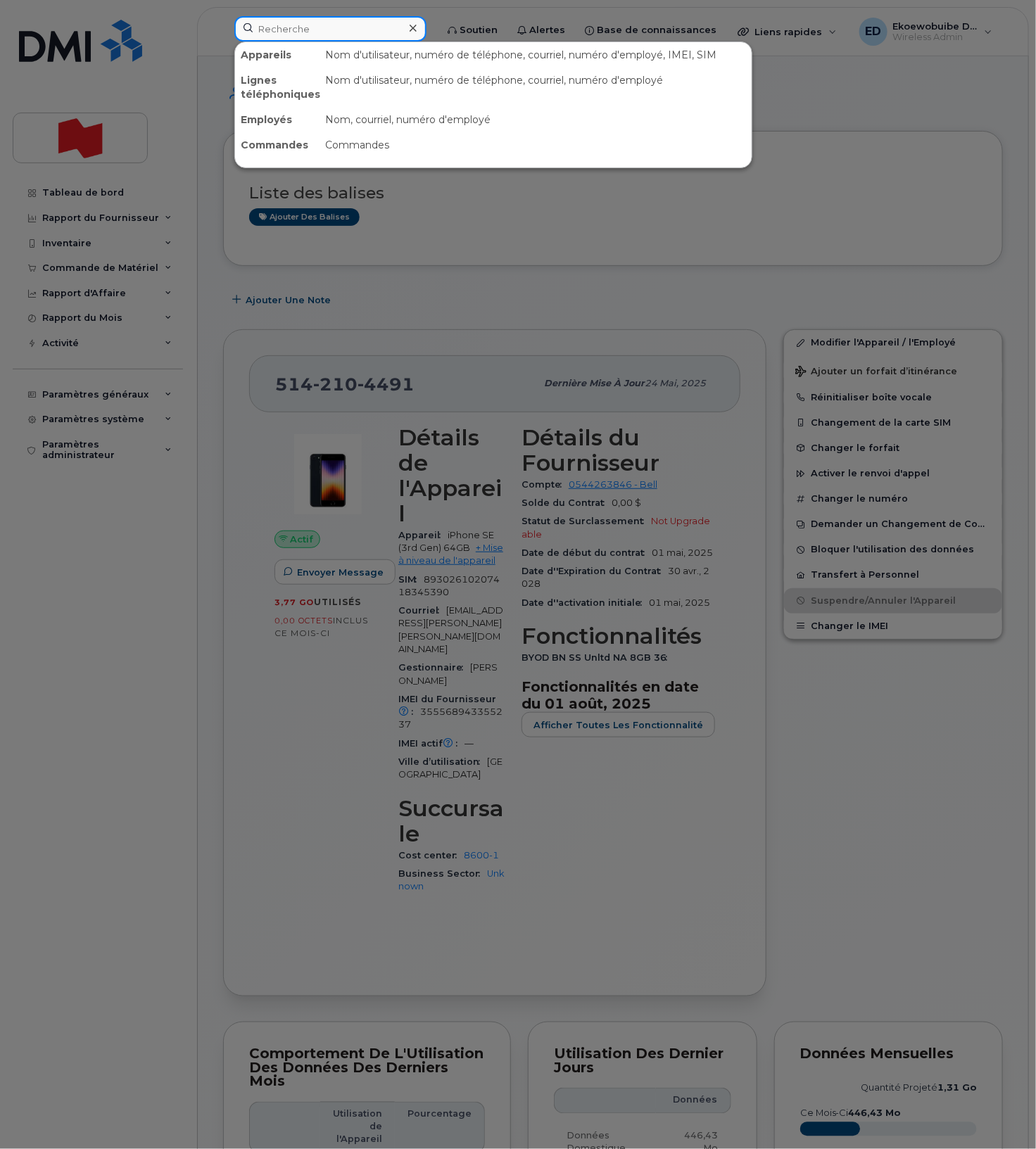
paste input "5142104491"
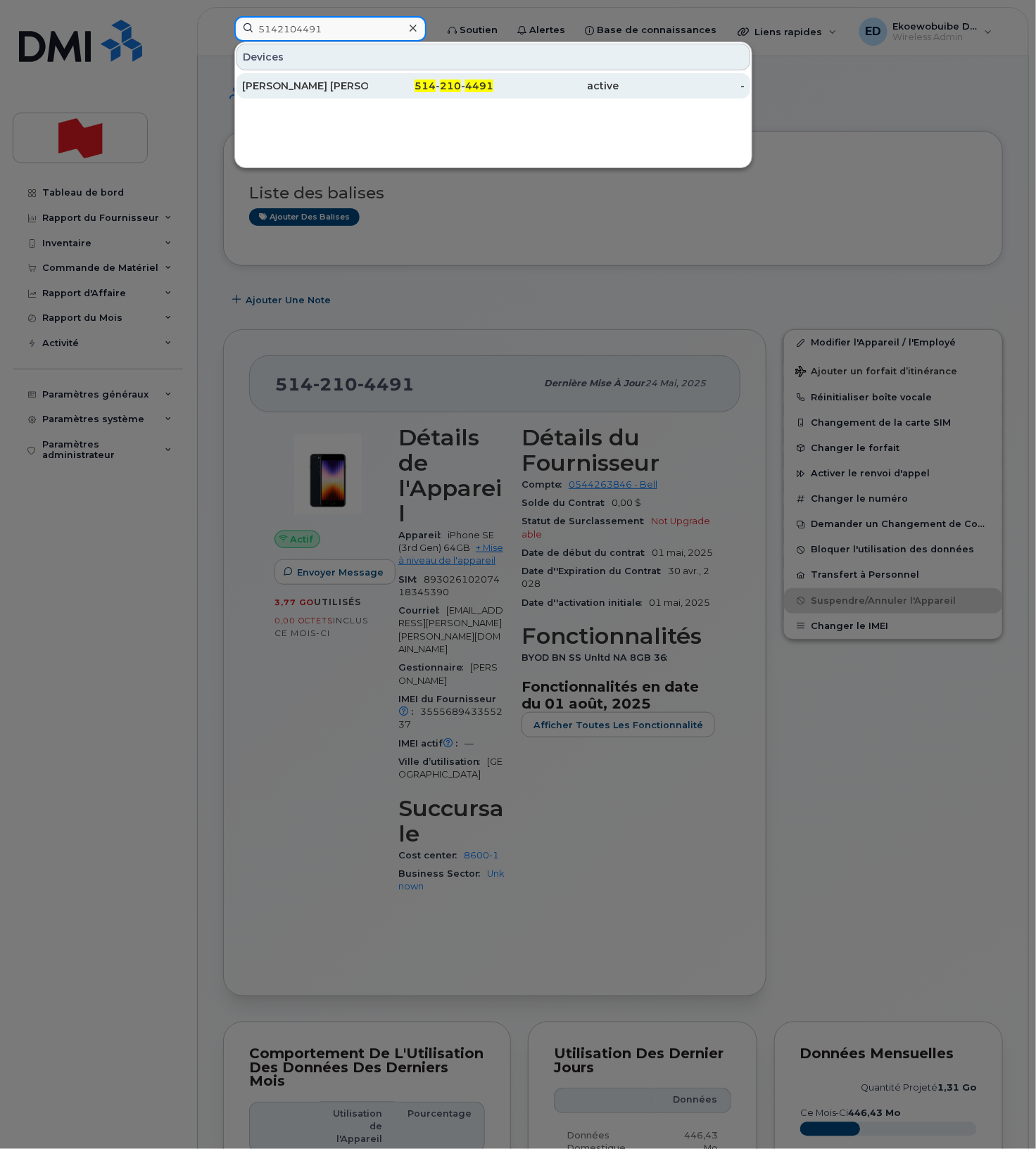
type input "5142104491"
click at [307, 82] on div "Charlotte Lambert de Beaulieu" at bounding box center [305, 86] width 126 height 14
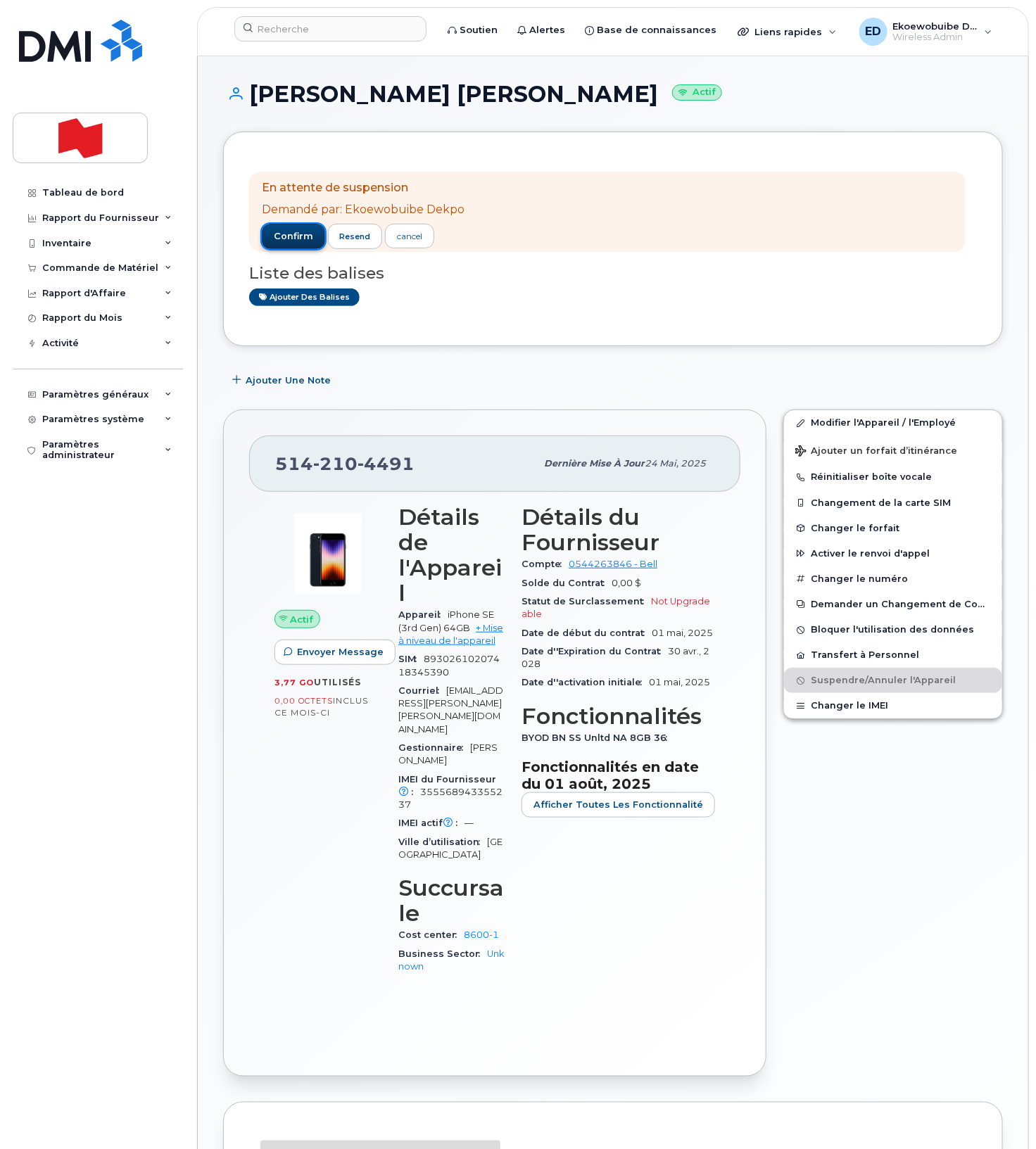
click at [306, 239] on span "confirm" at bounding box center [293, 236] width 39 height 13
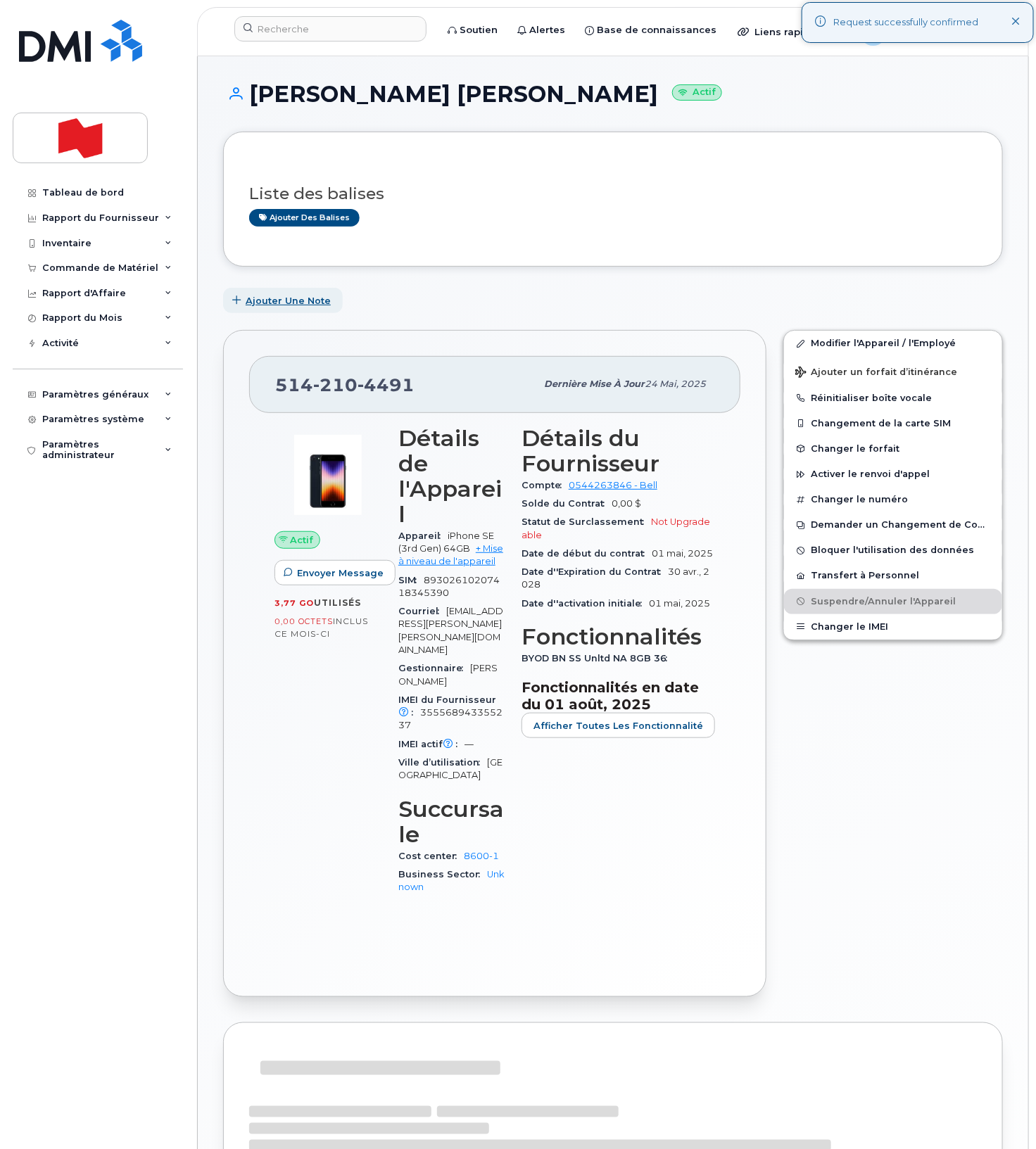
click at [274, 302] on span "Ajouter une Note" at bounding box center [288, 301] width 85 height 13
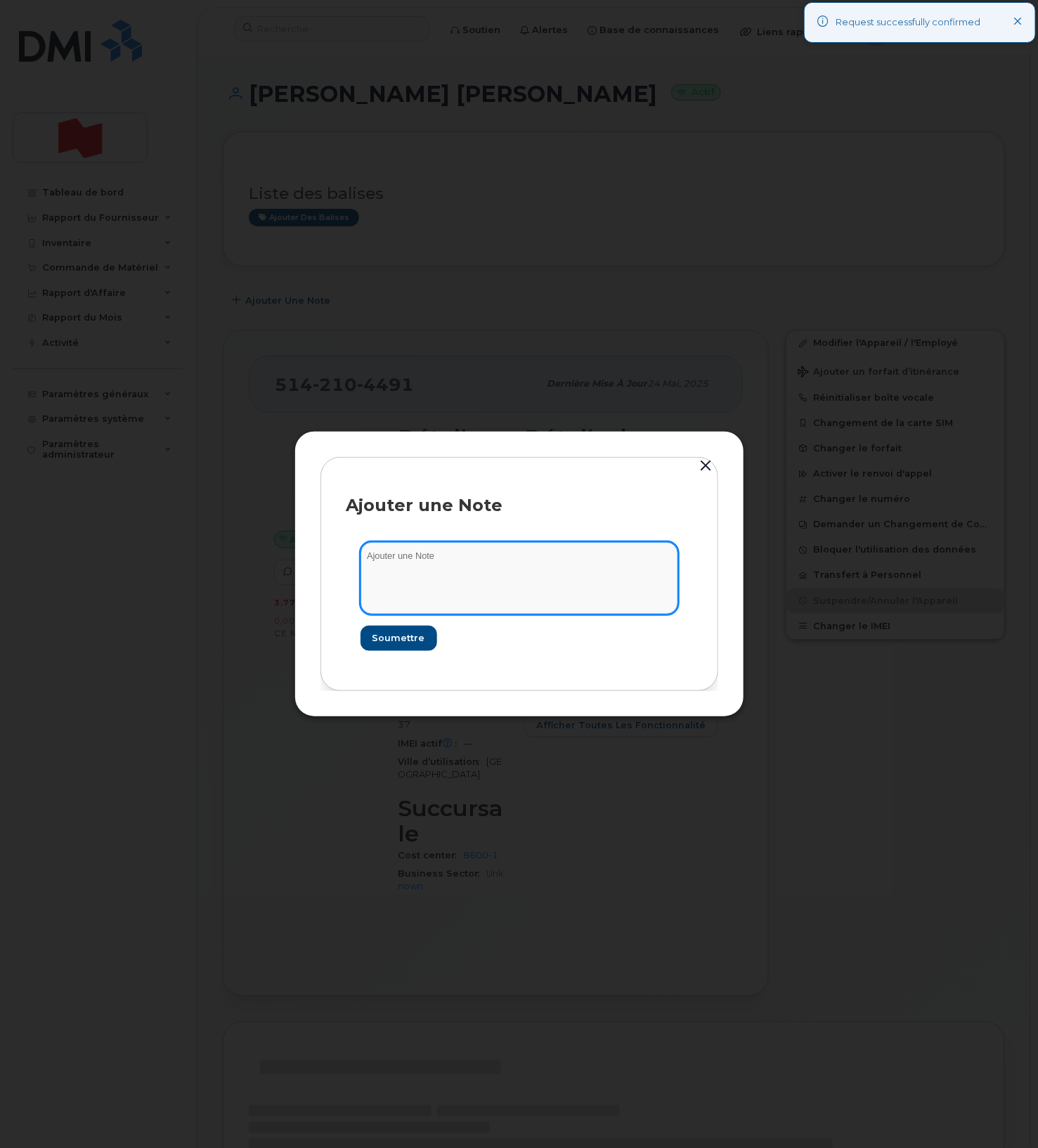
click at [423, 569] on textarea at bounding box center [519, 578] width 318 height 72
paste textarea "SCTASK0215012"
type textarea "SCTASK0215012"
click at [404, 637] on span "Soumettre" at bounding box center [398, 638] width 53 height 13
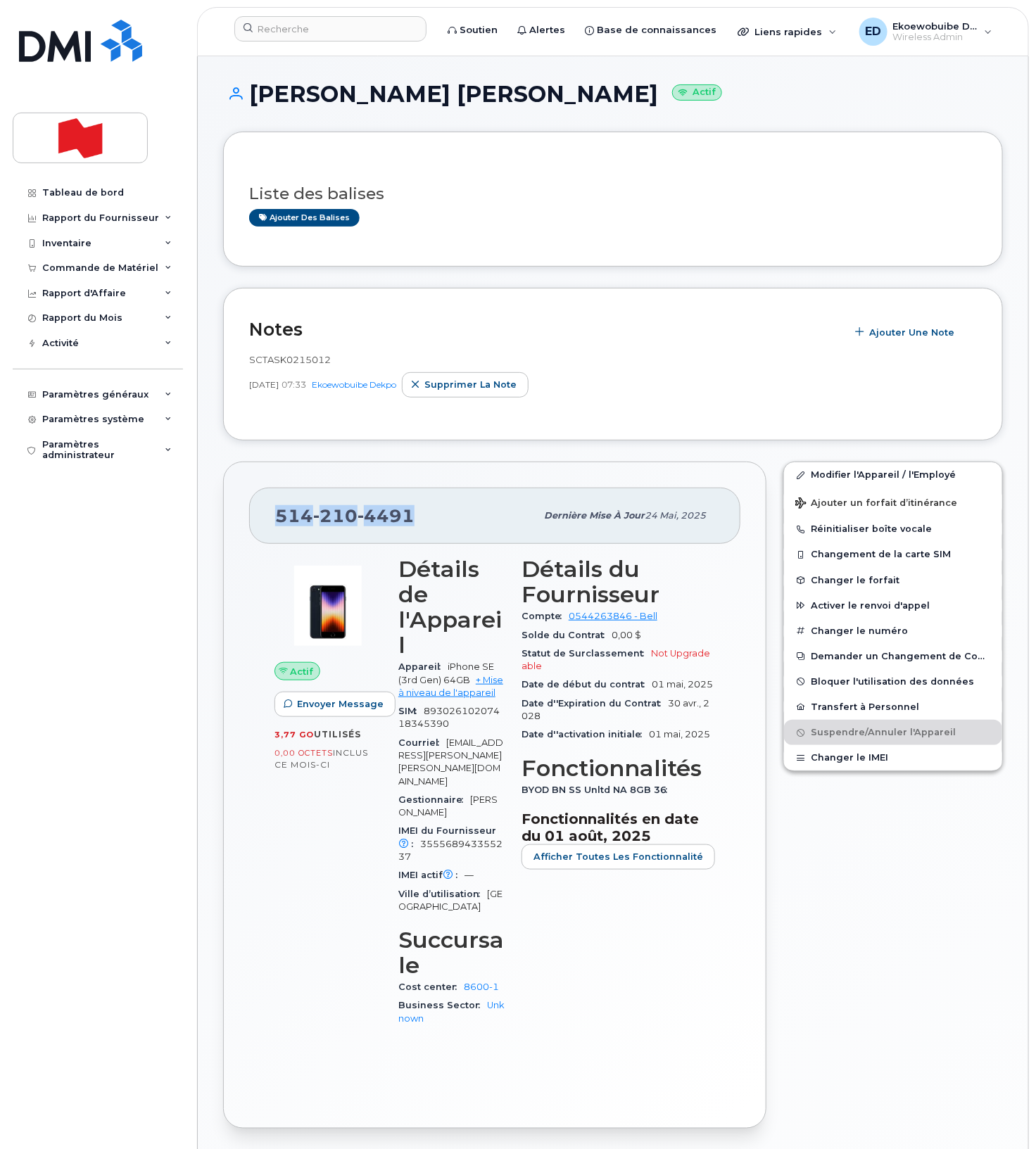
drag, startPoint x: 430, startPoint y: 526, endPoint x: 268, endPoint y: 522, distance: 162.0
click at [265, 521] on div "514 210 4491 Dernière mise à jour 24 mai, 2025" at bounding box center [495, 515] width 492 height 56
copy span "514 210 4491"
click at [324, 29] on input at bounding box center [330, 29] width 192 height 25
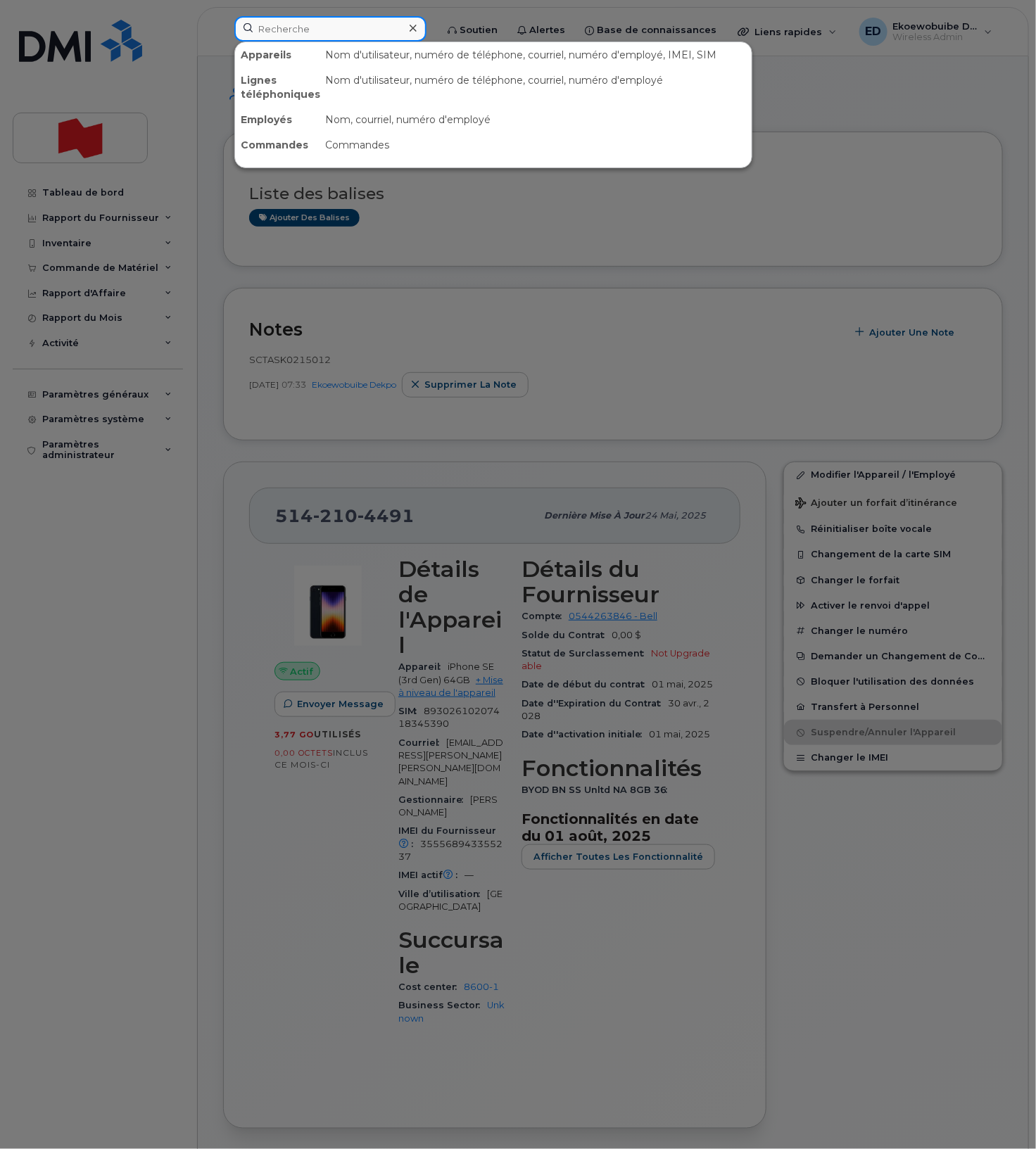
paste input "5142104491"
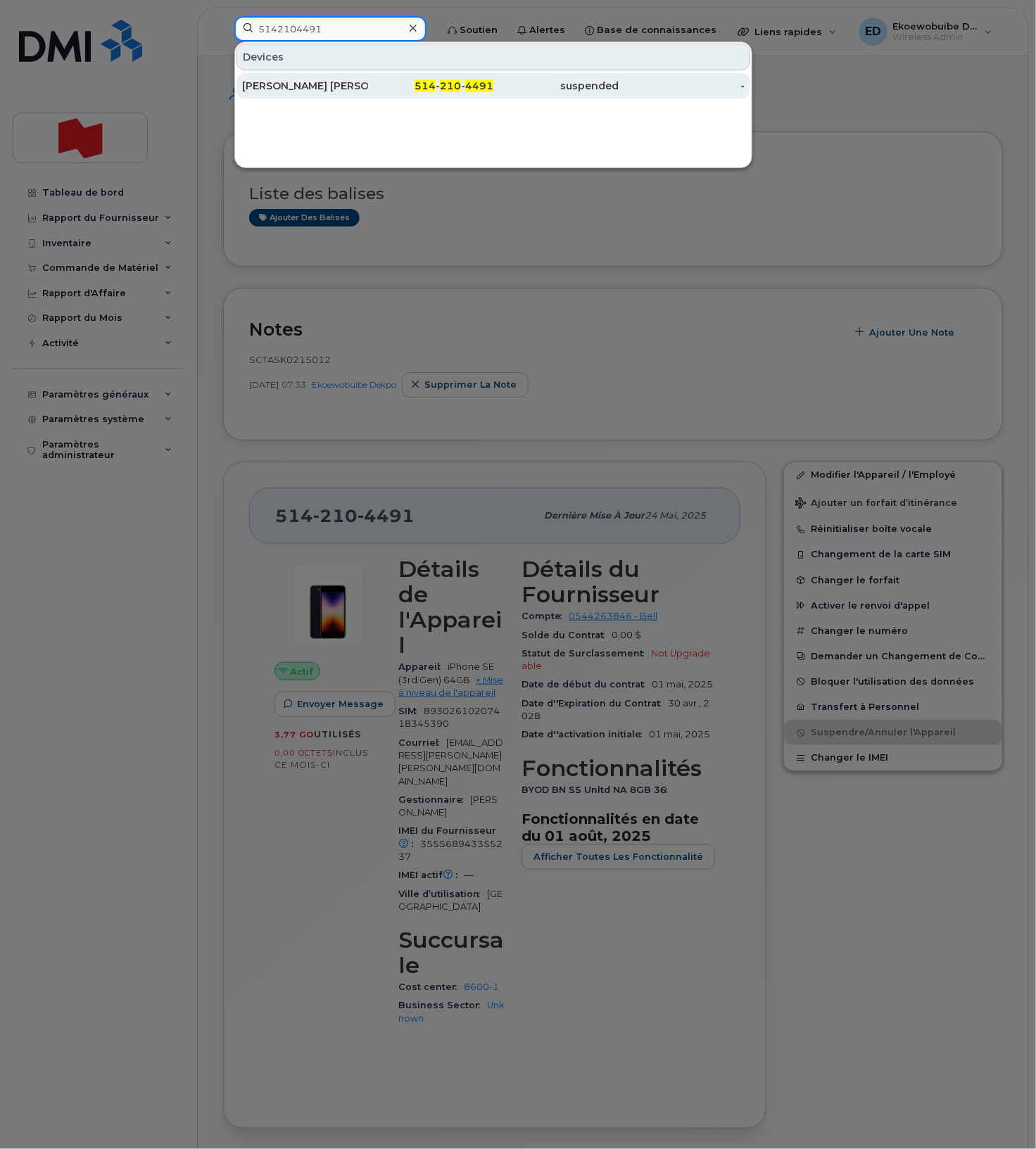
type input "5142104491"
click at [328, 85] on div "Charlotte Lambert de Beaulieu" at bounding box center [305, 86] width 126 height 14
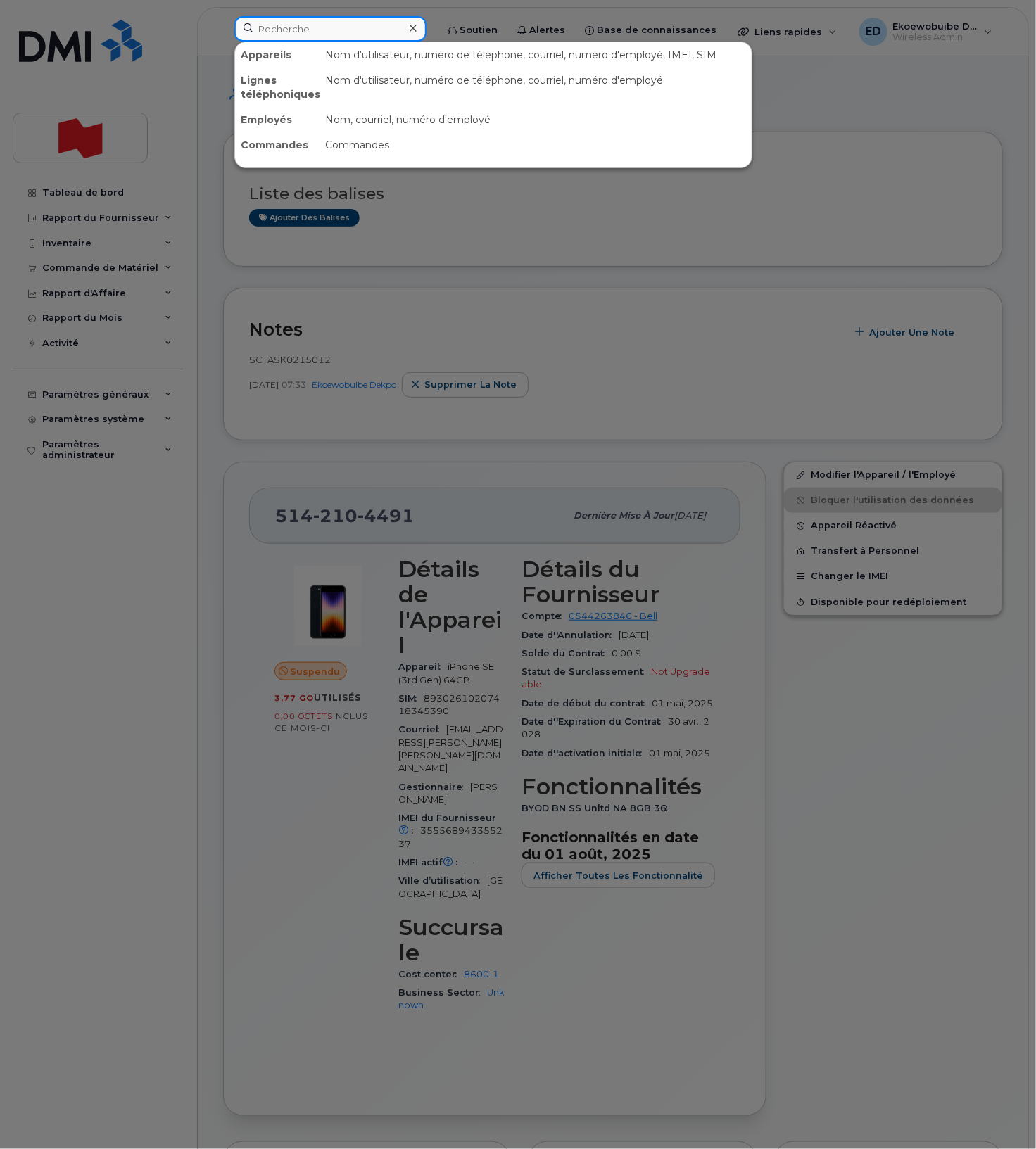
click at [310, 40] on input at bounding box center [330, 29] width 192 height 25
paste input "[PERSON_NAME]"
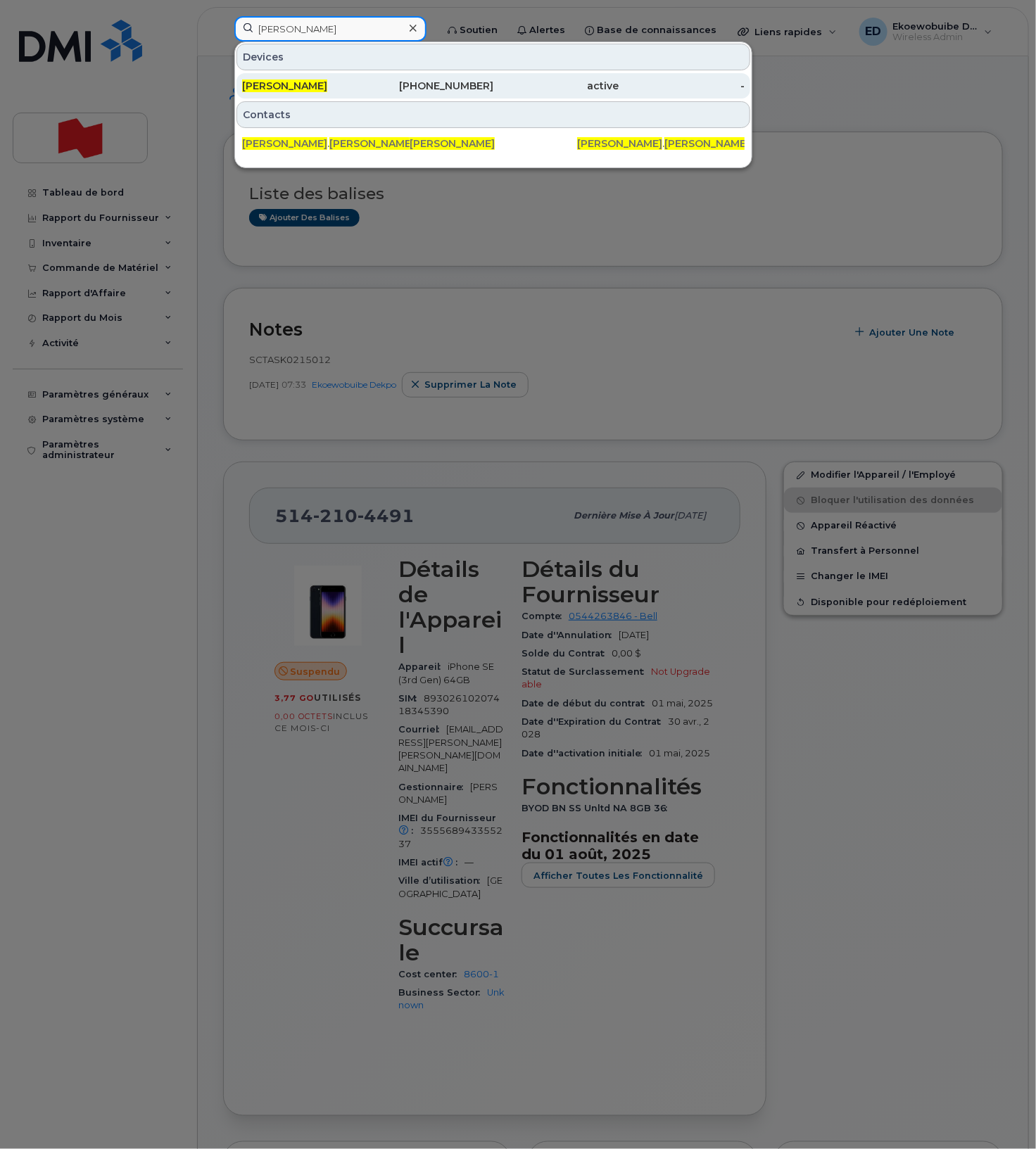
type input "[PERSON_NAME]"
click at [327, 81] on span "[PERSON_NAME]" at bounding box center [284, 86] width 85 height 13
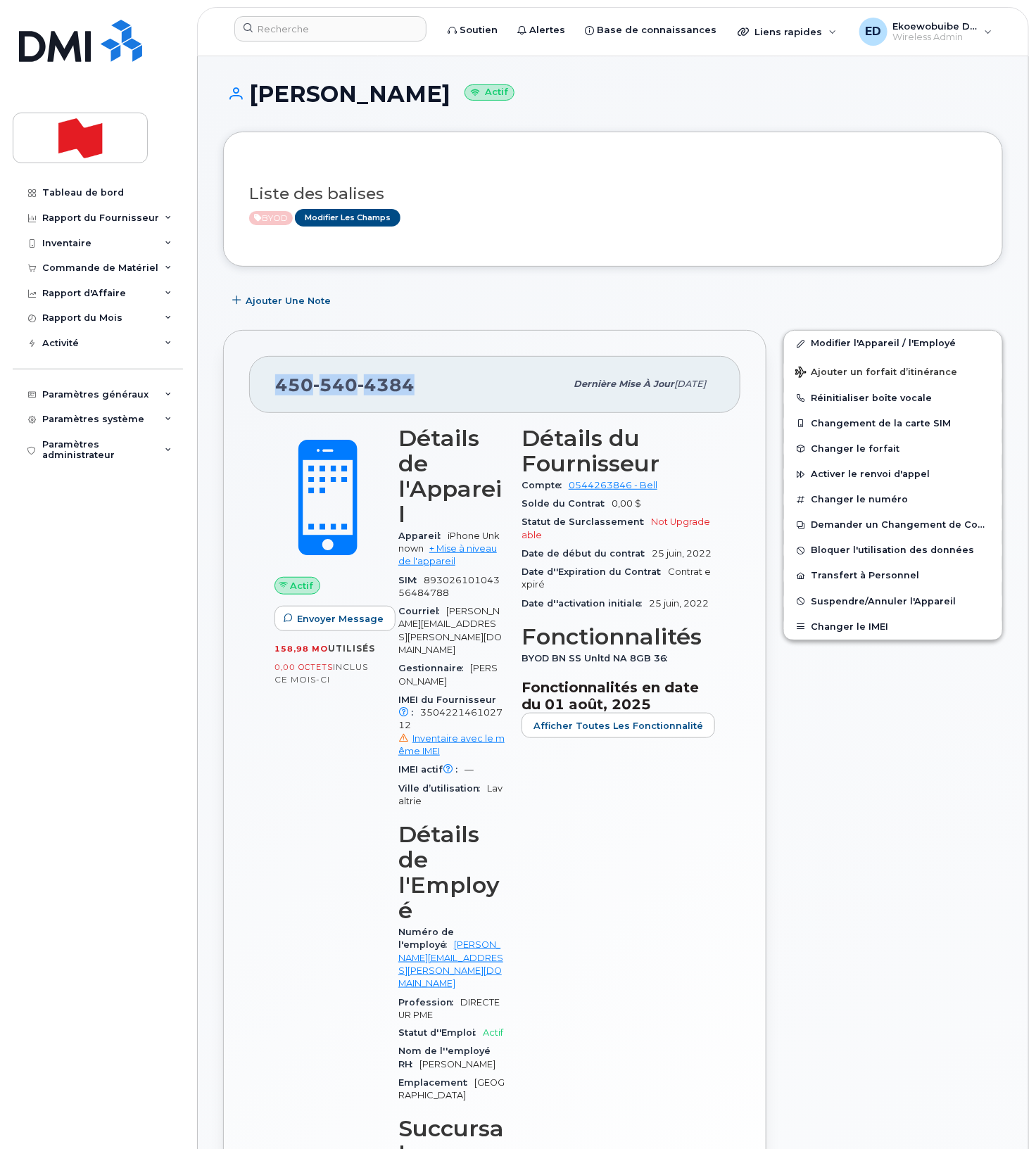
drag, startPoint x: 420, startPoint y: 391, endPoint x: 280, endPoint y: 389, distance: 140.0
click at [280, 389] on div "[PHONE_NUMBER]" at bounding box center [421, 384] width 290 height 29
copy span "[PHONE_NUMBER]"
click at [822, 597] on span "Suspendre/Annuler l'Appareil" at bounding box center [884, 601] width 145 height 11
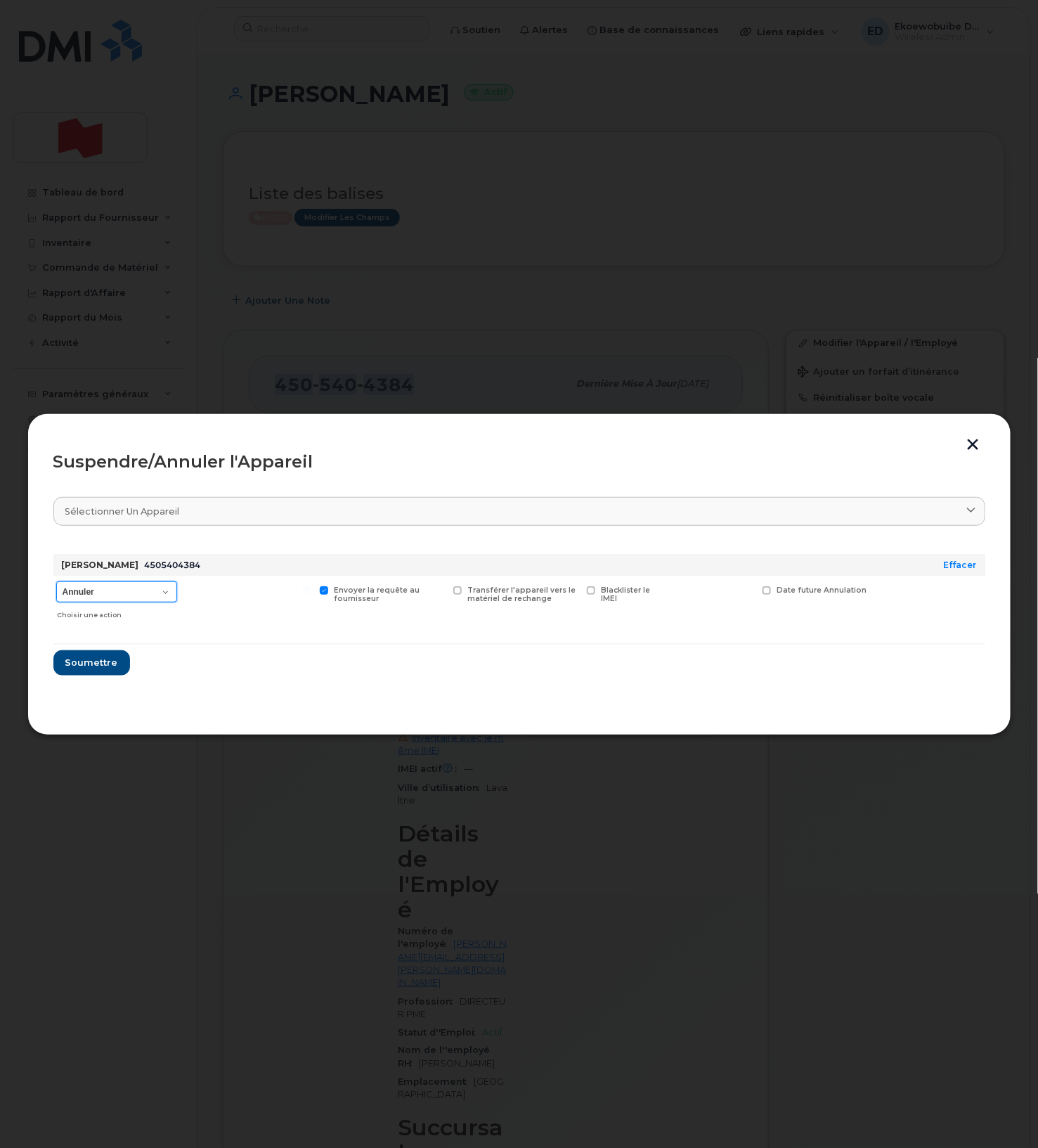
click at [157, 594] on select "Annuler Suspendre - Prolonger la suspension Suspendre - Tarif réduit Suspendre …" at bounding box center [116, 592] width 120 height 21
select select "[object Object]"
click at [56, 582] on select "Annuler Suspendre - Prolonger la suspension Suspendre - Tarif réduit Suspendre …" at bounding box center [116, 592] width 120 height 21
click at [103, 671] on button "Soumettre" at bounding box center [91, 663] width 75 height 25
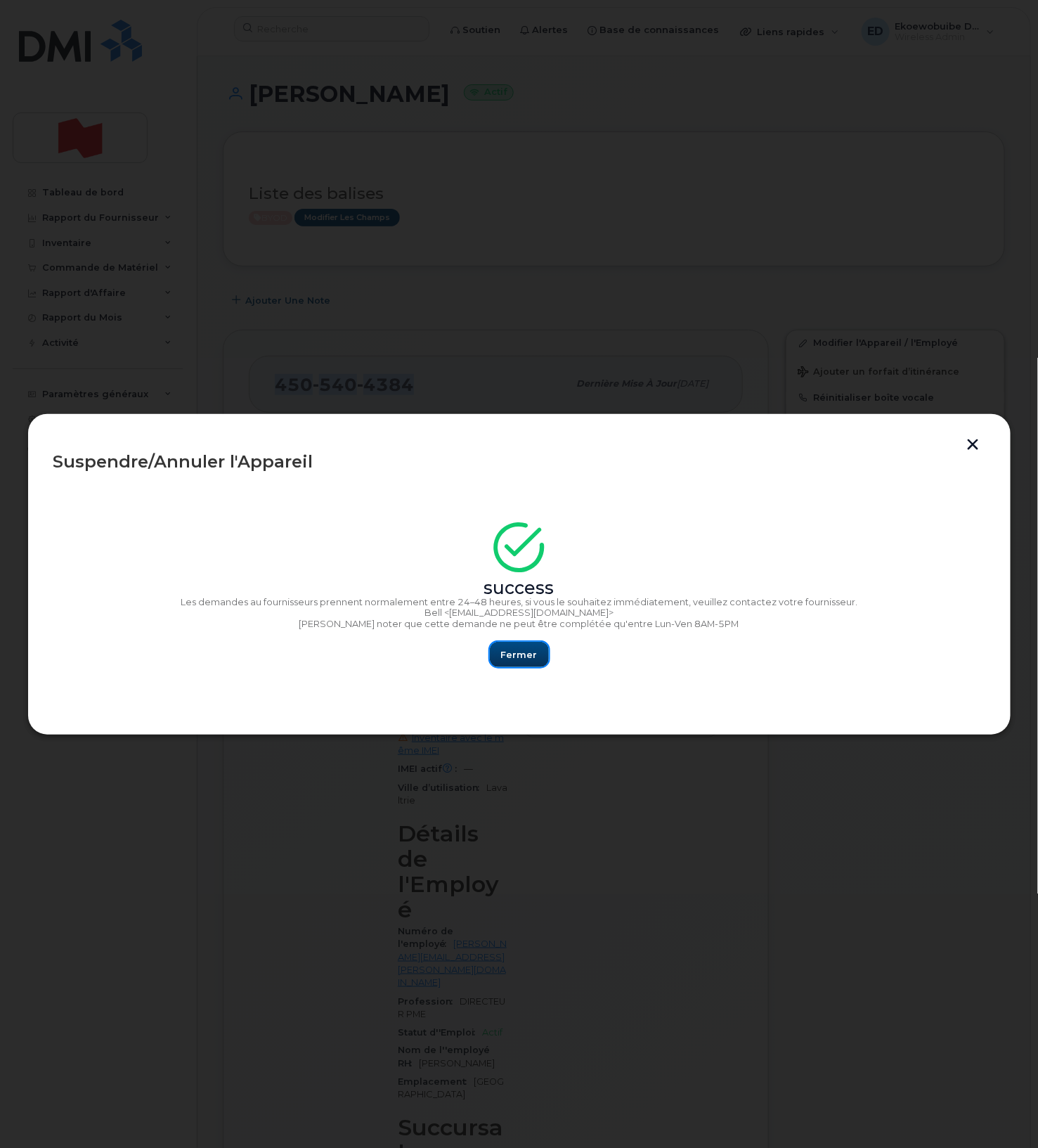
click at [532, 659] on span "Fermer" at bounding box center [519, 655] width 37 height 13
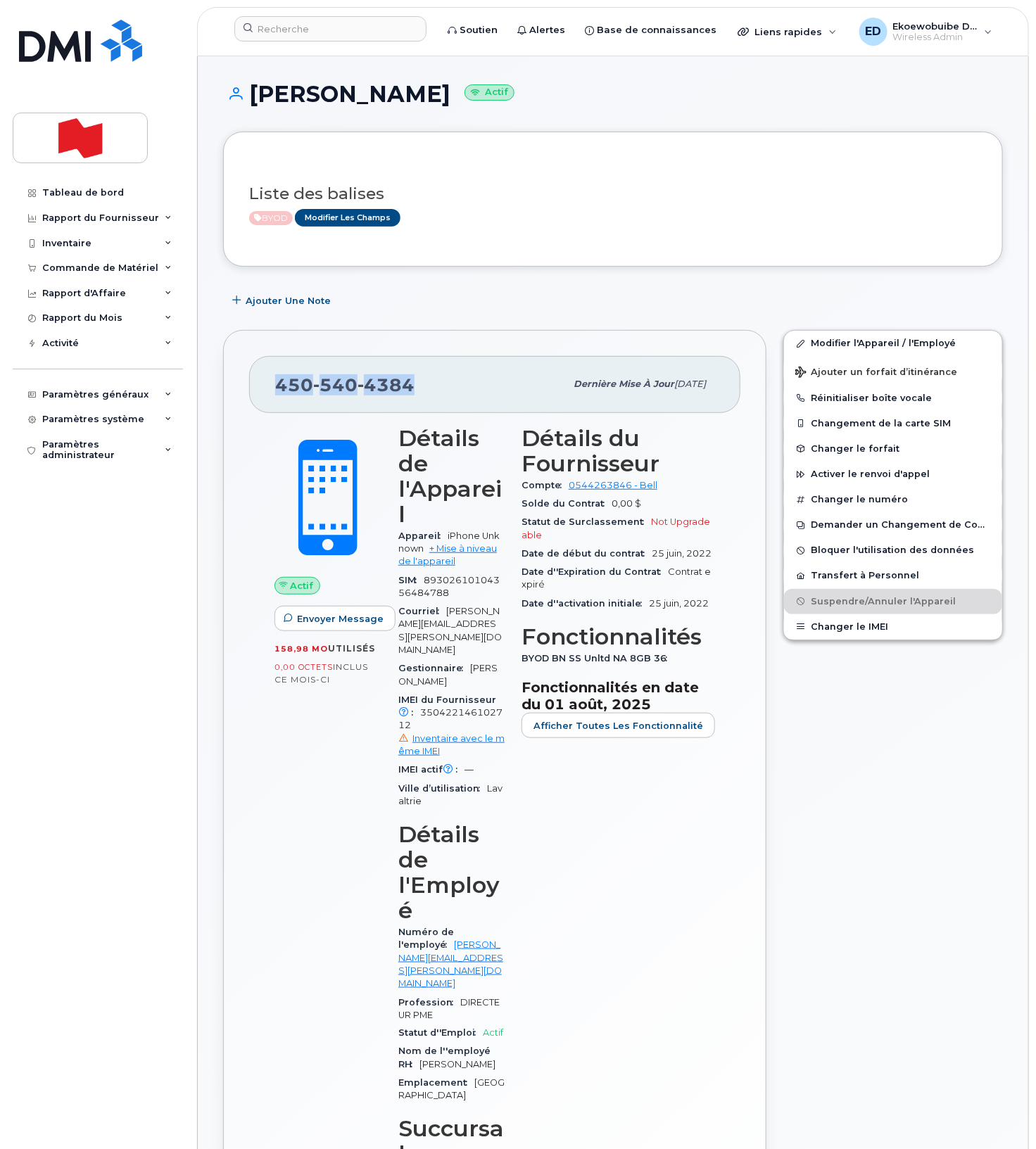
copy span "450 540 4384"
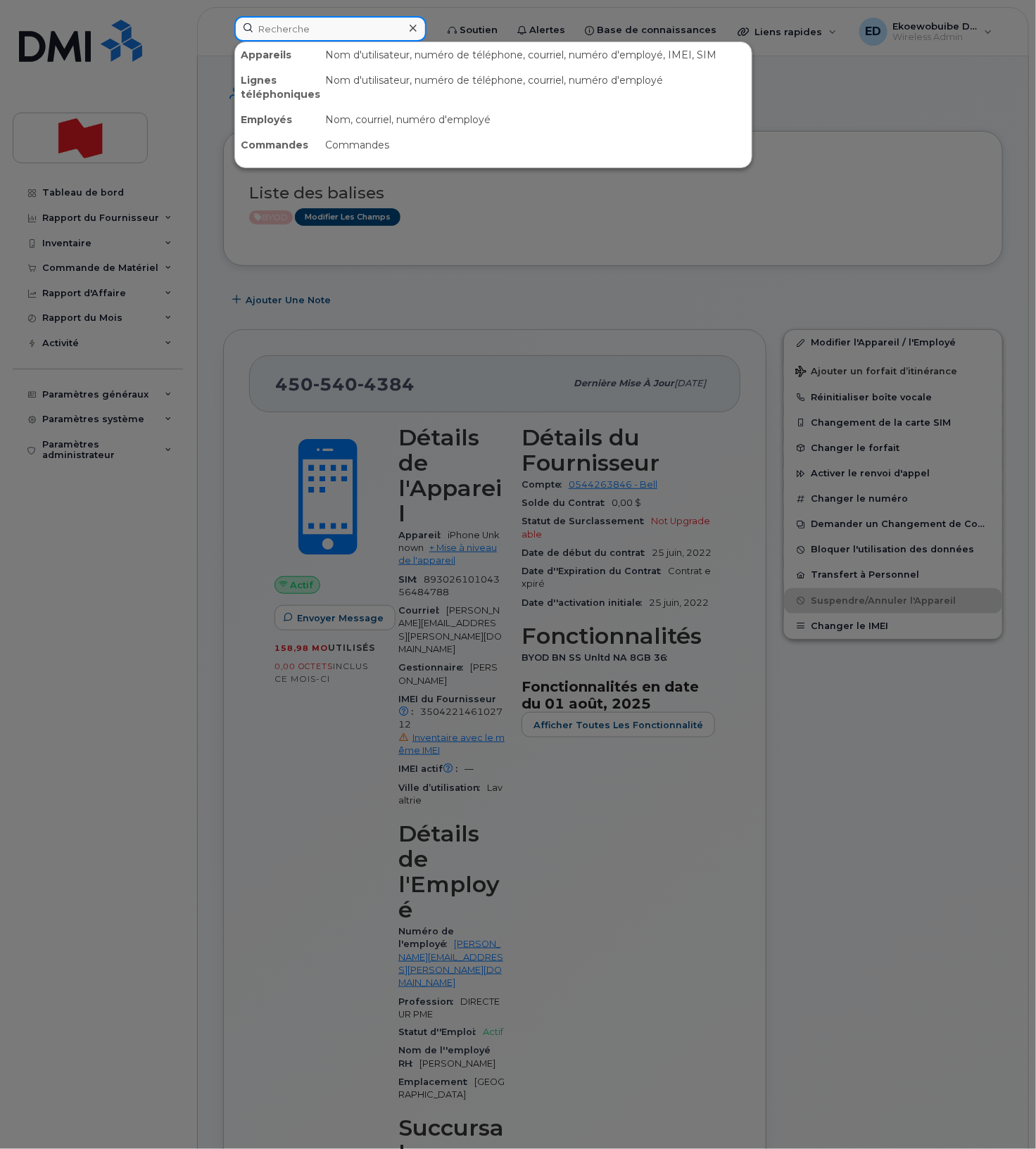
click at [311, 33] on input at bounding box center [330, 29] width 192 height 25
paste input "4505404384"
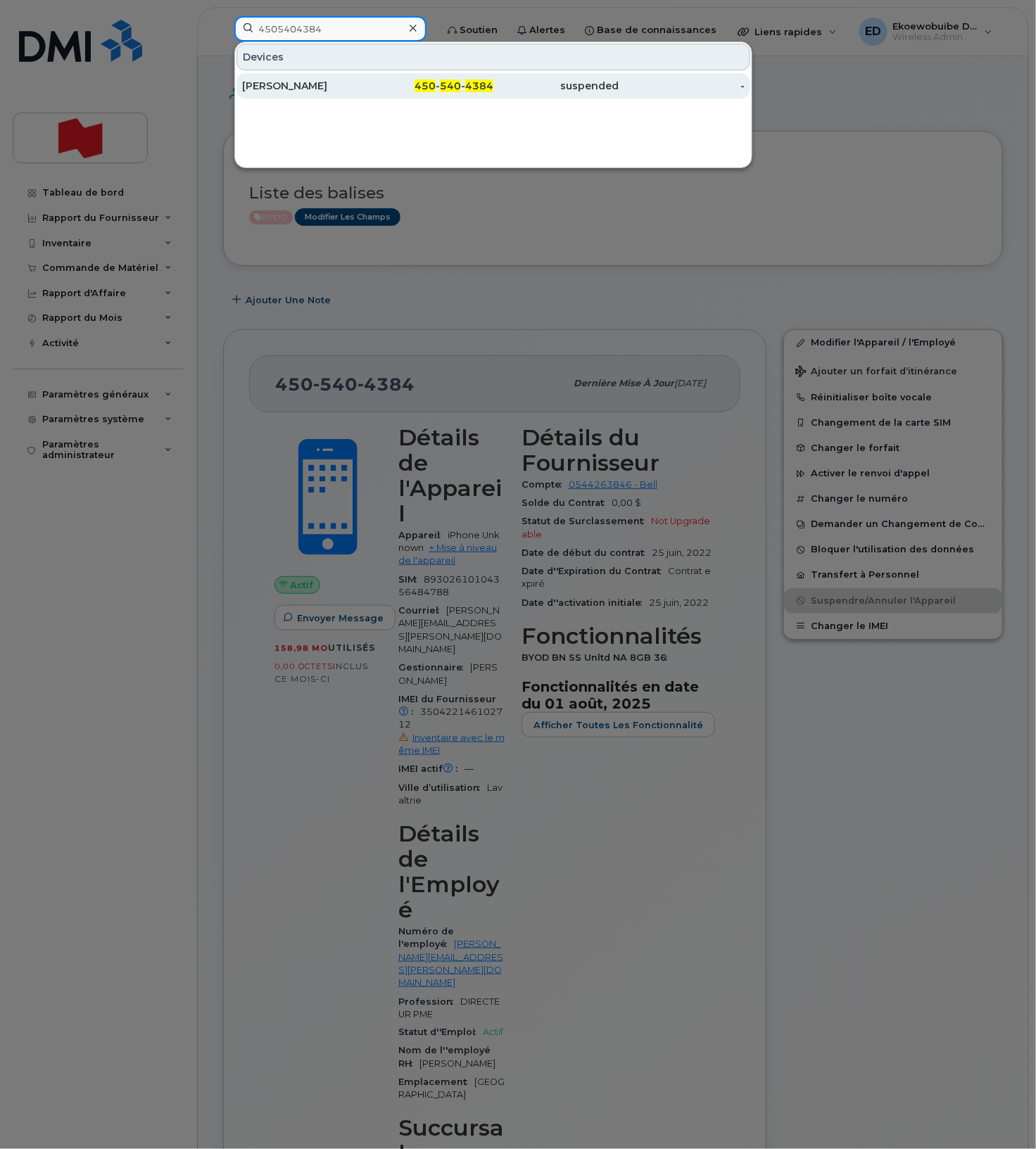
type input "4505404384"
click at [302, 84] on div "[PERSON_NAME]" at bounding box center [305, 86] width 126 height 14
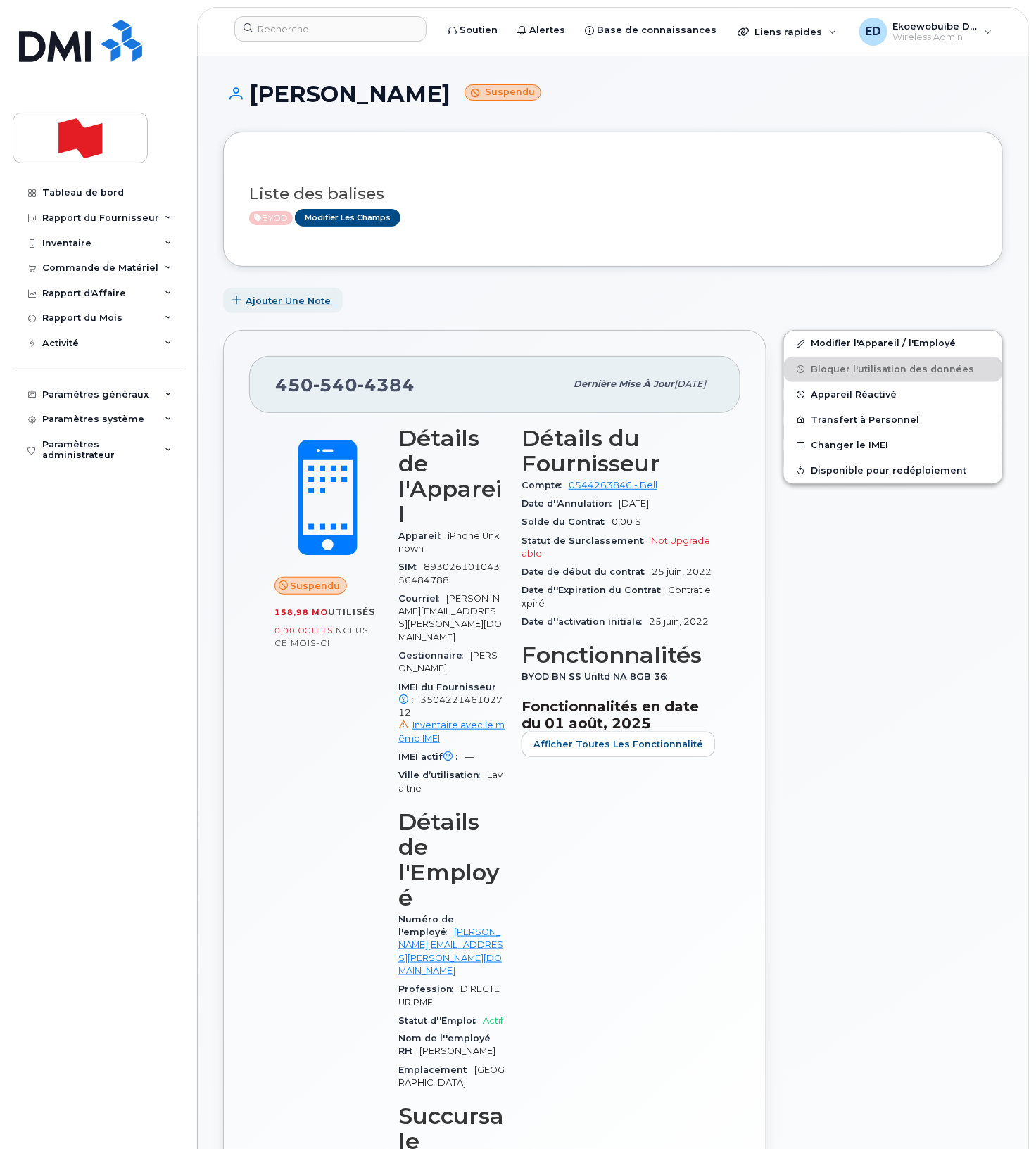
click at [276, 303] on span "Ajouter une Note" at bounding box center [288, 301] width 85 height 13
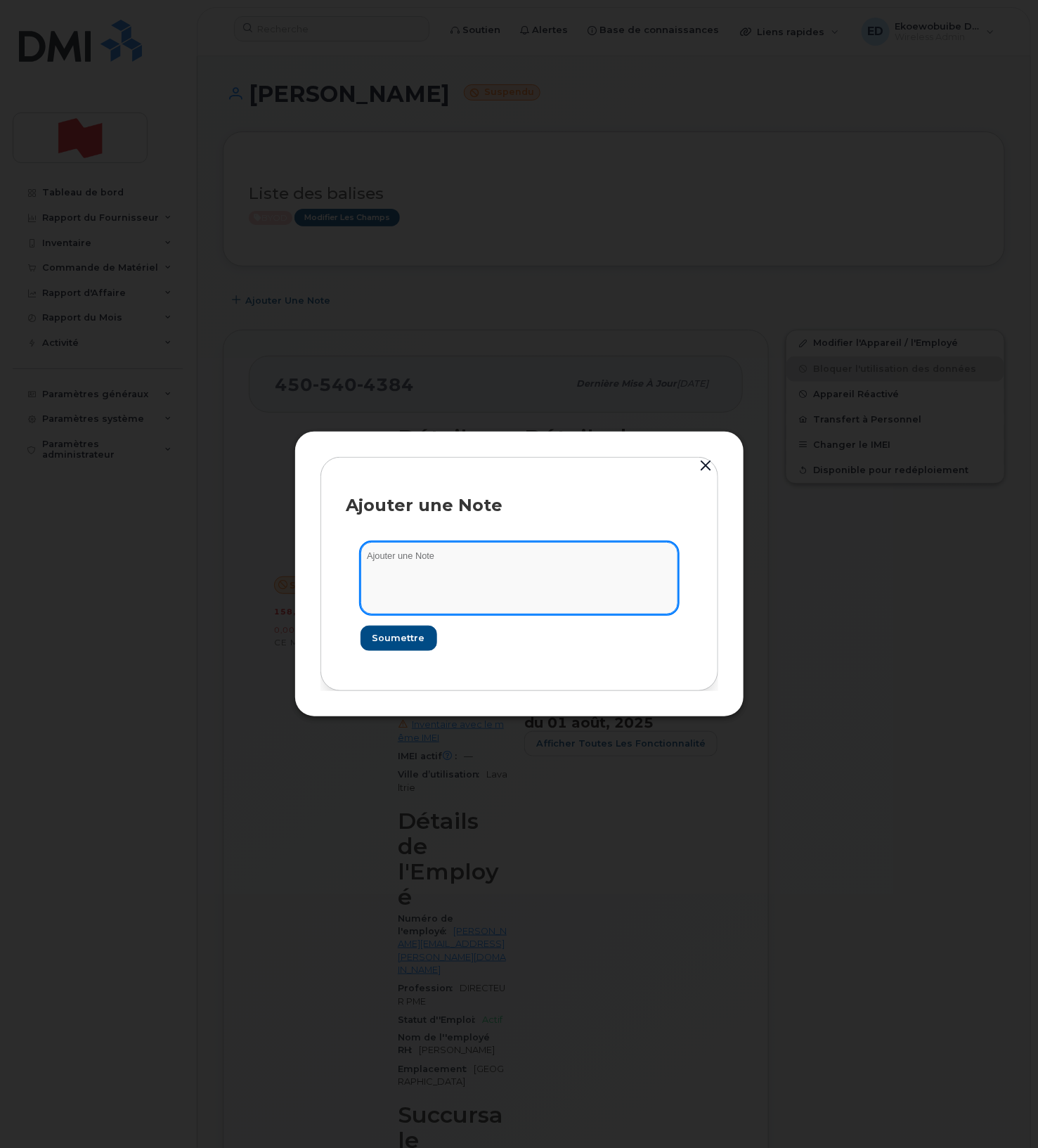
click at [424, 563] on textarea at bounding box center [519, 578] width 318 height 72
paste textarea "SCTASK0215537"
type textarea "SCTASK0215537"
click at [405, 633] on span "Soumettre" at bounding box center [398, 638] width 53 height 13
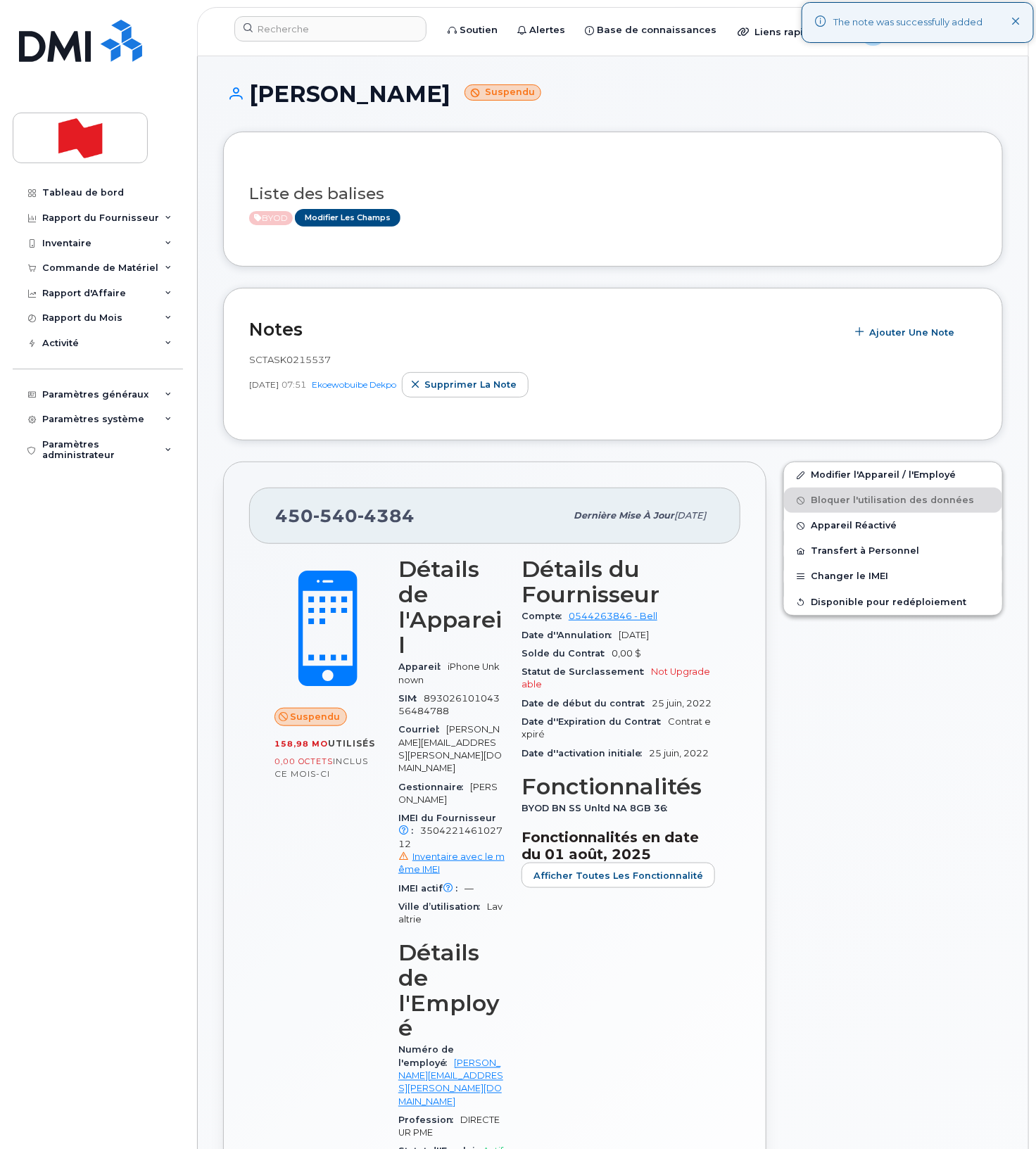
drag, startPoint x: 520, startPoint y: 200, endPoint x: 487, endPoint y: 183, distance: 37.1
click at [520, 200] on h3 "Liste des balises" at bounding box center [613, 194] width 728 height 18
